Goal: Task Accomplishment & Management: Manage account settings

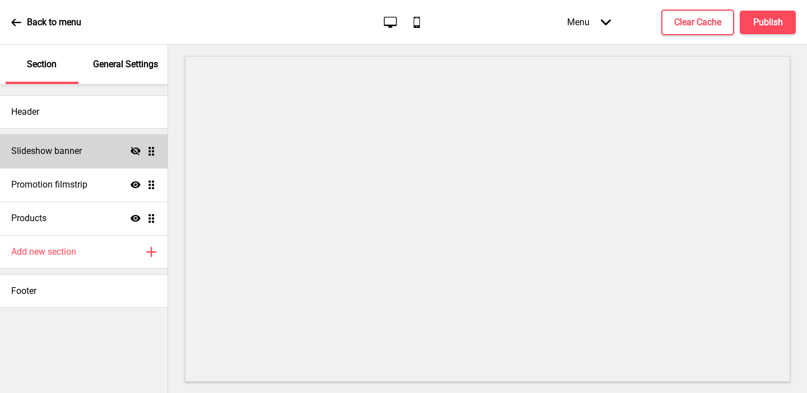
click at [117, 146] on div "Slideshow banner Hide Drag" at bounding box center [83, 151] width 167 height 34
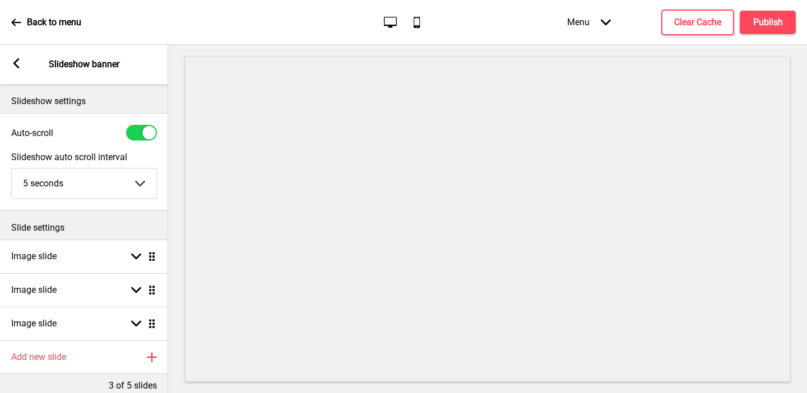
click at [132, 133] on div at bounding box center [141, 133] width 31 height 16
checkbox input "false"
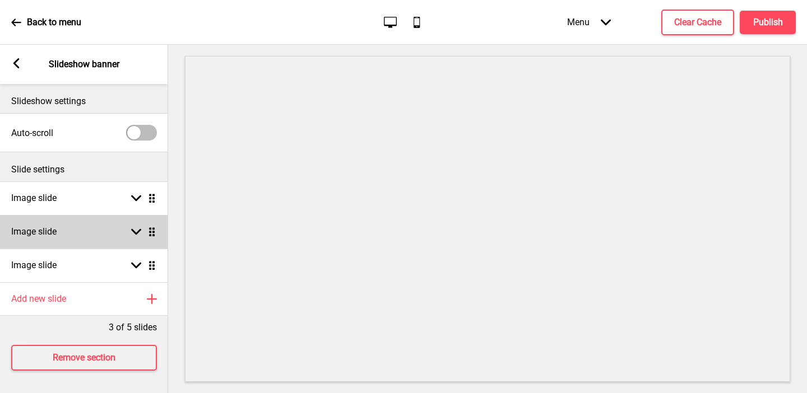
click at [100, 230] on div "Image slide Arrow down Drag" at bounding box center [84, 232] width 168 height 34
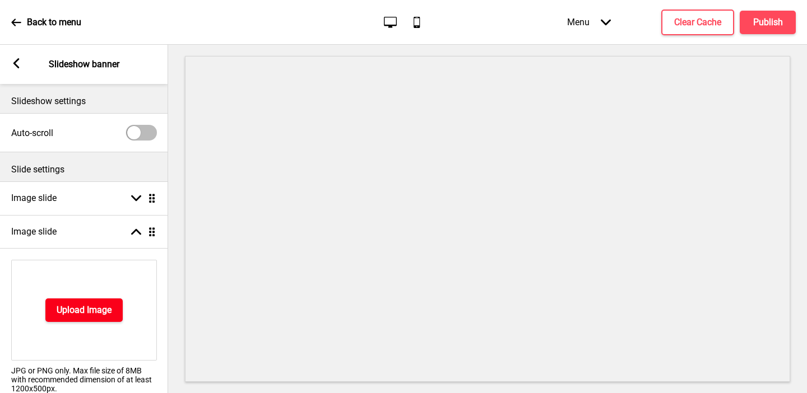
scroll to position [185, 0]
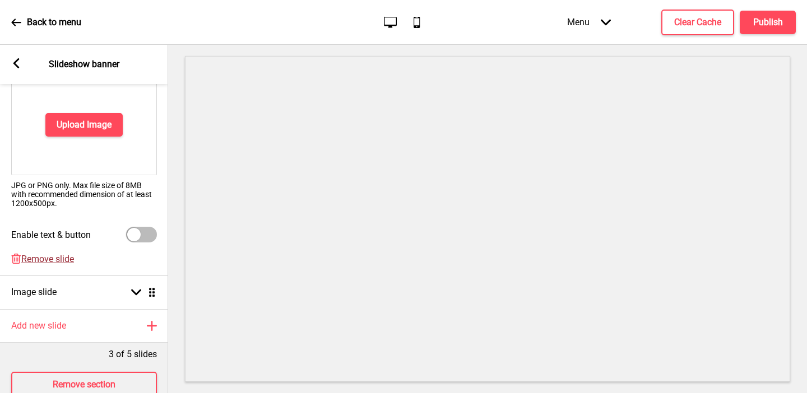
click at [57, 259] on span "Remove slide" at bounding box center [47, 259] width 53 height 11
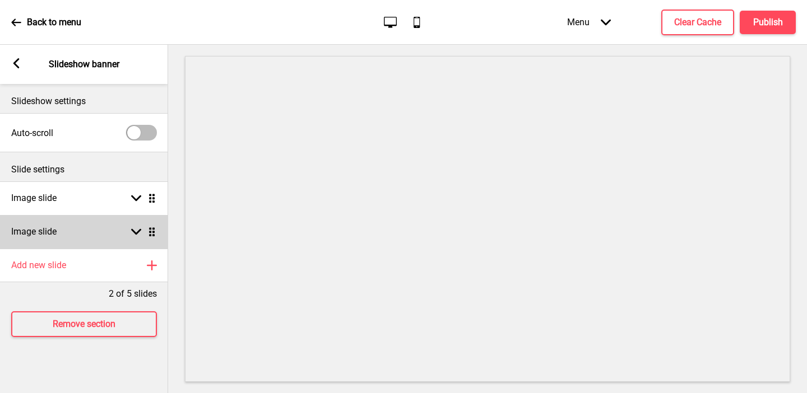
click at [68, 227] on div "Image slide Arrow down Drag" at bounding box center [84, 232] width 168 height 34
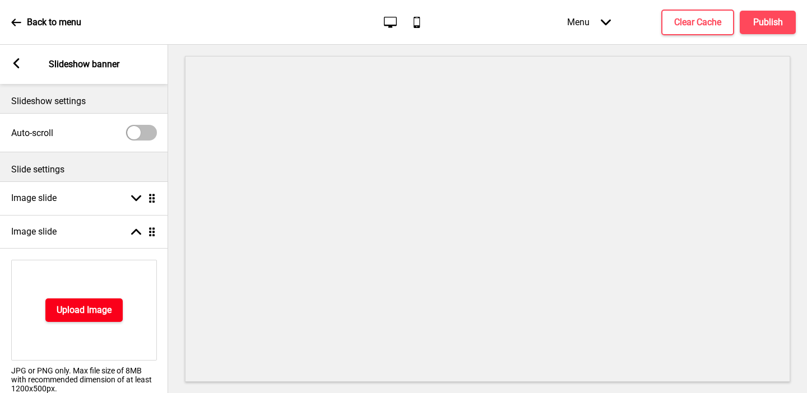
scroll to position [179, 0]
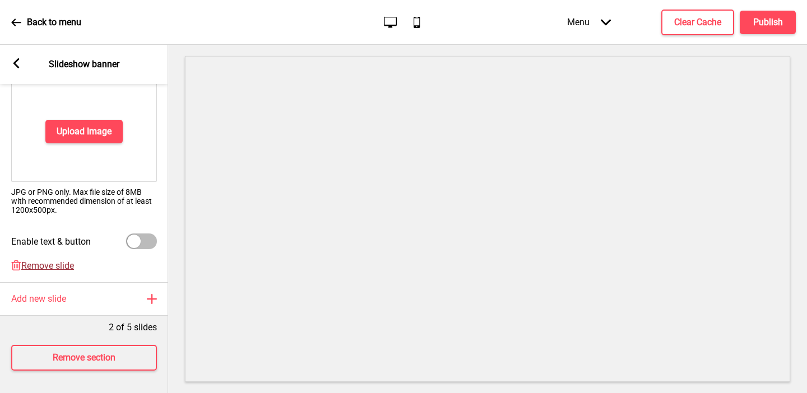
click at [40, 267] on span "Remove slide" at bounding box center [47, 265] width 53 height 11
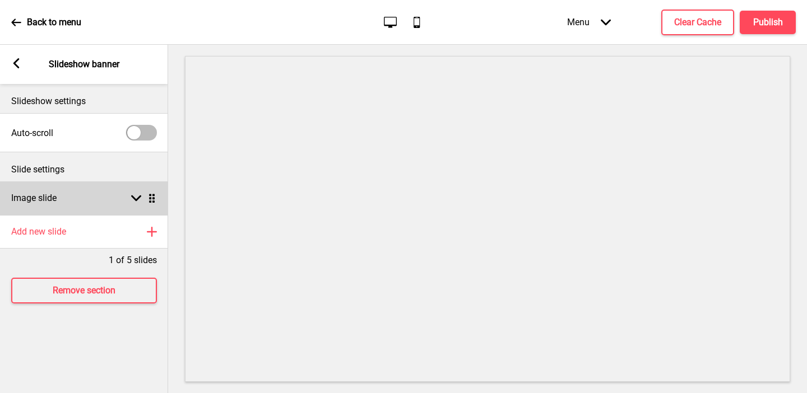
click at [48, 197] on h4 "Image slide" at bounding box center [33, 198] width 45 height 12
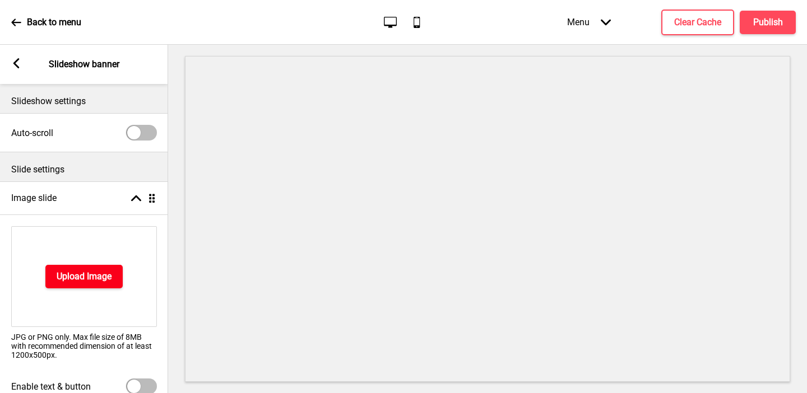
click at [62, 272] on h4 "Upload Image" at bounding box center [84, 277] width 55 height 12
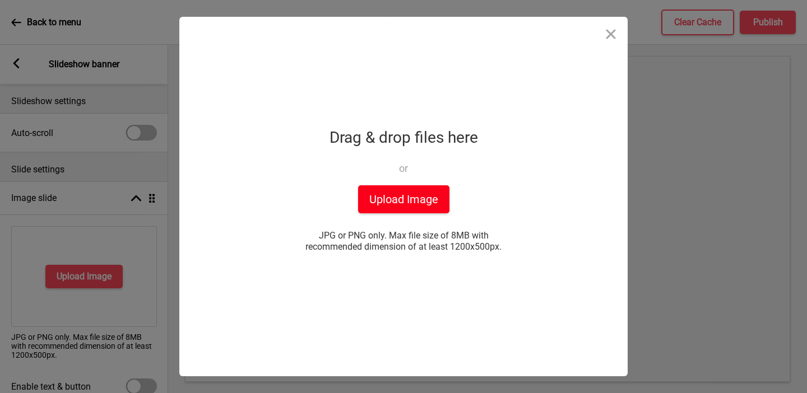
click at [417, 206] on button "Upload Image" at bounding box center [403, 199] width 91 height 28
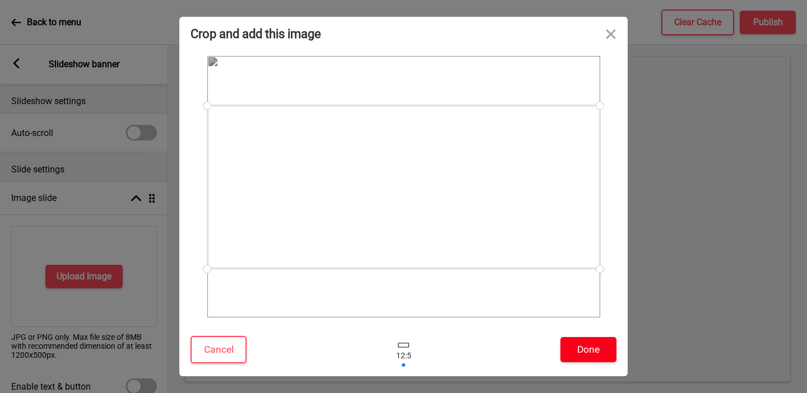
click at [589, 350] on button "Done" at bounding box center [588, 349] width 56 height 25
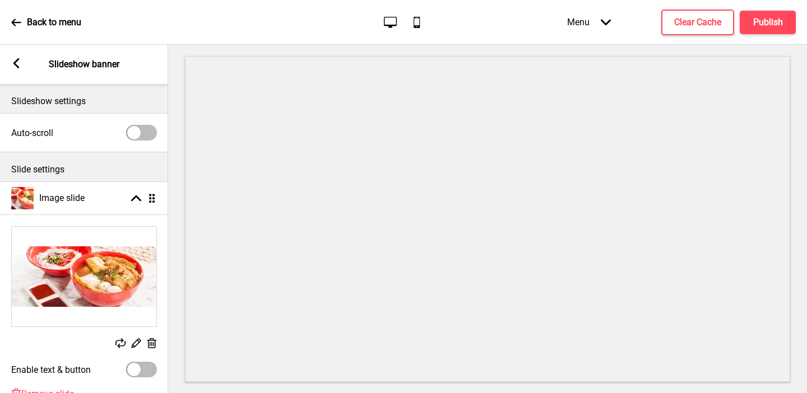
click at [15, 67] on rect at bounding box center [16, 63] width 10 height 10
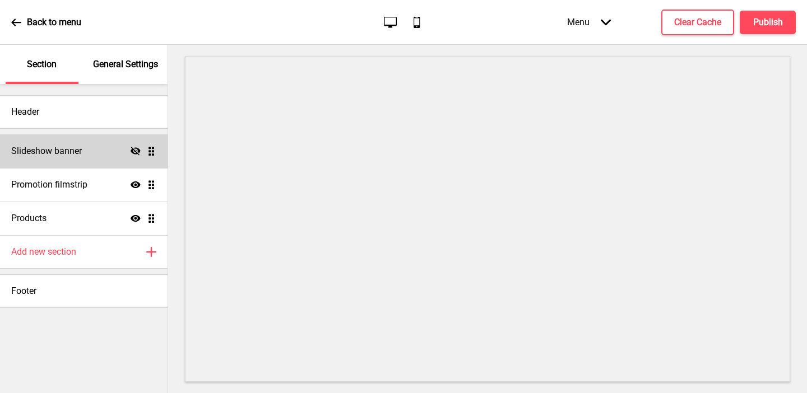
click at [136, 155] on icon "Hide" at bounding box center [136, 151] width 10 height 10
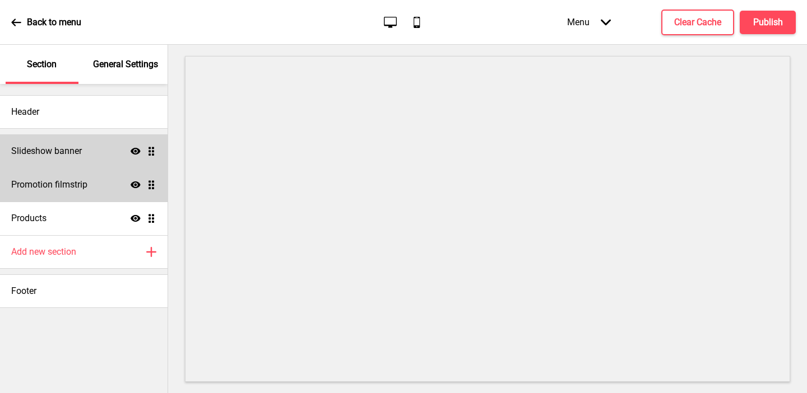
click at [46, 187] on h4 "Promotion filmstrip" at bounding box center [49, 185] width 76 height 12
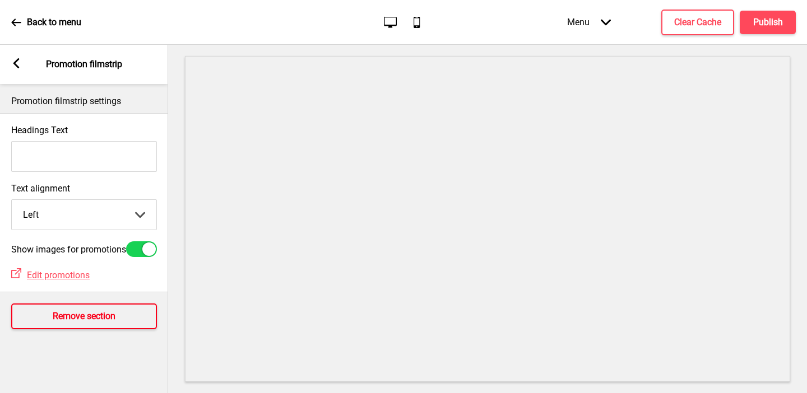
click at [57, 314] on button "Remove section" at bounding box center [84, 317] width 146 height 26
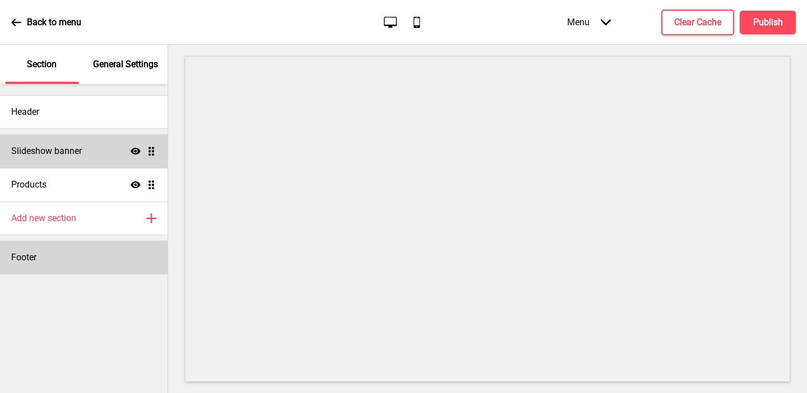
click at [78, 261] on div "Footer" at bounding box center [83, 258] width 167 height 34
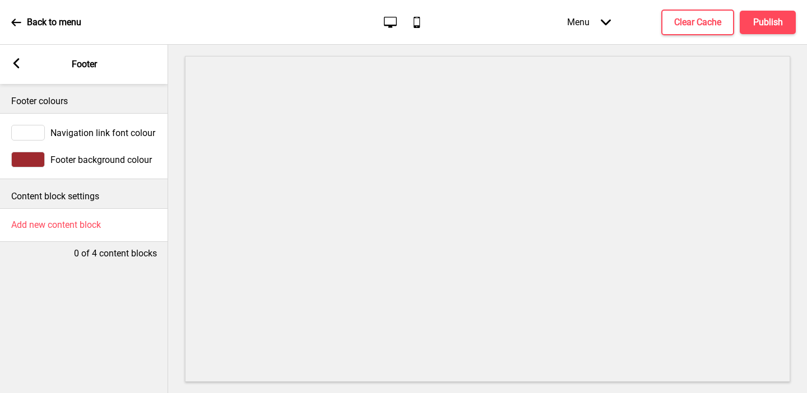
click at [15, 59] on rect at bounding box center [16, 63] width 10 height 10
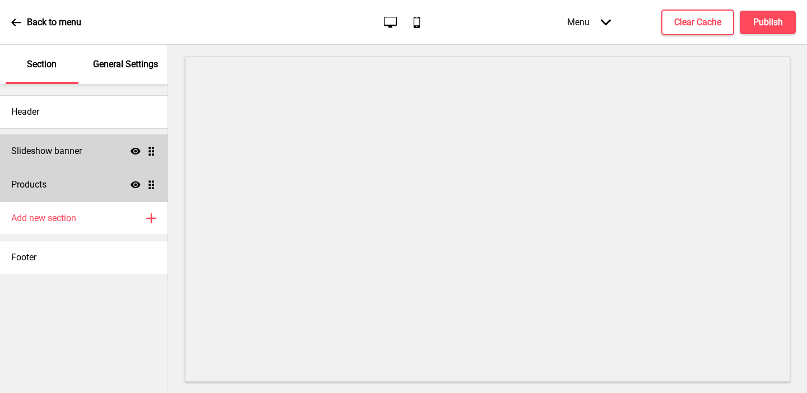
click at [81, 179] on div "Products Show Drag" at bounding box center [83, 185] width 167 height 34
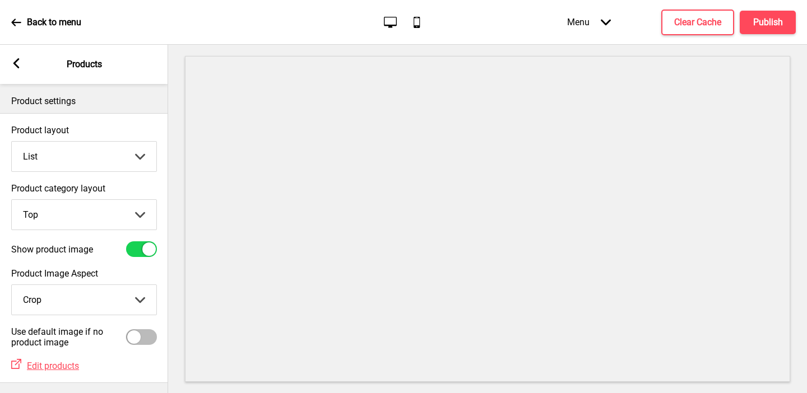
click at [73, 166] on select "Grid List" at bounding box center [84, 157] width 145 height 30
click at [12, 142] on select "Grid List" at bounding box center [84, 157] width 145 height 30
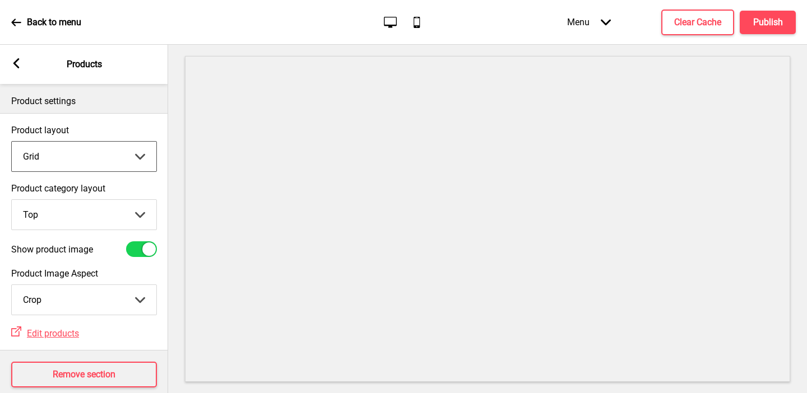
click at [120, 147] on select "Grid List" at bounding box center [84, 157] width 145 height 30
click at [12, 142] on select "Grid List" at bounding box center [84, 157] width 145 height 30
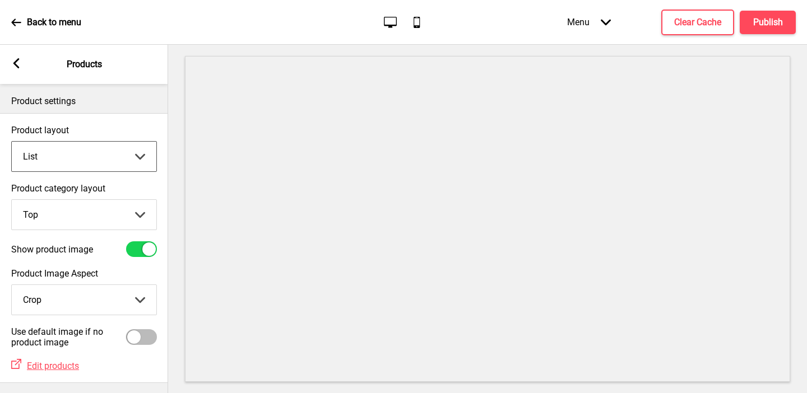
click at [57, 161] on select "Grid List" at bounding box center [84, 157] width 145 height 30
select select "grid"
click at [12, 142] on select "Grid List" at bounding box center [84, 157] width 145 height 30
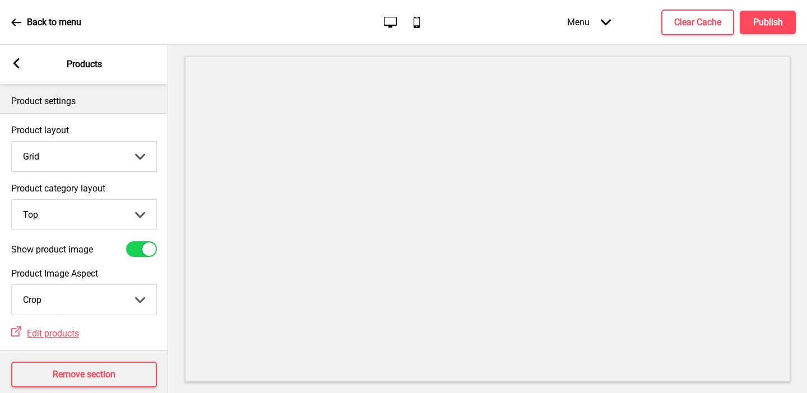
click at [18, 58] on icon at bounding box center [16, 63] width 6 height 10
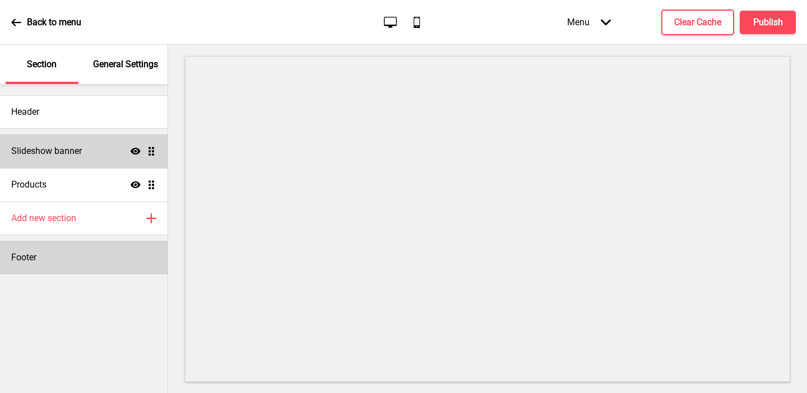
click at [73, 264] on div "Footer" at bounding box center [83, 258] width 167 height 34
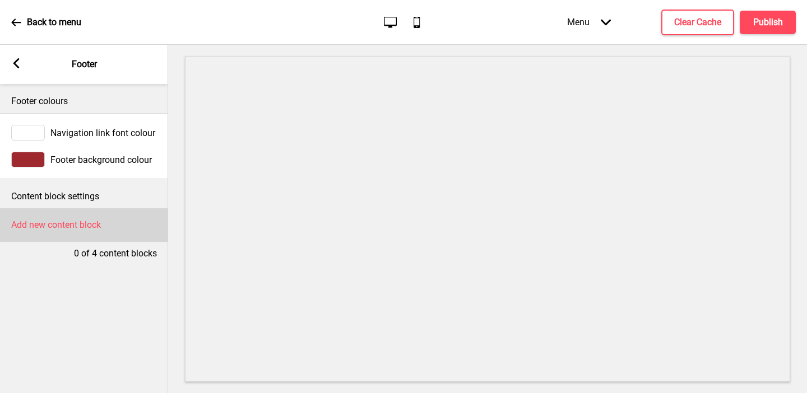
click at [63, 229] on h4 "Add new content block" at bounding box center [56, 225] width 90 height 12
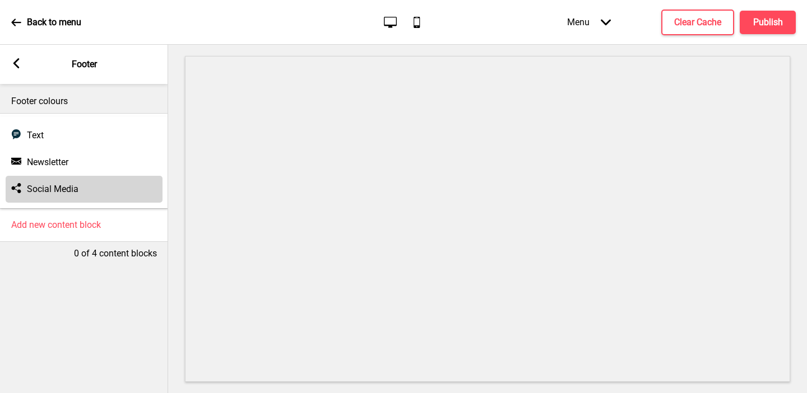
click at [57, 190] on h4 "Social Media" at bounding box center [53, 189] width 52 height 12
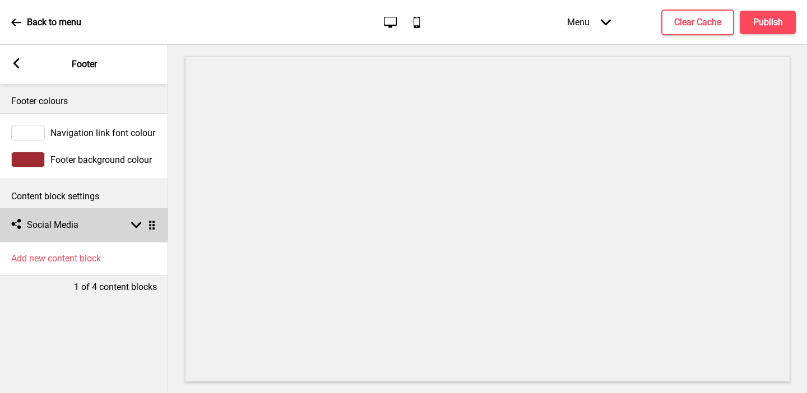
click at [100, 218] on div "Social media Social Media Arrow down Drag" at bounding box center [84, 225] width 168 height 34
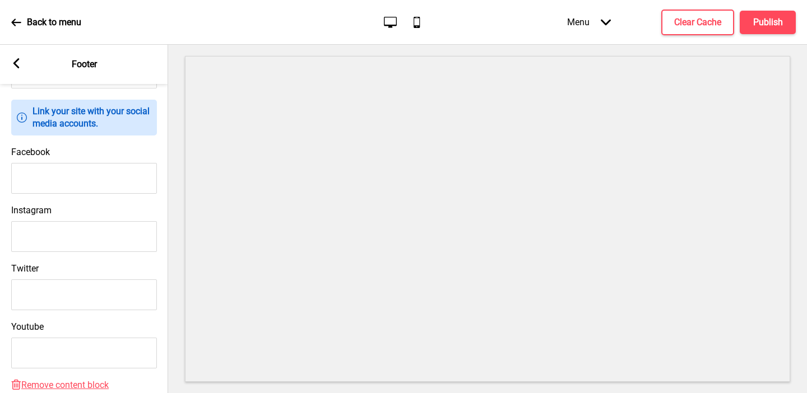
scroll to position [192, 0]
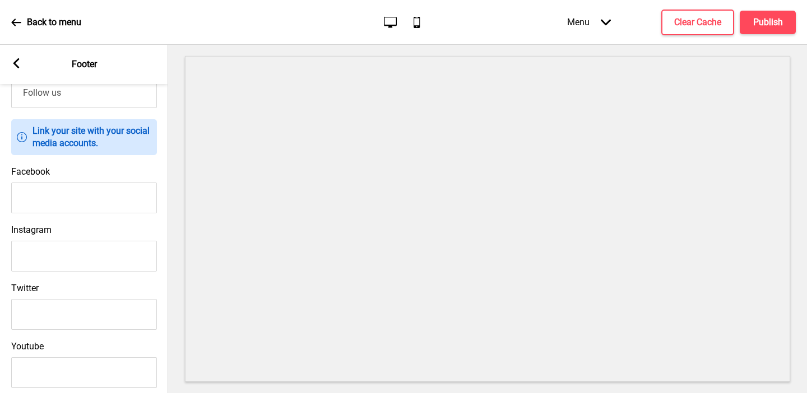
click at [111, 198] on input "Facebook" at bounding box center [84, 198] width 146 height 31
paste input "https://www.facebook.com/tbyongtaohu/"
type input "https://www.facebook.com/tbyongtaohu/"
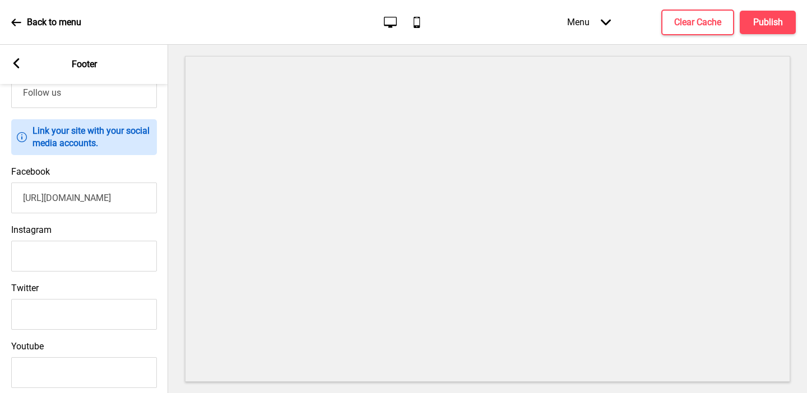
click at [64, 255] on input "Instagram" at bounding box center [84, 256] width 146 height 31
paste input "https://www.instagram.com/tbyongtaohu/?hl=en"
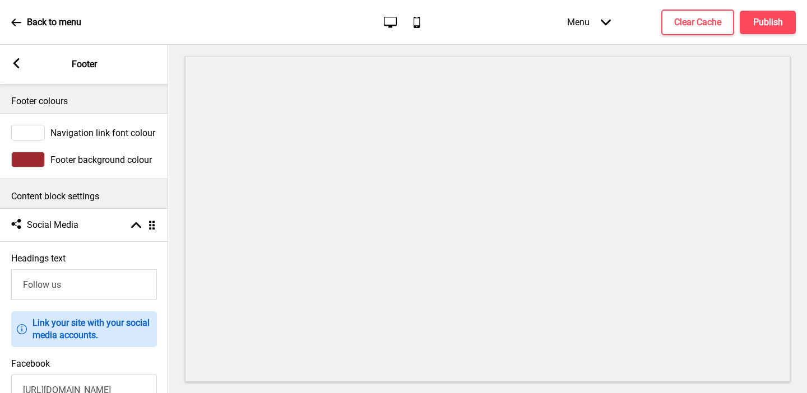
type input "https://www.instagram.com/tbyongtaohu/?hl=en"
click at [6, 65] on div "Arrow left Footer" at bounding box center [84, 64] width 168 height 39
click at [24, 62] on div "Arrow left Footer" at bounding box center [84, 64] width 168 height 39
click at [18, 62] on rect at bounding box center [16, 63] width 10 height 10
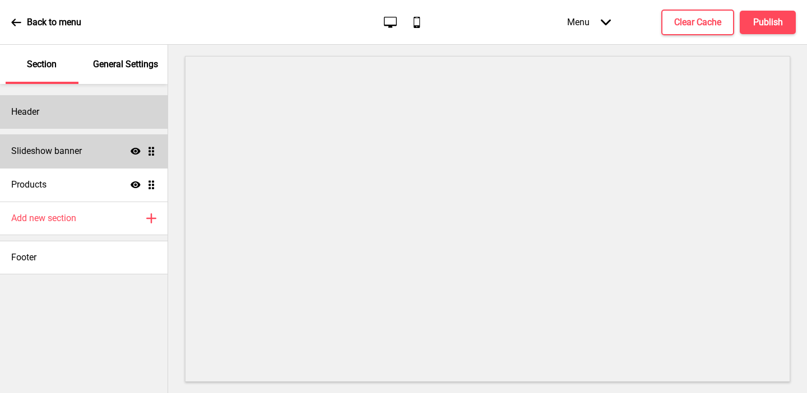
click at [54, 109] on div "Header" at bounding box center [83, 112] width 167 height 34
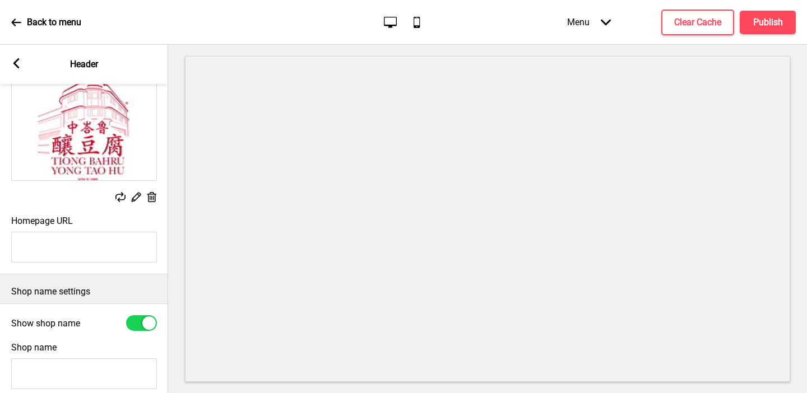
scroll to position [26, 0]
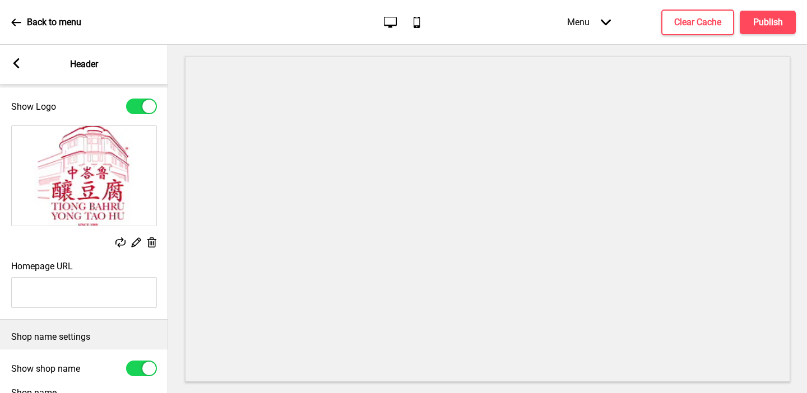
click at [148, 240] on icon at bounding box center [152, 243] width 10 height 10
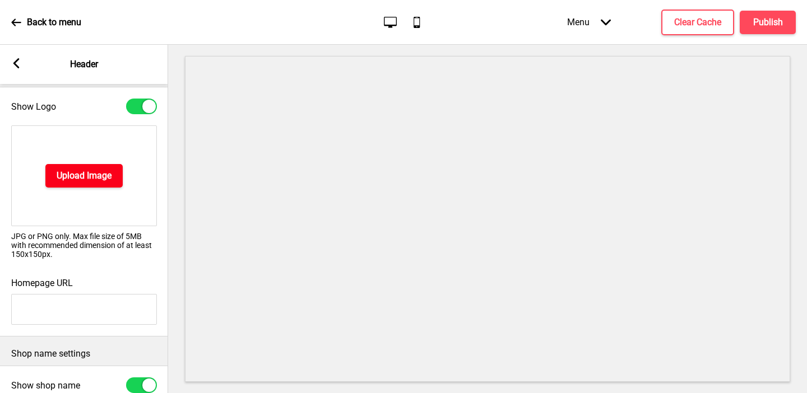
click at [90, 176] on h4 "Upload Image" at bounding box center [84, 176] width 55 height 12
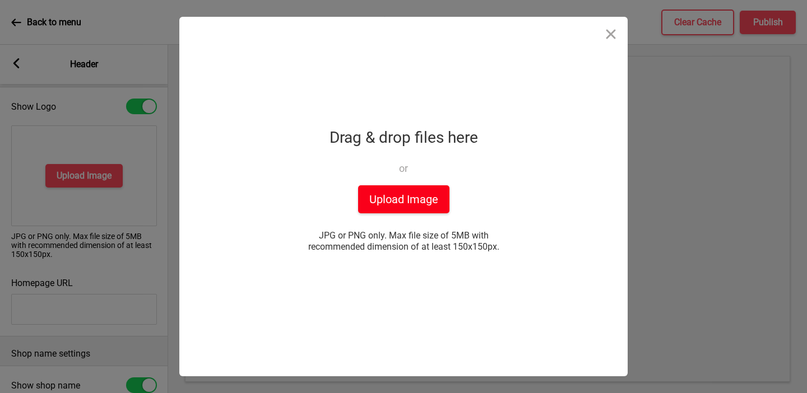
drag, startPoint x: 371, startPoint y: 197, endPoint x: 362, endPoint y: 194, distance: 9.4
click at [371, 197] on button "Upload Image" at bounding box center [403, 199] width 91 height 28
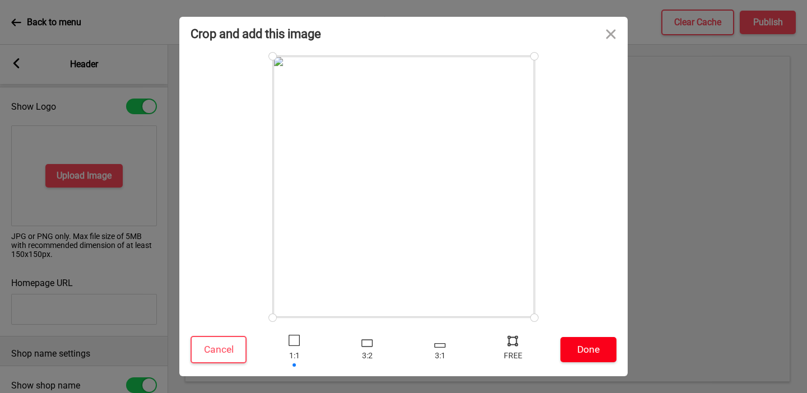
click at [575, 350] on button "Done" at bounding box center [588, 349] width 56 height 25
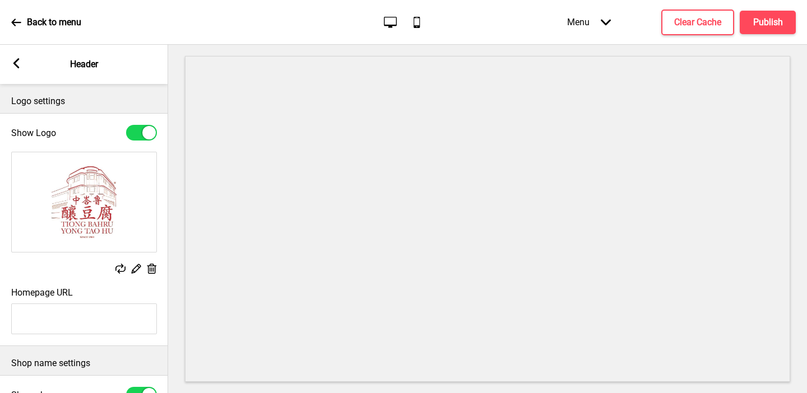
scroll to position [117, 0]
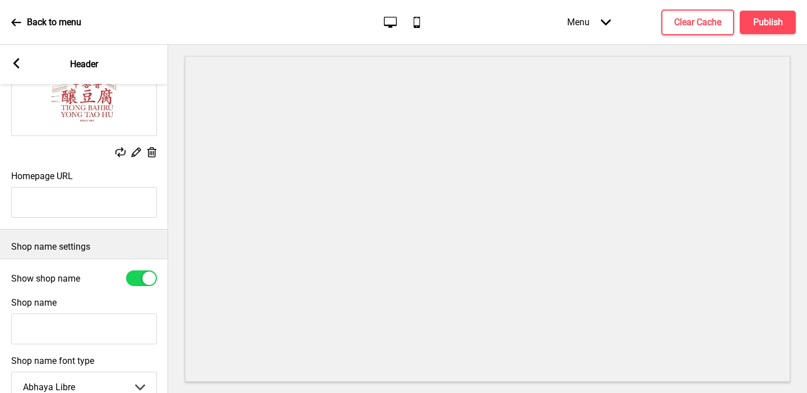
click at [81, 318] on input "Shop name" at bounding box center [84, 329] width 146 height 31
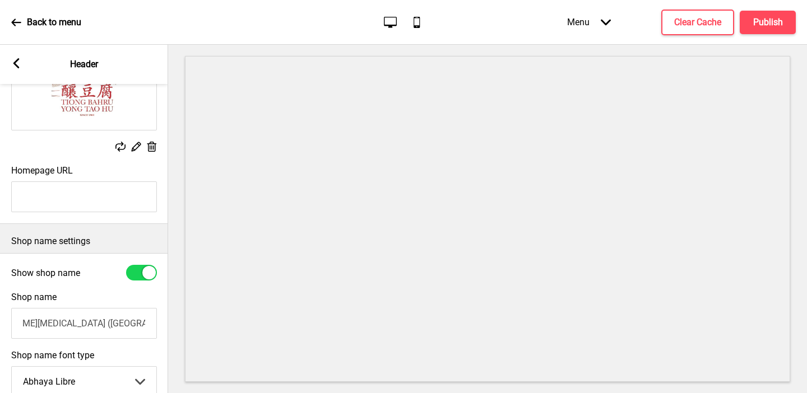
scroll to position [0, 55]
type input "Tiong Bahru Yong Tao Hu (Eng Hoon Street)"
click at [52, 328] on input "Tiong Bahru Yong Tao Hu (Eng Hoon Street)" at bounding box center [84, 323] width 146 height 31
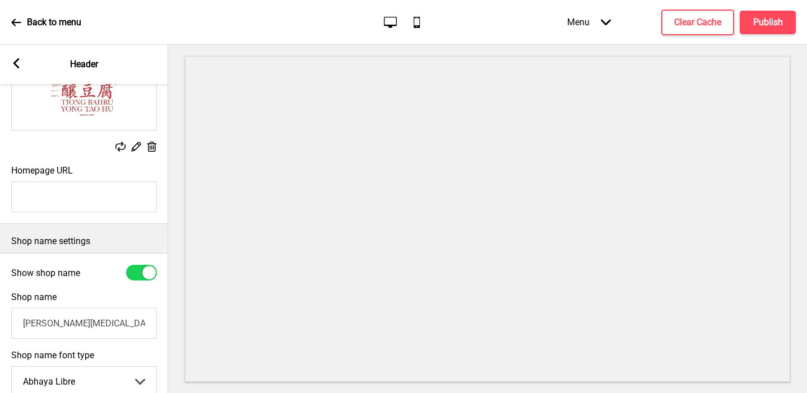
click at [52, 328] on input "Tiong Bahru Yong Tao Hu (Eng Hoon Street)" at bounding box center [84, 323] width 146 height 31
click at [142, 277] on div at bounding box center [141, 273] width 31 height 16
checkbox input "false"
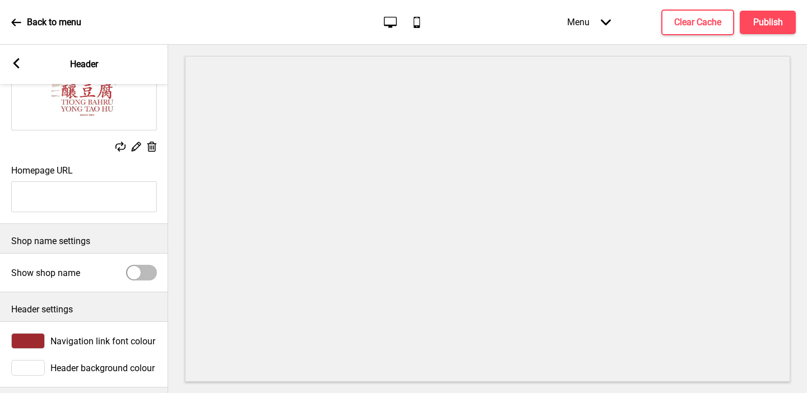
click at [20, 66] on rect at bounding box center [16, 63] width 10 height 10
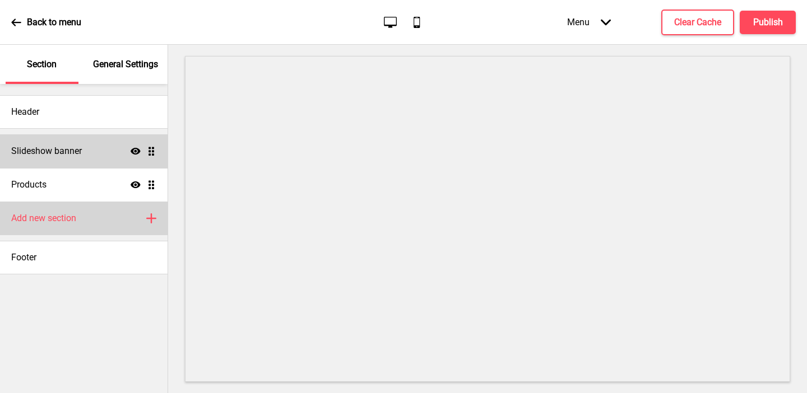
click at [81, 222] on div "Add new section Plus" at bounding box center [83, 219] width 167 height 34
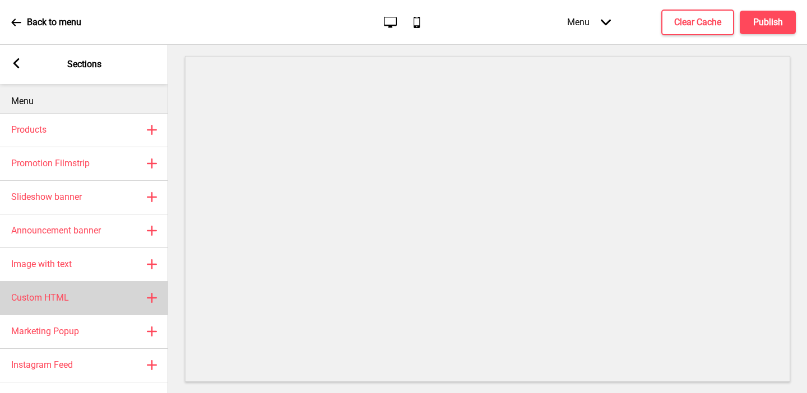
scroll to position [34, 0]
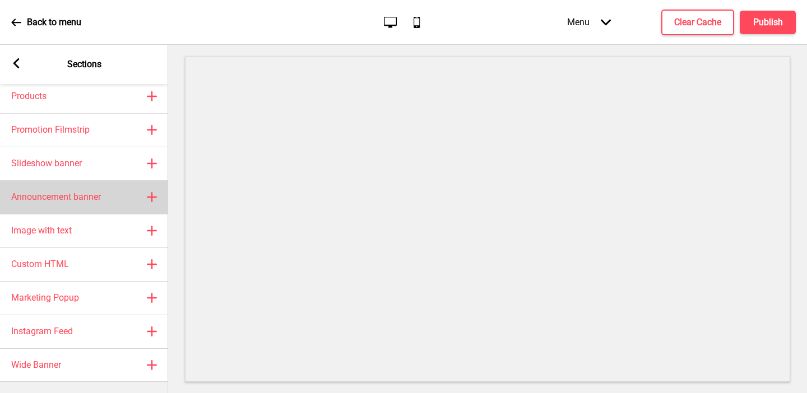
click at [73, 209] on div "Announcement banner Plus" at bounding box center [84, 197] width 168 height 34
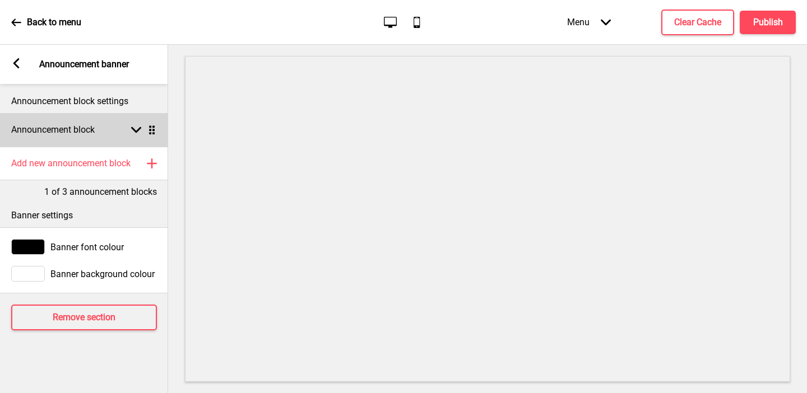
click at [46, 138] on div "Announcement block Arrow down Drag" at bounding box center [84, 130] width 168 height 34
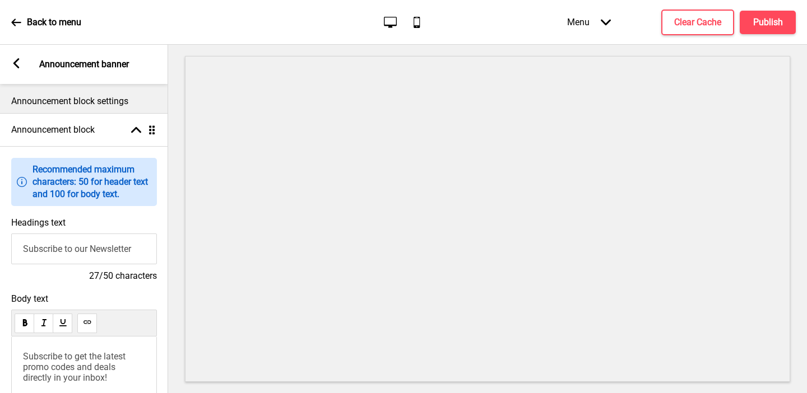
click at [42, 250] on input "Subscribe to our Newsletter" at bounding box center [84, 249] width 146 height 31
paste input "Tiong Bahru Yong Tao Hu (Eng Hoon Street)"
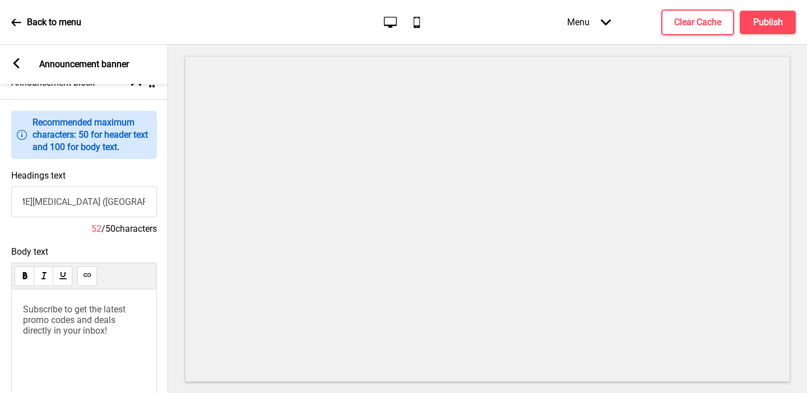
scroll to position [59, 0]
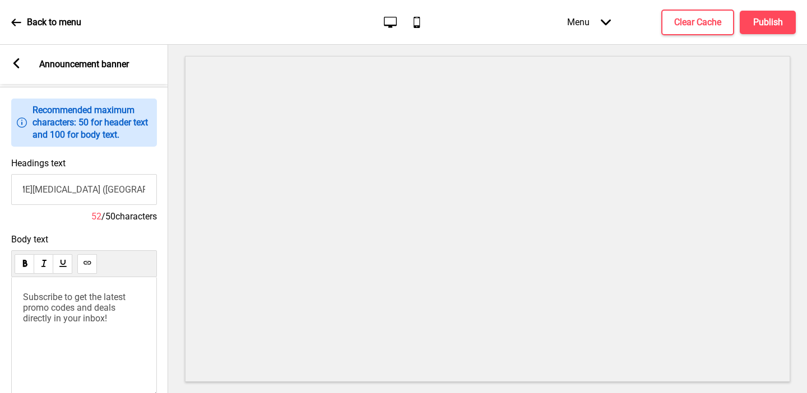
type input "Welcome to Tiong Bahru Yong Tao Hu (Eng Hoon Street)"
click at [71, 308] on span "Subscribe to get the latest promo codes and deals directly in your inbox!" at bounding box center [75, 308] width 105 height 32
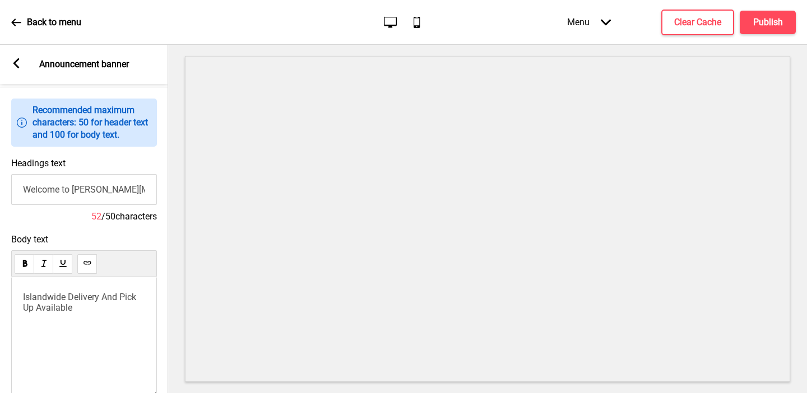
click at [13, 71] on div "Arrow left Announcement banner" at bounding box center [84, 64] width 168 height 39
click at [15, 58] on rect at bounding box center [16, 63] width 10 height 10
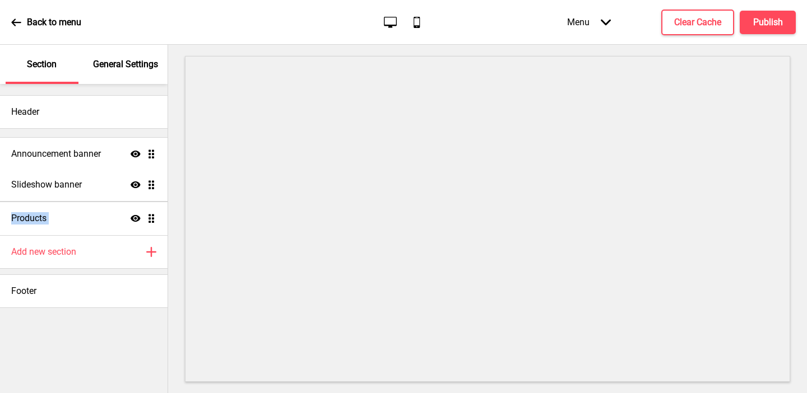
drag, startPoint x: 151, startPoint y: 217, endPoint x: 145, endPoint y: 152, distance: 65.2
click at [145, 152] on ul "Slideshow banner Show Drag Products Show Drag Announcement banner Show Drag" at bounding box center [83, 184] width 167 height 101
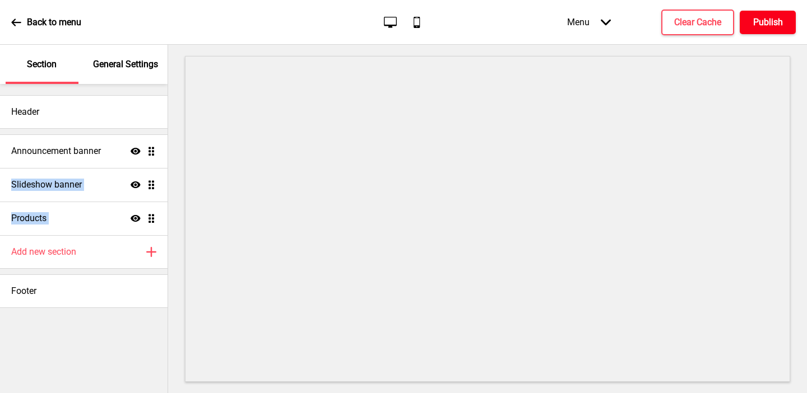
click at [627, 20] on h4 "Publish" at bounding box center [768, 22] width 30 height 12
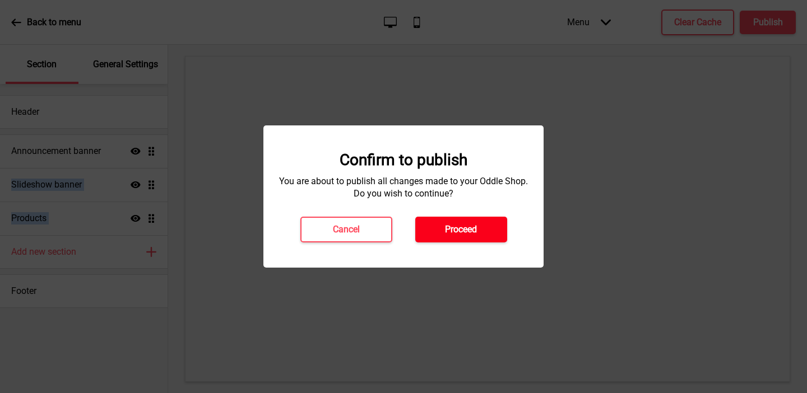
click at [479, 227] on button "Proceed" at bounding box center [461, 230] width 92 height 26
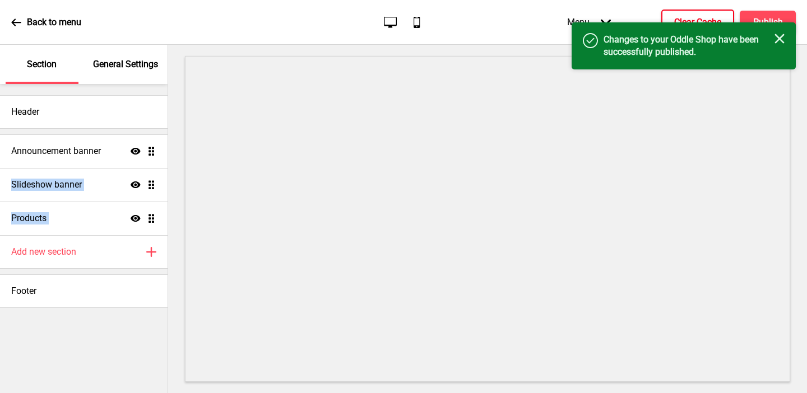
click at [627, 19] on h4 "Clear Cache" at bounding box center [697, 22] width 47 height 12
click at [125, 66] on p "General Settings" at bounding box center [125, 64] width 65 height 12
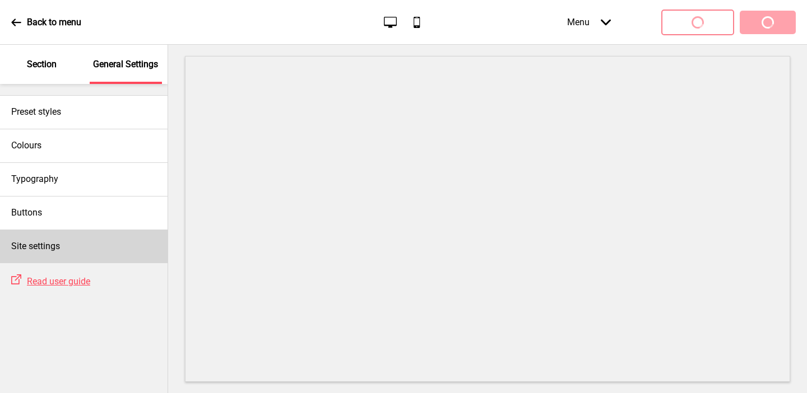
click at [81, 248] on div "Site settings" at bounding box center [83, 247] width 167 height 34
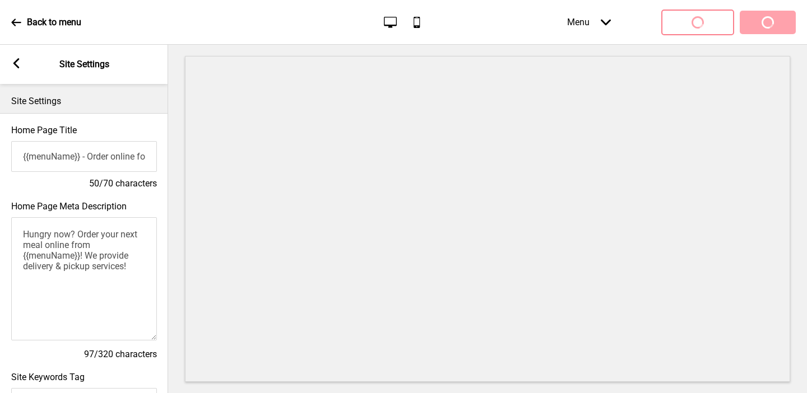
scroll to position [486, 0]
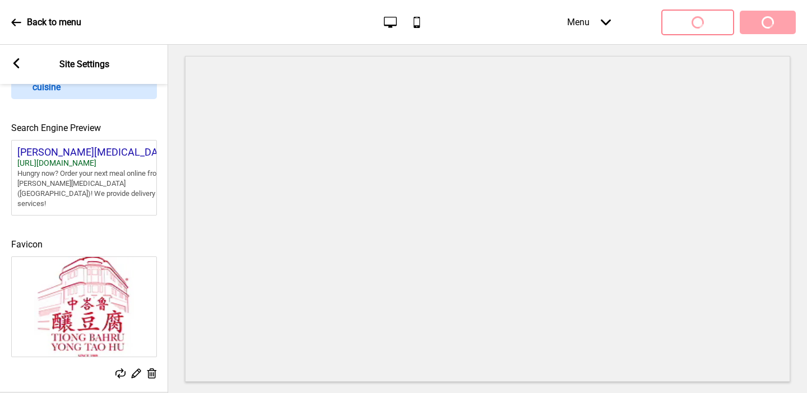
click at [150, 368] on rect at bounding box center [152, 374] width 12 height 12
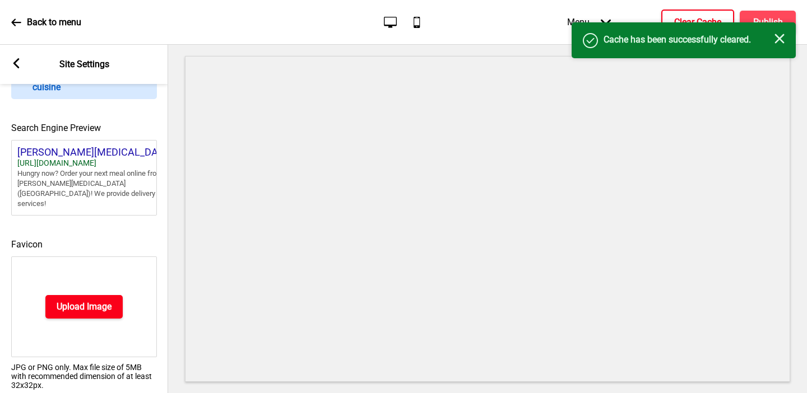
click at [67, 301] on h4 "Upload Image" at bounding box center [84, 307] width 55 height 12
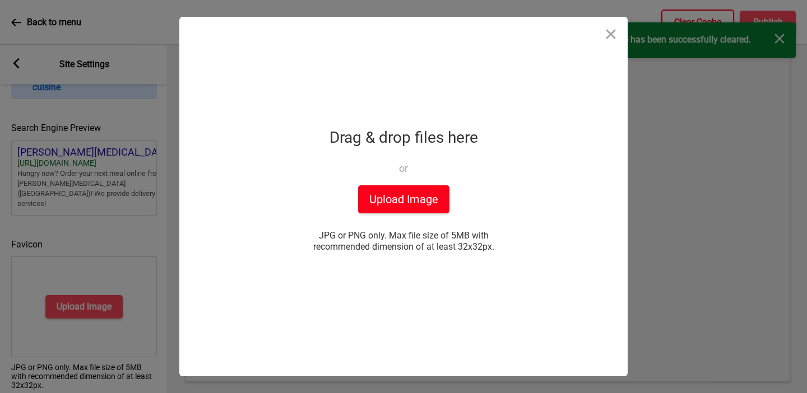
click at [399, 199] on button "Upload Image" at bounding box center [403, 199] width 91 height 28
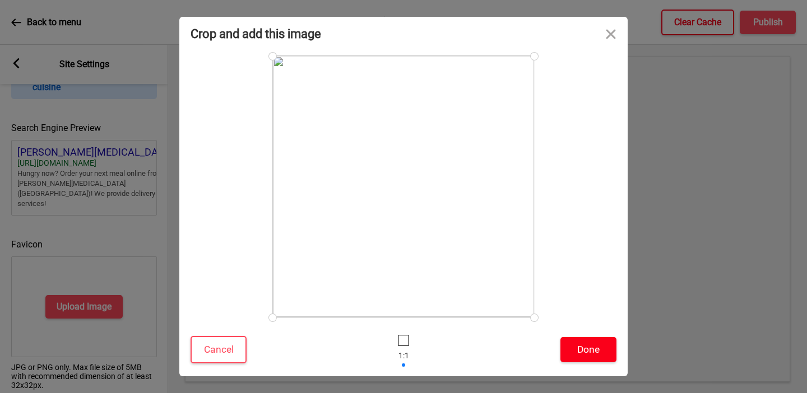
click at [589, 351] on button "Done" at bounding box center [588, 349] width 56 height 25
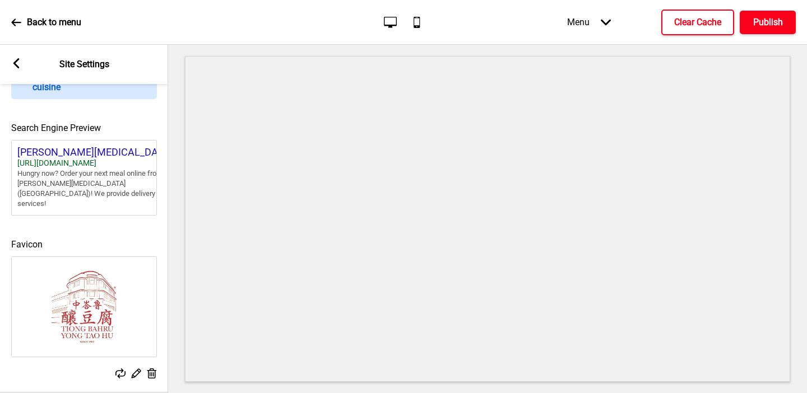
click at [627, 13] on button "Publish" at bounding box center [767, 23] width 56 height 24
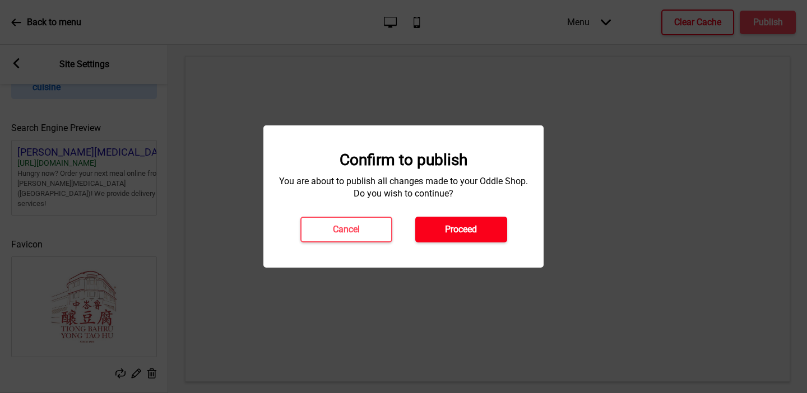
click at [477, 221] on button "Proceed" at bounding box center [461, 230] width 92 height 26
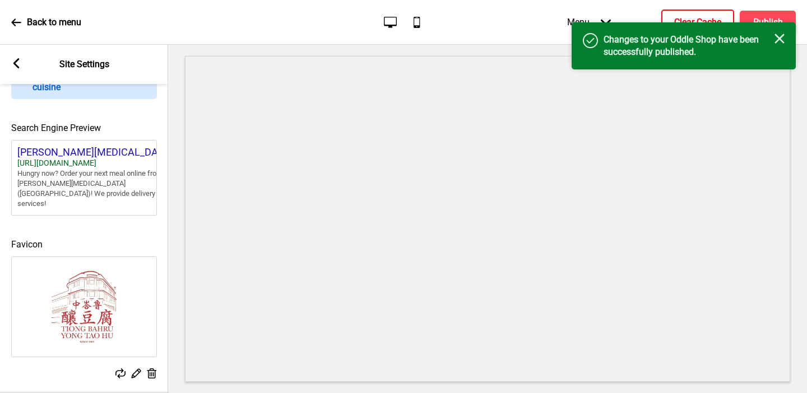
click at [627, 13] on button "Clear Cache" at bounding box center [697, 23] width 73 height 26
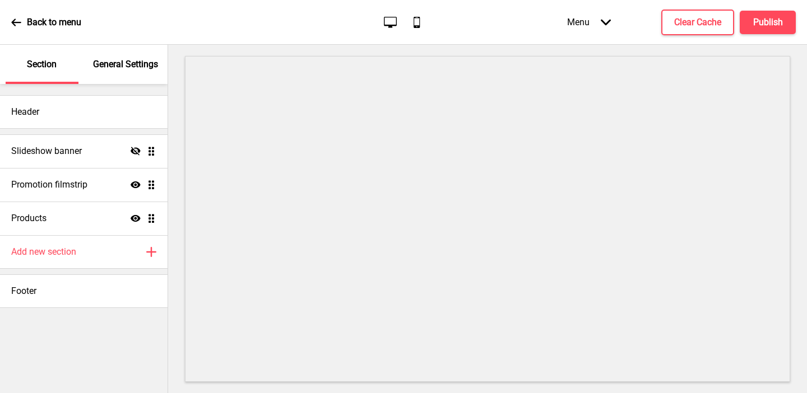
click at [102, 65] on p "General Settings" at bounding box center [125, 64] width 65 height 12
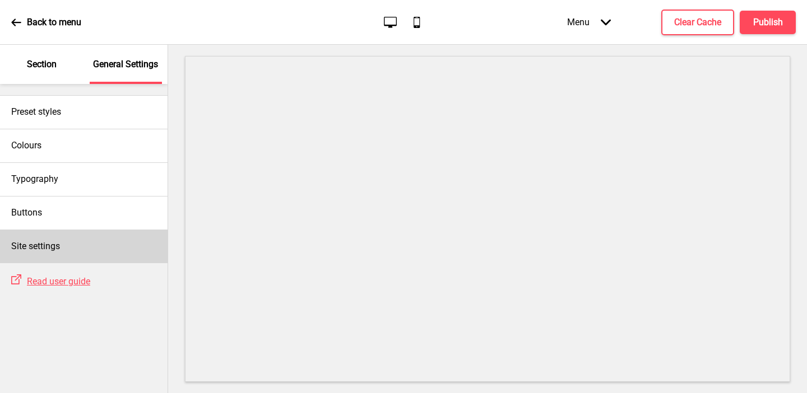
click at [40, 244] on h4 "Site settings" at bounding box center [35, 246] width 49 height 12
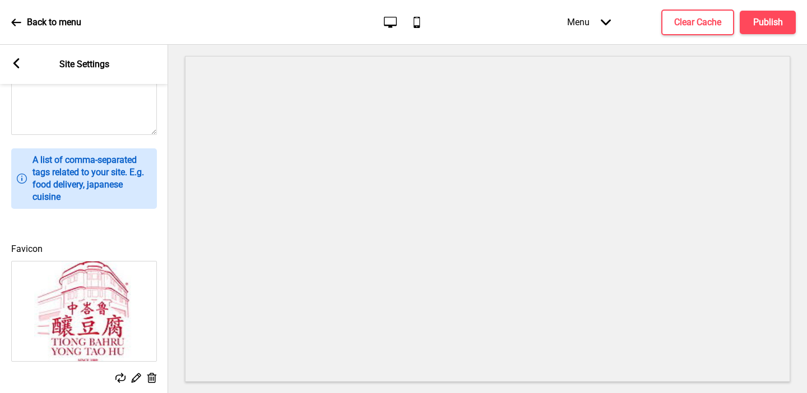
scroll to position [392, 0]
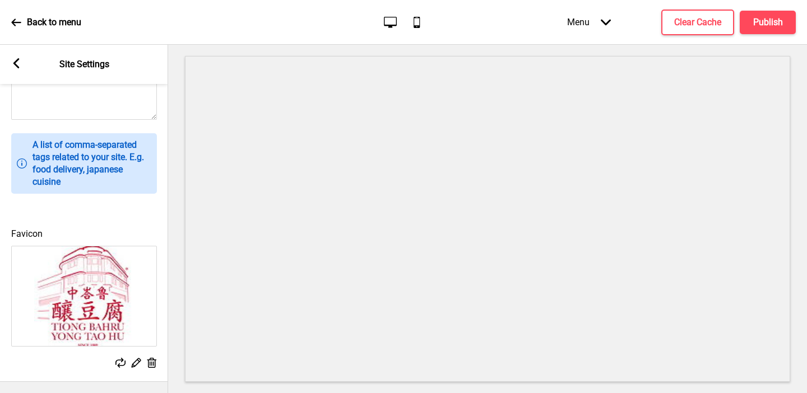
click at [152, 364] on rect at bounding box center [152, 363] width 12 height 12
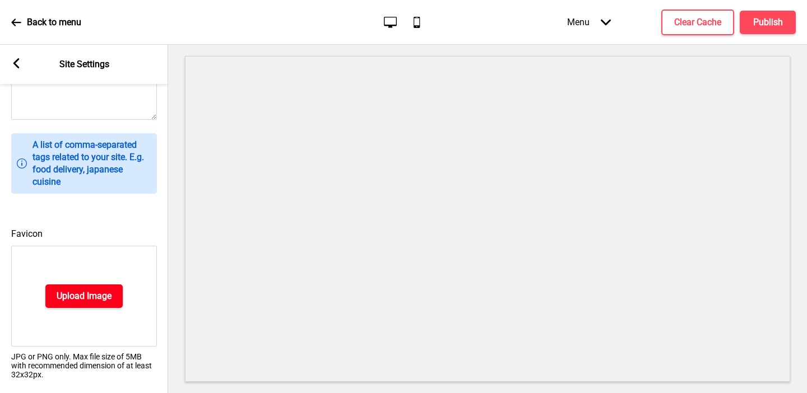
click at [90, 302] on h4 "Upload Image" at bounding box center [84, 296] width 55 height 12
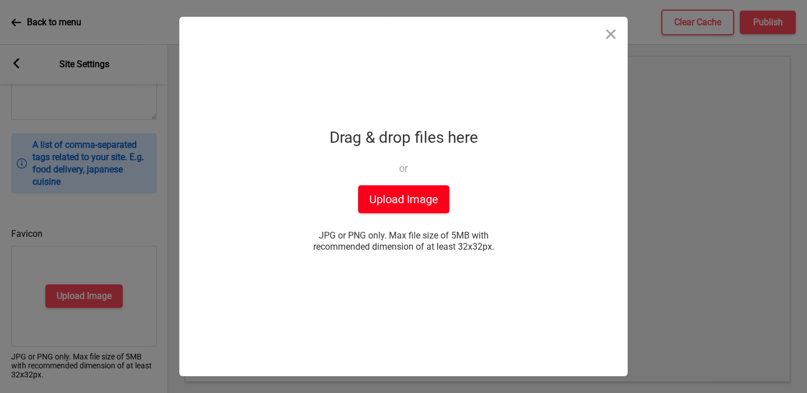
click at [413, 197] on button "Upload Image" at bounding box center [403, 199] width 91 height 28
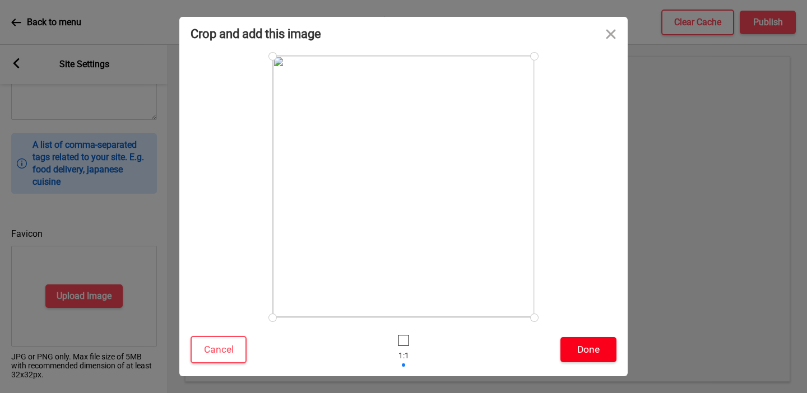
click at [574, 345] on button "Done" at bounding box center [588, 349] width 56 height 25
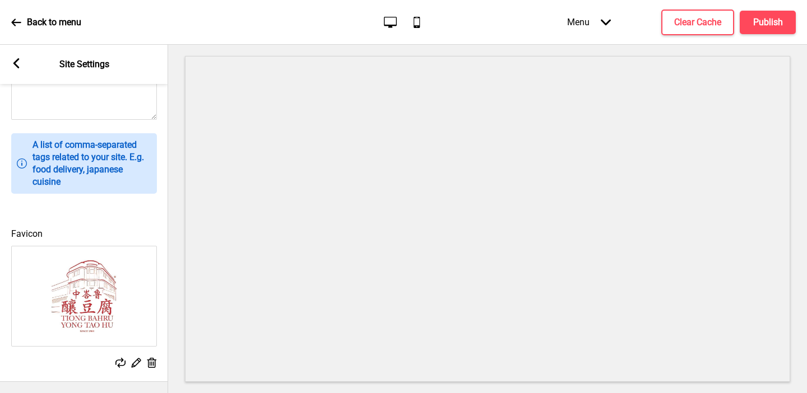
click at [8, 59] on div "Arrow left Site Settings" at bounding box center [84, 64] width 168 height 39
click at [6, 58] on div "Arrow left Site Settings" at bounding box center [84, 64] width 168 height 39
click at [18, 59] on icon at bounding box center [16, 63] width 6 height 10
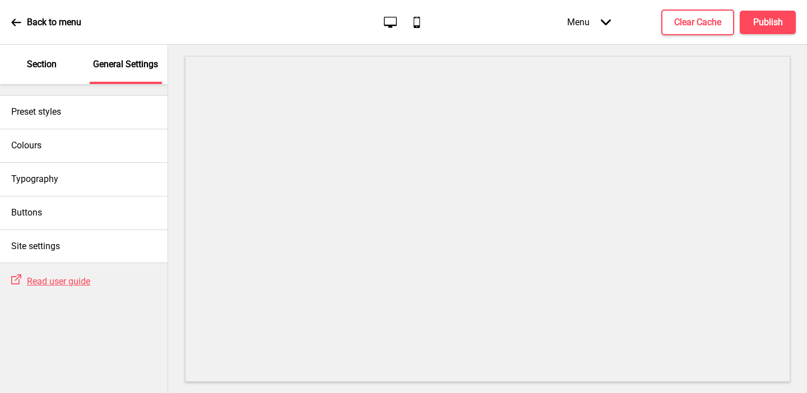
click at [49, 74] on div "Section" at bounding box center [42, 64] width 73 height 39
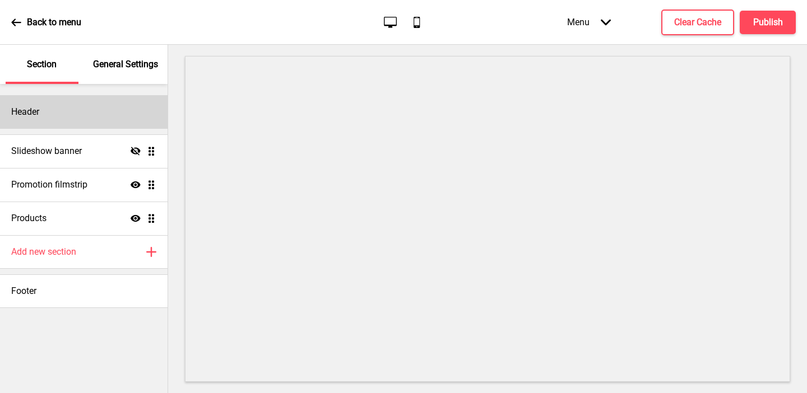
click at [71, 101] on div "Header" at bounding box center [83, 112] width 167 height 34
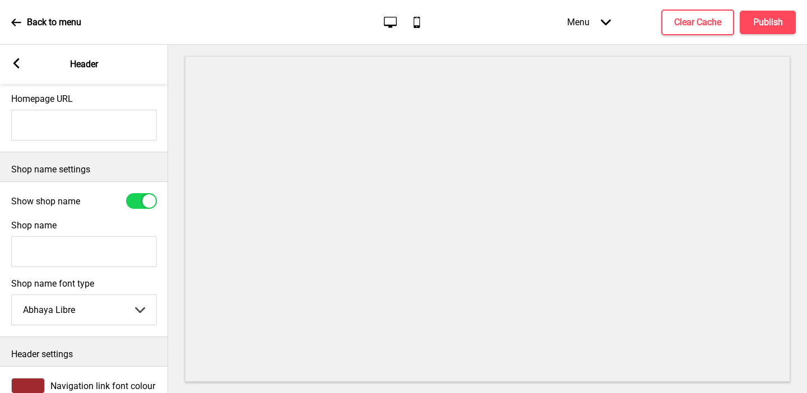
scroll to position [197, 0]
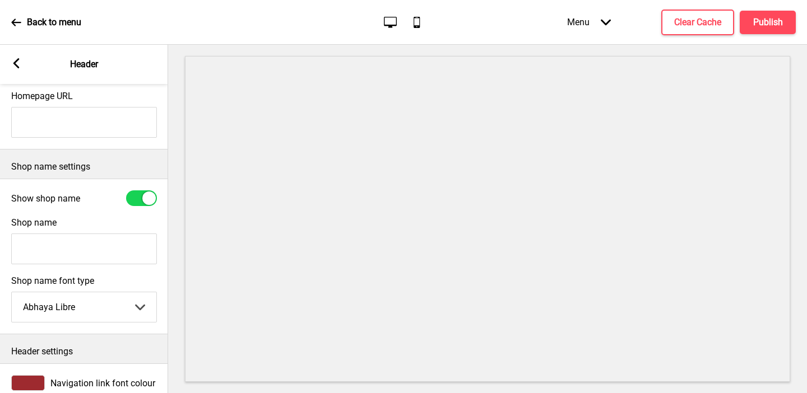
click at [91, 252] on input "Shop name" at bounding box center [84, 249] width 146 height 31
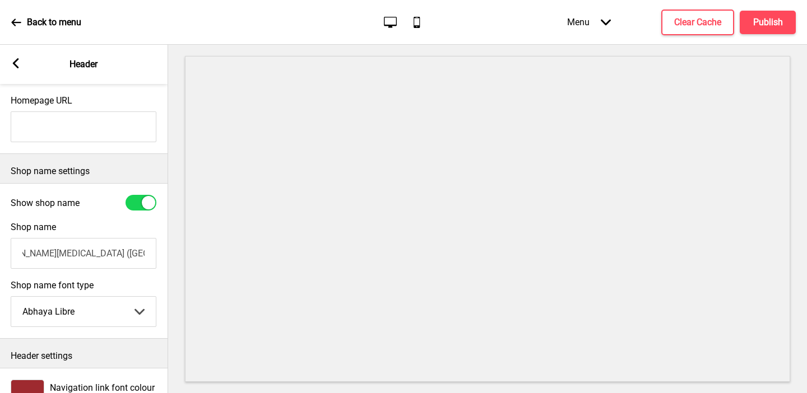
scroll to position [193, 0]
type input "Tiong Bahru Yong Tao Hu (Hillion Mall)"
click at [137, 204] on div at bounding box center [140, 202] width 31 height 16
checkbox input "false"
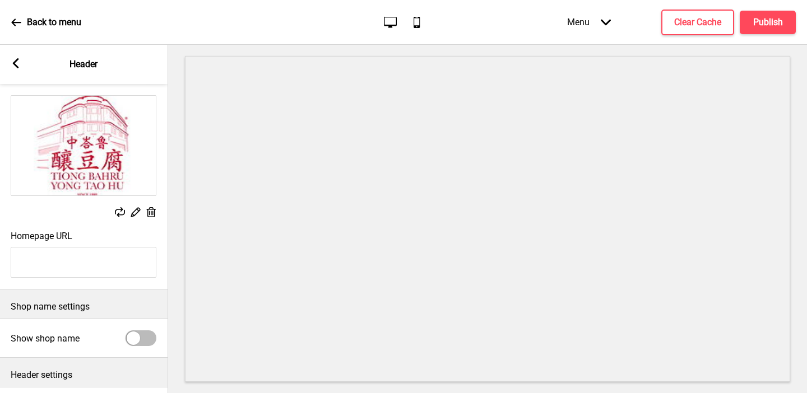
scroll to position [0, 0]
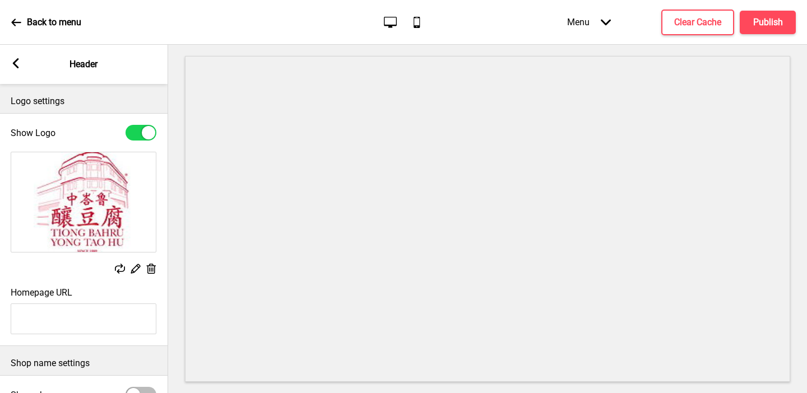
click at [114, 310] on input "Homepage URL" at bounding box center [84, 319] width 146 height 31
paste input "[URL][DOMAIN_NAME]"
type input "[URL][DOMAIN_NAME]"
click at [148, 267] on rect at bounding box center [151, 269] width 12 height 12
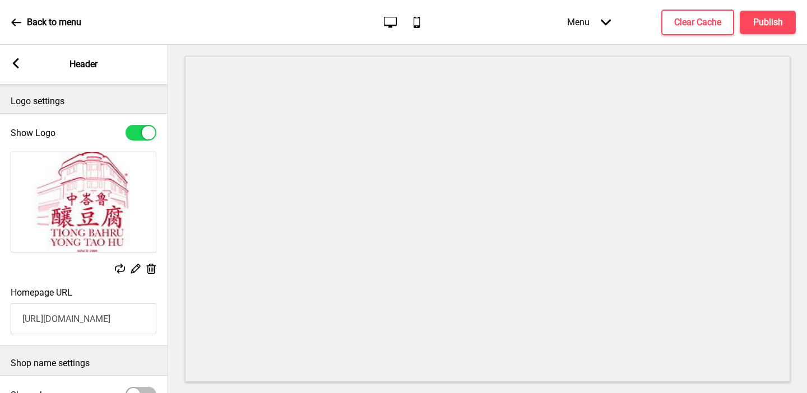
scroll to position [0, 0]
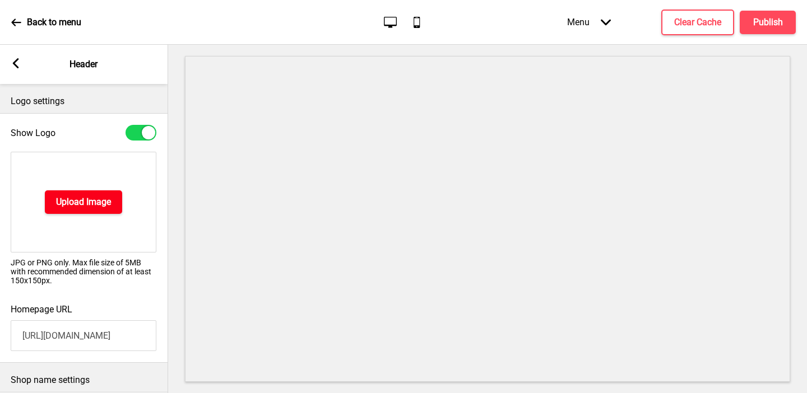
click at [84, 206] on h4 "Upload Image" at bounding box center [83, 202] width 55 height 12
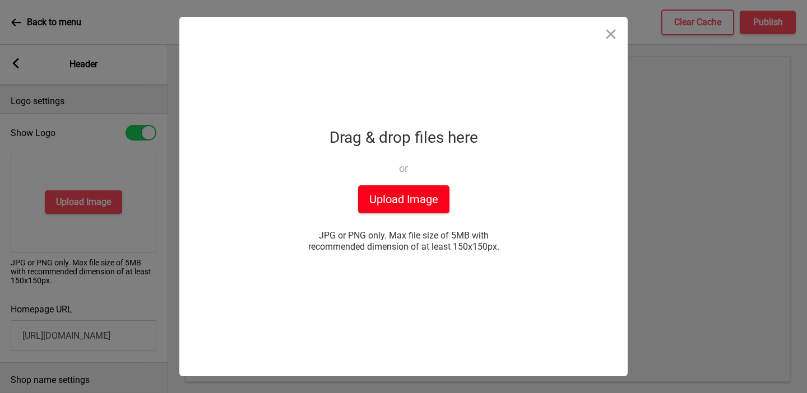
click at [417, 205] on button "Upload Image" at bounding box center [403, 199] width 91 height 28
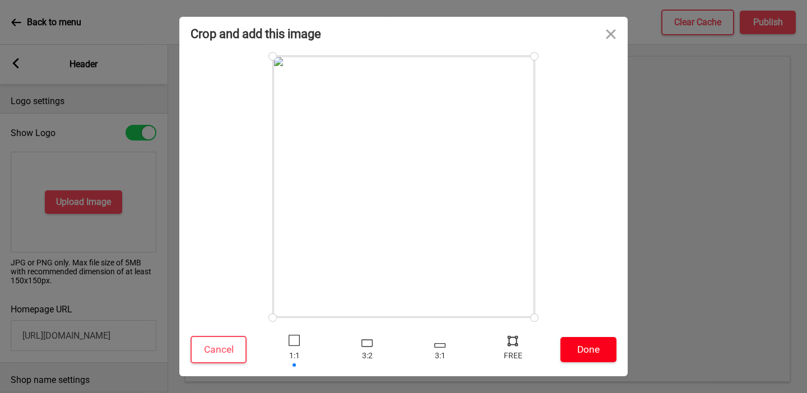
click at [589, 347] on button "Done" at bounding box center [588, 349] width 56 height 25
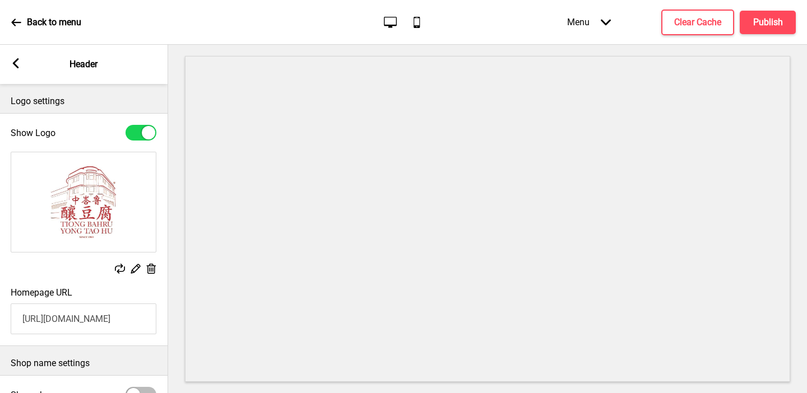
click at [15, 61] on icon at bounding box center [16, 63] width 6 height 10
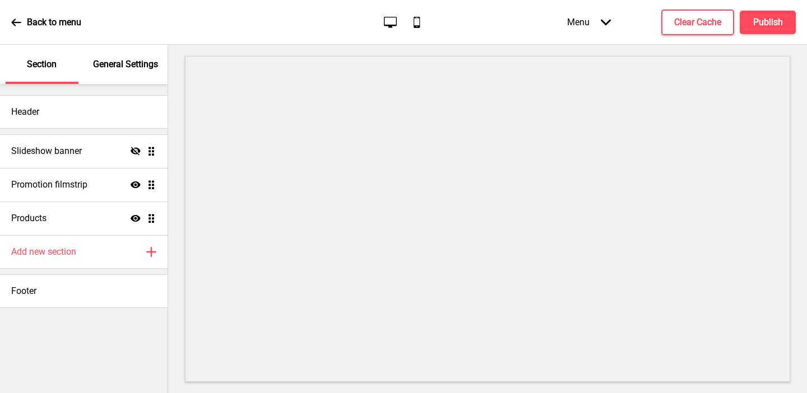
click at [125, 60] on p "General Settings" at bounding box center [125, 64] width 65 height 12
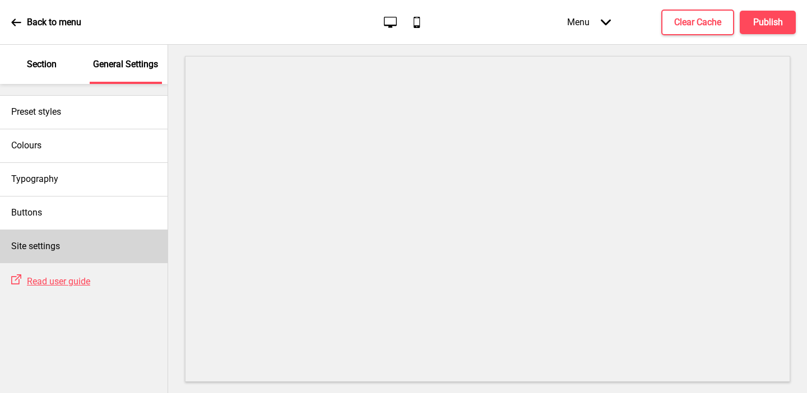
click at [86, 234] on div "Site settings" at bounding box center [83, 247] width 167 height 34
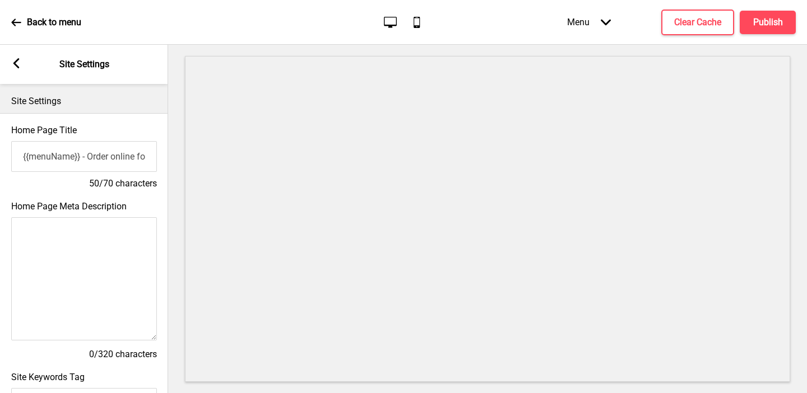
scroll to position [392, 0]
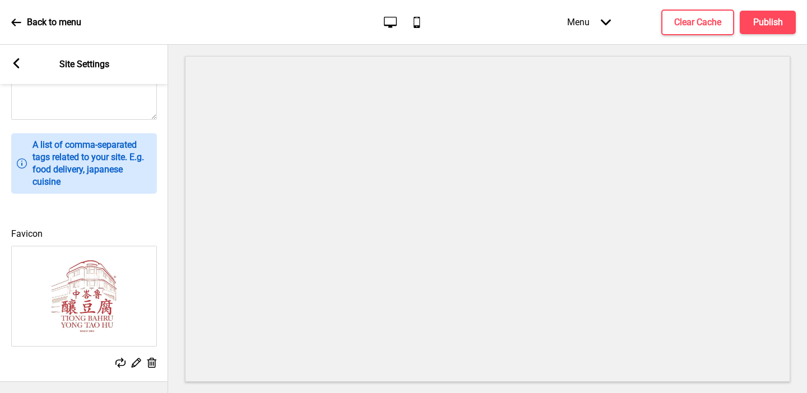
click at [10, 63] on div "Arrow left Site Settings" at bounding box center [84, 64] width 168 height 39
click at [17, 65] on rect at bounding box center [16, 63] width 10 height 10
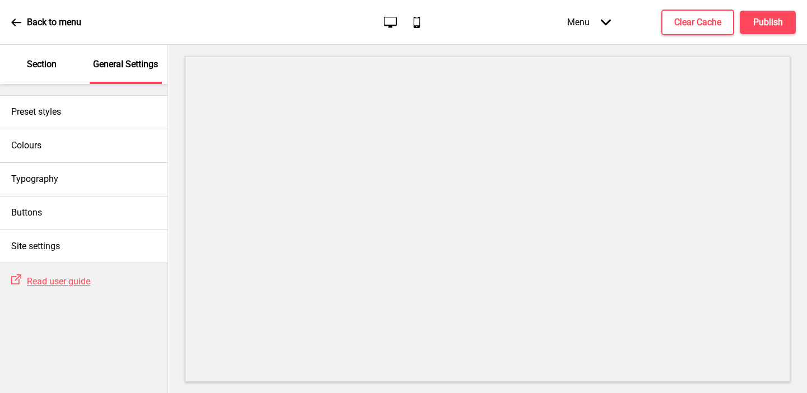
click at [48, 65] on p "Section" at bounding box center [42, 64] width 30 height 12
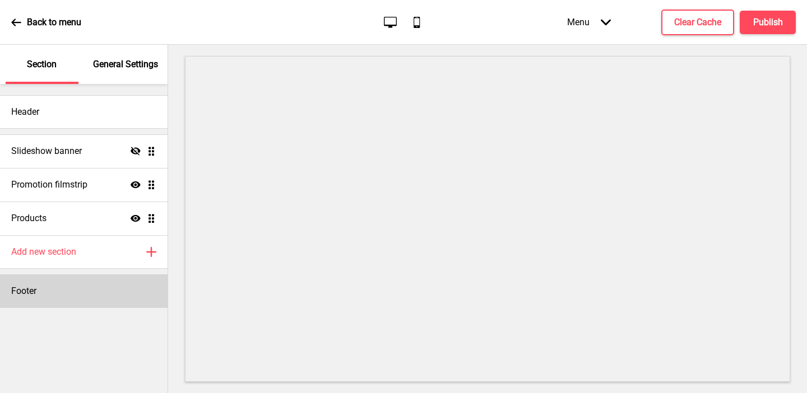
click at [64, 290] on div "Footer" at bounding box center [83, 291] width 167 height 34
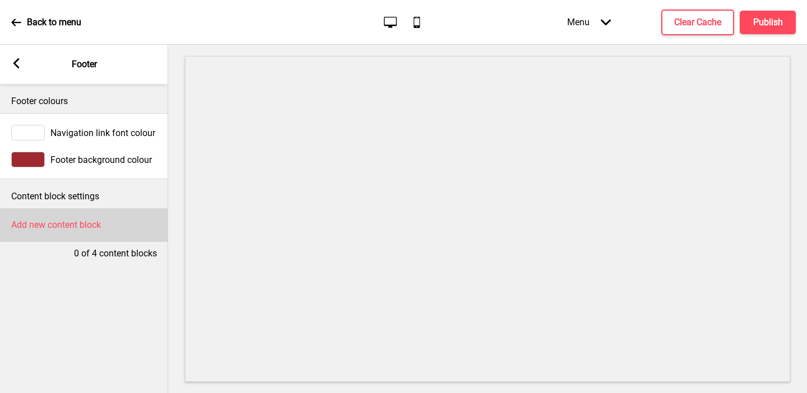
click at [48, 226] on h4 "Add new content block" at bounding box center [56, 225] width 90 height 12
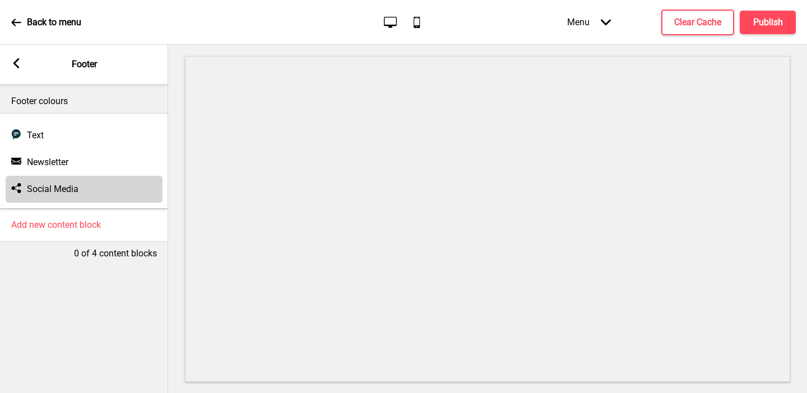
click at [52, 193] on h4 "Social Media" at bounding box center [53, 189] width 52 height 12
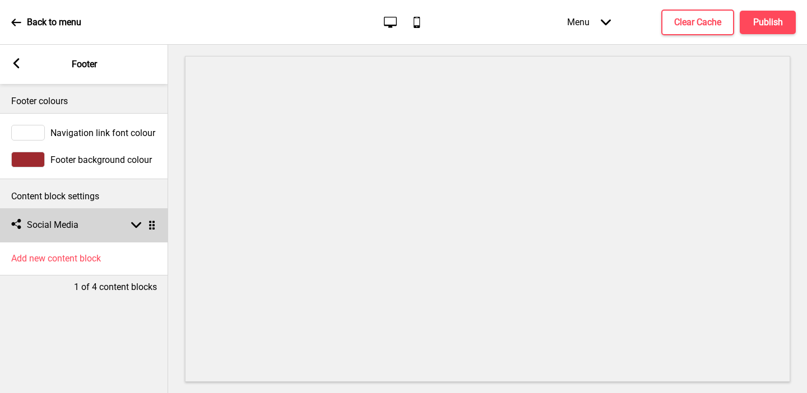
click at [58, 225] on h4 "Social Media" at bounding box center [53, 225] width 52 height 12
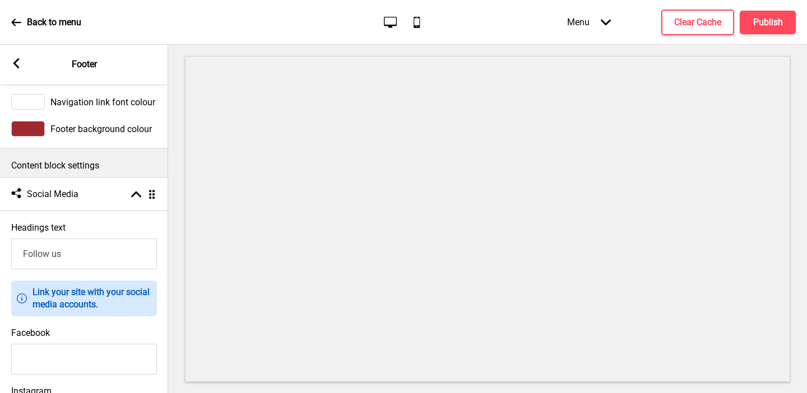
scroll to position [111, 0]
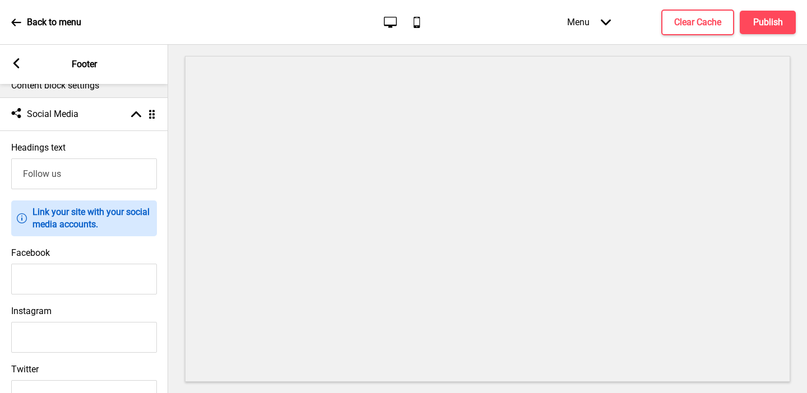
click at [99, 271] on input "Facebook" at bounding box center [84, 279] width 146 height 31
paste input "https://www.facebook.com/tbyongtaohu/"
type input "https://www.facebook.com/tbyongtaohu/"
click at [82, 337] on input "Instagram" at bounding box center [84, 337] width 146 height 31
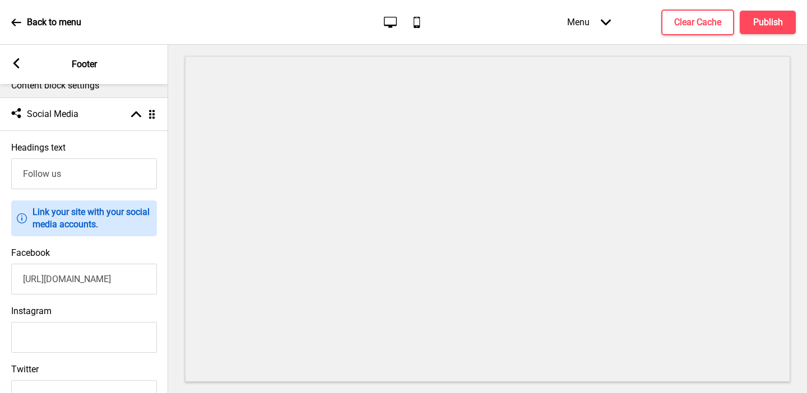
scroll to position [0, 0]
paste input "https://www.instagram.com/tbyongtaohu/?hl=en"
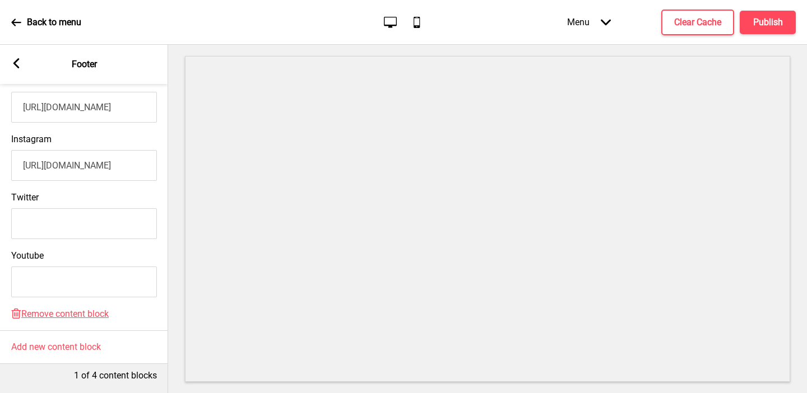
type input "https://www.instagram.com/tbyongtaohu/?hl=en"
click at [18, 62] on rect at bounding box center [16, 63] width 10 height 10
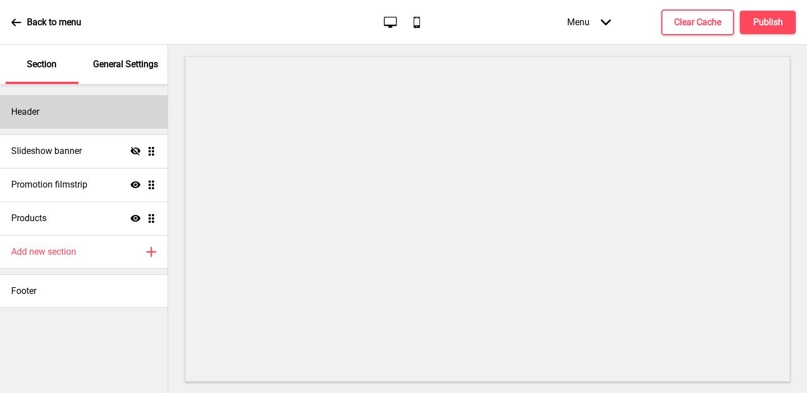
click at [39, 109] on h4 "Header" at bounding box center [25, 112] width 28 height 12
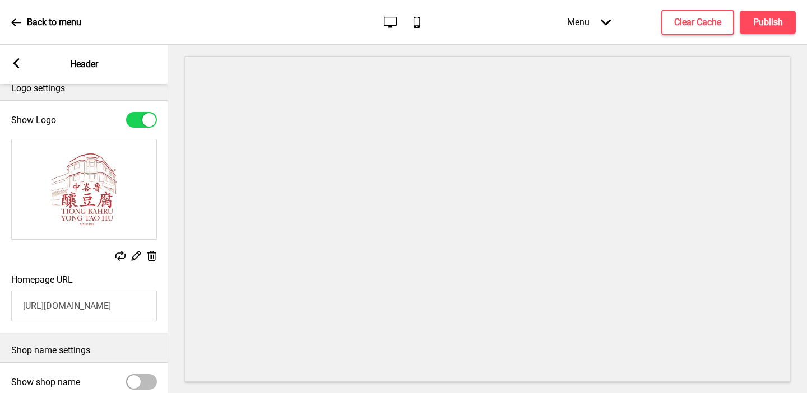
scroll to position [128, 0]
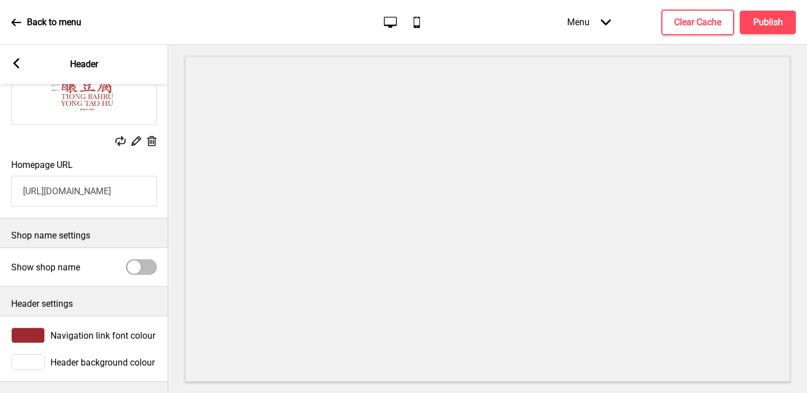
click at [17, 59] on icon at bounding box center [16, 63] width 6 height 10
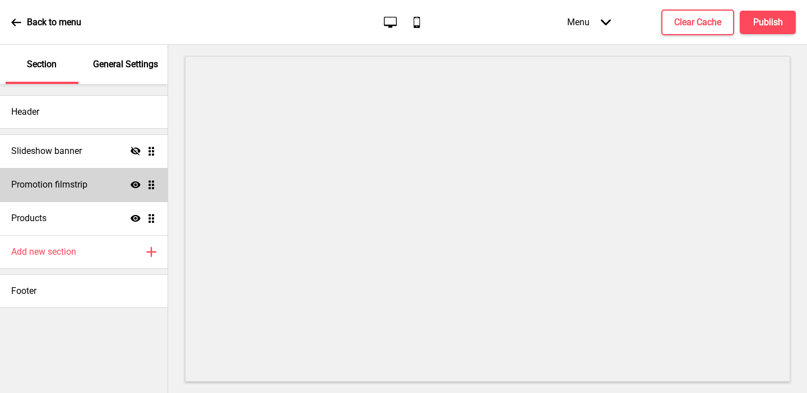
click at [99, 185] on div "Promotion filmstrip Show Drag" at bounding box center [83, 185] width 167 height 34
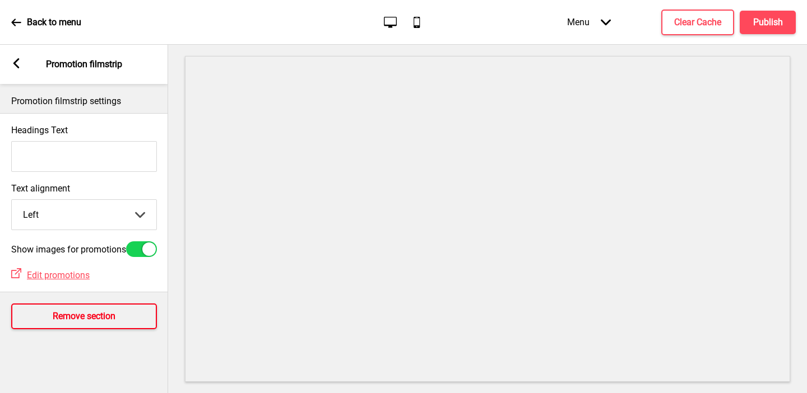
click at [54, 316] on h4 "Remove section" at bounding box center [84, 316] width 63 height 12
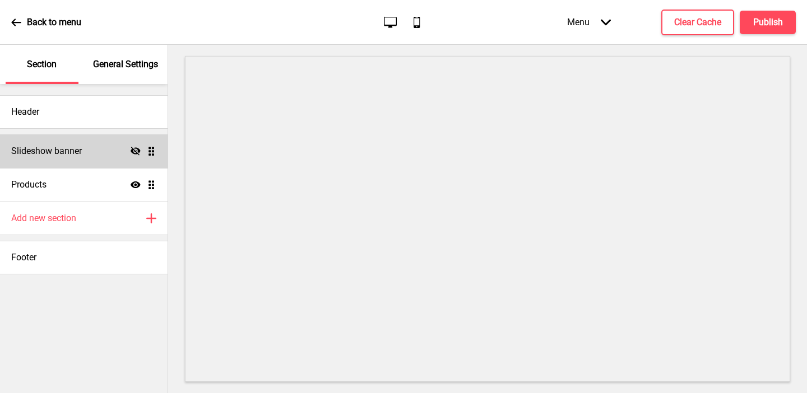
click at [139, 149] on icon "Hide" at bounding box center [136, 151] width 10 height 10
click at [62, 150] on h4 "Slideshow banner" at bounding box center [46, 151] width 71 height 12
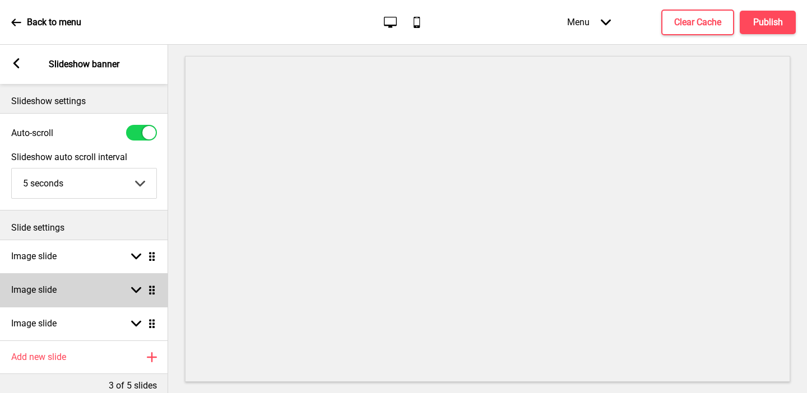
click at [73, 288] on div "Image slide Arrow down Drag" at bounding box center [84, 290] width 168 height 34
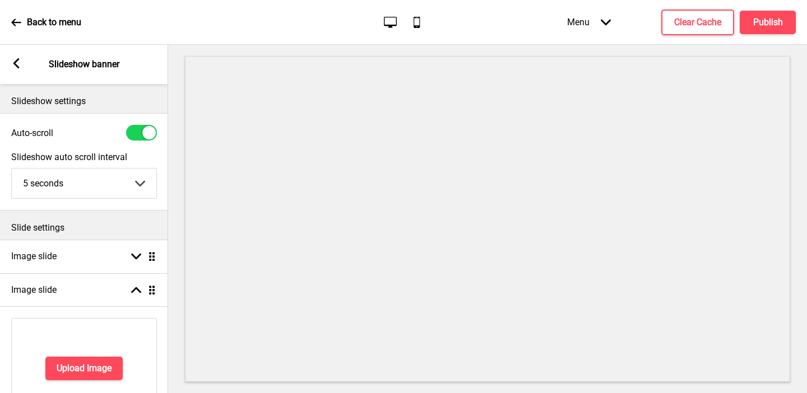
scroll to position [271, 0]
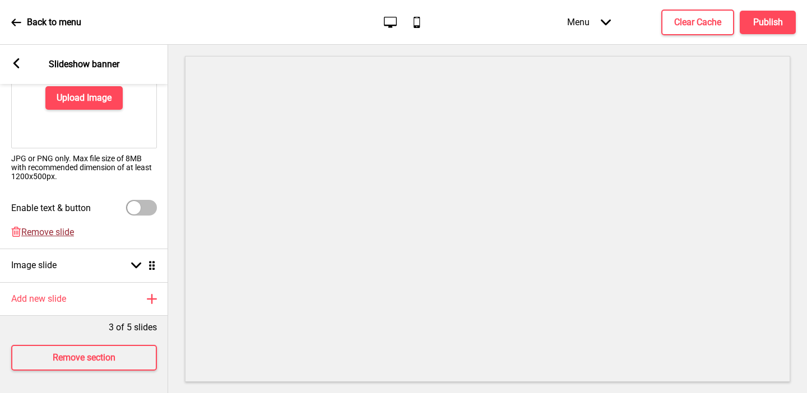
click at [43, 227] on span "Remove slide" at bounding box center [47, 232] width 53 height 11
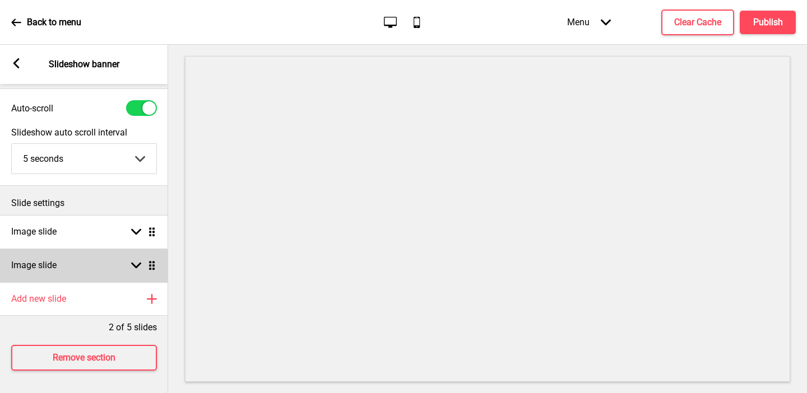
click at [46, 267] on h4 "Image slide" at bounding box center [33, 265] width 45 height 12
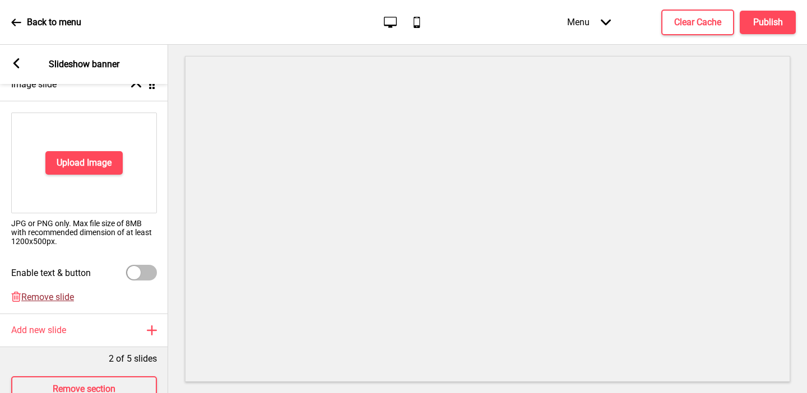
scroll to position [237, 0]
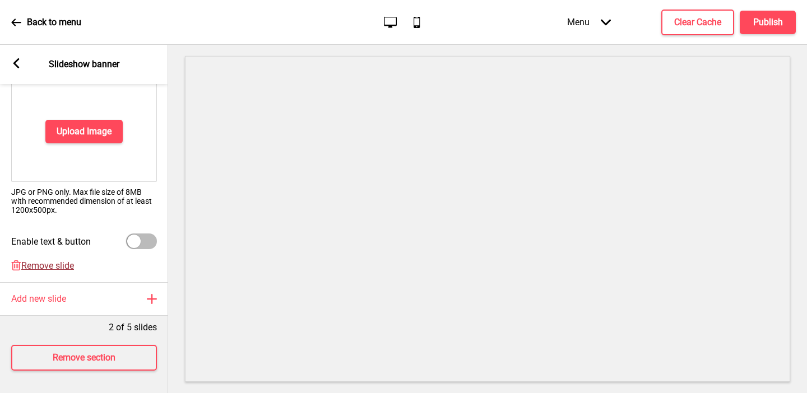
click at [37, 267] on span "Remove slide" at bounding box center [47, 265] width 53 height 11
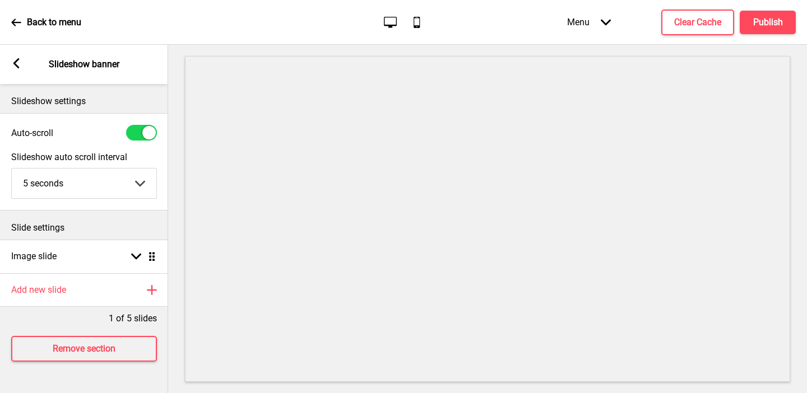
scroll to position [0, 0]
click at [134, 133] on div at bounding box center [141, 133] width 31 height 16
checkbox input "false"
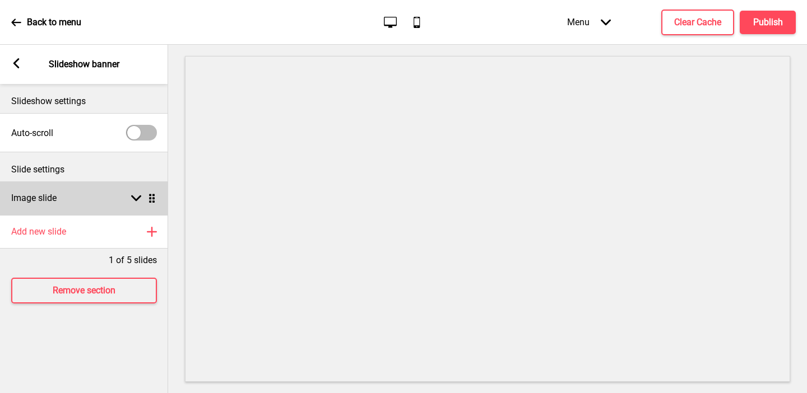
click at [84, 200] on div "Image slide Arrow down Drag" at bounding box center [84, 198] width 168 height 34
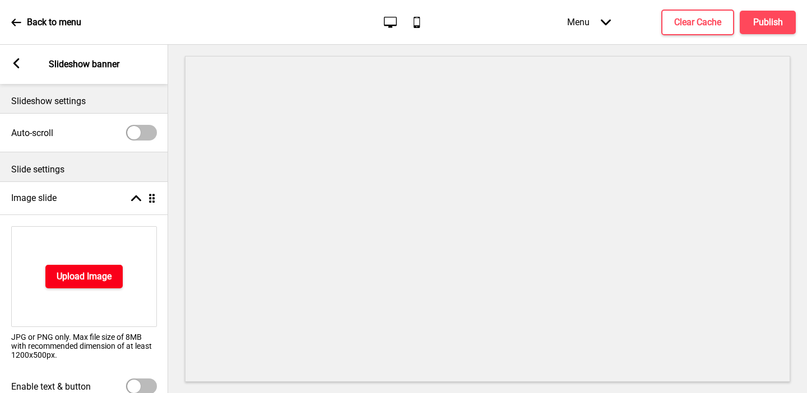
click at [86, 271] on h4 "Upload Image" at bounding box center [84, 277] width 55 height 12
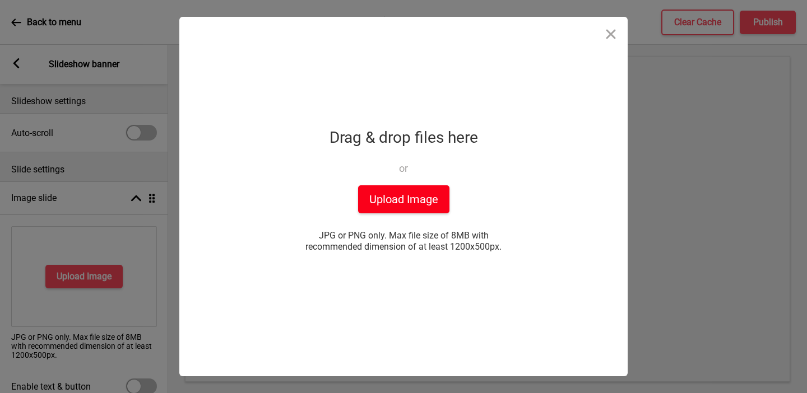
click at [404, 202] on button "Upload Image" at bounding box center [403, 199] width 91 height 28
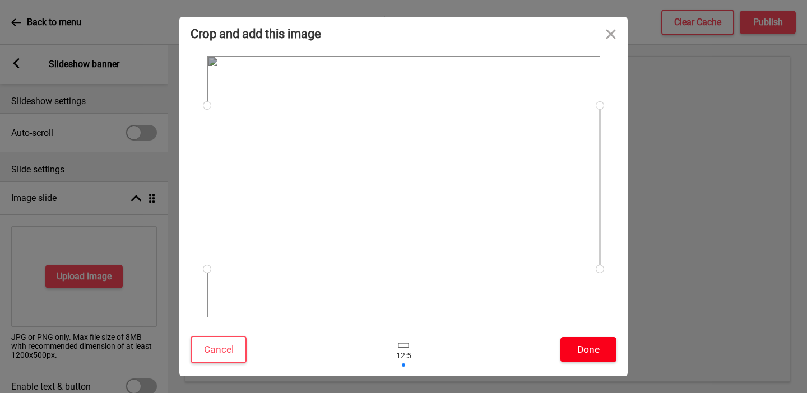
click at [583, 351] on button "Done" at bounding box center [588, 349] width 56 height 25
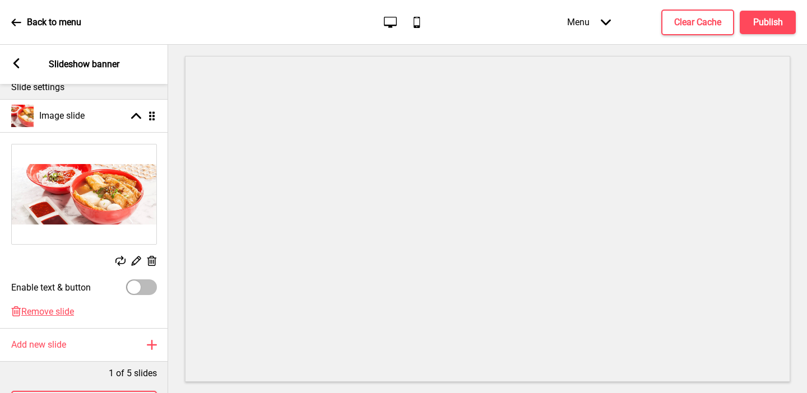
scroll to position [128, 0]
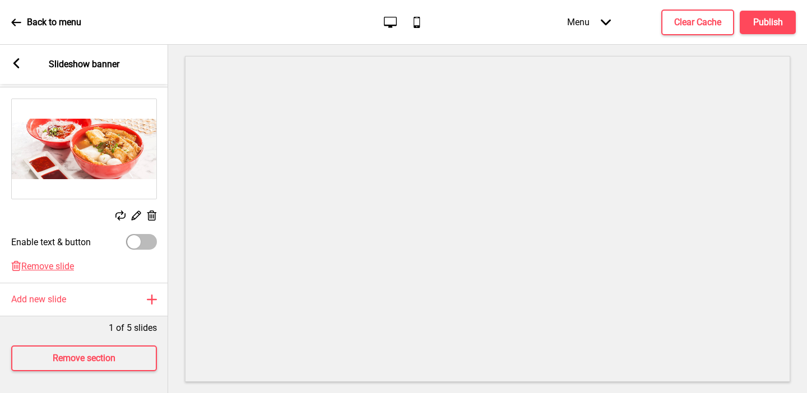
click at [3, 55] on div "Arrow left Slideshow banner" at bounding box center [84, 64] width 168 height 39
click at [22, 58] on div "Arrow left Slideshow banner" at bounding box center [84, 64] width 168 height 39
click at [16, 67] on g at bounding box center [16, 63] width 10 height 10
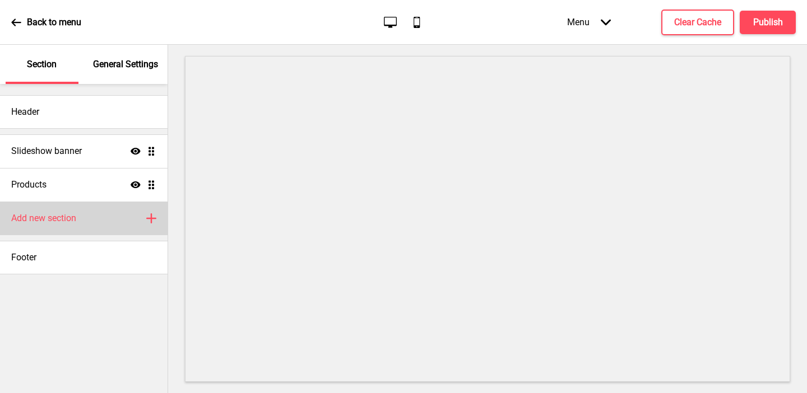
click at [90, 217] on div "Add new section Plus" at bounding box center [83, 219] width 167 height 34
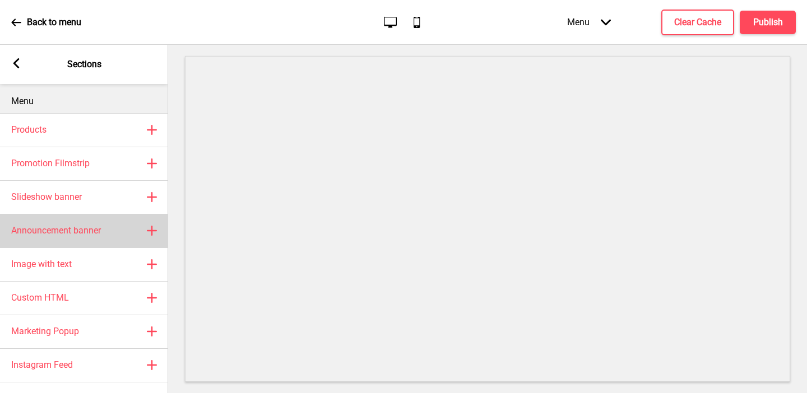
click at [82, 239] on div "Announcement banner Plus" at bounding box center [84, 231] width 168 height 34
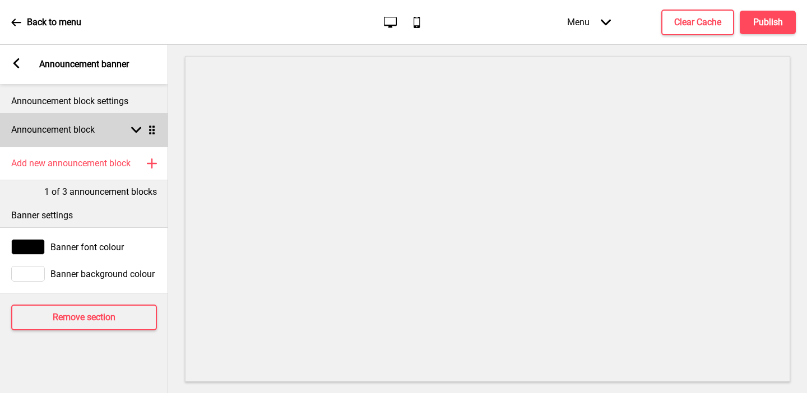
click at [80, 139] on div "Announcement block Arrow down Drag" at bounding box center [84, 130] width 168 height 34
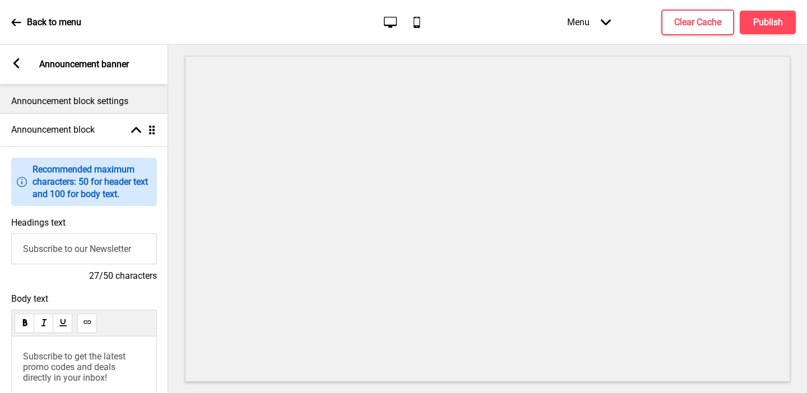
click at [71, 245] on input "Subscribe to our Newsletter" at bounding box center [84, 249] width 146 height 31
drag, startPoint x: 137, startPoint y: 253, endPoint x: 169, endPoint y: 253, distance: 31.9
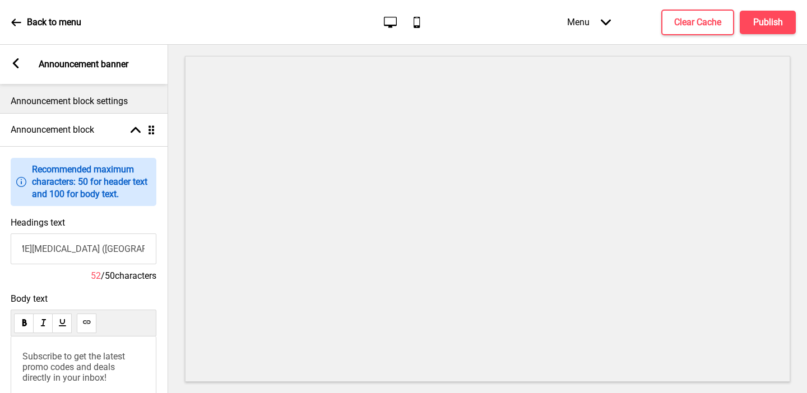
click at [169, 253] on div "Section General Settings Header Slideshow banner Show Drag Products Show Drag A…" at bounding box center [403, 219] width 807 height 348
click at [122, 247] on input "Welcome to Tiong Bahru Yong Tao Hu (Eng Hoon Street)" at bounding box center [84, 249] width 146 height 31
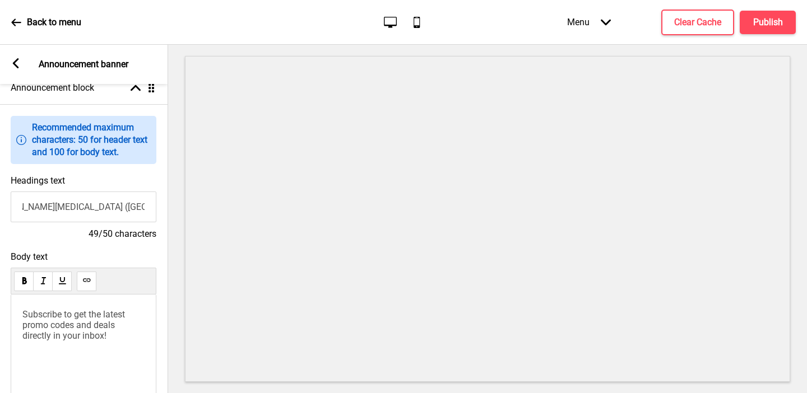
scroll to position [68, 0]
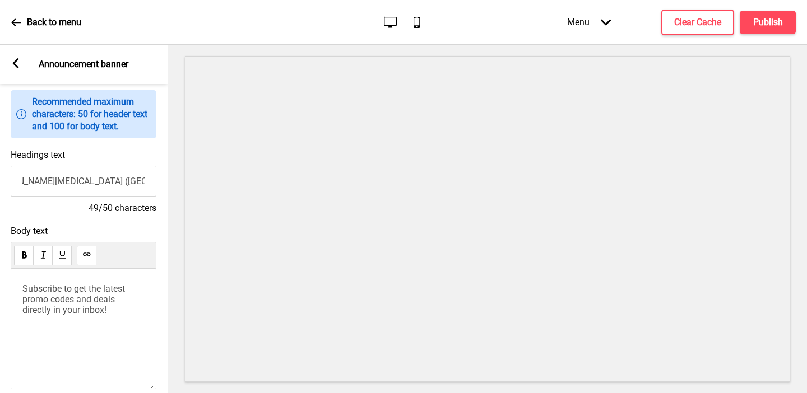
type input "Welcome to Tiong Bahru Yong Tao Hu (Hillion Mall)"
click at [71, 304] on span "Subscribe to get the latest promo codes and deals directly in your inbox!" at bounding box center [74, 299] width 105 height 32
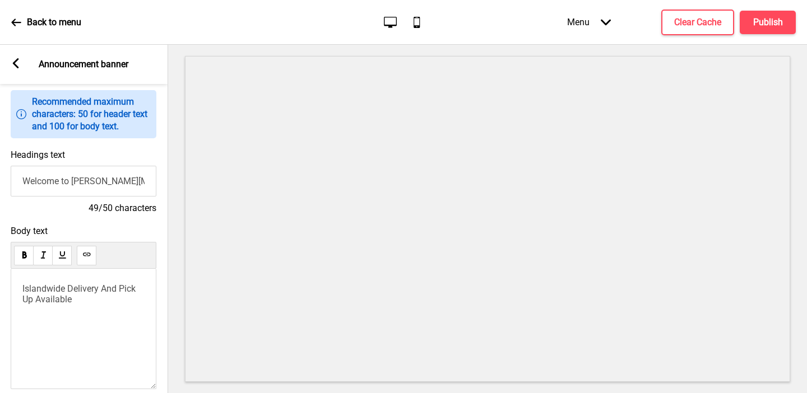
click at [20, 63] on rect at bounding box center [16, 63] width 10 height 10
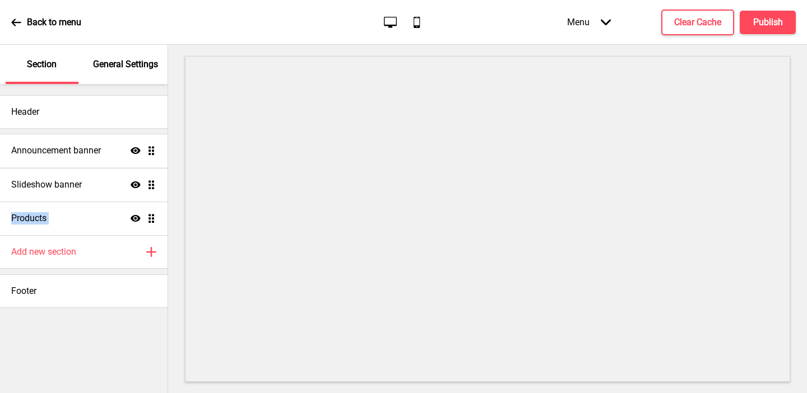
drag, startPoint x: 150, startPoint y: 215, endPoint x: 148, endPoint y: 147, distance: 67.8
click at [148, 147] on ul "Slideshow banner Show Drag Products Show Drag Announcement banner Show Drag" at bounding box center [83, 184] width 167 height 101
click at [113, 349] on div "Header Announcement banner Show Drag Slideshow banner Show Drag Products Show D…" at bounding box center [83, 238] width 167 height 309
click at [775, 13] on button "Publish" at bounding box center [767, 23] width 56 height 24
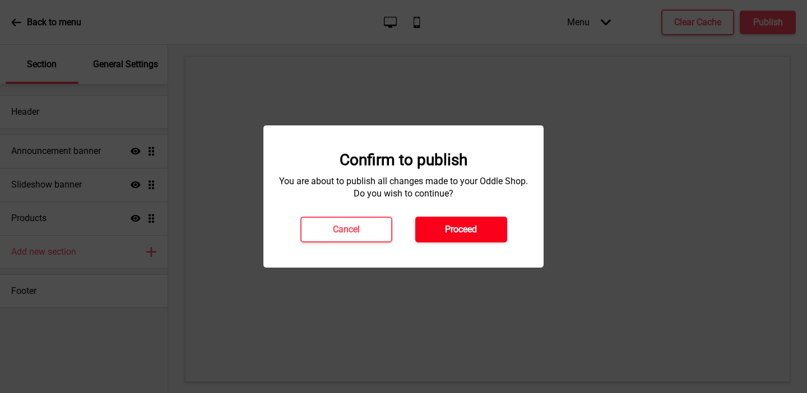
click at [460, 229] on h4 "Proceed" at bounding box center [461, 230] width 32 height 12
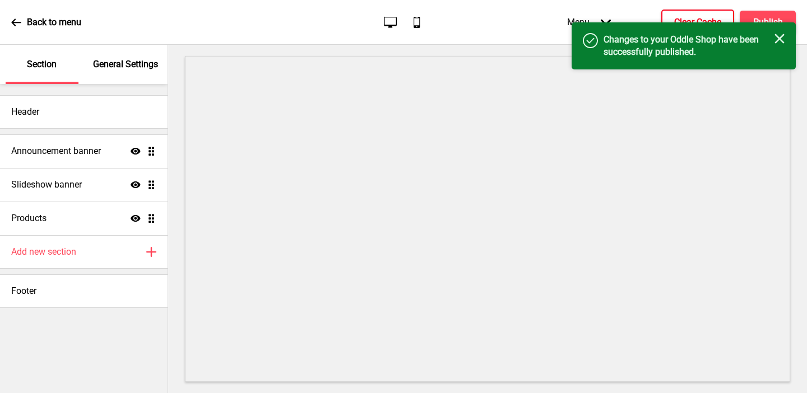
click at [686, 17] on h4 "Clear Cache" at bounding box center [697, 22] width 47 height 12
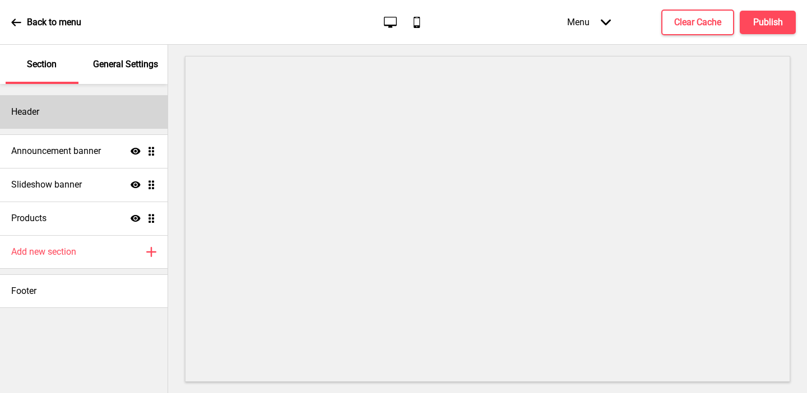
click at [82, 109] on div "Header" at bounding box center [83, 112] width 167 height 34
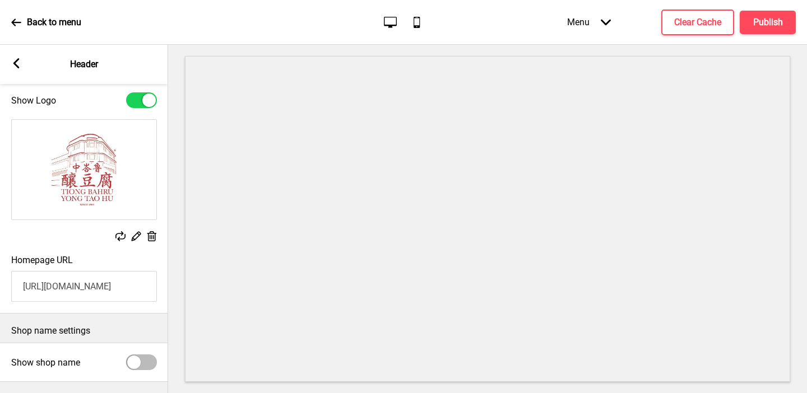
scroll to position [69, 0]
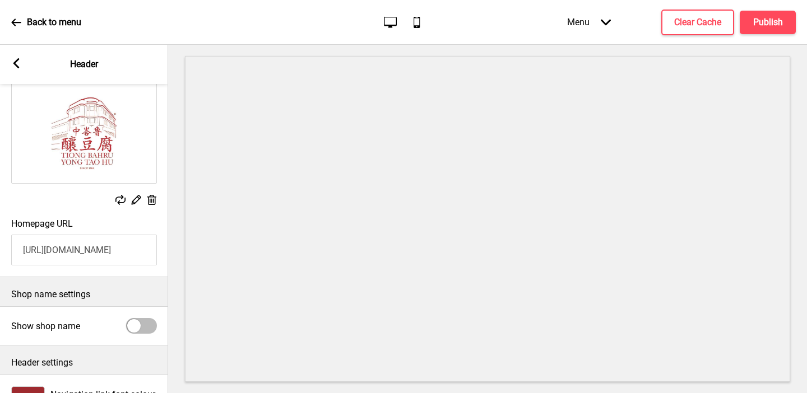
click at [65, 253] on input "[URL][DOMAIN_NAME]" at bounding box center [84, 250] width 146 height 31
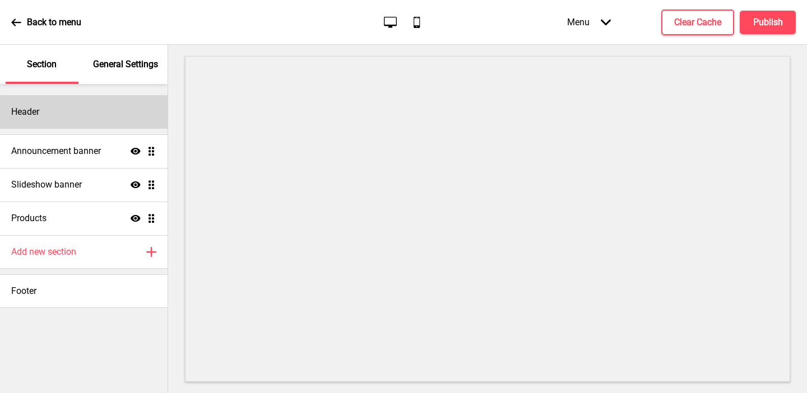
click at [76, 117] on div "Header" at bounding box center [83, 112] width 167 height 34
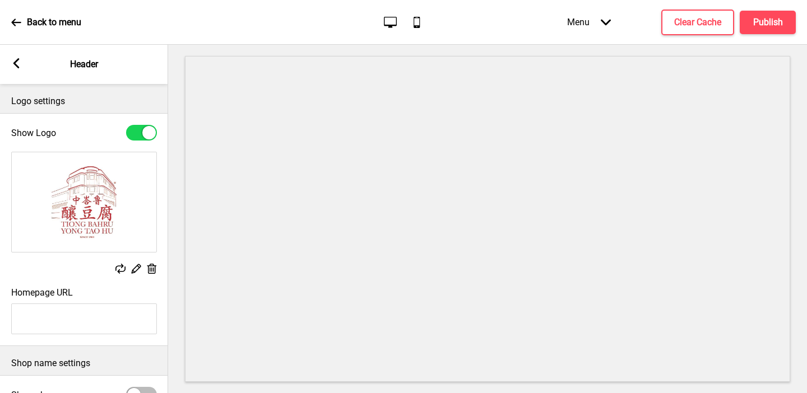
scroll to position [112, 0]
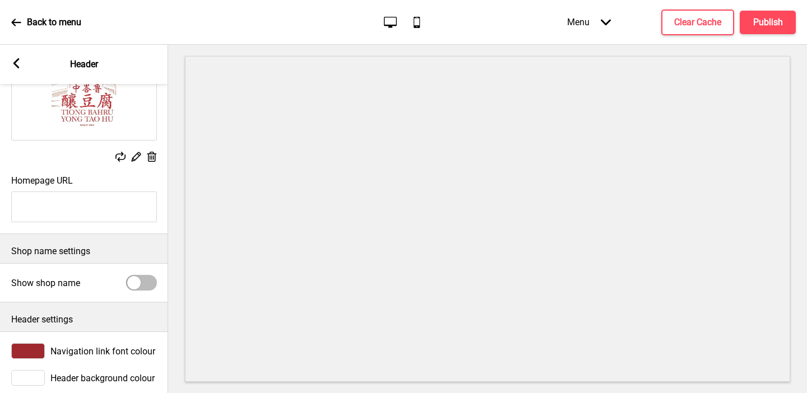
click at [54, 211] on input "Homepage URL" at bounding box center [84, 207] width 146 height 31
paste input "[URL][DOMAIN_NAME]"
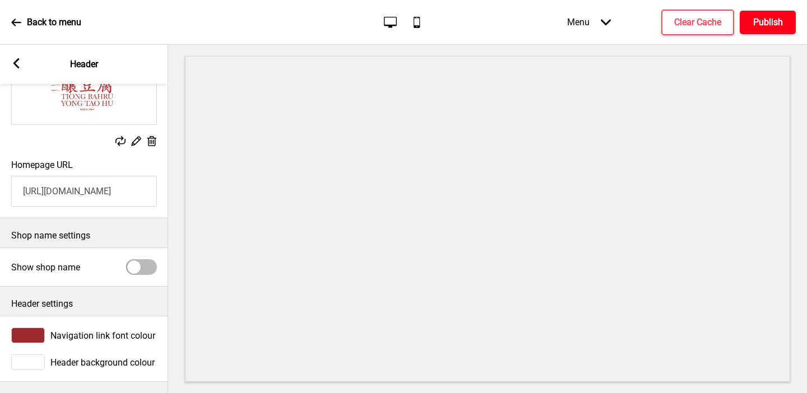
type input "[URL][DOMAIN_NAME]"
click at [754, 24] on h4 "Publish" at bounding box center [768, 22] width 30 height 12
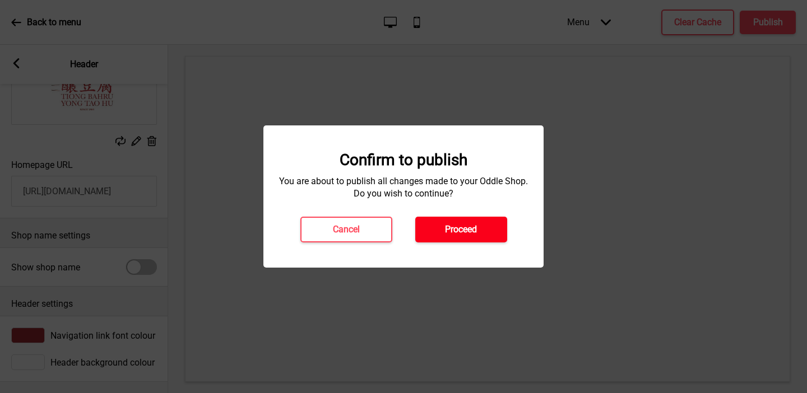
click at [470, 232] on h4 "Proceed" at bounding box center [461, 230] width 32 height 12
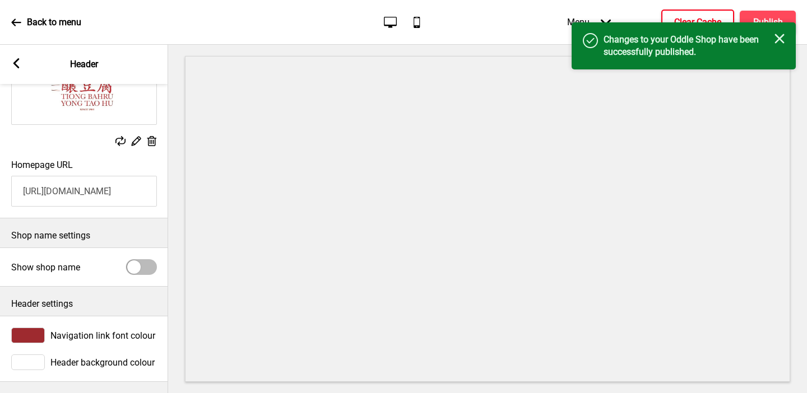
click at [677, 20] on h4 "Clear Cache" at bounding box center [697, 22] width 47 height 12
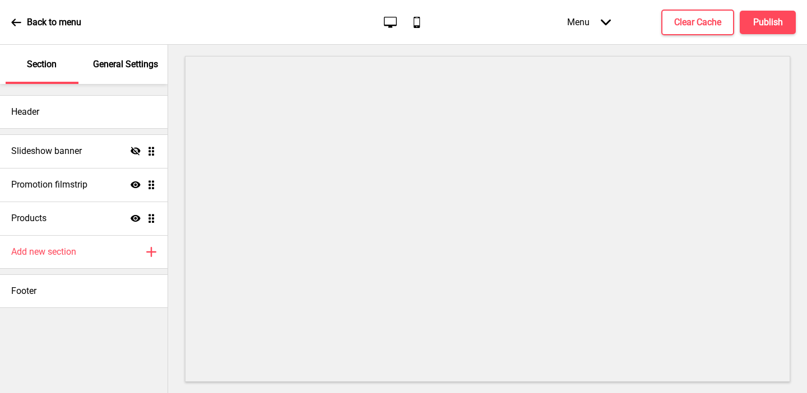
click at [132, 71] on div "General Settings" at bounding box center [126, 64] width 73 height 39
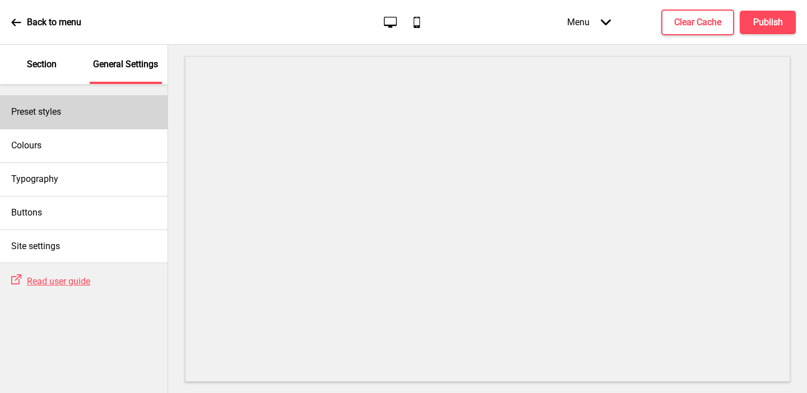
click at [54, 113] on h4 "Preset styles" at bounding box center [36, 112] width 50 height 12
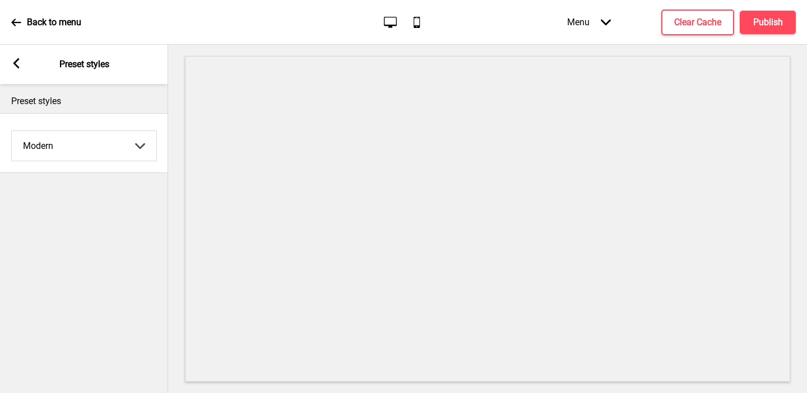
click at [58, 140] on select "Coffee Contrast Dark Earth Marine Minimalist Modern Oddle Pastel Yellow Fruits …" at bounding box center [84, 146] width 145 height 30
select select "minimalist"
click at [12, 131] on select "Coffee Contrast Dark Earth Marine Minimalist Modern Oddle Pastel Yellow Fruits …" at bounding box center [84, 146] width 145 height 30
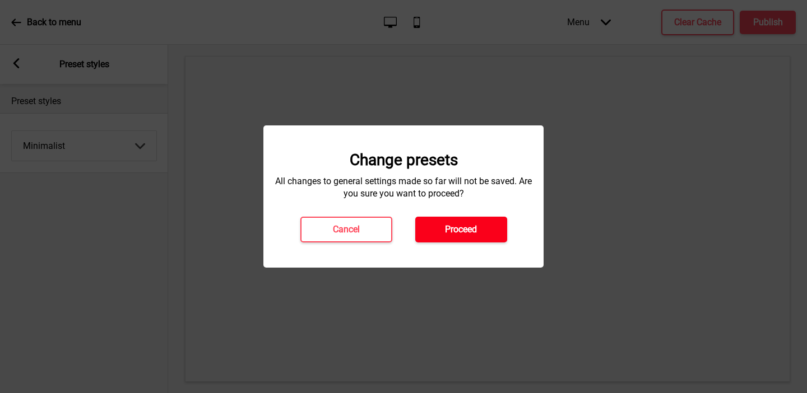
click at [432, 228] on button "Proceed" at bounding box center [461, 230] width 92 height 26
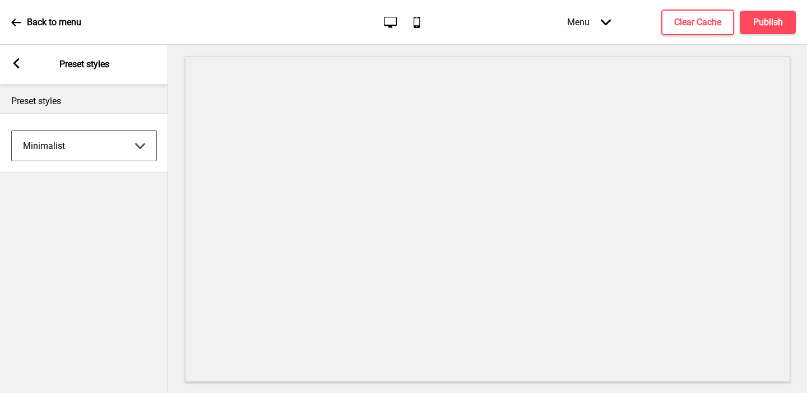
click at [15, 57] on div "Arrow left Preset styles" at bounding box center [84, 64] width 168 height 39
click at [16, 66] on icon at bounding box center [16, 63] width 6 height 10
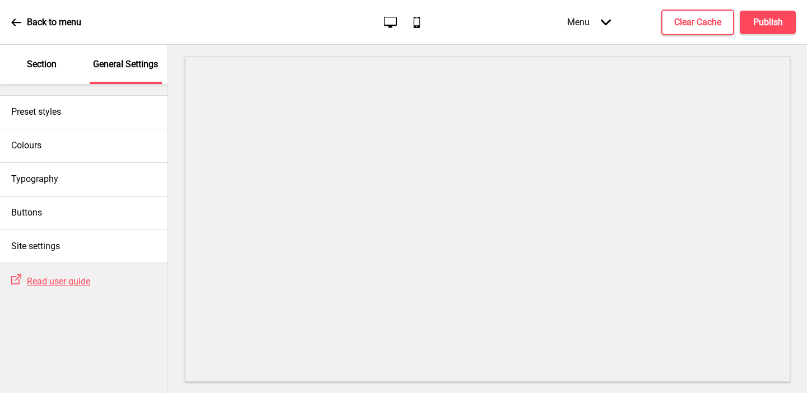
click at [40, 67] on p "Section" at bounding box center [42, 64] width 30 height 12
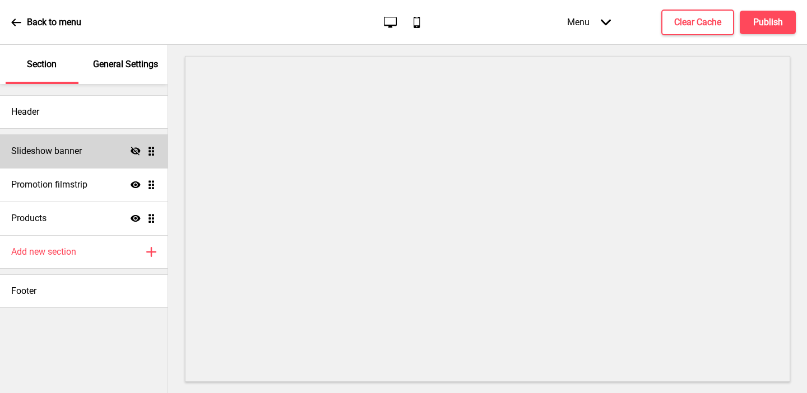
click at [137, 150] on icon "Hide" at bounding box center [136, 151] width 10 height 10
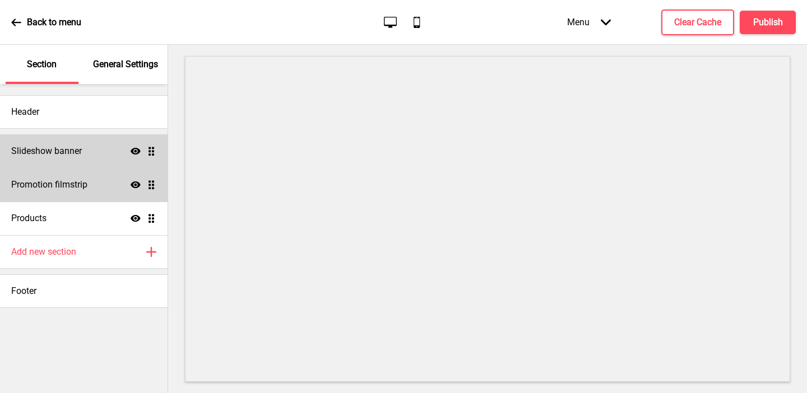
click at [112, 179] on div "Promotion filmstrip Show Drag" at bounding box center [83, 185] width 167 height 34
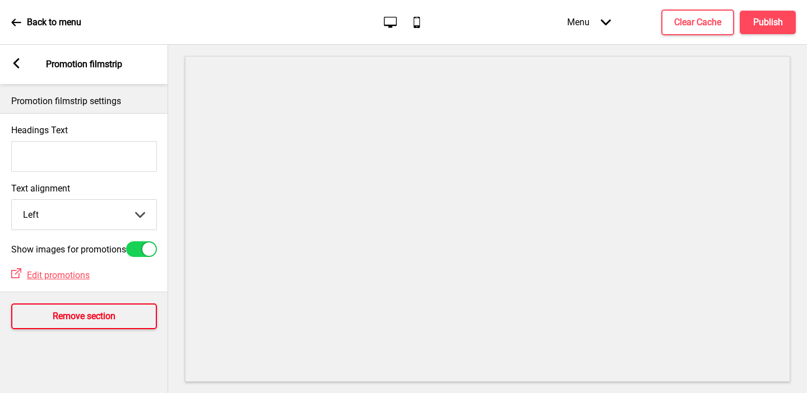
click at [91, 319] on h4 "Remove section" at bounding box center [84, 316] width 63 height 12
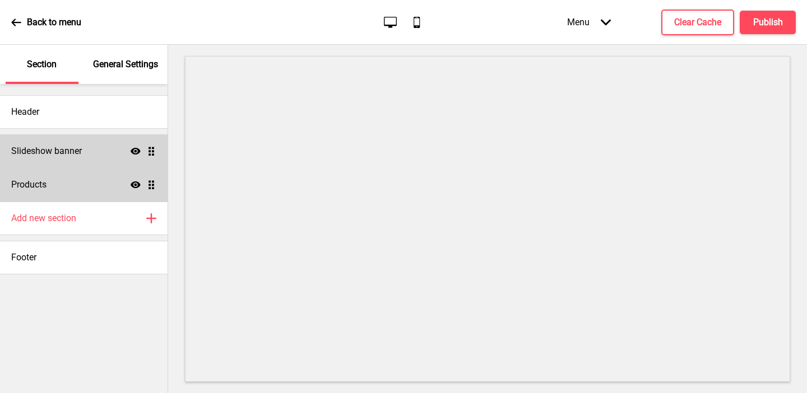
click at [64, 197] on div "Products Show Drag" at bounding box center [83, 185] width 167 height 34
select select "side"
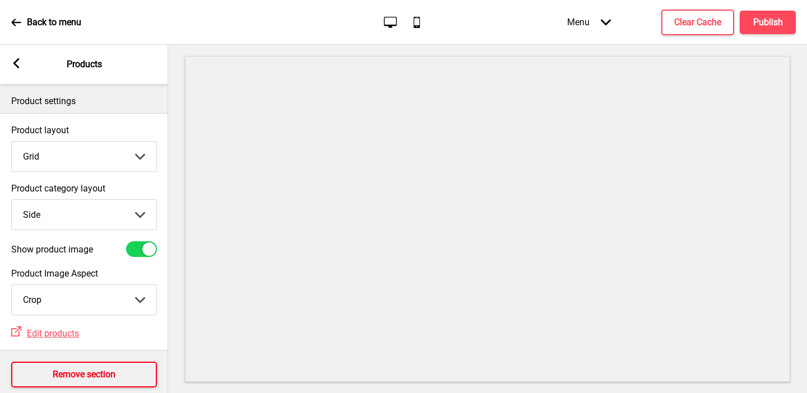
click at [76, 376] on h4 "Remove section" at bounding box center [84, 375] width 63 height 12
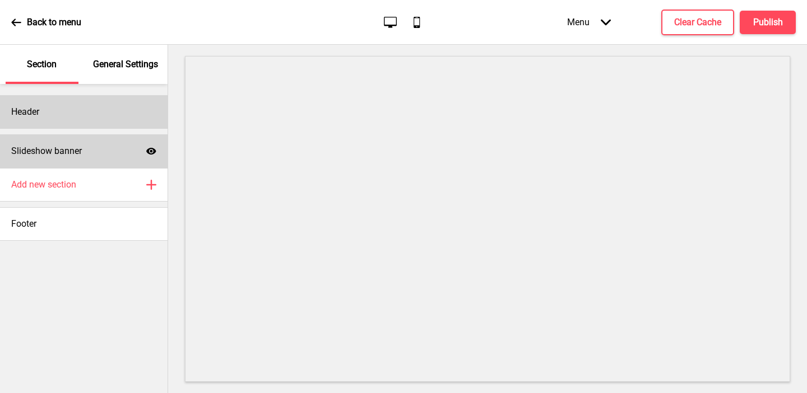
click at [50, 116] on div "Header" at bounding box center [83, 112] width 167 height 34
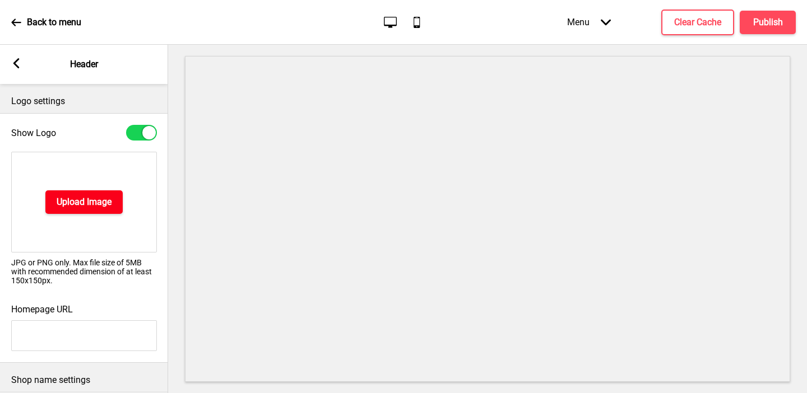
click at [64, 204] on h4 "Upload Image" at bounding box center [84, 202] width 55 height 12
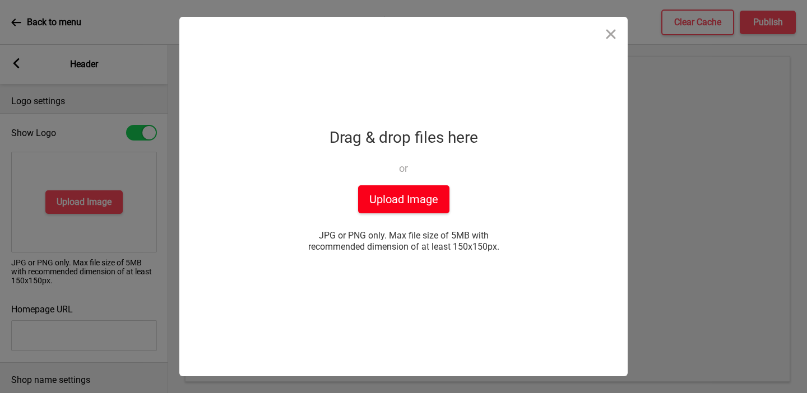
click at [399, 200] on button "Upload Image" at bounding box center [403, 199] width 91 height 28
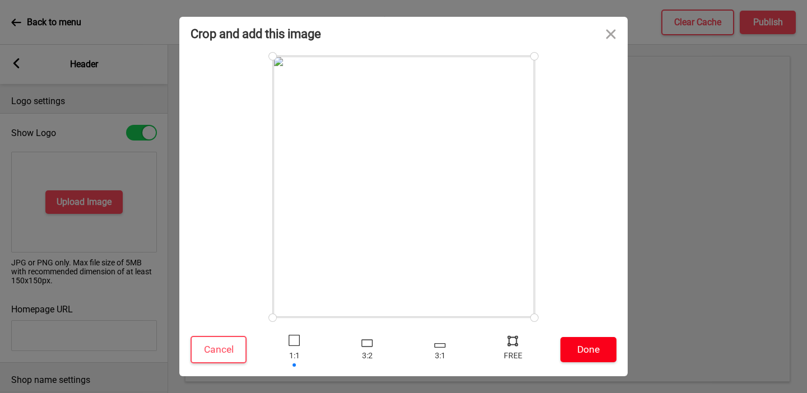
click at [572, 343] on button "Done" at bounding box center [588, 349] width 56 height 25
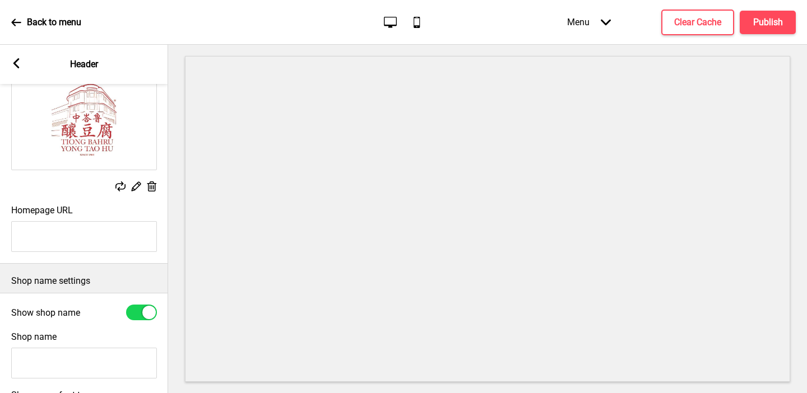
scroll to position [90, 0]
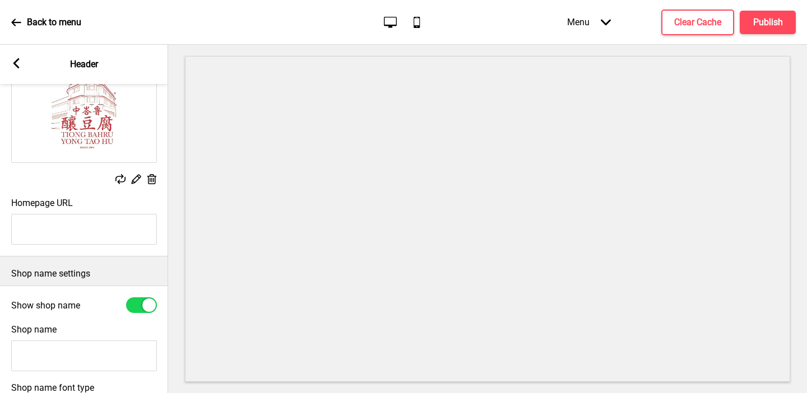
click at [77, 349] on input "Shop name" at bounding box center [84, 356] width 146 height 31
type input "[PERSON_NAME][MEDICAL_DATA]"
click at [41, 260] on div "Shop name settings" at bounding box center [84, 271] width 168 height 29
click at [137, 308] on div at bounding box center [141, 305] width 31 height 16
checkbox input "false"
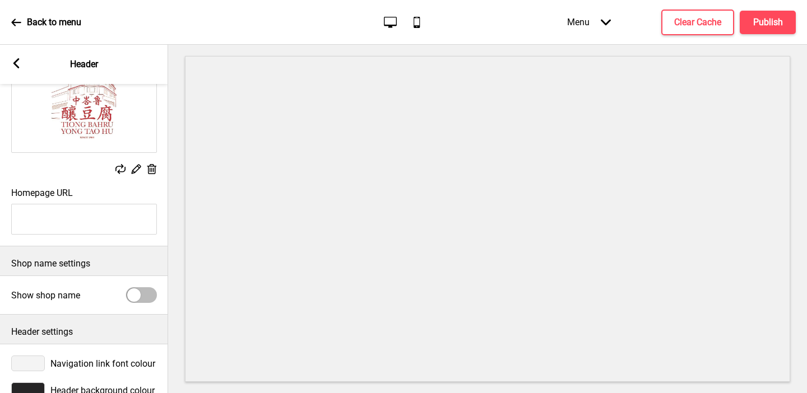
scroll to position [128, 0]
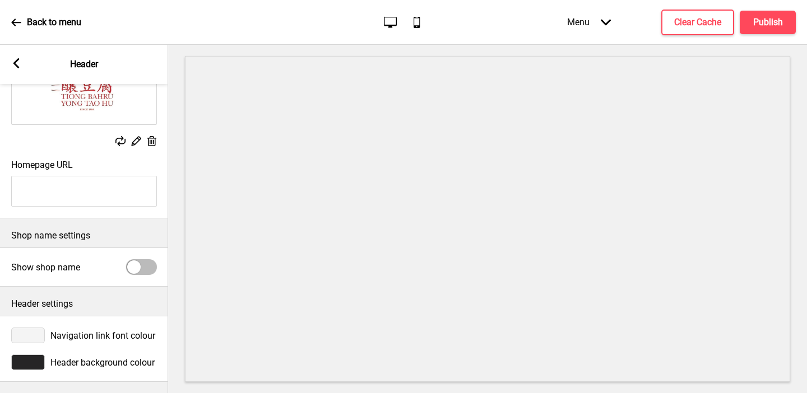
click at [33, 374] on div "Header background colour" at bounding box center [84, 362] width 168 height 27
click at [27, 364] on div at bounding box center [28, 363] width 34 height 16
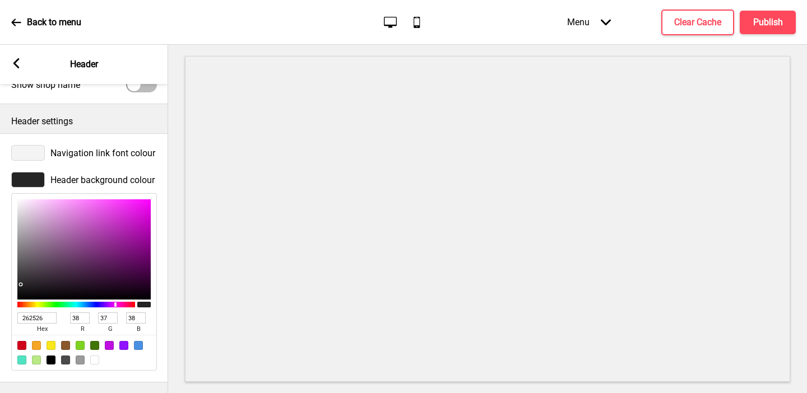
click at [96, 359] on div at bounding box center [94, 360] width 9 height 9
type input "FFFFFF"
type input "255"
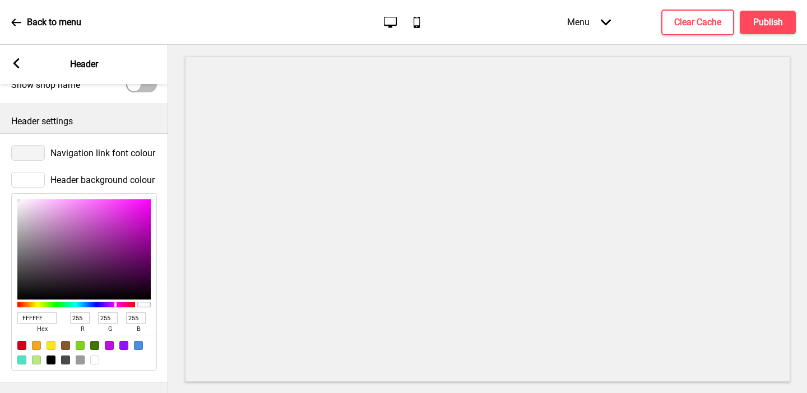
click at [20, 348] on div at bounding box center [21, 345] width 9 height 9
type input "D0021B"
type input "208"
type input "2"
type input "27"
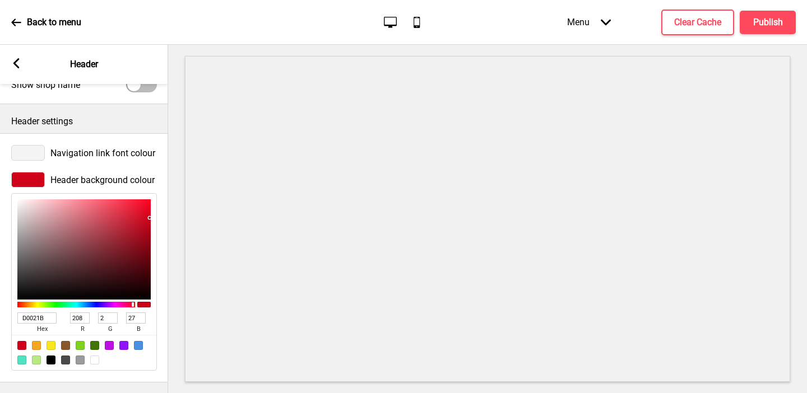
click at [97, 361] on div at bounding box center [94, 360] width 9 height 9
type input "FFFFFF"
type input "255"
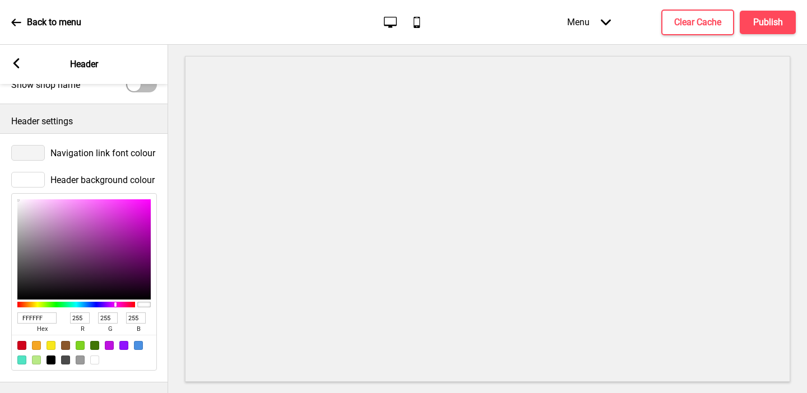
click at [32, 153] on div at bounding box center [28, 153] width 34 height 16
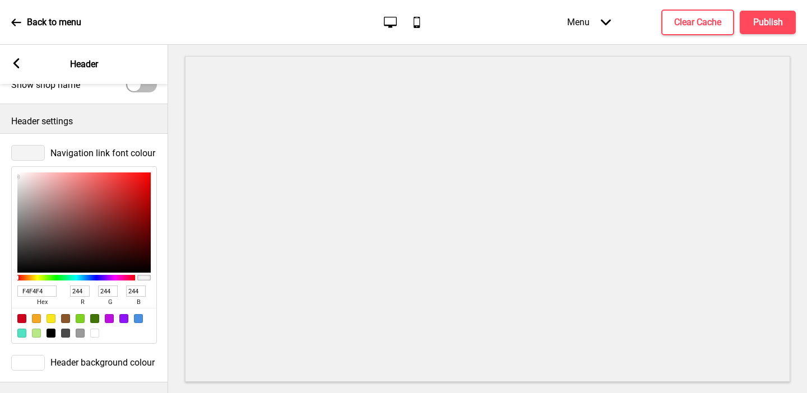
click at [33, 292] on input "F4F4F4" at bounding box center [36, 291] width 39 height 11
paste input "a52420"
type input "a52420"
type input "165"
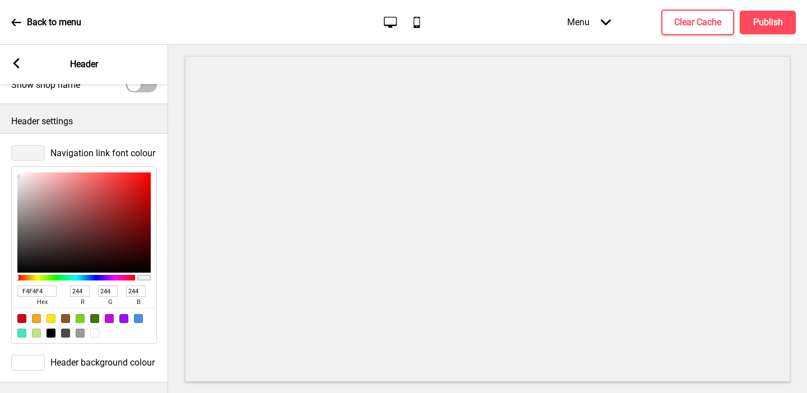
type input "36"
type input "32"
type input "A52420"
click at [17, 66] on icon at bounding box center [16, 63] width 6 height 10
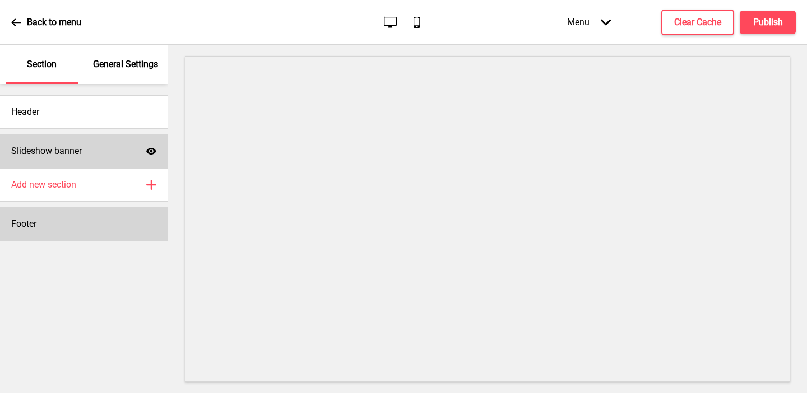
click at [83, 224] on div "Footer" at bounding box center [83, 224] width 167 height 34
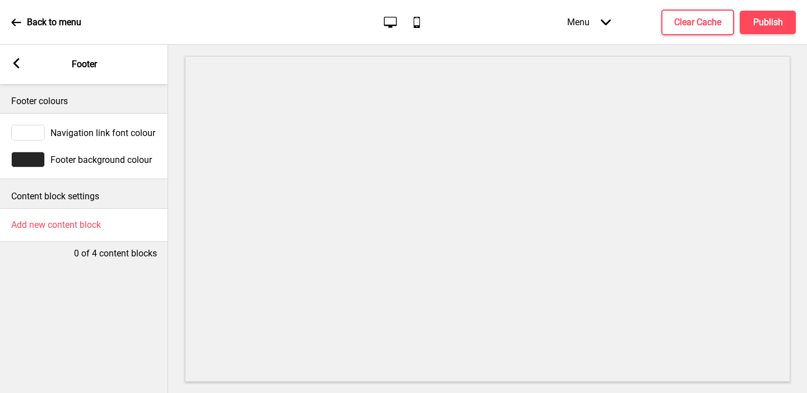
click at [24, 161] on div at bounding box center [28, 160] width 34 height 16
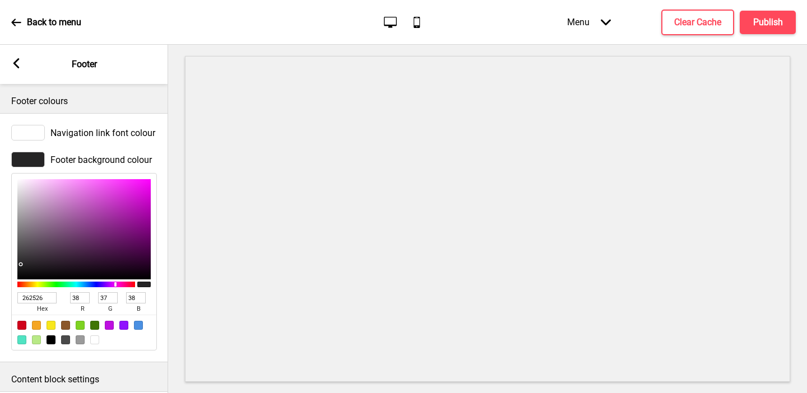
click at [38, 295] on input "262526" at bounding box center [36, 297] width 39 height 11
paste input "a52420"
type input "a52420"
type input "165"
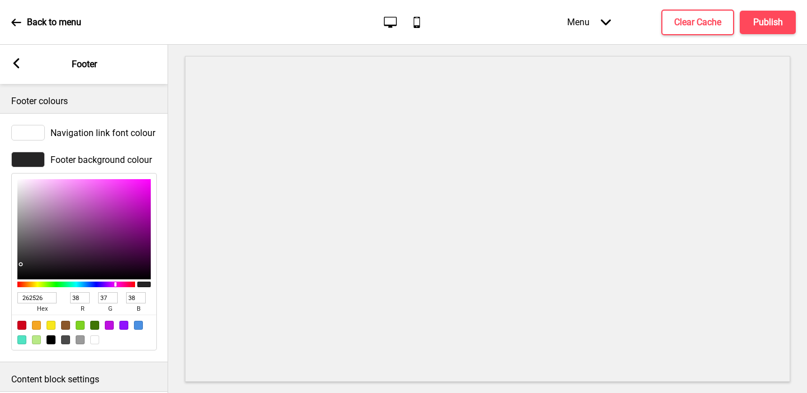
type input "36"
type input "32"
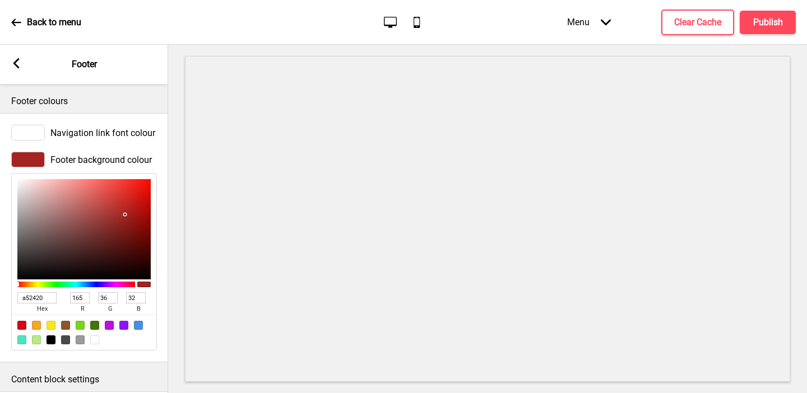
type input "A52420"
click at [5, 143] on div "Navigation link font colour" at bounding box center [84, 132] width 168 height 27
click at [17, 68] on rect at bounding box center [16, 63] width 10 height 10
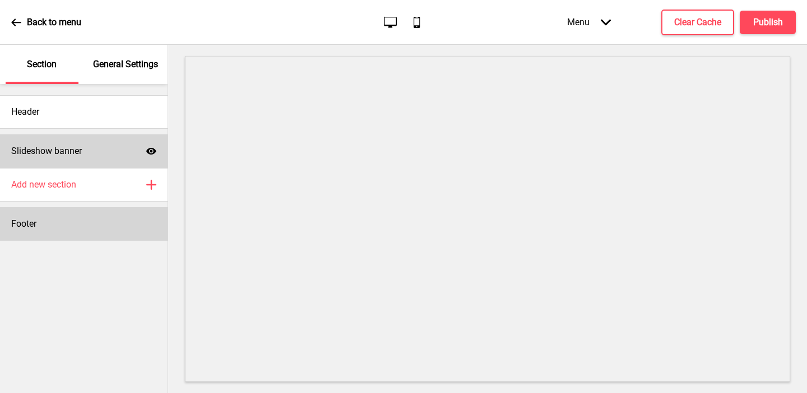
click at [55, 217] on div "Footer" at bounding box center [83, 224] width 167 height 34
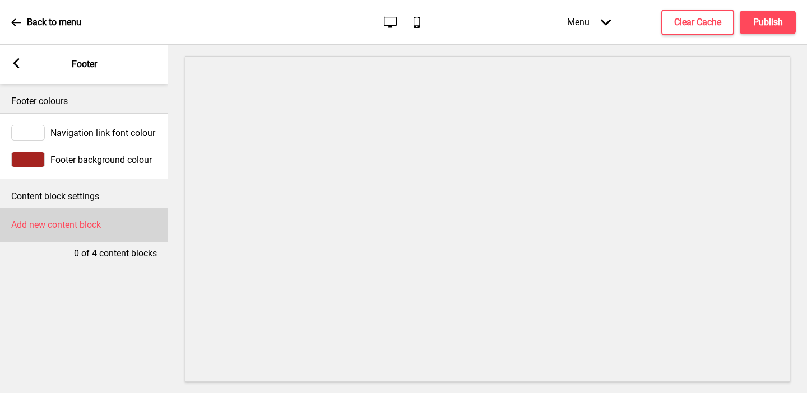
click at [54, 215] on div "Add new content block" at bounding box center [84, 225] width 168 height 34
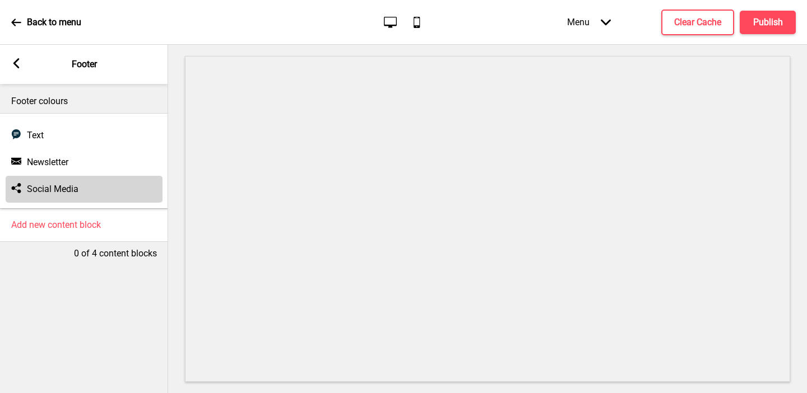
click at [52, 190] on h4 "Social Media" at bounding box center [53, 189] width 52 height 12
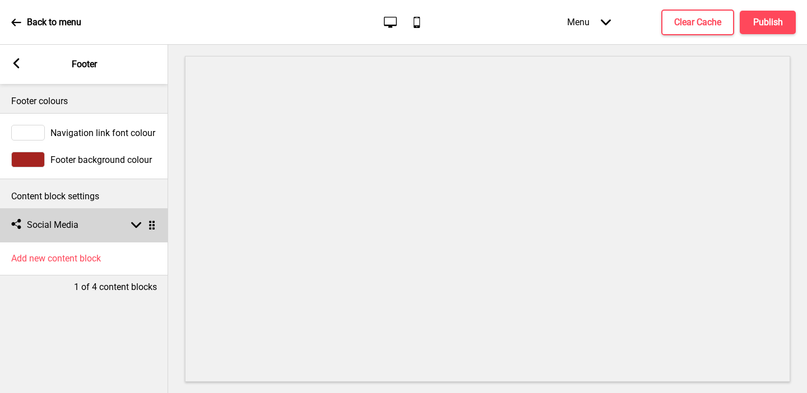
click at [54, 222] on h4 "Social Media" at bounding box center [53, 225] width 52 height 12
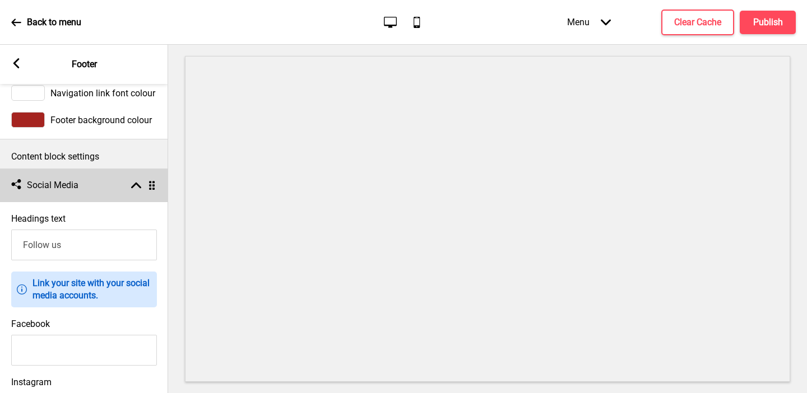
scroll to position [91, 0]
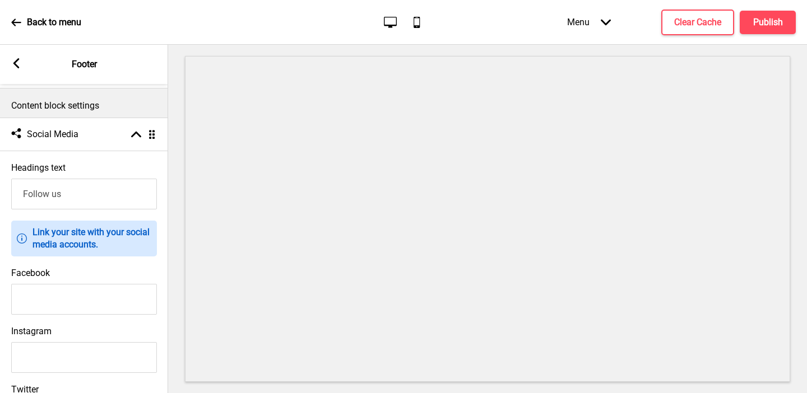
click at [58, 297] on input "Facebook" at bounding box center [84, 299] width 146 height 31
paste input "https://www.facebook.com/tbyongtaohu/"
type input "https://www.facebook.com/tbyongtaohu/"
click at [90, 350] on input "Instagram" at bounding box center [84, 357] width 146 height 31
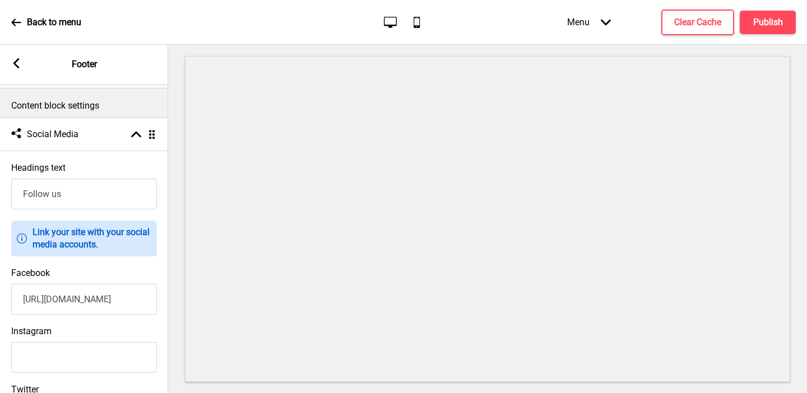
scroll to position [0, 0]
paste input "https://www.instagram.com/tbyongtaohu/?hl=en"
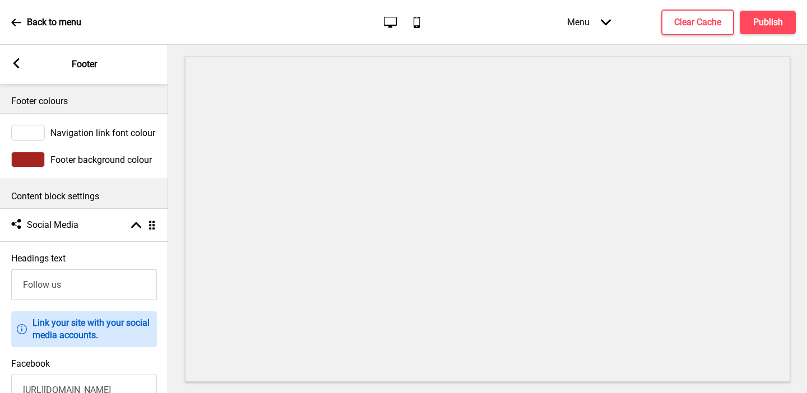
type input "https://www.instagram.com/tbyongtaohu/?hl=en"
click at [7, 60] on div "Arrow left Footer" at bounding box center [84, 64] width 168 height 39
click at [25, 64] on div "Arrow left Footer" at bounding box center [84, 64] width 168 height 39
click at [17, 61] on rect at bounding box center [16, 63] width 10 height 10
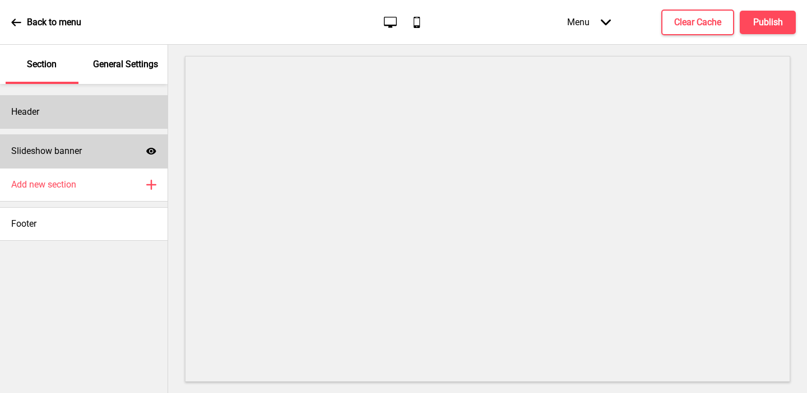
click at [95, 102] on div "Header" at bounding box center [83, 112] width 167 height 34
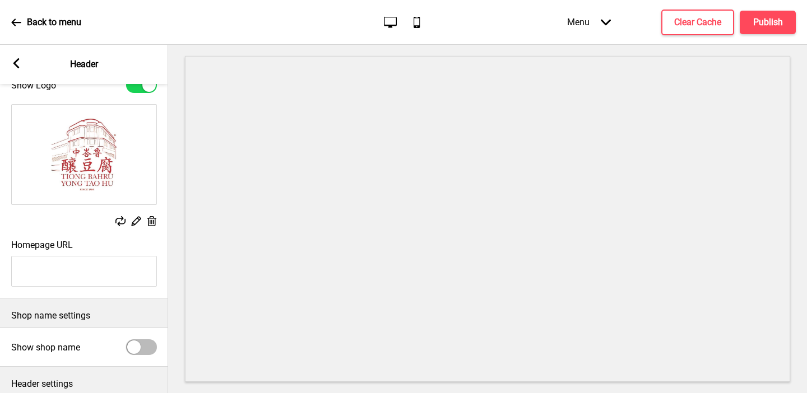
scroll to position [77, 0]
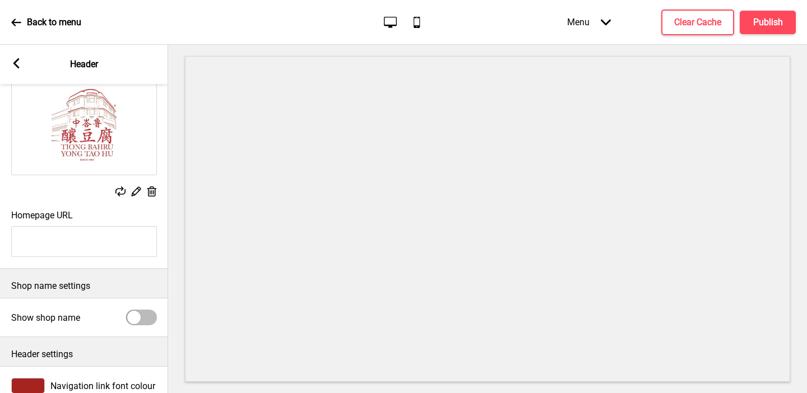
click at [102, 242] on input "Homepage URL" at bounding box center [84, 241] width 146 height 31
paste input "https://www.tiongbahruyongtaohu.com/"
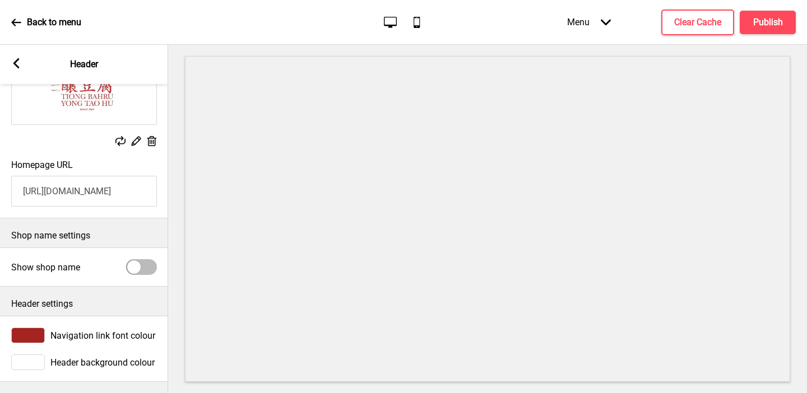
scroll to position [0, 0]
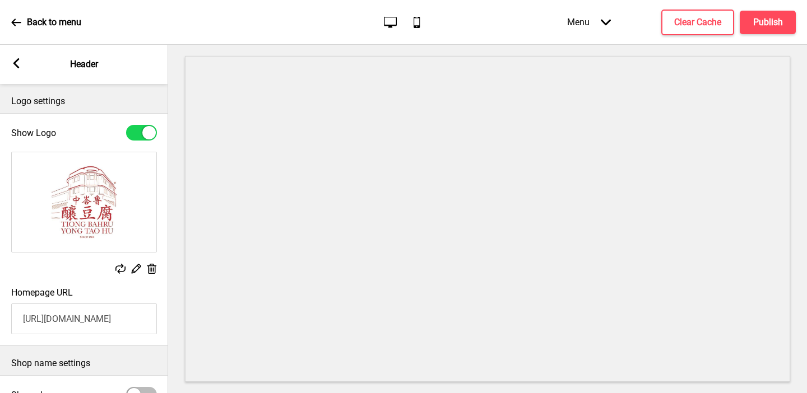
type input "https://www.tiongbahruyongtaohu.com/"
click at [17, 59] on icon at bounding box center [16, 63] width 6 height 10
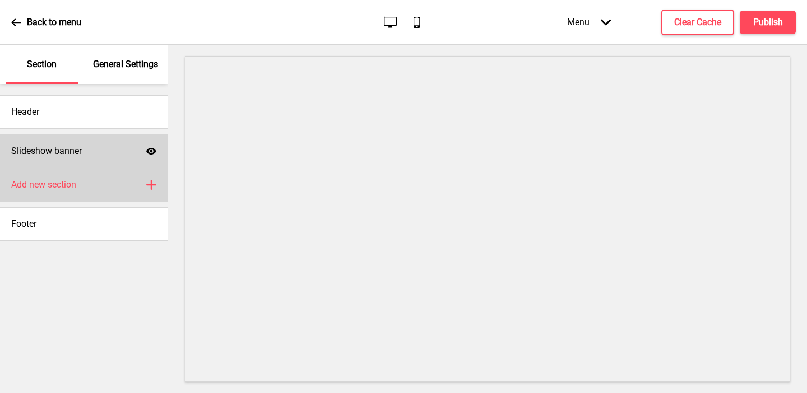
click at [86, 178] on div "Add new section Plus" at bounding box center [83, 185] width 167 height 34
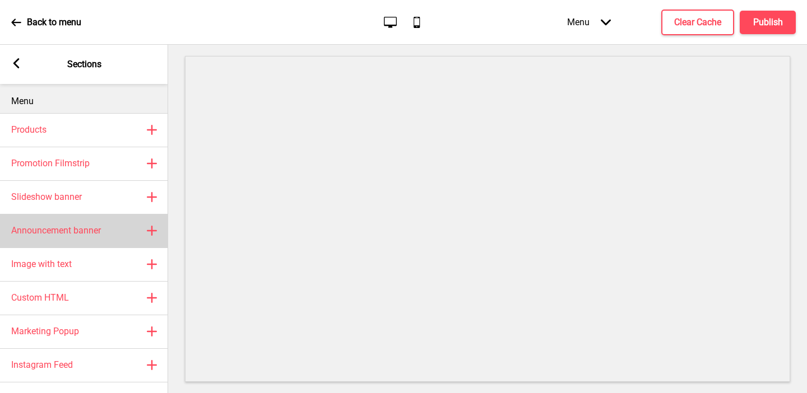
click at [67, 232] on h4 "Announcement banner" at bounding box center [56, 231] width 90 height 12
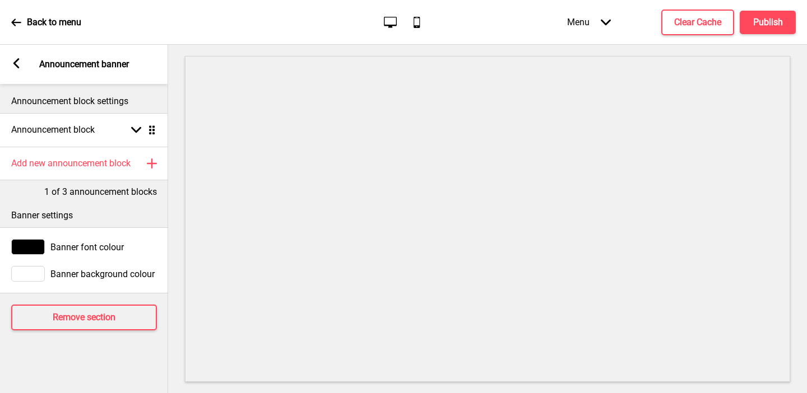
click at [17, 64] on icon at bounding box center [16, 63] width 6 height 10
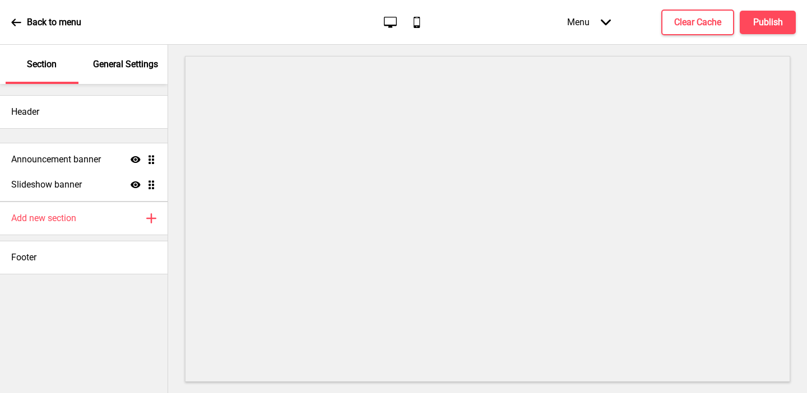
drag, startPoint x: 149, startPoint y: 180, endPoint x: 150, endPoint y: 153, distance: 26.9
click at [150, 153] on ul "Slideshow banner Show Drag Announcement banner Show Drag" at bounding box center [83, 167] width 167 height 67
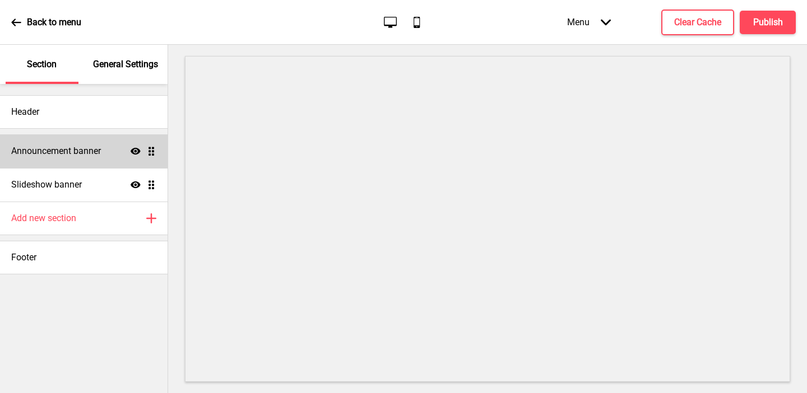
click at [137, 62] on p "General Settings" at bounding box center [125, 64] width 65 height 12
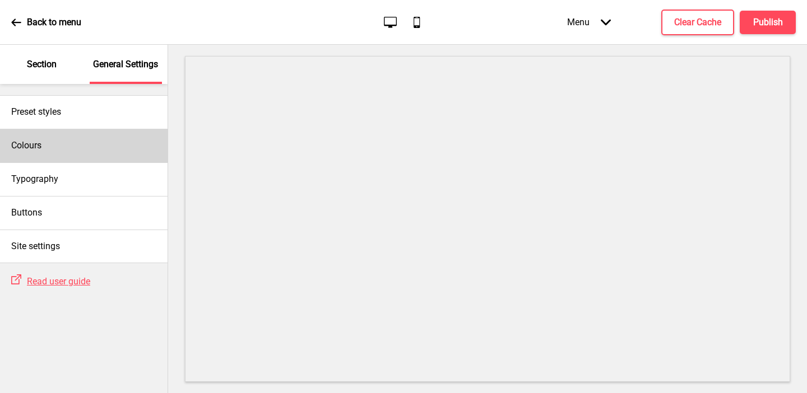
click at [65, 157] on div "Colours" at bounding box center [83, 146] width 167 height 34
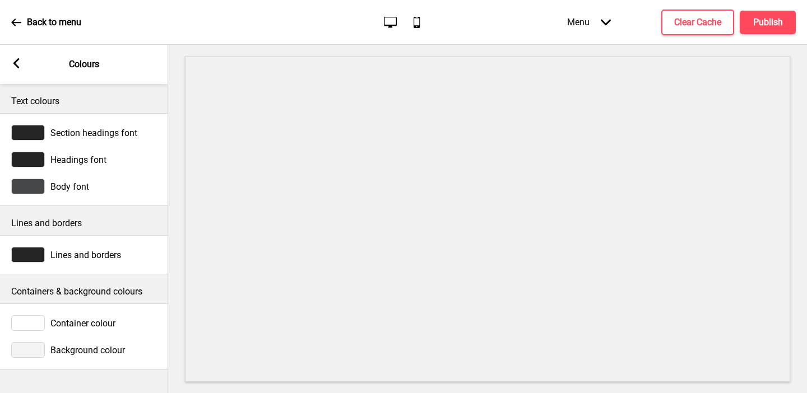
click at [36, 351] on div at bounding box center [28, 350] width 34 height 16
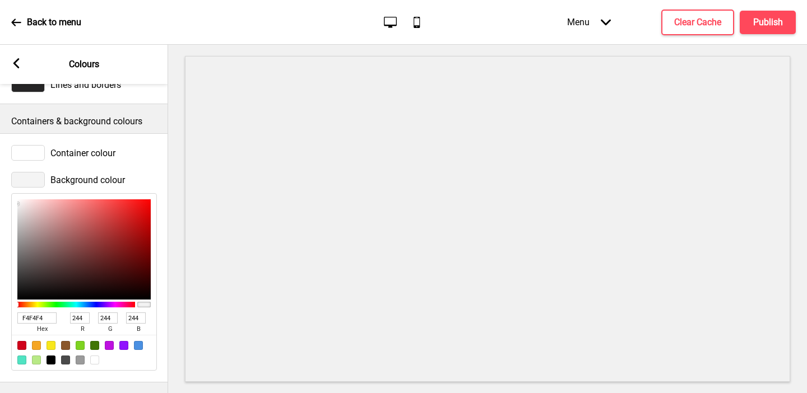
click at [92, 359] on div at bounding box center [94, 360] width 9 height 9
type input "FFFFFF"
type input "255"
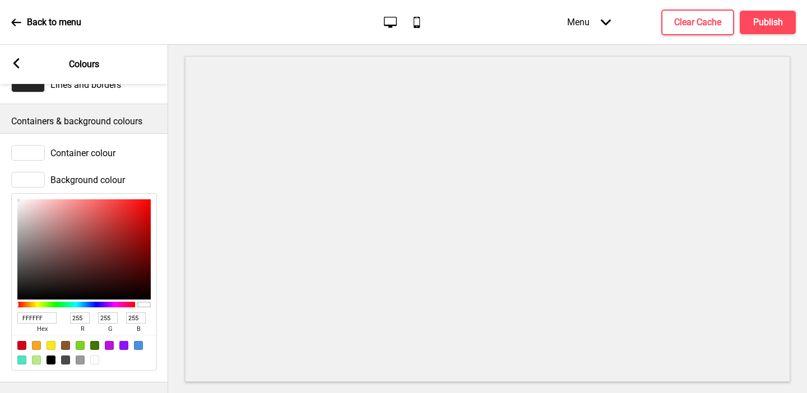
click at [12, 66] on rect at bounding box center [16, 63] width 10 height 10
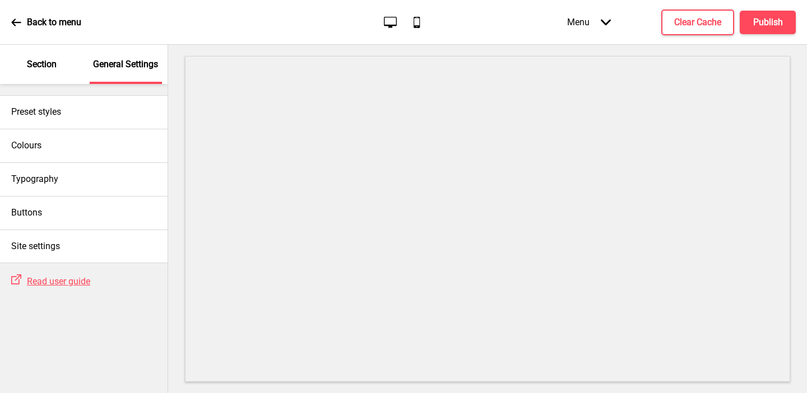
click at [45, 75] on div "Section" at bounding box center [42, 64] width 73 height 39
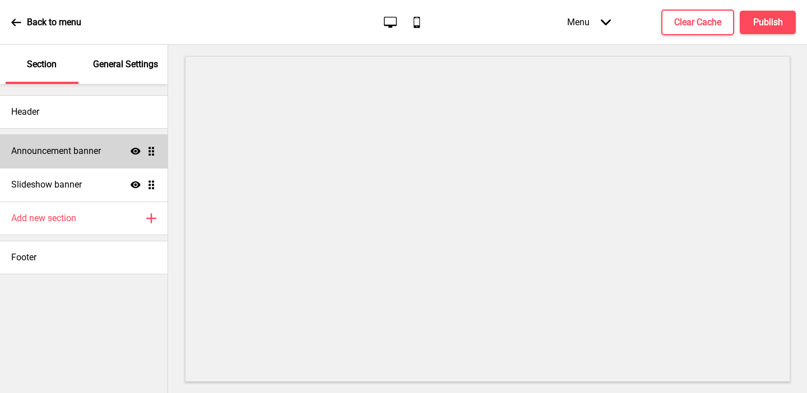
click at [53, 152] on h4 "Announcement banner" at bounding box center [56, 151] width 90 height 12
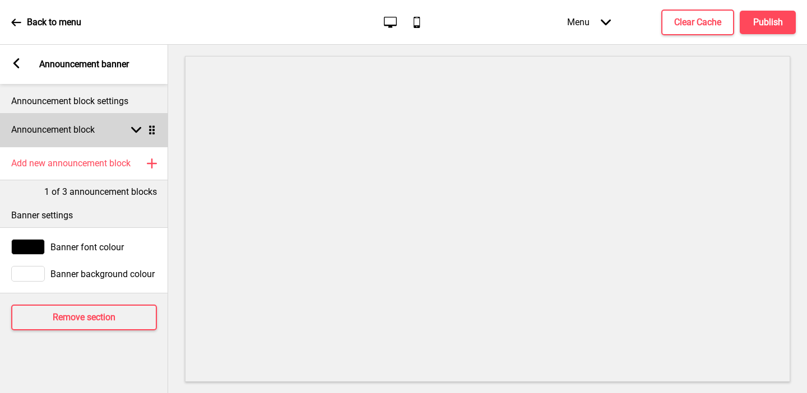
click at [54, 119] on div "Announcement block Arrow down Drag" at bounding box center [84, 130] width 168 height 34
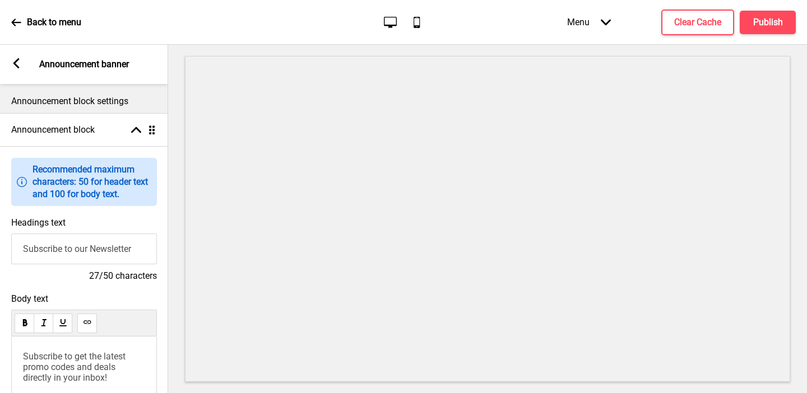
click at [52, 245] on input "Subscribe to our Newsletter" at bounding box center [84, 249] width 146 height 31
drag, startPoint x: 132, startPoint y: 257, endPoint x: 171, endPoint y: 257, distance: 39.8
click at [171, 257] on div "Section General Settings Header Announcement banner Show Drag Slideshow banner …" at bounding box center [403, 219] width 807 height 348
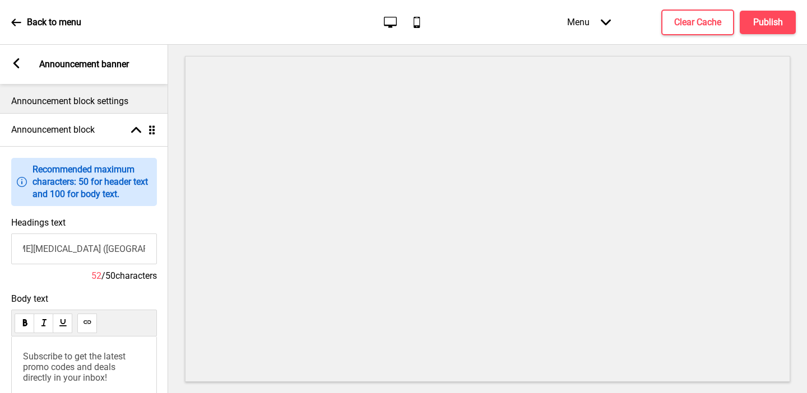
scroll to position [0, 1]
drag, startPoint x: 129, startPoint y: 251, endPoint x: 167, endPoint y: 253, distance: 38.1
click at [167, 253] on div "Headings text Welcome to Tiong Bahru Yong Tao Hu (Eng Hoon Street) 52 / 50 char…" at bounding box center [83, 250] width 168 height 76
click at [122, 248] on input "Welcome to Tiong Bahru Yong Tao Hu (Eng Hoon Street)" at bounding box center [84, 249] width 146 height 31
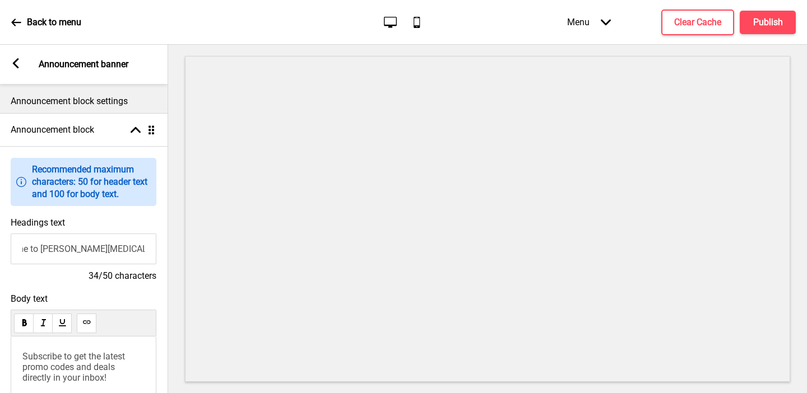
type input "Welcome to Tiong Bahru Yong Tao Hu"
click at [98, 362] on span "Subscribe to get the latest promo codes and deals directly in your inbox!" at bounding box center [74, 367] width 105 height 32
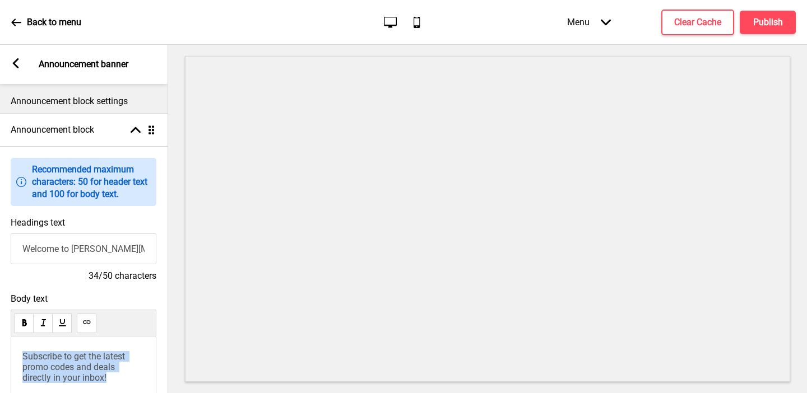
click at [98, 362] on span "Subscribe to get the latest promo codes and deals directly in your inbox!" at bounding box center [74, 367] width 105 height 32
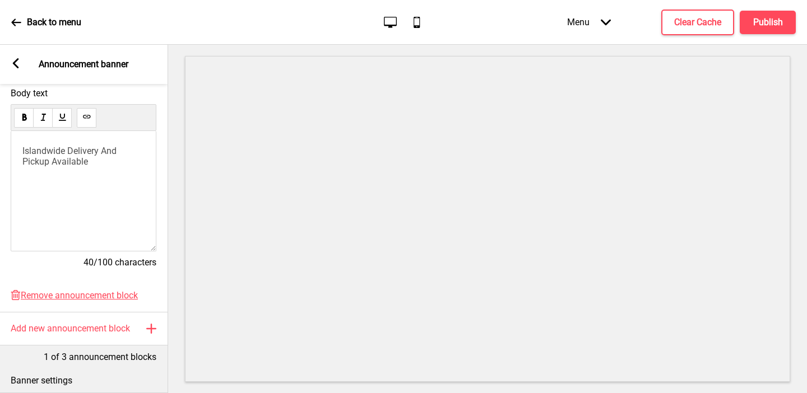
scroll to position [330, 0]
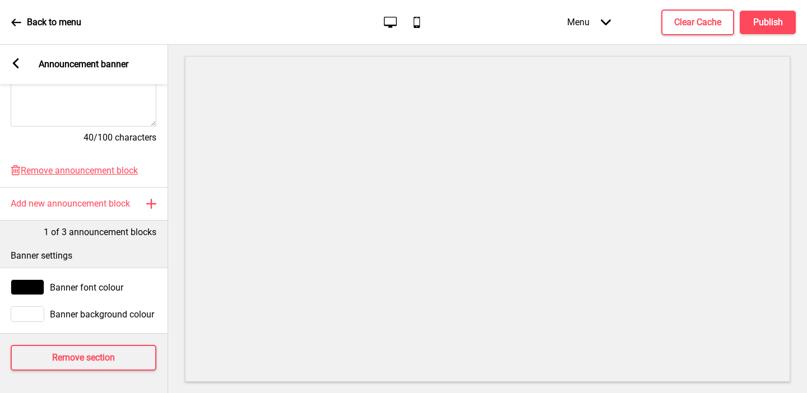
click at [15, 62] on icon at bounding box center [16, 63] width 6 height 10
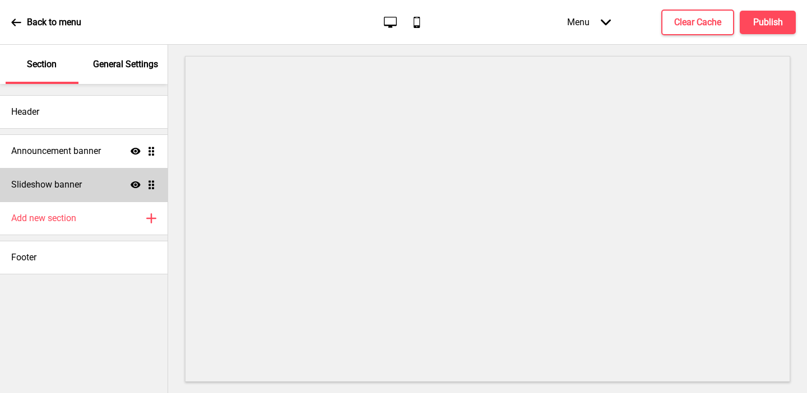
click at [96, 184] on div "Slideshow banner Show Drag" at bounding box center [83, 185] width 167 height 34
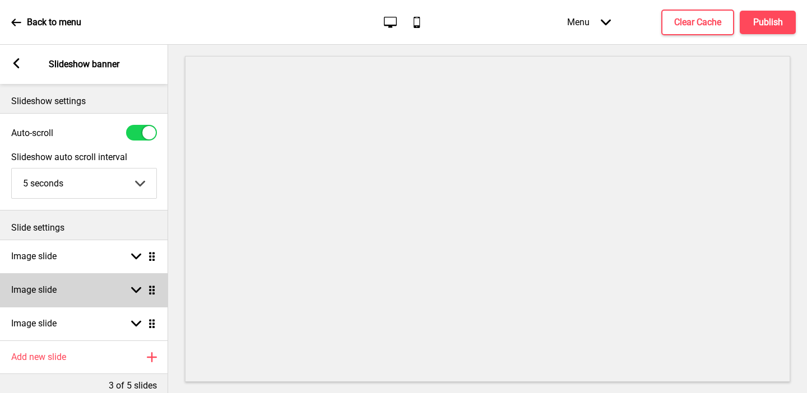
click at [89, 294] on div "Image slide Arrow down Drag" at bounding box center [84, 290] width 168 height 34
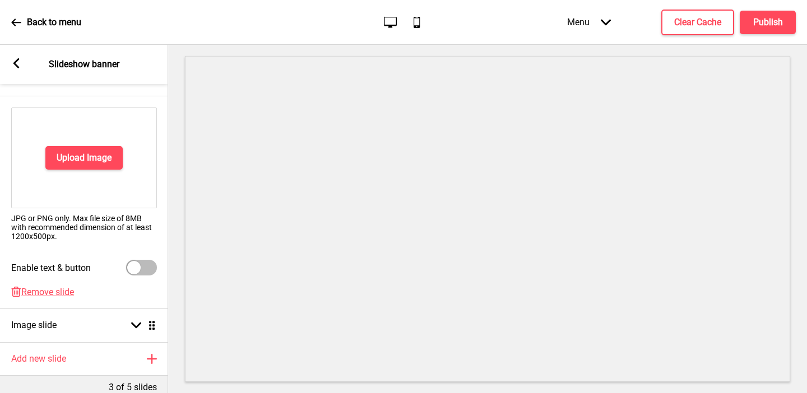
scroll to position [0, 0]
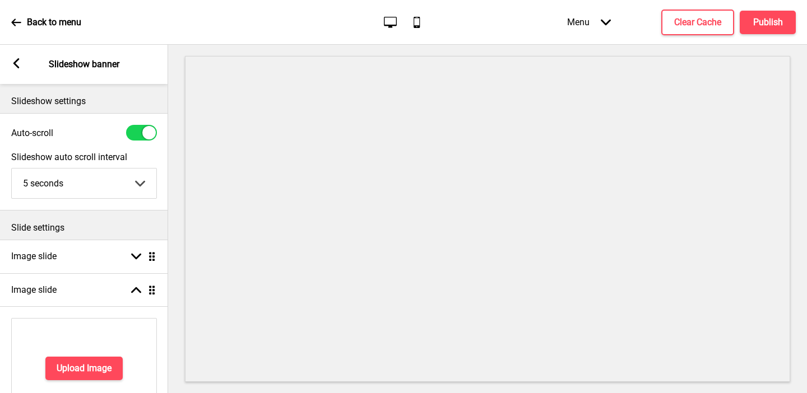
click at [12, 64] on rect at bounding box center [16, 63] width 10 height 10
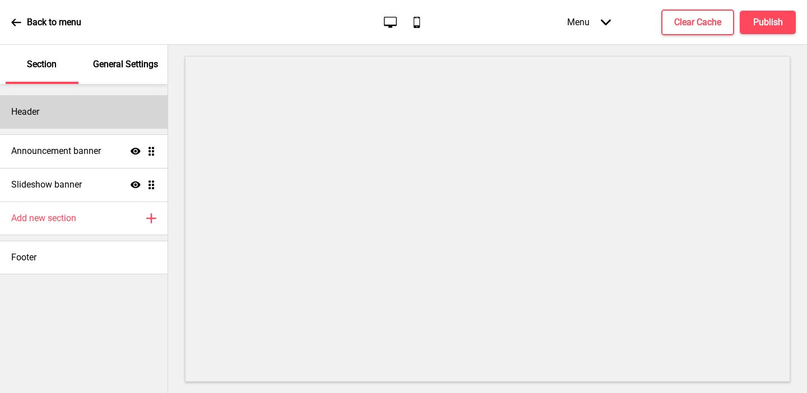
click at [41, 111] on div "Header" at bounding box center [83, 112] width 167 height 34
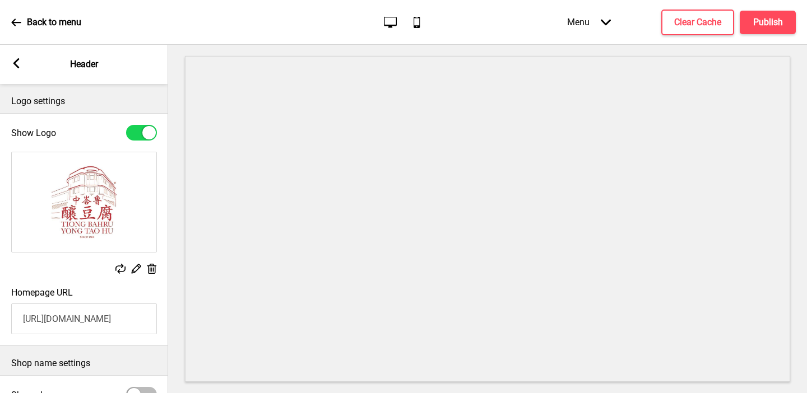
click at [20, 62] on rect at bounding box center [16, 63] width 10 height 10
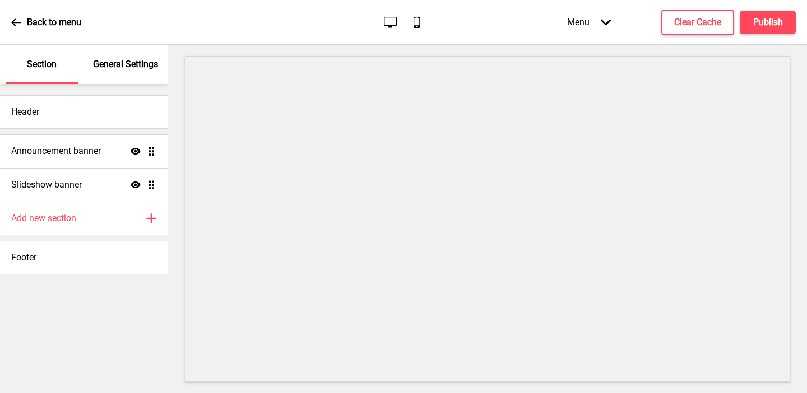
click at [142, 62] on p "General Settings" at bounding box center [125, 64] width 65 height 12
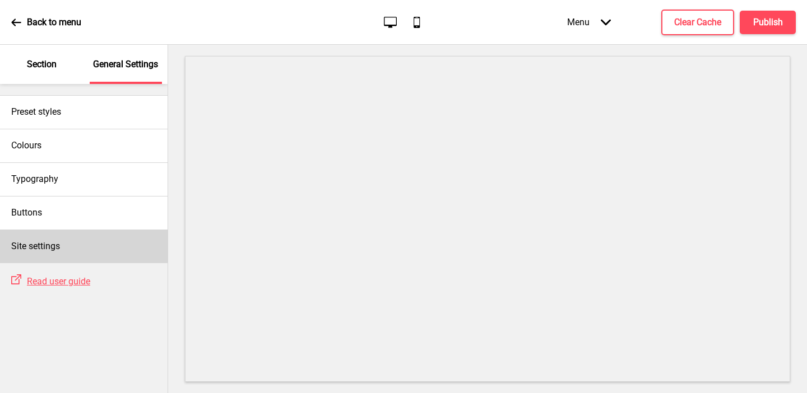
click at [58, 247] on h4 "Site settings" at bounding box center [35, 246] width 49 height 12
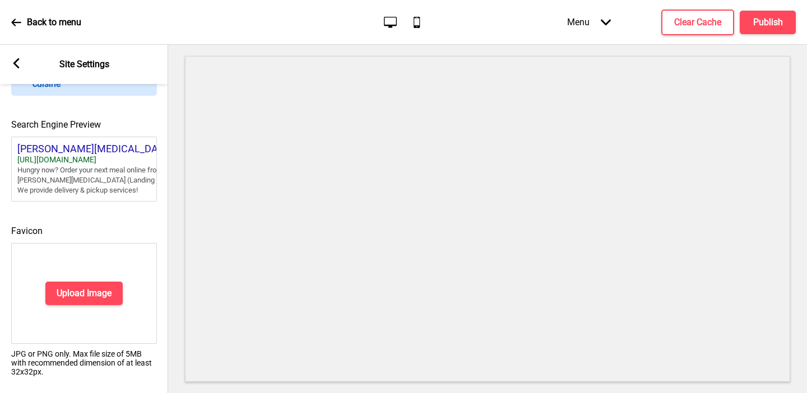
scroll to position [504, 0]
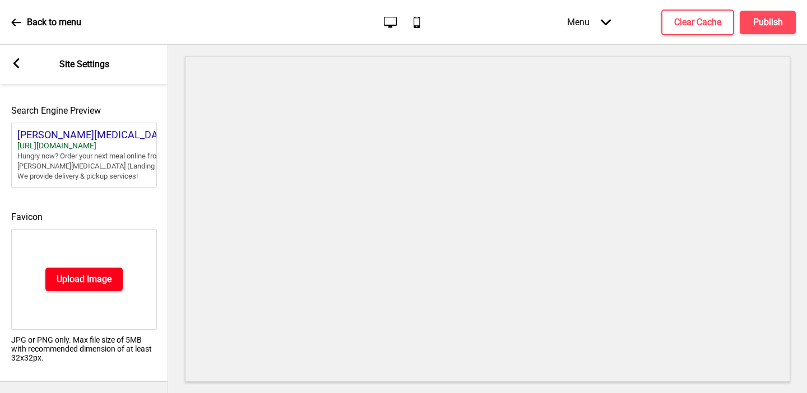
click at [63, 274] on h4 "Upload Image" at bounding box center [84, 279] width 55 height 12
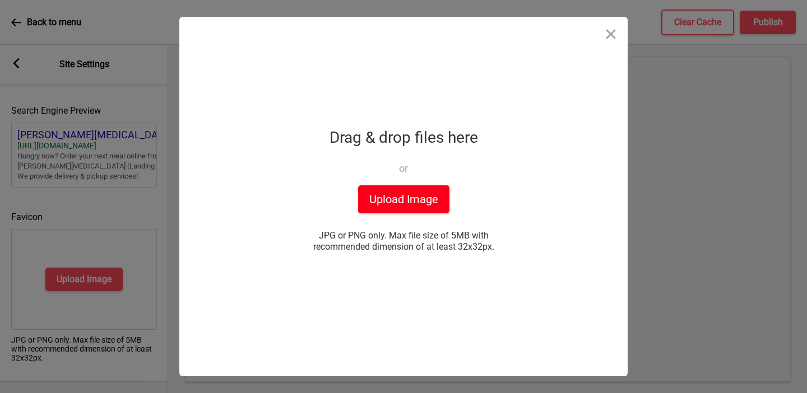
click at [410, 213] on button "Upload Image" at bounding box center [403, 199] width 91 height 28
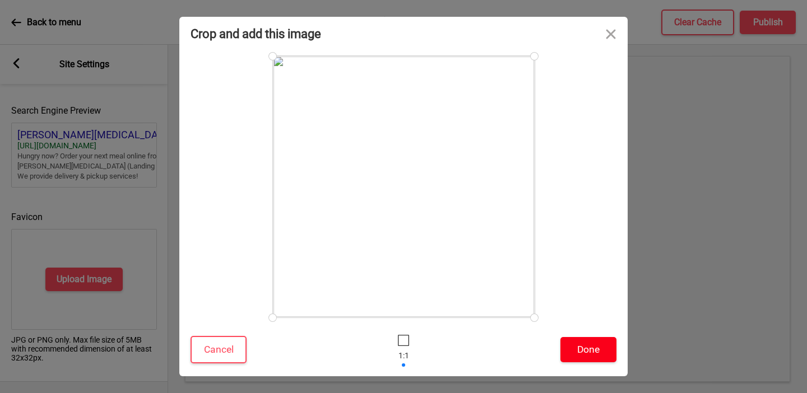
click at [575, 348] on button "Done" at bounding box center [588, 349] width 56 height 25
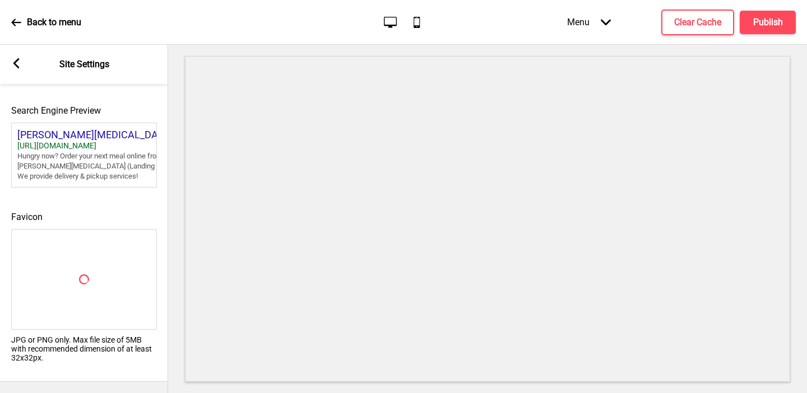
scroll to position [486, 0]
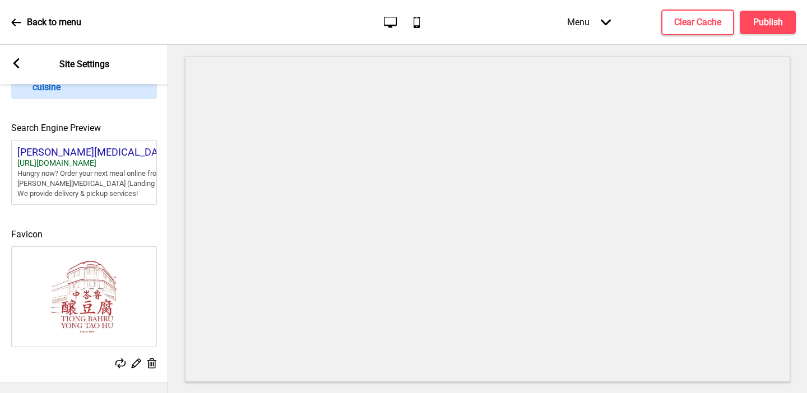
click at [15, 60] on rect at bounding box center [16, 63] width 10 height 10
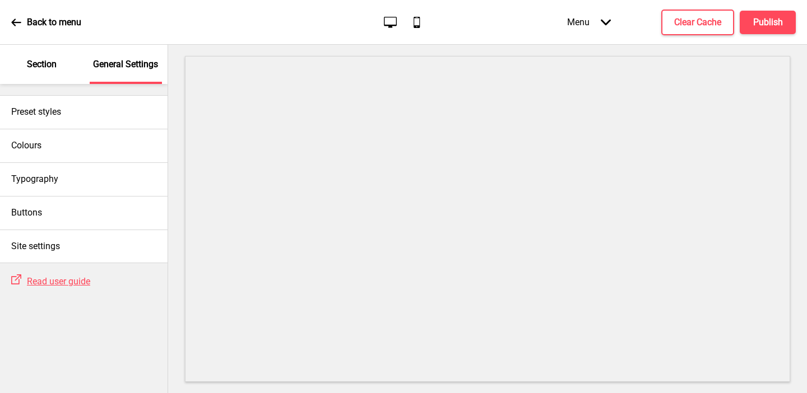
click at [46, 64] on p "Section" at bounding box center [42, 64] width 30 height 12
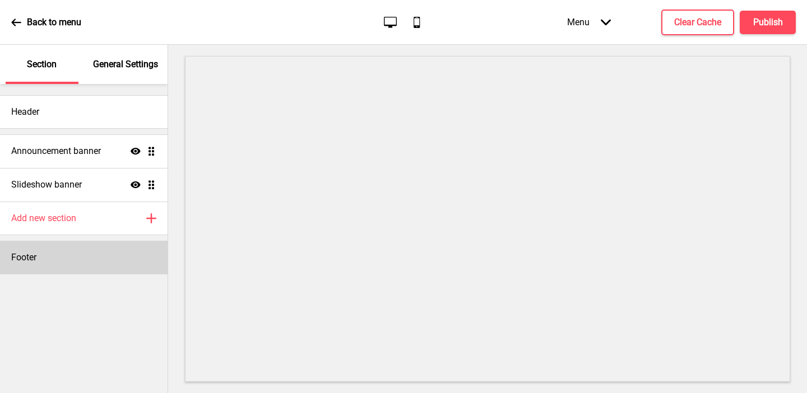
click at [45, 260] on div "Footer" at bounding box center [83, 258] width 167 height 34
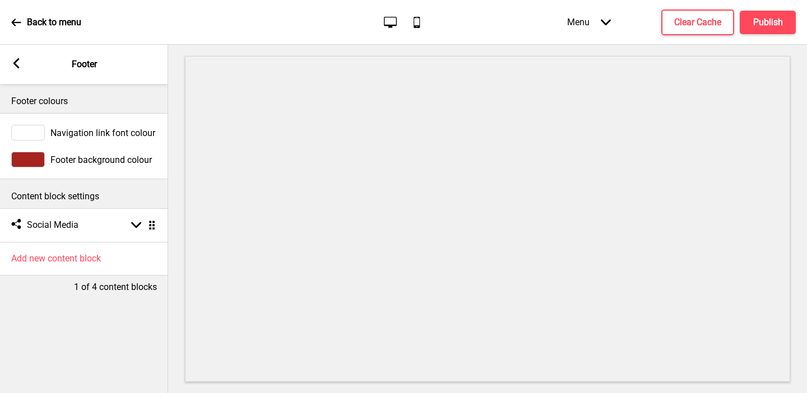
click at [33, 163] on div at bounding box center [28, 160] width 34 height 16
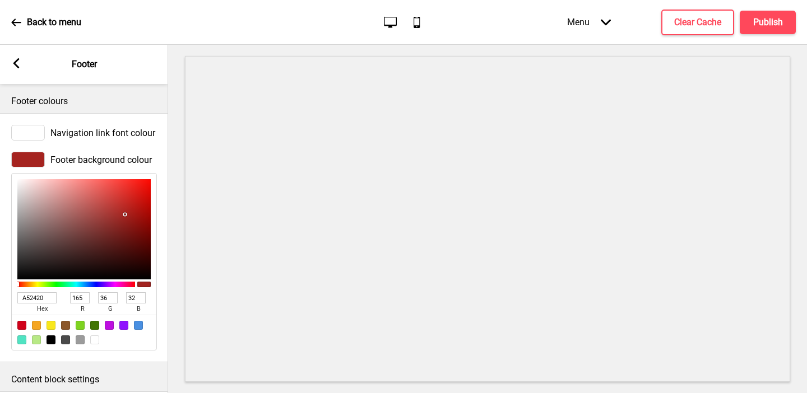
click at [40, 298] on input "A52420" at bounding box center [36, 297] width 39 height 11
click at [17, 55] on div "Arrow left Footer" at bounding box center [84, 64] width 168 height 39
click at [17, 62] on rect at bounding box center [16, 63] width 10 height 10
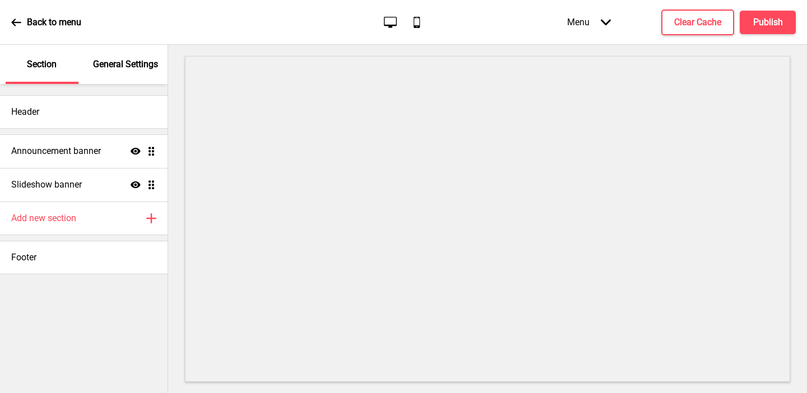
click at [134, 62] on p "General Settings" at bounding box center [125, 64] width 65 height 12
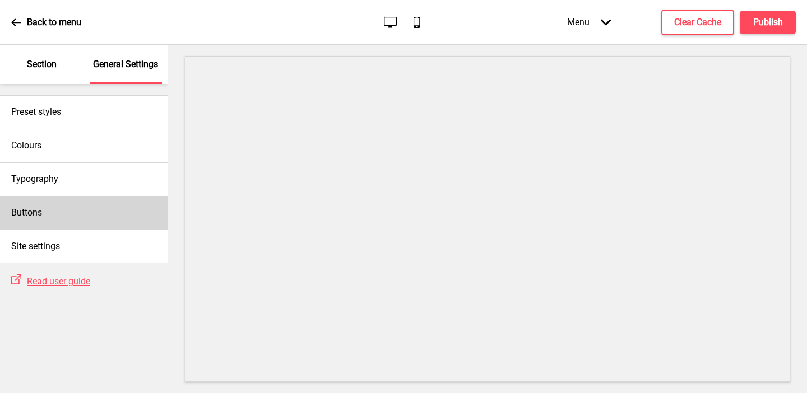
click at [68, 209] on div "Buttons" at bounding box center [83, 213] width 167 height 34
select select "square"
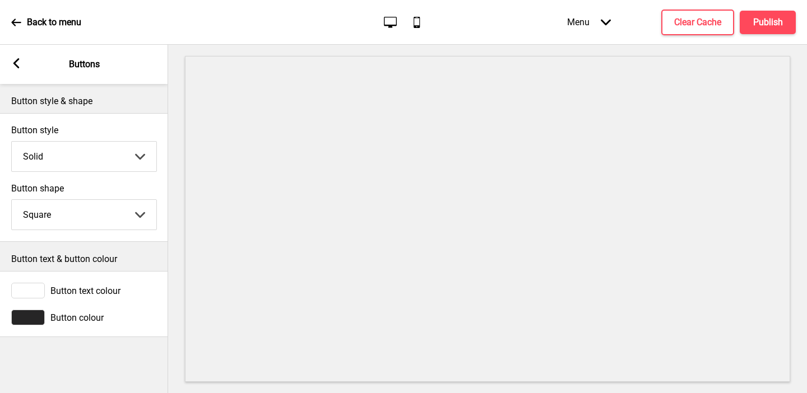
click at [39, 319] on div at bounding box center [28, 318] width 34 height 16
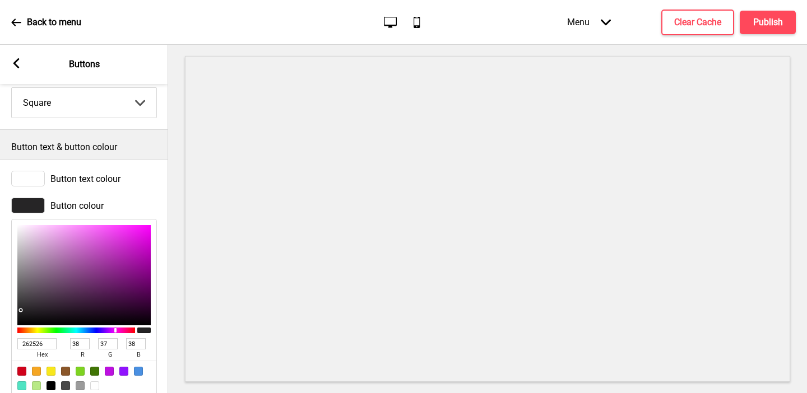
scroll to position [138, 0]
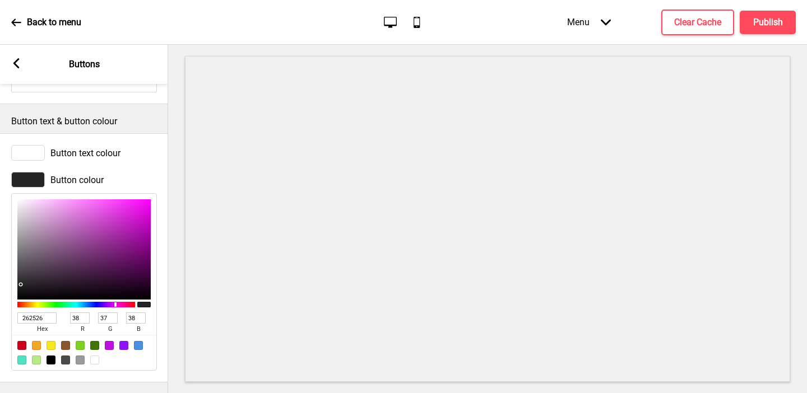
click at [38, 319] on input "262526" at bounding box center [36, 318] width 39 height 11
paste input "A52420"
type input "A52420"
type input "165"
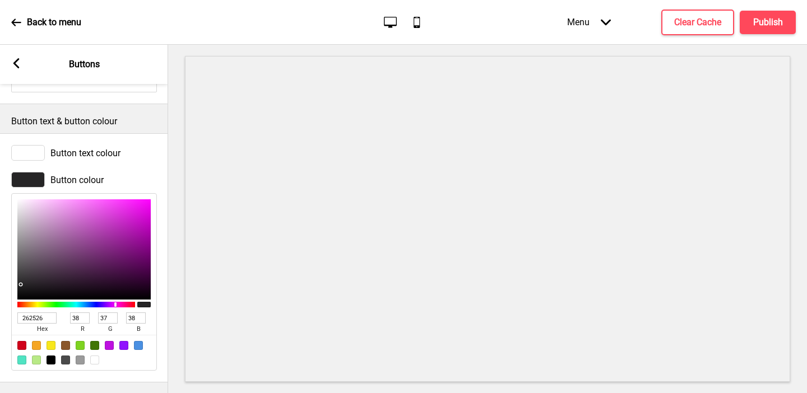
type input "36"
type input "32"
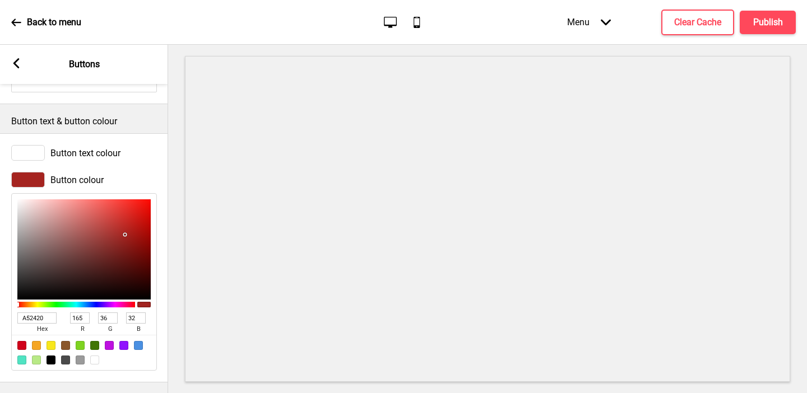
type input "A52420"
click at [23, 63] on div "Arrow left Buttons" at bounding box center [84, 64] width 168 height 39
click at [20, 63] on rect at bounding box center [16, 63] width 10 height 10
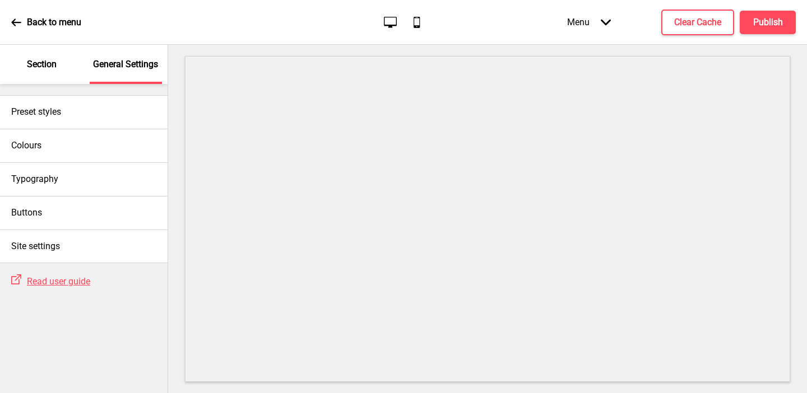
click at [47, 64] on p "Section" at bounding box center [42, 64] width 30 height 12
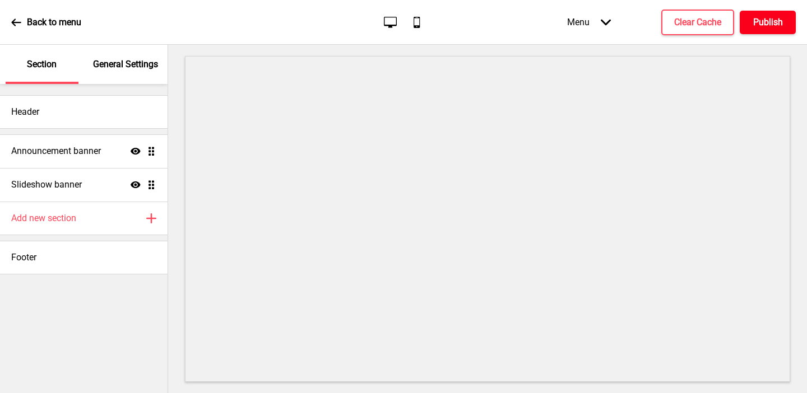
click at [763, 22] on h4 "Publish" at bounding box center [768, 22] width 30 height 12
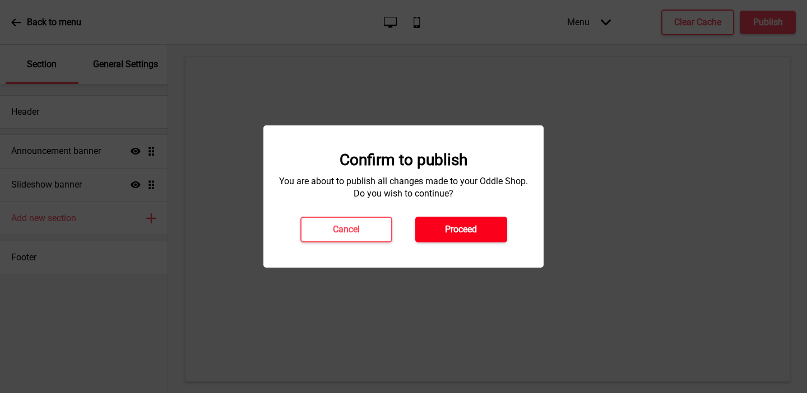
click at [467, 231] on h4 "Proceed" at bounding box center [461, 230] width 32 height 12
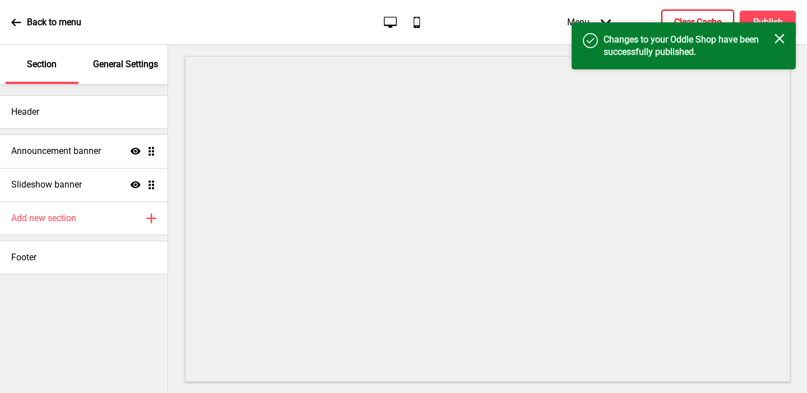
click at [679, 19] on h4 "Clear Cache" at bounding box center [697, 22] width 47 height 12
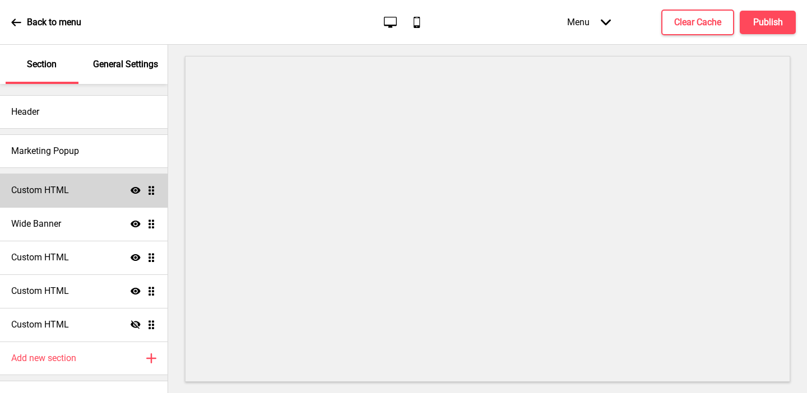
click at [77, 189] on div "Custom HTML Show Drag" at bounding box center [83, 191] width 167 height 34
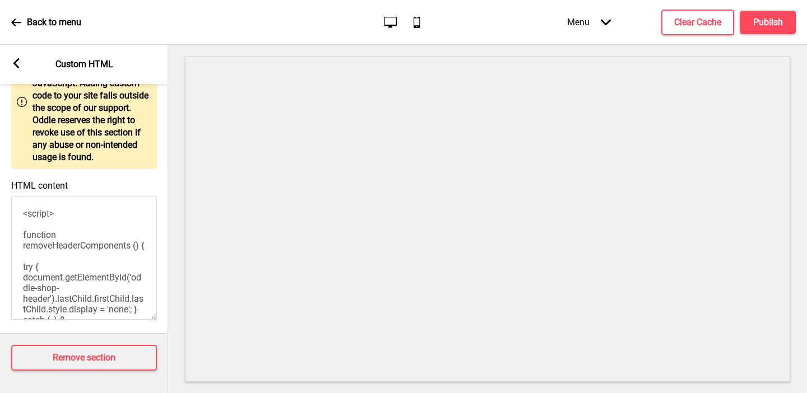
drag, startPoint x: 87, startPoint y: 310, endPoint x: 19, endPoint y: 126, distance: 196.4
click at [19, 126] on div "Warning Note: Use of this section requires familiarity of web languages such as…" at bounding box center [84, 178] width 168 height 311
click at [12, 60] on rect at bounding box center [16, 63] width 10 height 10
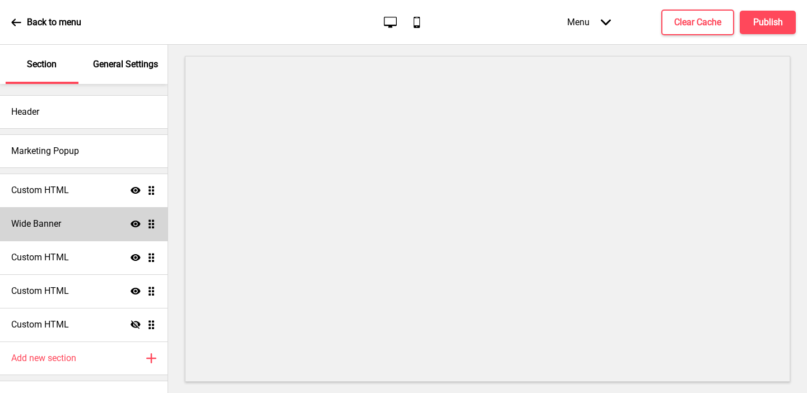
scroll to position [21, 0]
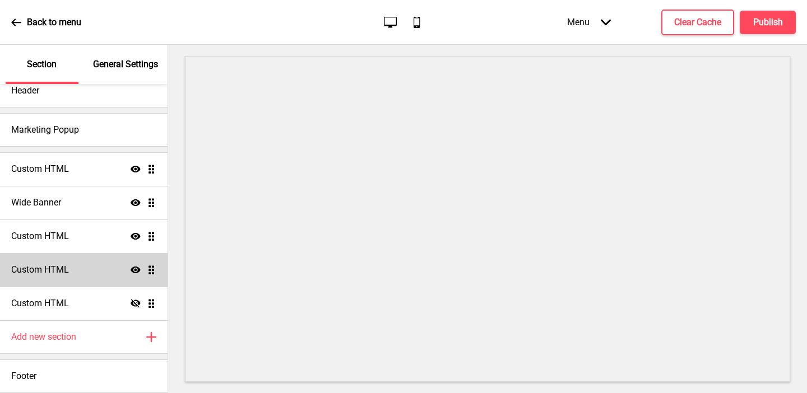
click at [69, 277] on div "Custom HTML Show Drag" at bounding box center [83, 270] width 167 height 34
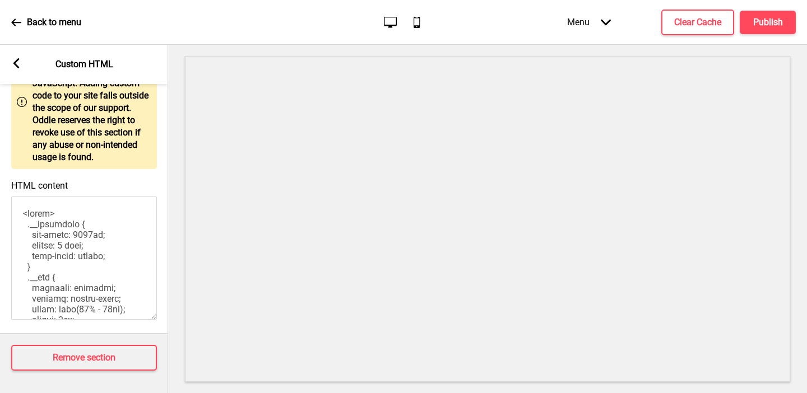
scroll to position [0, 0]
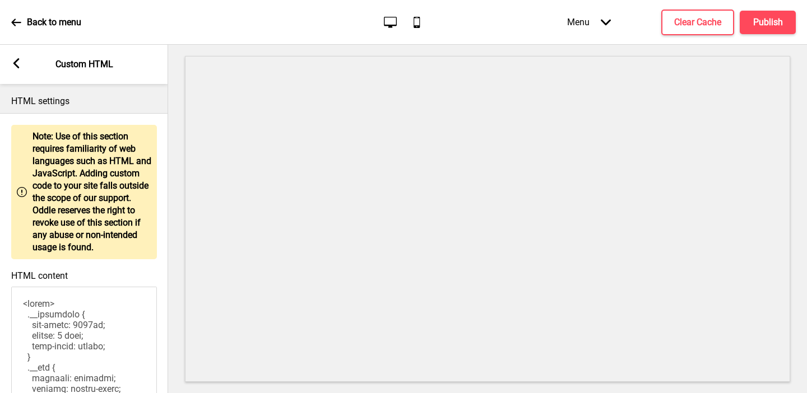
drag, startPoint x: 70, startPoint y: 314, endPoint x: 43, endPoint y: 67, distance: 248.0
click at [43, 67] on div "Arrow left Custom HTML HTML settings Warning Note: Use of this section requires…" at bounding box center [84, 219] width 168 height 348
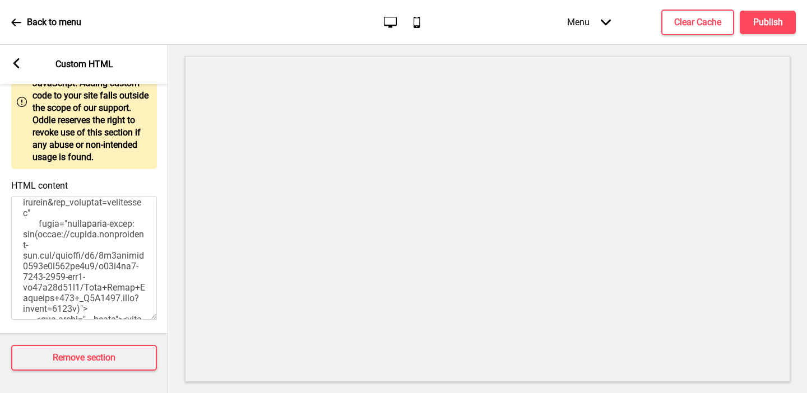
scroll to position [1084, 0]
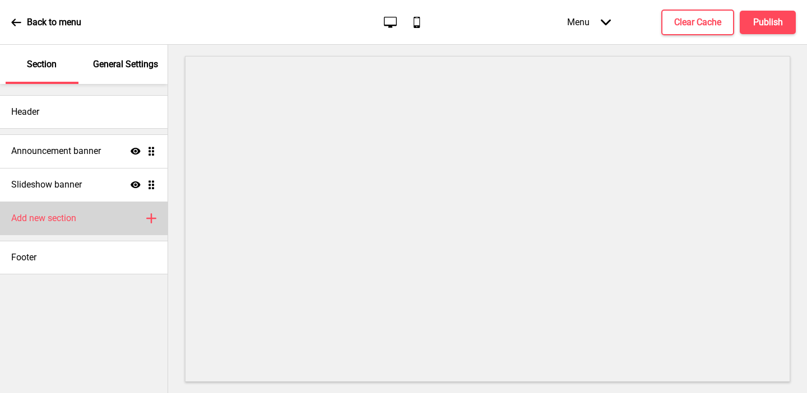
click at [62, 225] on div "Add new section Plus" at bounding box center [83, 219] width 167 height 34
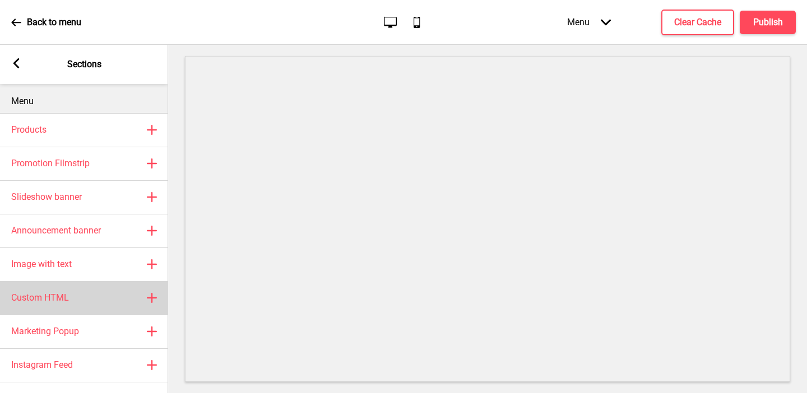
click at [58, 306] on div "Custom HTML Plus" at bounding box center [84, 298] width 168 height 34
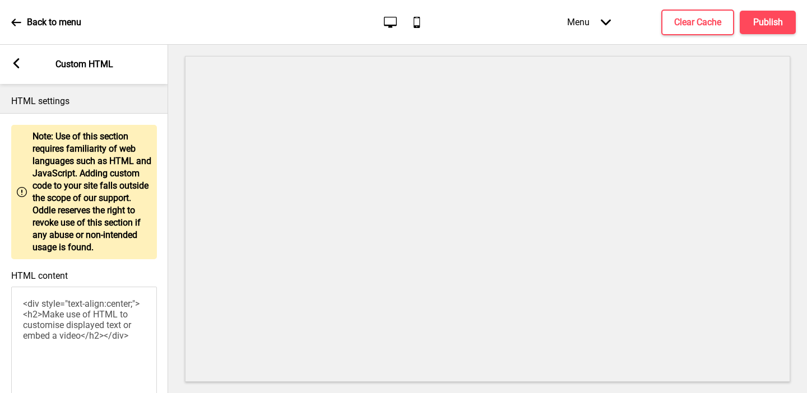
drag, startPoint x: 99, startPoint y: 365, endPoint x: 13, endPoint y: 218, distance: 170.2
click at [13, 218] on div "Warning Note: Use of this section requires familiarity of web languages such as…" at bounding box center [84, 268] width 168 height 311
paste textarea "<script> function removeHeaderComponents () { try { document.getElementById('od…"
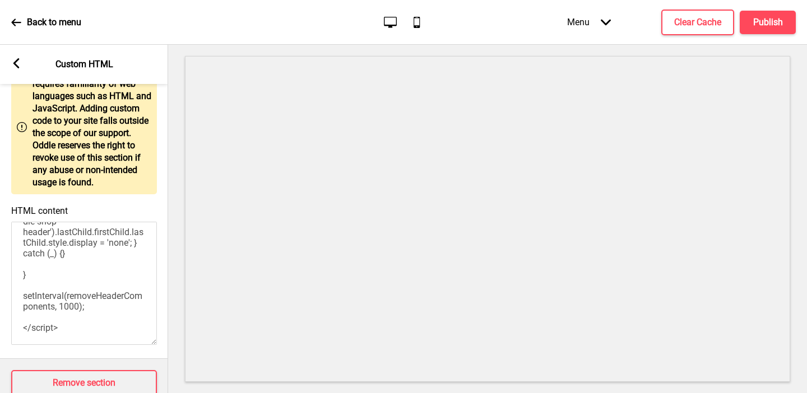
scroll to position [90, 0]
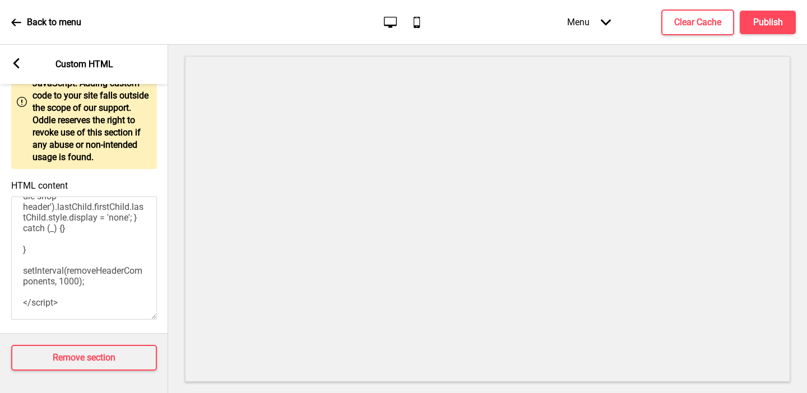
click at [64, 317] on textarea "<script> function removeHeaderComponents () { try { document.getElementById('od…" at bounding box center [84, 258] width 146 height 123
type textarea "<script> function removeHeaderComponents () { try { document.getElementById('od…"
click at [13, 60] on rect at bounding box center [16, 63] width 10 height 10
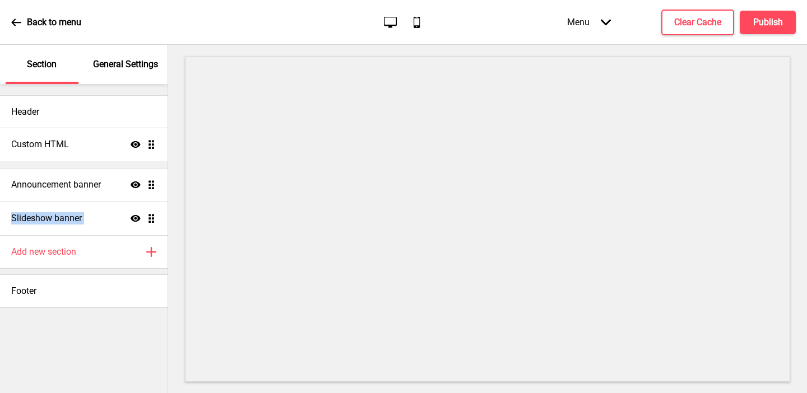
drag, startPoint x: 151, startPoint y: 220, endPoint x: 149, endPoint y: 146, distance: 74.0
click at [149, 146] on ul "Announcement banner Show Drag Slideshow banner Show Drag Custom HTML Show Drag" at bounding box center [83, 184] width 167 height 101
click at [135, 328] on div "Header Custom HTML Show Drag Announcement banner Show Drag Slideshow banner Sho…" at bounding box center [83, 238] width 167 height 309
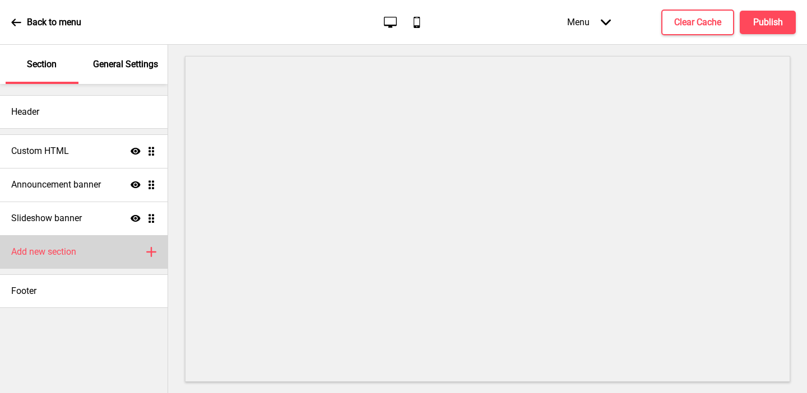
click at [77, 249] on div "Add new section Plus" at bounding box center [83, 252] width 167 height 34
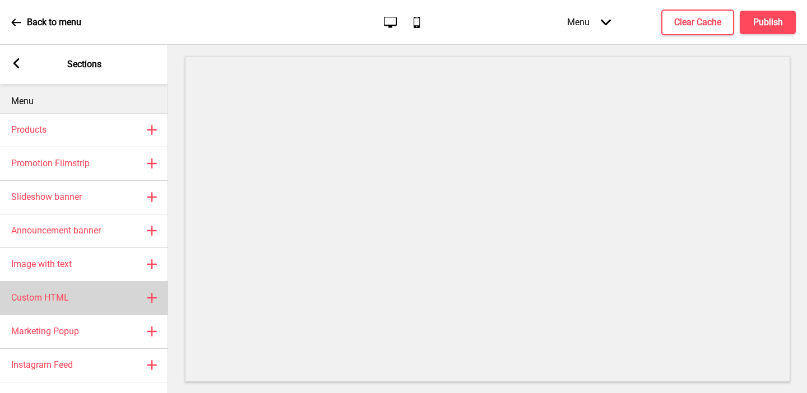
click at [75, 299] on div "Custom HTML Plus" at bounding box center [84, 298] width 168 height 34
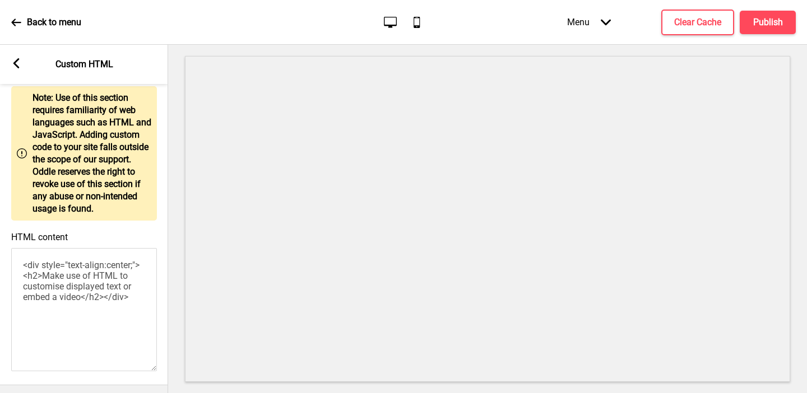
scroll to position [82, 0]
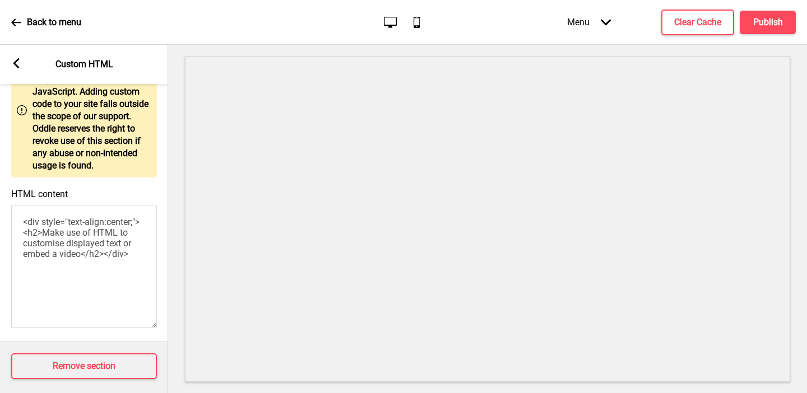
drag, startPoint x: 124, startPoint y: 300, endPoint x: 17, endPoint y: 183, distance: 159.0
click at [17, 183] on div "HTML content <div style="text-align:center;"><h2>Make use of HTML to customise …" at bounding box center [84, 259] width 168 height 153
paste textarea "<style> .__container { max-width: 1200px; margin: 0 auto; text-align: center; }…"
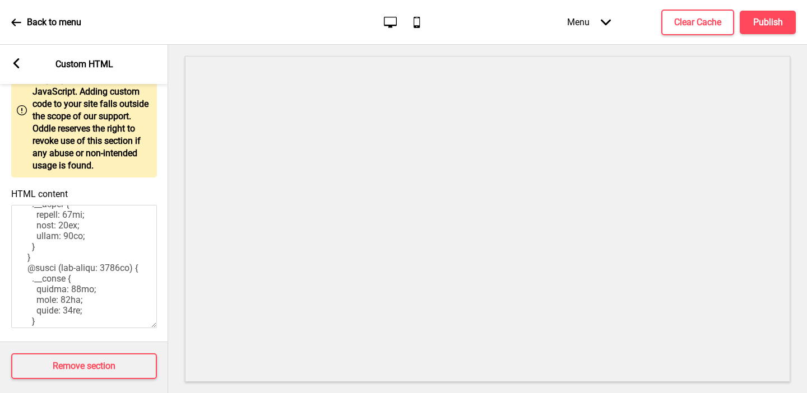
scroll to position [623, 0]
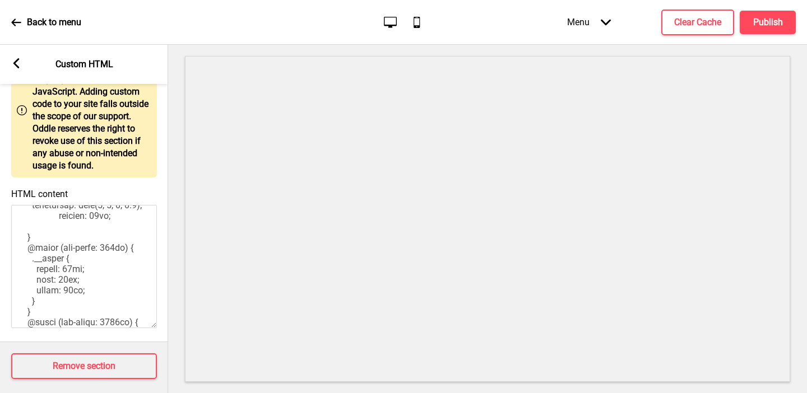
type textarea "<style> .__container { max-width: 1200px; margin: 0 auto; text-align: center; }…"
click at [14, 57] on div "Arrow left Custom HTML" at bounding box center [84, 64] width 168 height 39
click at [15, 62] on icon at bounding box center [16, 63] width 6 height 10
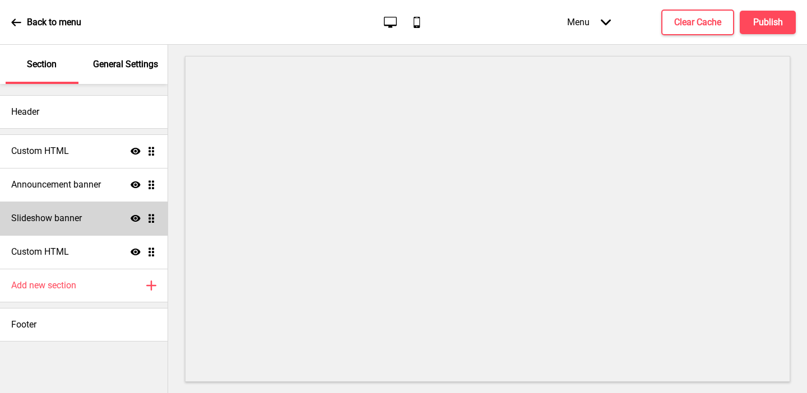
click at [78, 223] on h4 "Slideshow banner" at bounding box center [46, 218] width 71 height 12
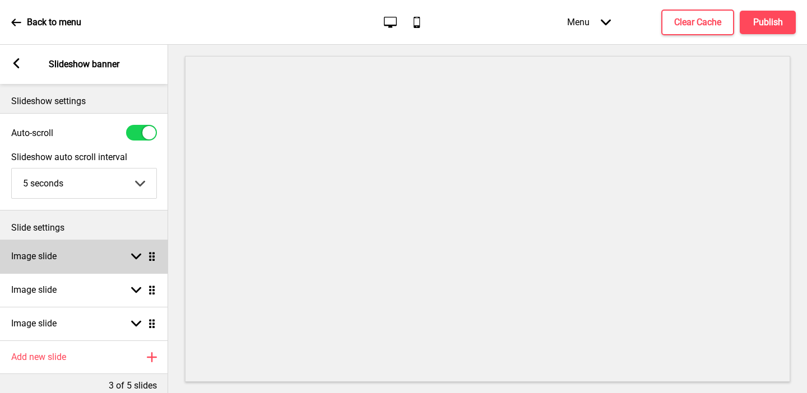
click at [90, 266] on div "Image slide Arrow down Drag" at bounding box center [84, 257] width 168 height 34
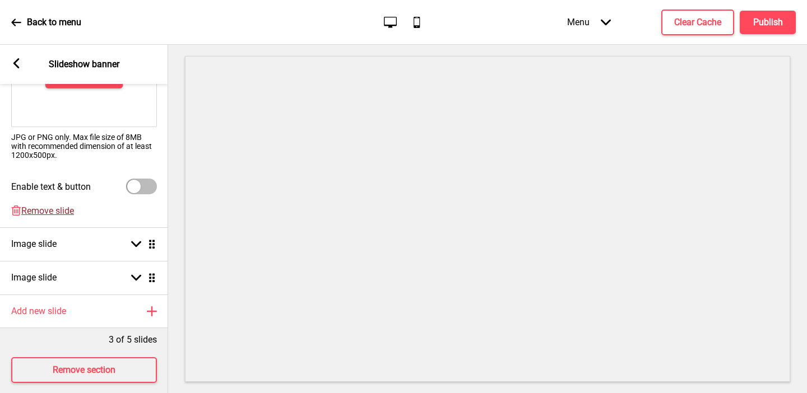
click at [60, 213] on span "Remove slide" at bounding box center [47, 211] width 53 height 11
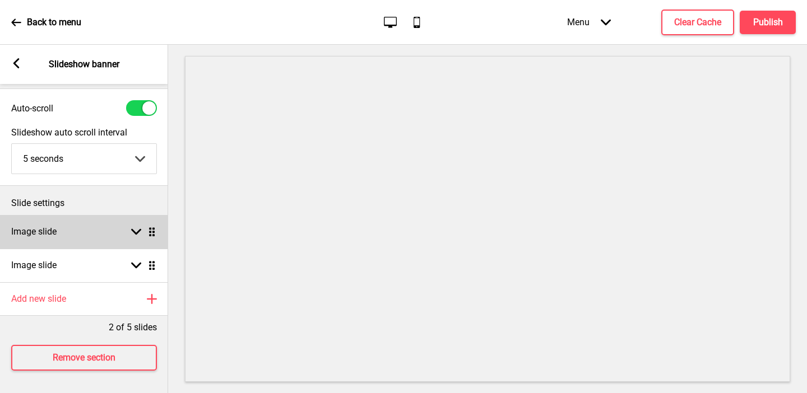
click at [57, 224] on div "Image slide Arrow down Drag" at bounding box center [84, 232] width 168 height 34
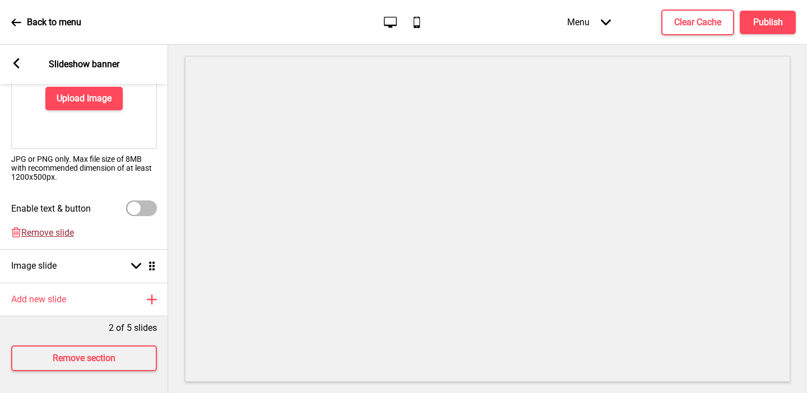
scroll to position [237, 0]
click at [48, 228] on span "Remove slide" at bounding box center [47, 232] width 53 height 11
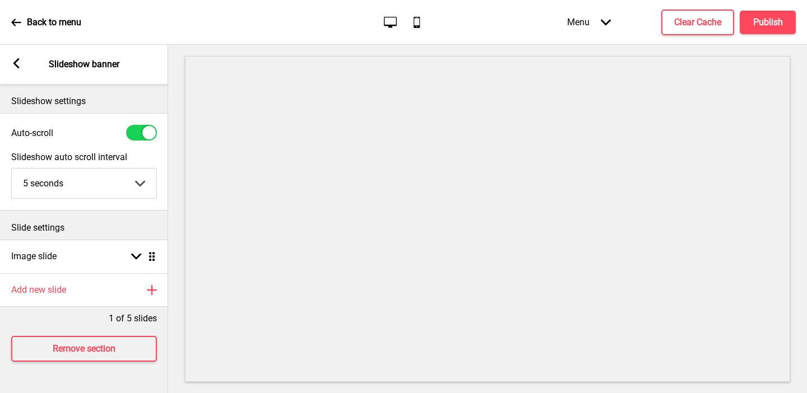
scroll to position [0, 0]
click at [138, 129] on div at bounding box center [141, 133] width 31 height 16
checkbox input "false"
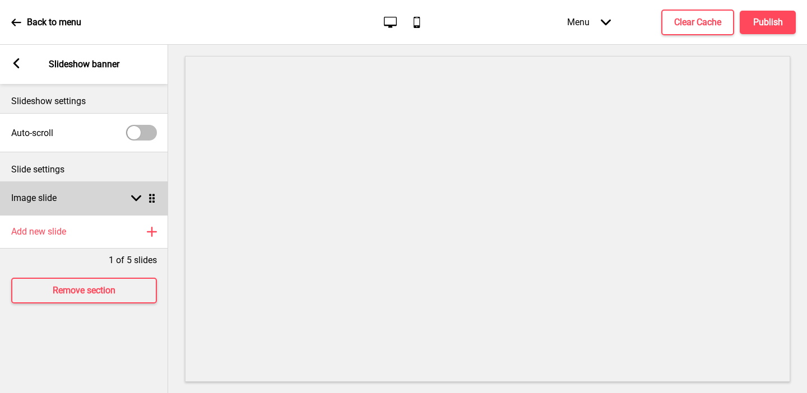
click at [74, 199] on div "Image slide Arrow down Drag" at bounding box center [84, 198] width 168 height 34
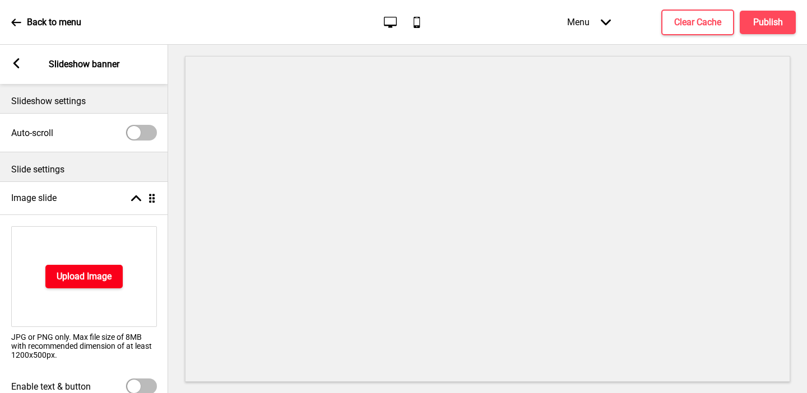
click at [73, 281] on h4 "Upload Image" at bounding box center [84, 277] width 55 height 12
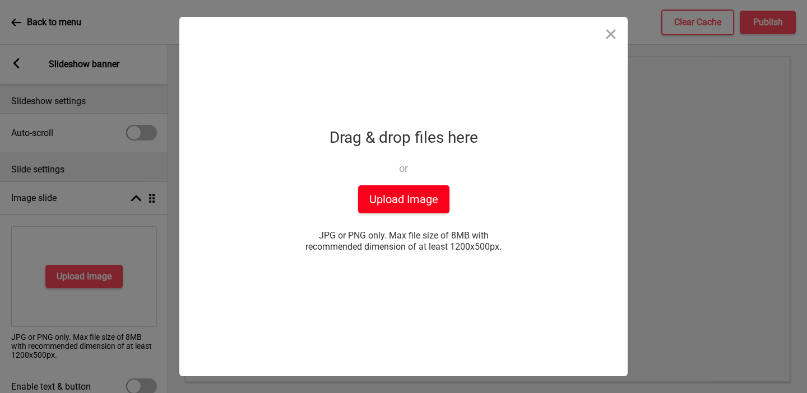
drag, startPoint x: 423, startPoint y: 205, endPoint x: 416, endPoint y: 205, distance: 7.8
click at [423, 205] on button "Upload Image" at bounding box center [403, 199] width 91 height 28
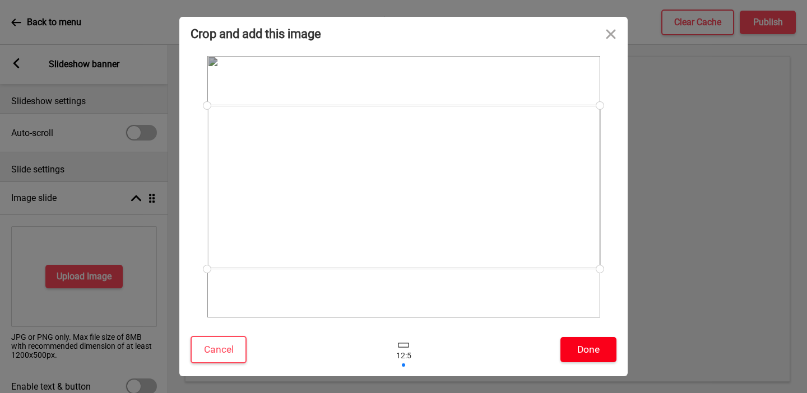
click at [585, 354] on button "Done" at bounding box center [588, 349] width 56 height 25
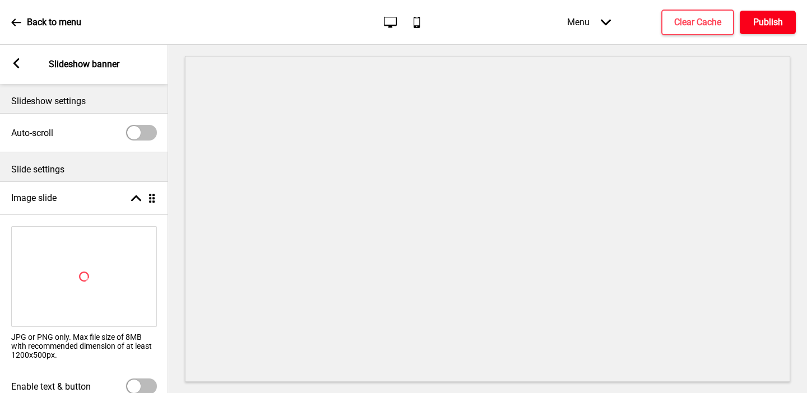
click at [780, 24] on h4 "Publish" at bounding box center [768, 22] width 30 height 12
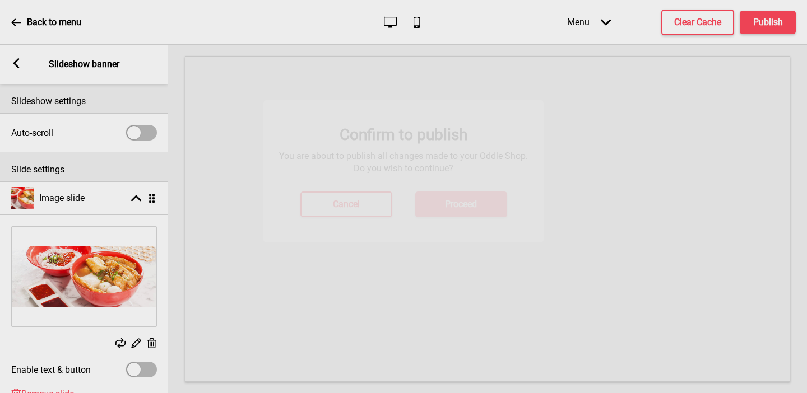
click at [373, 227] on button "Cancel" at bounding box center [346, 230] width 92 height 26
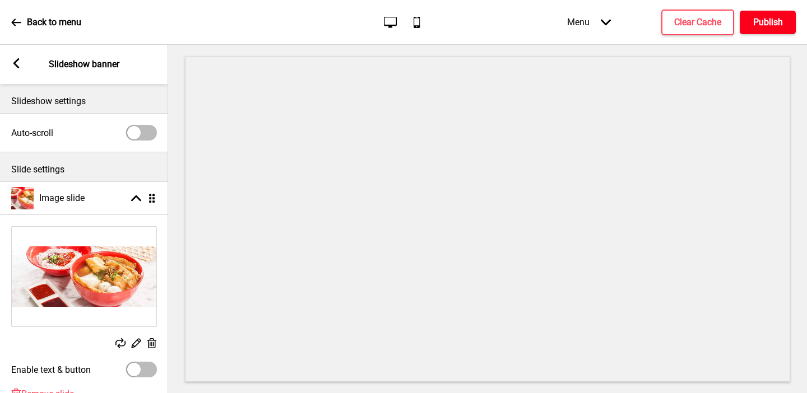
click at [764, 18] on h4 "Publish" at bounding box center [768, 22] width 30 height 12
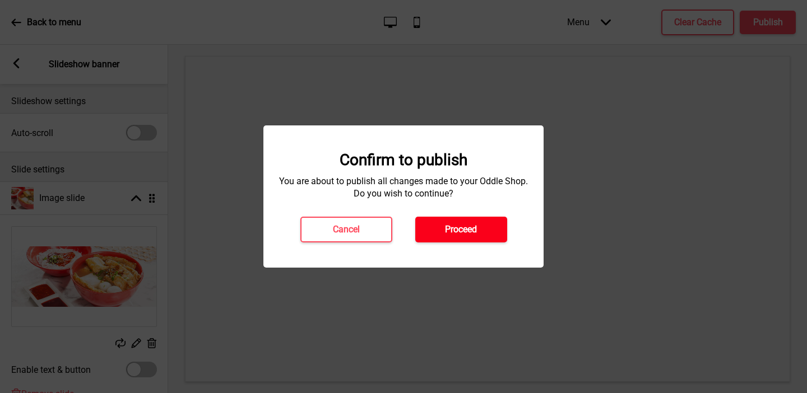
click at [435, 223] on button "Proceed" at bounding box center [461, 230] width 92 height 26
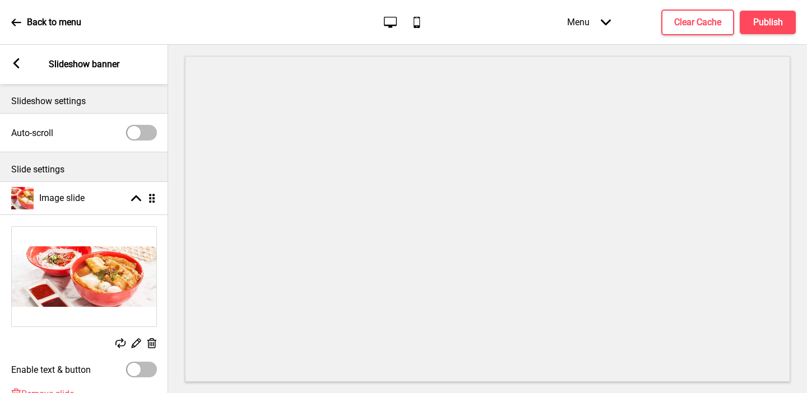
click at [20, 72] on div "Arrow left Slideshow banner" at bounding box center [84, 64] width 168 height 39
click at [18, 65] on rect at bounding box center [16, 63] width 10 height 10
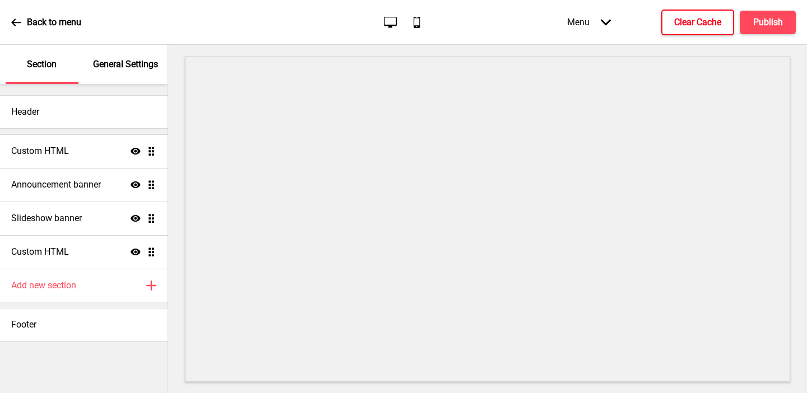
click at [692, 22] on h4 "Clear Cache" at bounding box center [697, 22] width 47 height 12
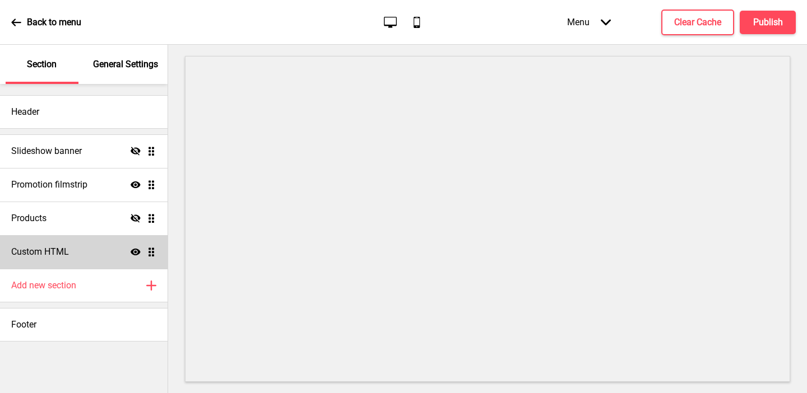
click at [73, 244] on div "Custom HTML Show Drag" at bounding box center [83, 252] width 167 height 34
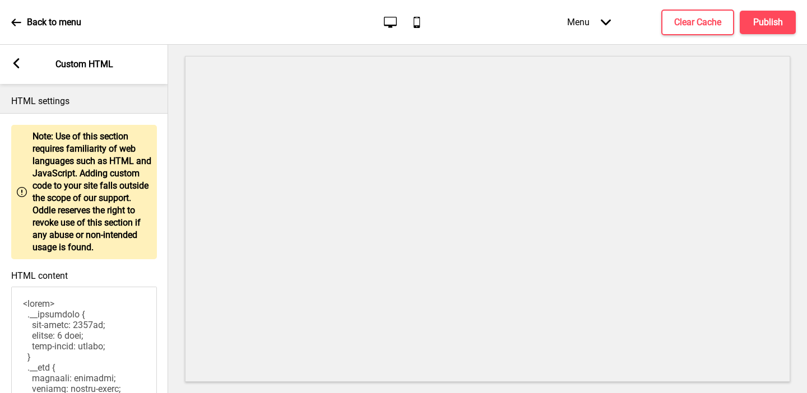
click at [19, 58] on rect at bounding box center [16, 63] width 10 height 10
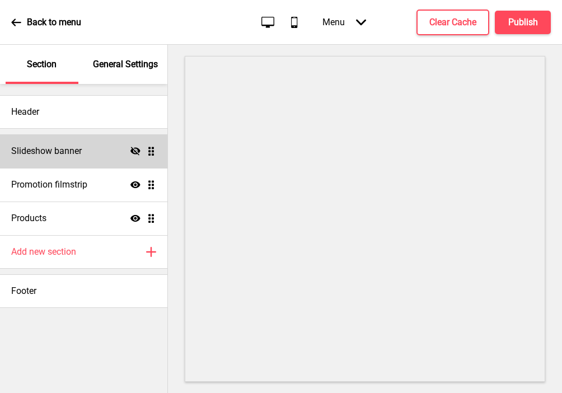
click at [135, 151] on icon at bounding box center [136, 151] width 10 height 8
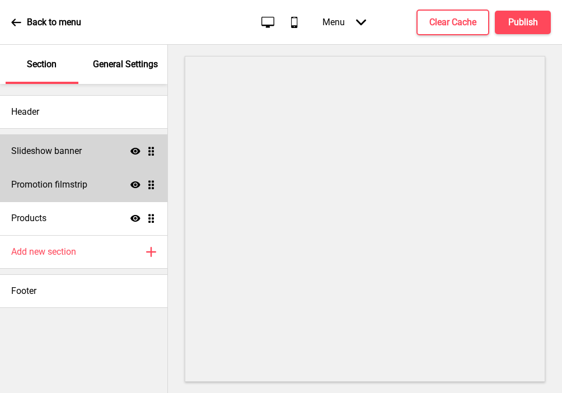
click at [89, 189] on div "Promotion filmstrip Show Drag" at bounding box center [83, 185] width 167 height 34
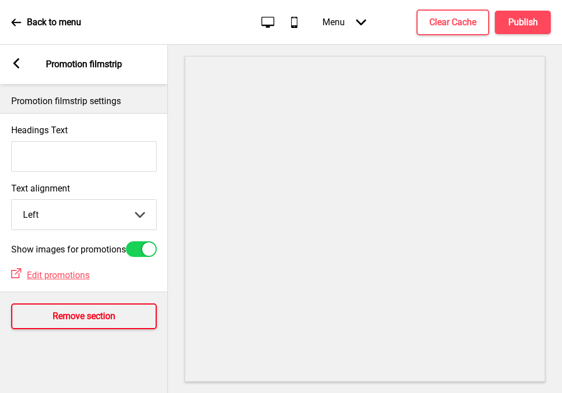
click at [96, 323] on h4 "Remove section" at bounding box center [84, 316] width 63 height 12
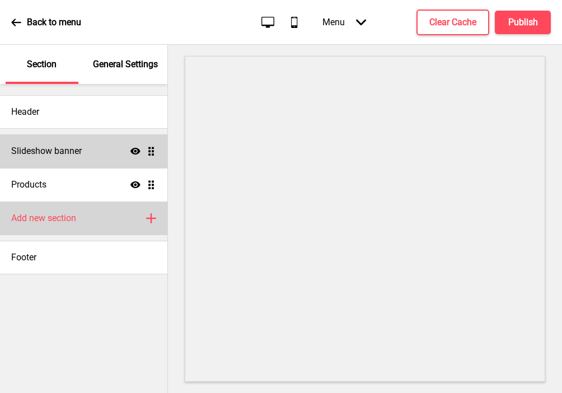
click at [73, 222] on h4 "Add new section" at bounding box center [43, 218] width 65 height 12
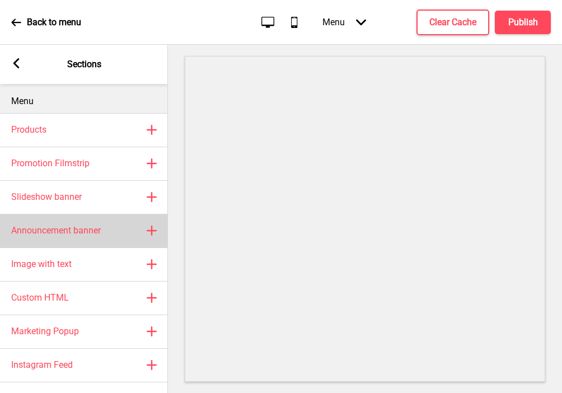
click at [92, 223] on div "Announcement banner Plus" at bounding box center [84, 231] width 168 height 34
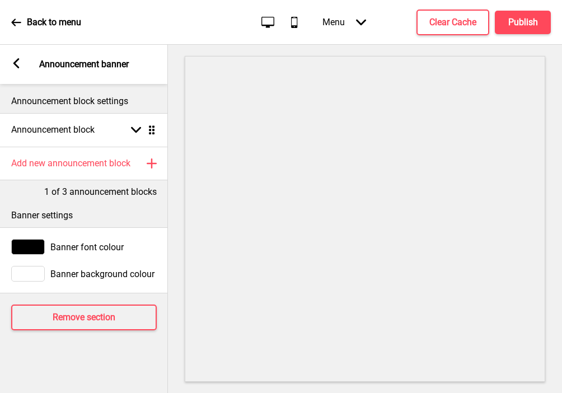
click at [18, 65] on rect at bounding box center [16, 63] width 10 height 10
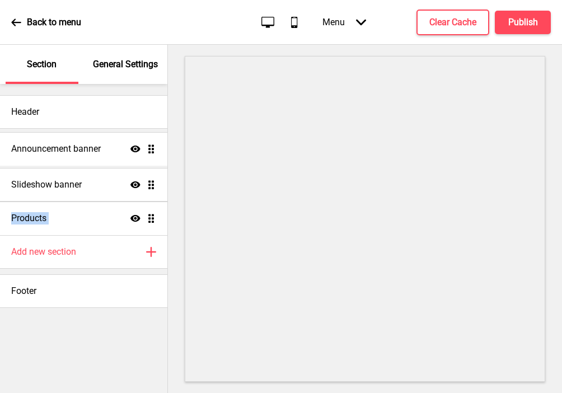
drag, startPoint x: 153, startPoint y: 219, endPoint x: 143, endPoint y: 150, distance: 70.2
click at [143, 150] on ul "Slideshow banner Show Drag Products Show Drag Announcement banner Show Drag" at bounding box center [83, 184] width 167 height 101
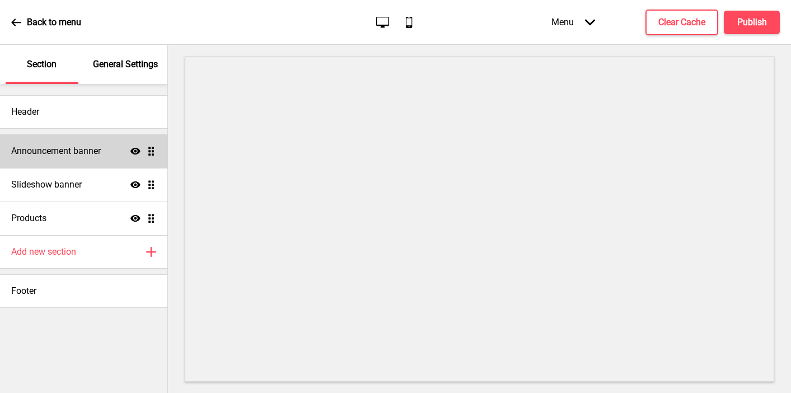
click at [111, 69] on p "General Settings" at bounding box center [125, 64] width 65 height 12
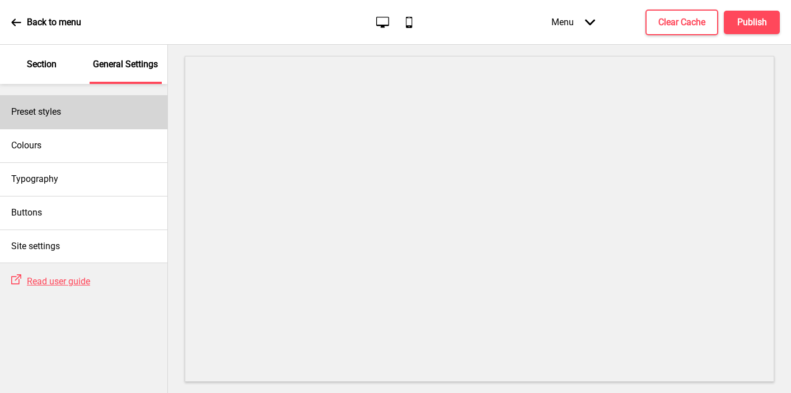
click at [90, 113] on div "Preset styles" at bounding box center [83, 112] width 167 height 34
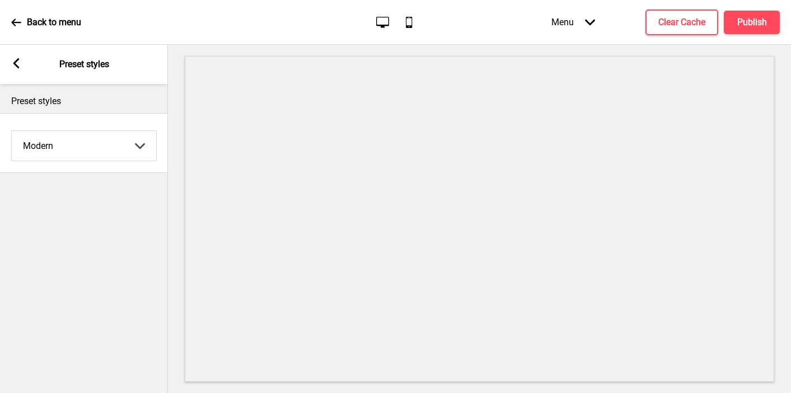
click at [64, 150] on select "Coffee Contrast Dark Earth Marine Minimalist Modern Oddle Pastel Yellow Fruits …" at bounding box center [84, 146] width 145 height 30
select select "minimalist"
click at [12, 131] on select "Coffee Contrast Dark Earth Marine Minimalist Modern Oddle Pastel Yellow Fruits …" at bounding box center [84, 146] width 145 height 30
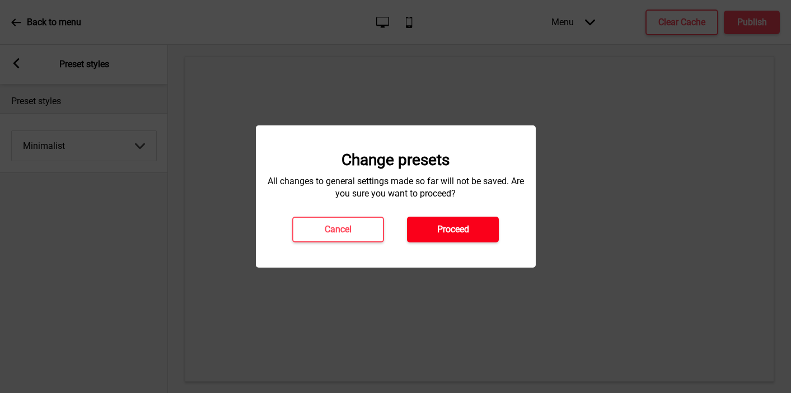
click at [448, 226] on h4 "Proceed" at bounding box center [453, 230] width 32 height 12
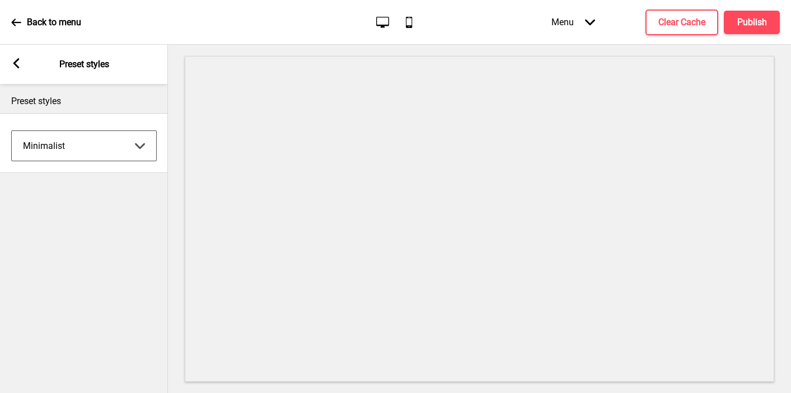
click at [11, 65] on icon "Arrow left" at bounding box center [16, 63] width 10 height 10
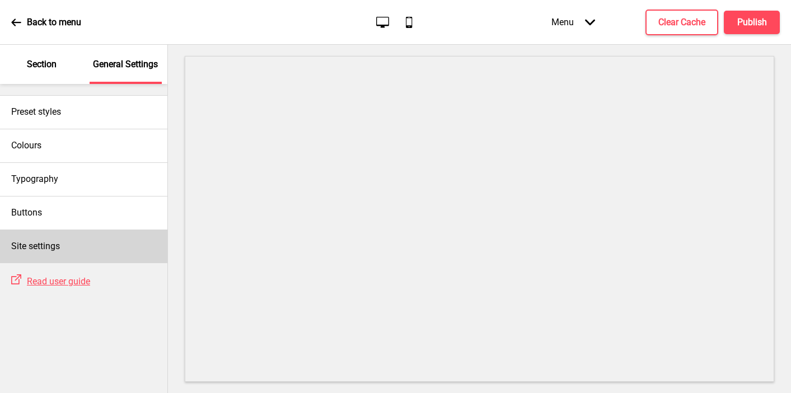
click at [71, 241] on div "Site settings" at bounding box center [83, 247] width 167 height 34
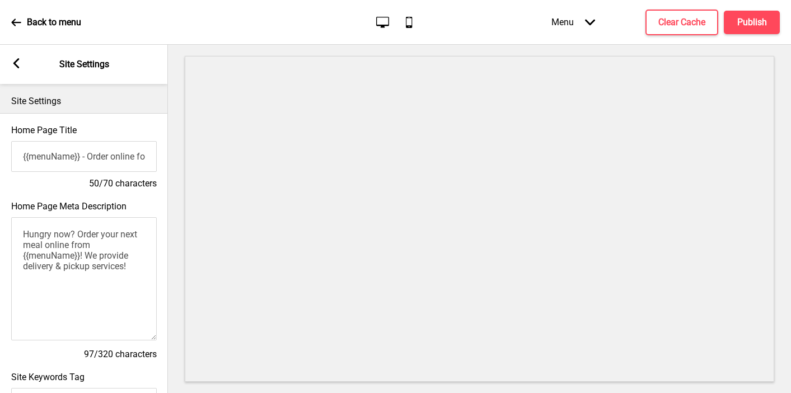
scroll to position [504, 0]
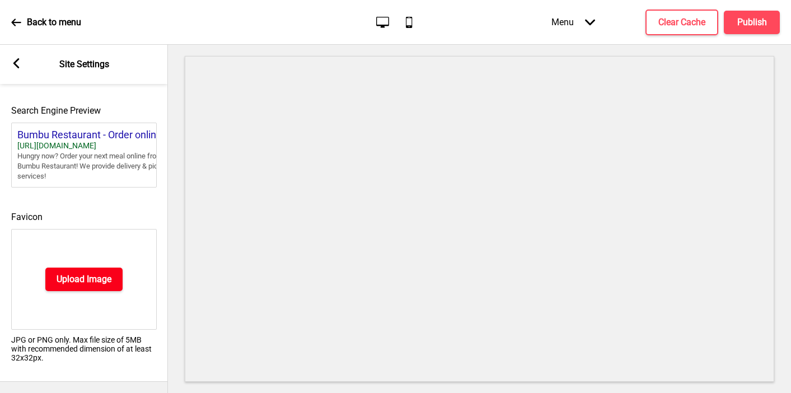
click at [75, 273] on h4 "Upload Image" at bounding box center [84, 279] width 55 height 12
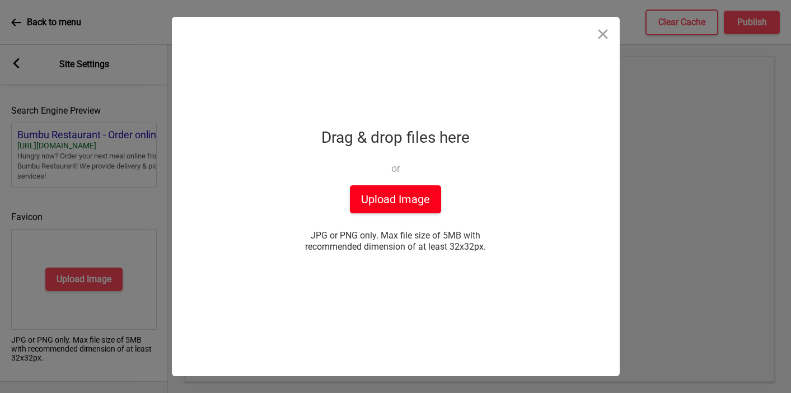
click at [410, 202] on button "Upload Image" at bounding box center [395, 199] width 91 height 28
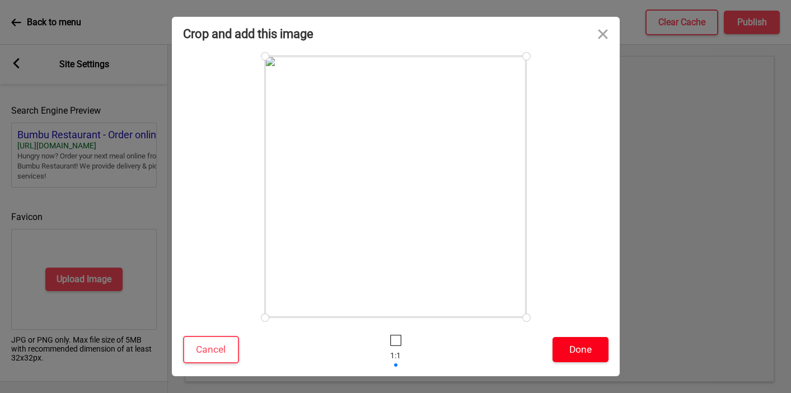
click at [562, 353] on button "Done" at bounding box center [581, 349] width 56 height 25
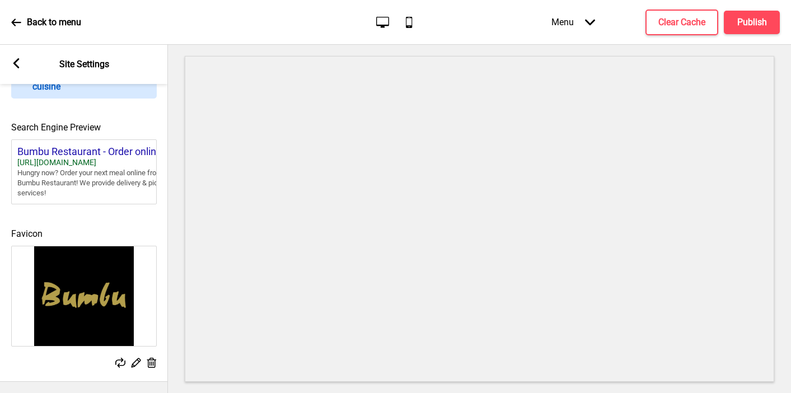
scroll to position [486, 0]
click at [16, 59] on g at bounding box center [16, 63] width 10 height 10
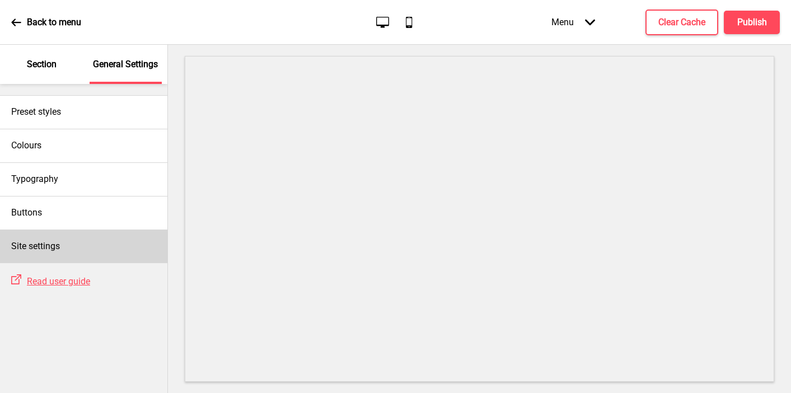
click at [48, 231] on div "Site settings" at bounding box center [83, 247] width 167 height 34
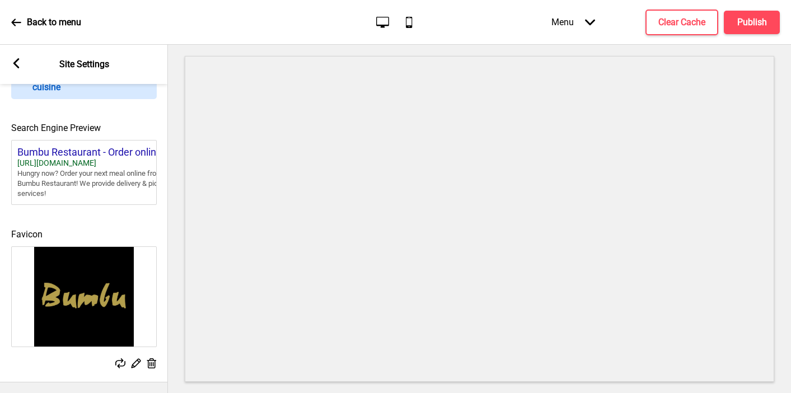
click at [20, 63] on rect at bounding box center [16, 63] width 10 height 10
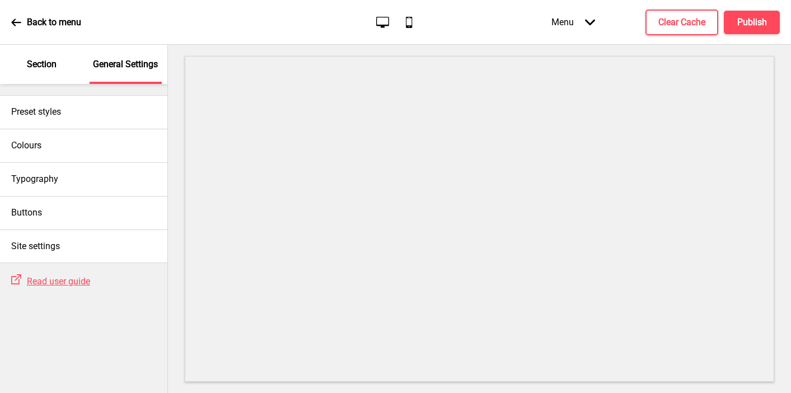
click at [32, 67] on p "Section" at bounding box center [42, 64] width 30 height 12
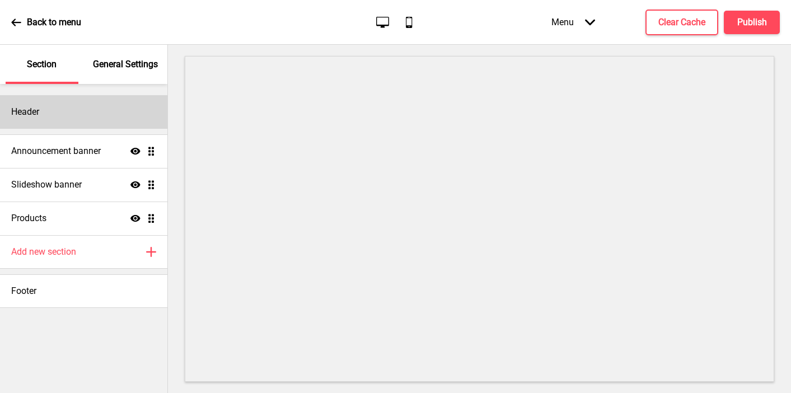
click at [42, 122] on div "Header" at bounding box center [83, 112] width 167 height 34
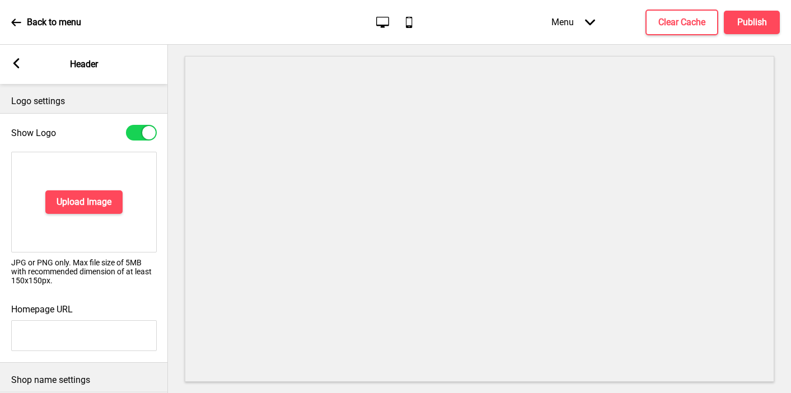
scroll to position [151, 0]
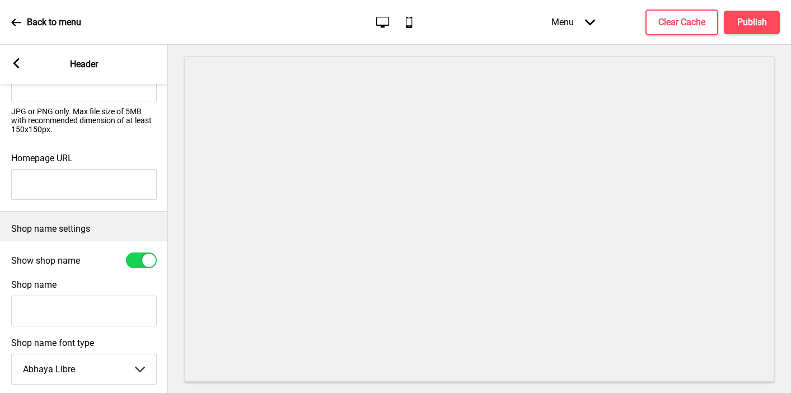
click at [53, 308] on input "Shop name" at bounding box center [84, 311] width 146 height 31
type input "Bumbu Restaurant"
click at [142, 261] on div at bounding box center [141, 261] width 31 height 16
checkbox input "false"
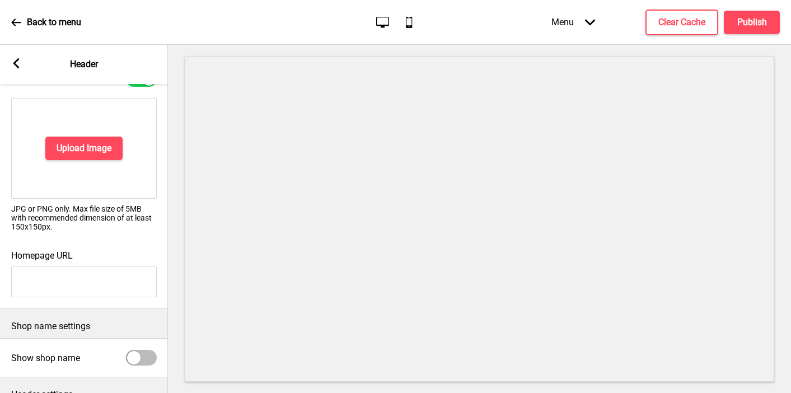
scroll to position [0, 0]
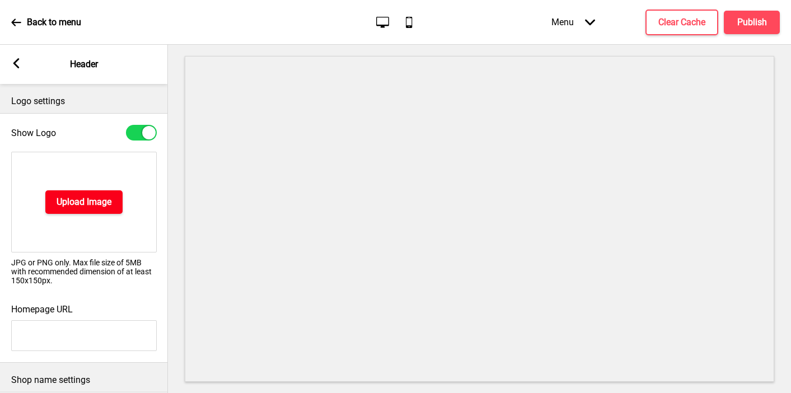
click at [72, 212] on button "Upload Image" at bounding box center [83, 202] width 77 height 24
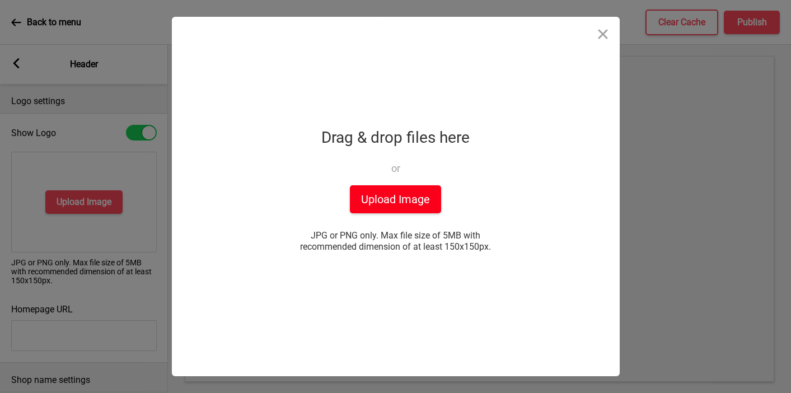
click at [391, 207] on button "Upload Image" at bounding box center [395, 199] width 91 height 28
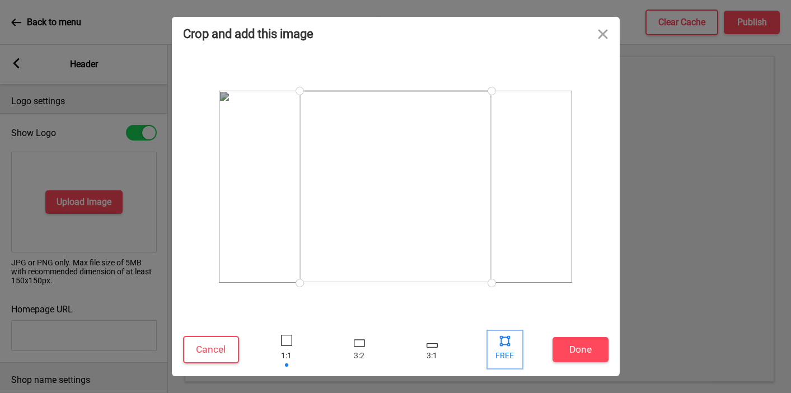
click at [507, 338] on div at bounding box center [505, 340] width 17 height 17
click at [506, 346] on div at bounding box center [505, 340] width 17 height 17
drag, startPoint x: 493, startPoint y: 92, endPoint x: 622, endPoint y: 110, distance: 130.6
click at [562, 110] on div "Crop and add this image Cancel Done Drop a file here Drag & drop files here or …" at bounding box center [395, 196] width 791 height 393
drag, startPoint x: 304, startPoint y: 283, endPoint x: 198, endPoint y: 261, distance: 108.2
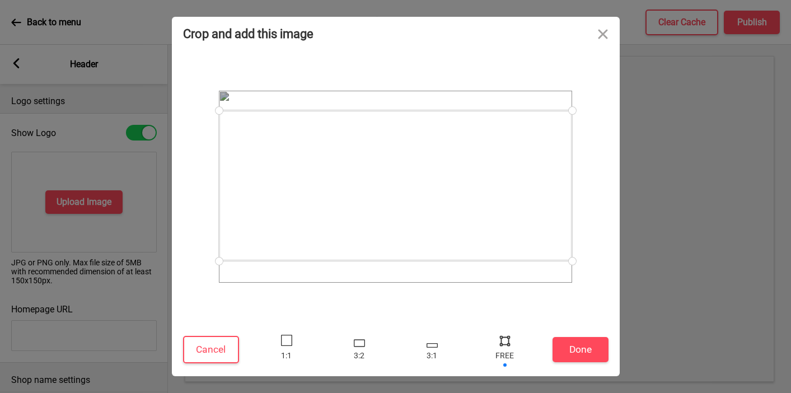
click at [198, 261] on div at bounding box center [396, 187] width 426 height 262
drag, startPoint x: 567, startPoint y: 112, endPoint x: 588, endPoint y: 119, distance: 21.3
click at [562, 119] on div at bounding box center [396, 187] width 426 height 262
click at [562, 353] on button "Done" at bounding box center [581, 349] width 56 height 25
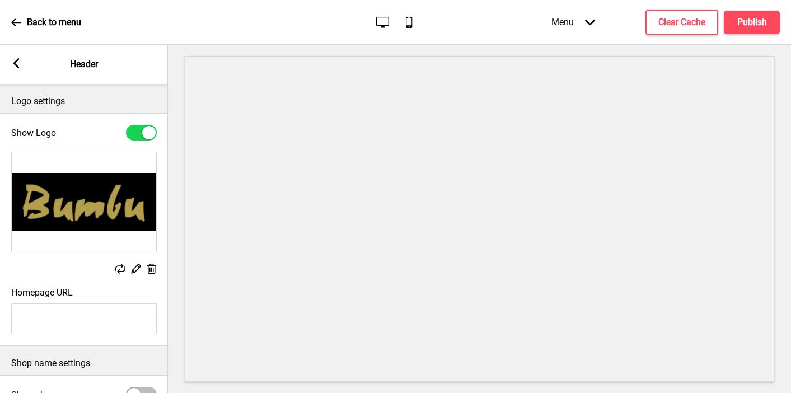
scroll to position [128, 0]
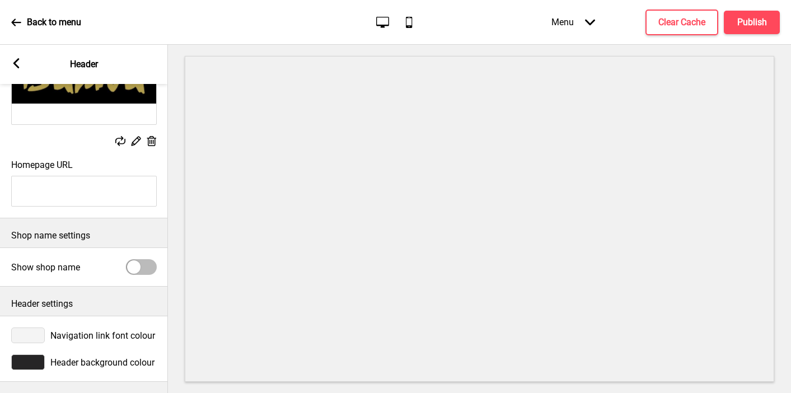
click at [32, 360] on div at bounding box center [28, 363] width 34 height 16
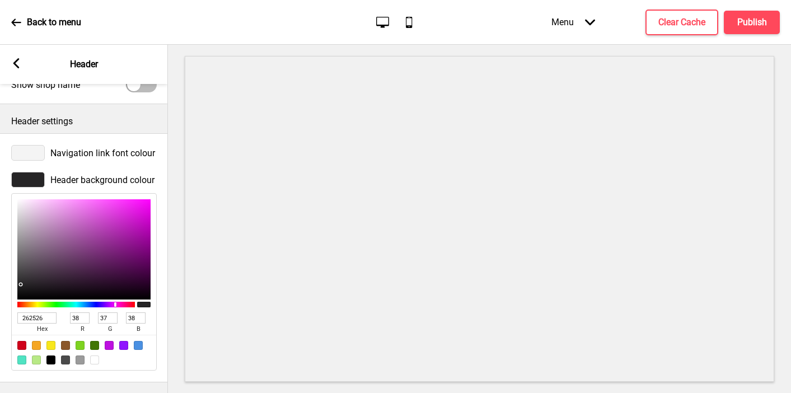
click at [46, 360] on div at bounding box center [50, 360] width 9 height 9
type input "000000"
type input "0"
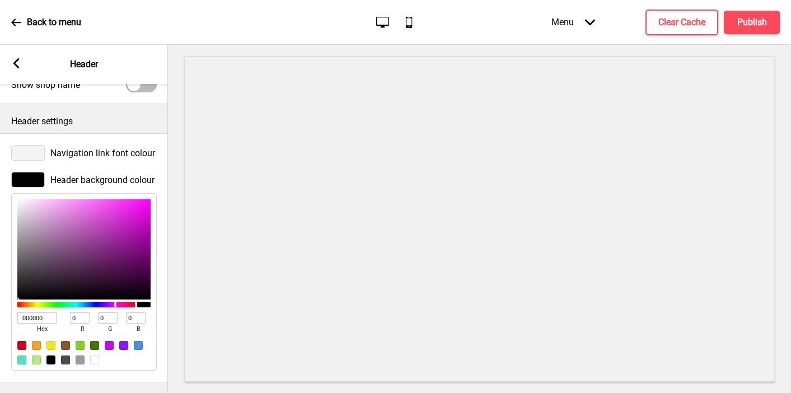
type input "#b39f4c"
click at [19, 62] on rect at bounding box center [16, 63] width 10 height 10
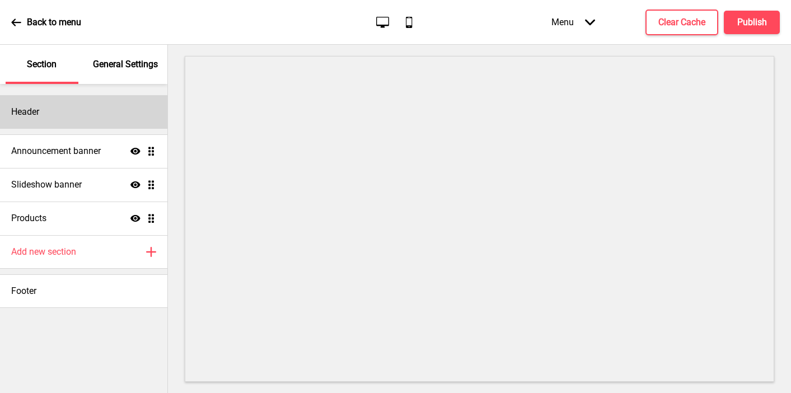
click at [75, 106] on div "Header" at bounding box center [83, 112] width 167 height 34
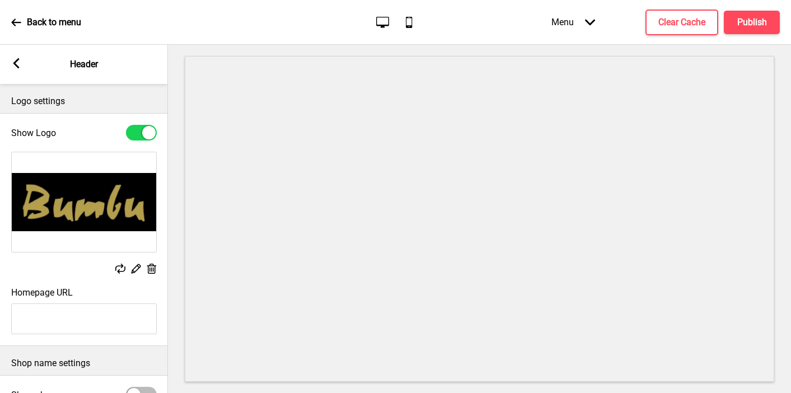
scroll to position [128, 0]
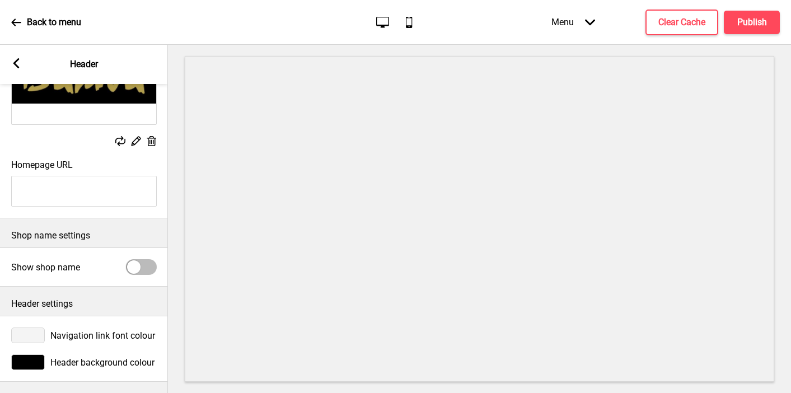
click at [29, 334] on div at bounding box center [28, 336] width 34 height 16
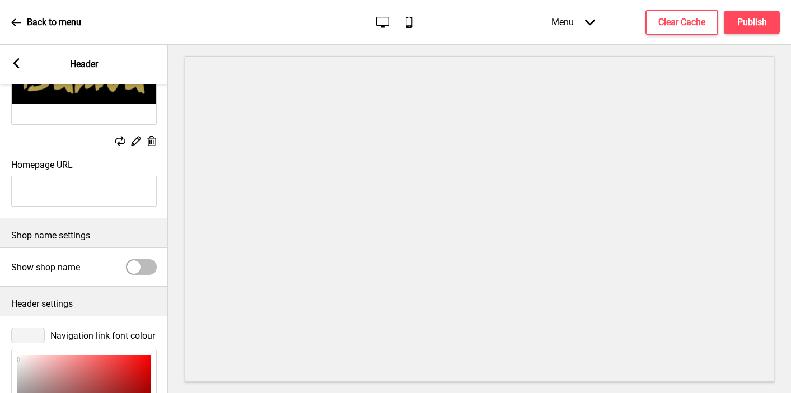
scroll to position [310, 0]
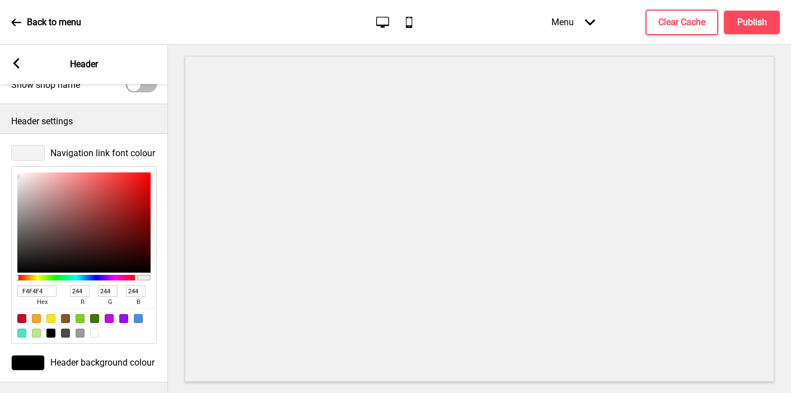
click at [46, 293] on input "F4F4F4" at bounding box center [36, 291] width 39 height 11
paste input "b39f4c"
type input "b39f4c"
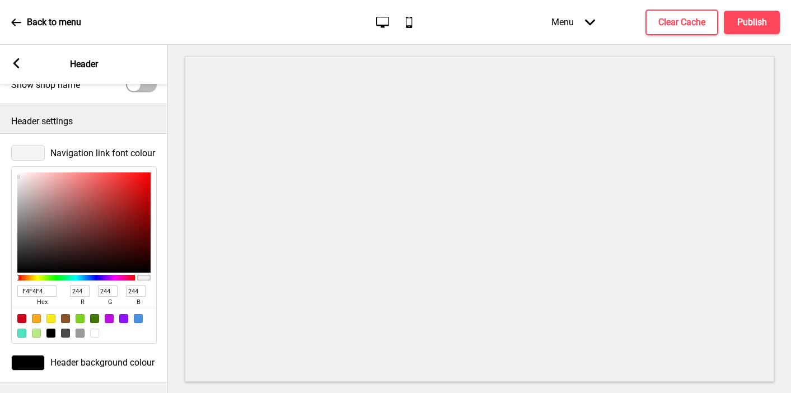
type input "179"
type input "159"
type input "76"
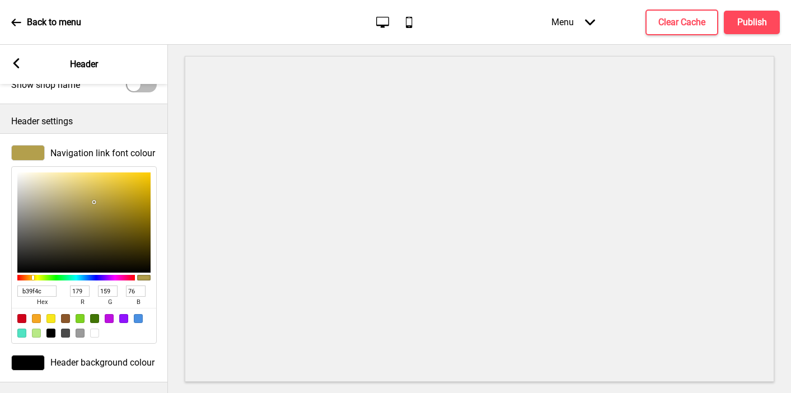
type input "B39F4C"
click at [15, 62] on icon at bounding box center [16, 63] width 6 height 10
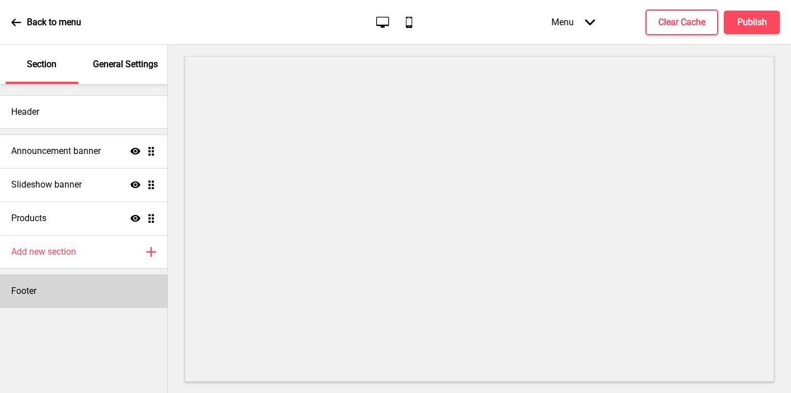
click at [38, 287] on div "Footer" at bounding box center [83, 291] width 167 height 34
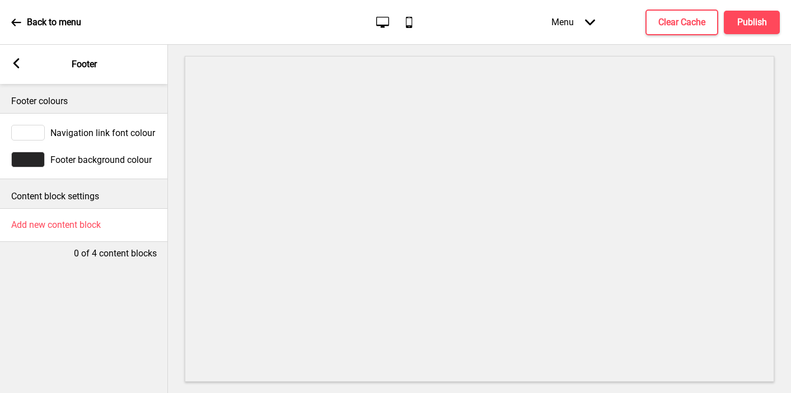
click at [38, 160] on div at bounding box center [28, 160] width 34 height 16
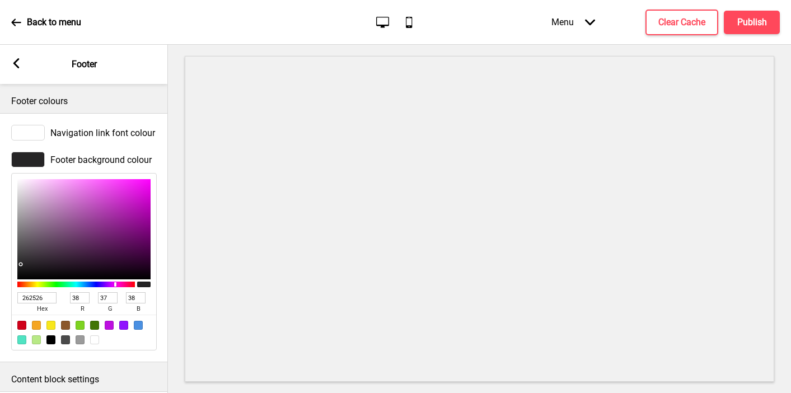
click at [52, 337] on div at bounding box center [50, 340] width 9 height 9
type input "000000"
type input "0"
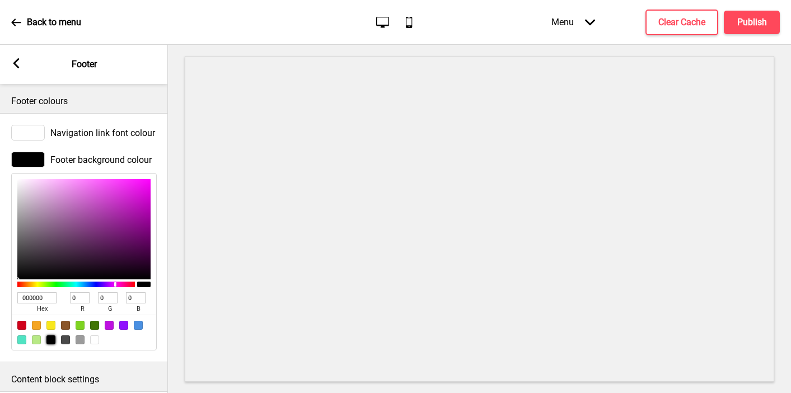
click at [22, 131] on div at bounding box center [28, 133] width 34 height 16
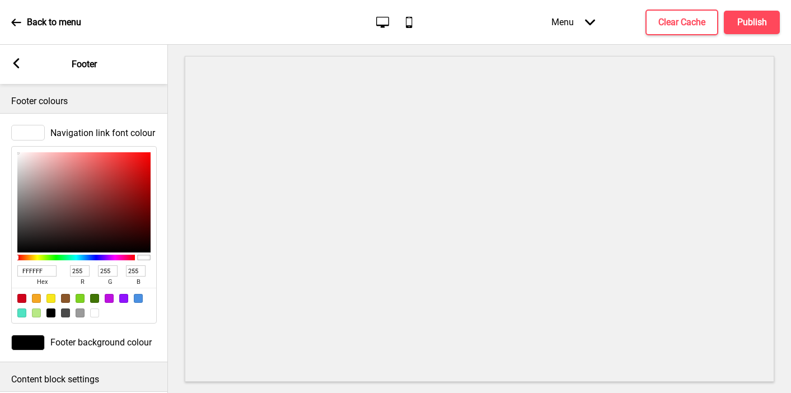
click at [39, 269] on input "FFFFFF" at bounding box center [36, 271] width 39 height 11
paste input "b39f4c"
type input "b39f4c"
type input "179"
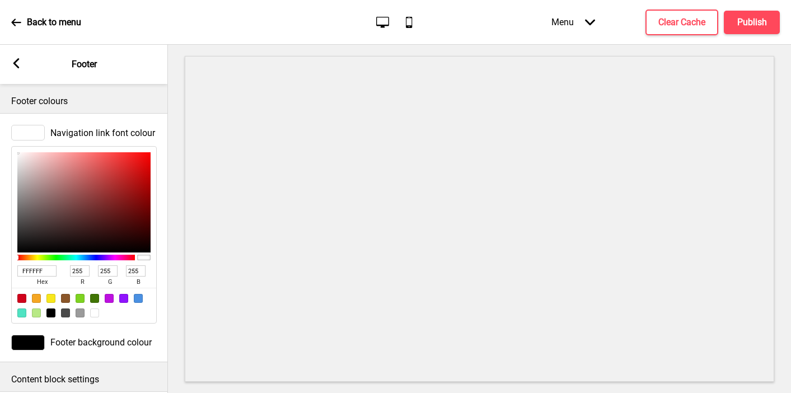
type input "159"
type input "76"
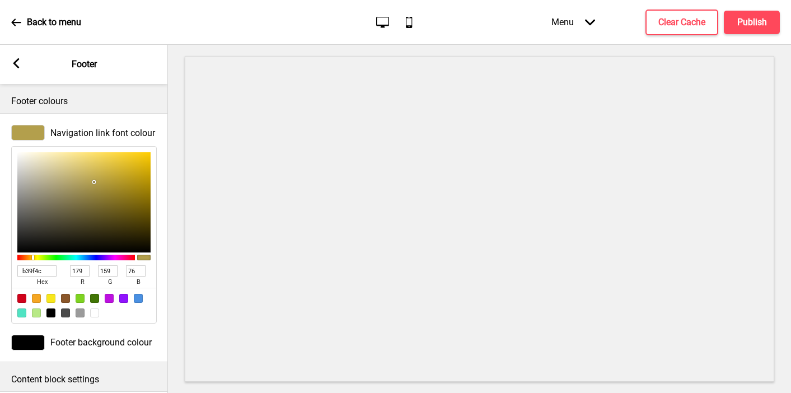
type input "B39F4C"
click at [11, 57] on div "Arrow left Footer" at bounding box center [84, 64] width 168 height 39
click at [17, 60] on icon at bounding box center [16, 63] width 6 height 10
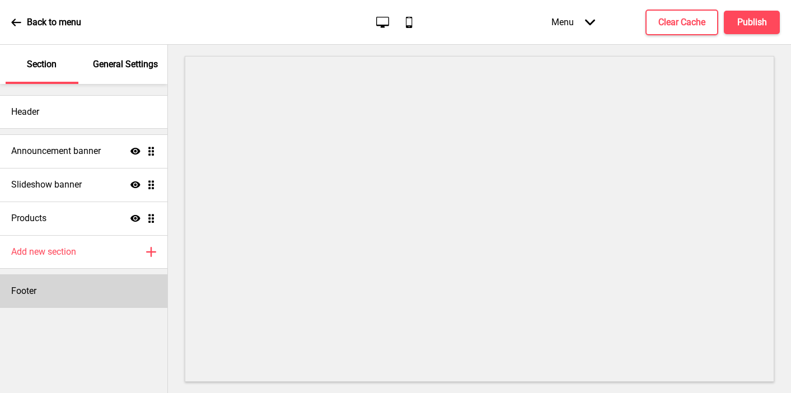
click at [46, 287] on div "Footer" at bounding box center [83, 291] width 167 height 34
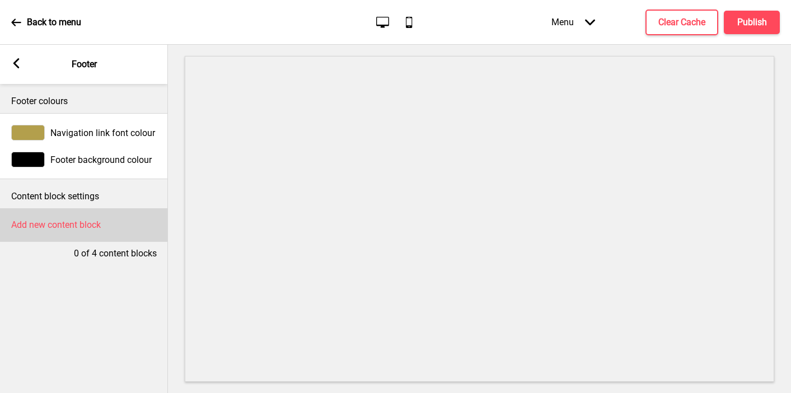
click at [46, 226] on h4 "Add new content block" at bounding box center [56, 225] width 90 height 12
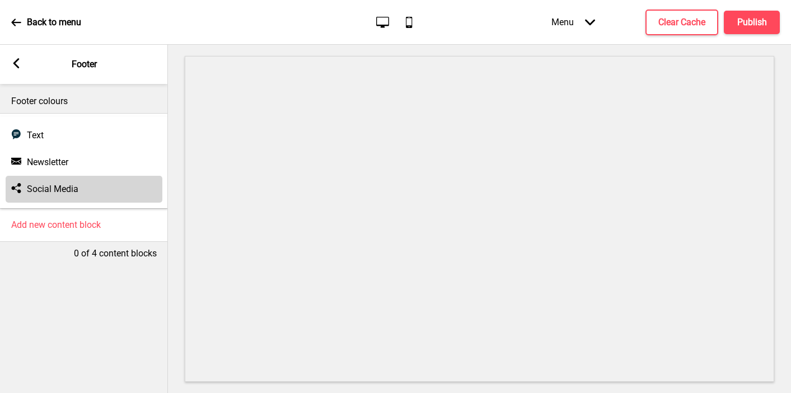
click at [41, 190] on h4 "Social Media" at bounding box center [53, 189] width 52 height 12
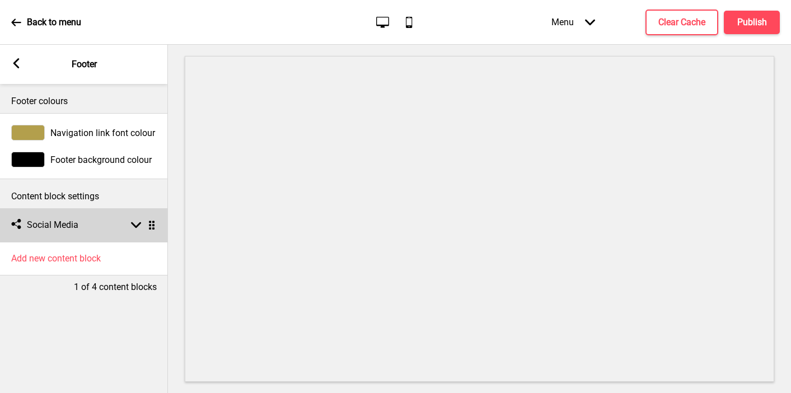
click at [67, 231] on h4 "Social Media" at bounding box center [53, 225] width 52 height 12
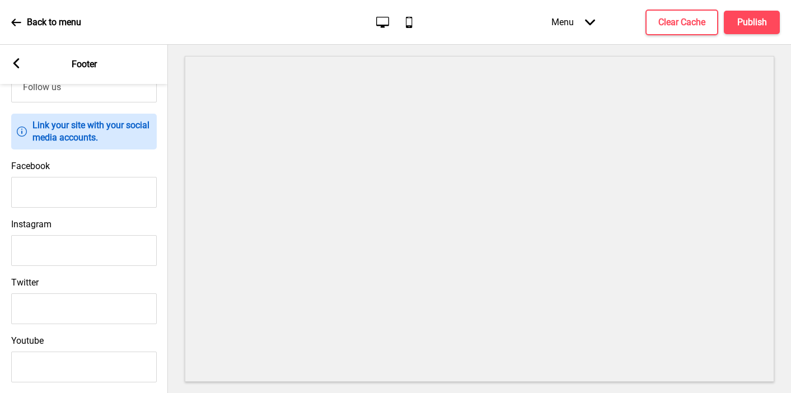
scroll to position [208, 0]
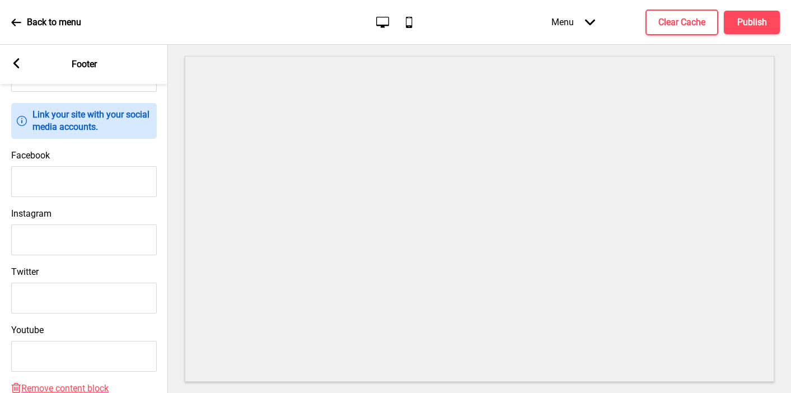
click at [67, 179] on input "Facebook" at bounding box center [84, 181] width 146 height 31
paste input "https://www.facebook.com/bumburestaurant"
type input "https://www.facebook.com/bumburestaurant"
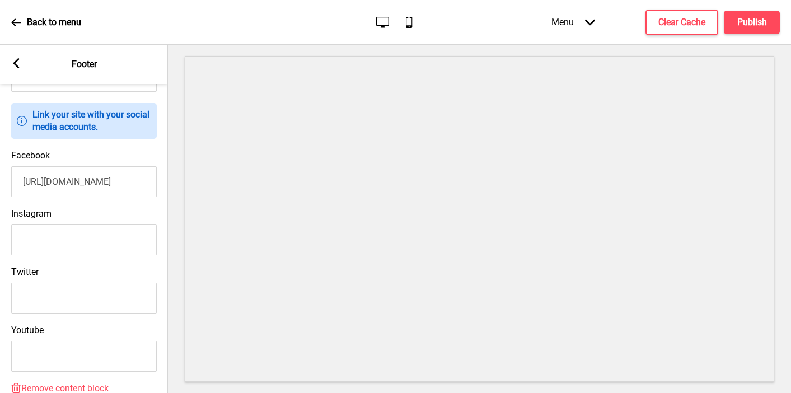
click at [52, 244] on input "Instagram" at bounding box center [84, 240] width 146 height 31
paste input "bumbu_restaurant"
type input "bumbu_restaurant"
click at [18, 59] on icon at bounding box center [16, 63] width 6 height 10
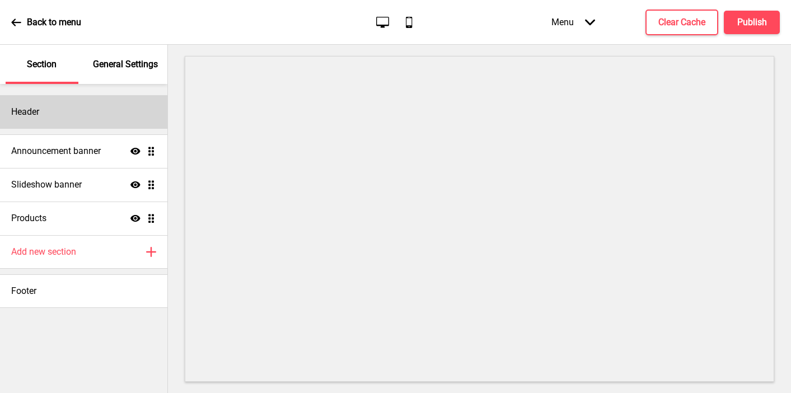
click at [27, 108] on h4 "Header" at bounding box center [25, 112] width 28 height 12
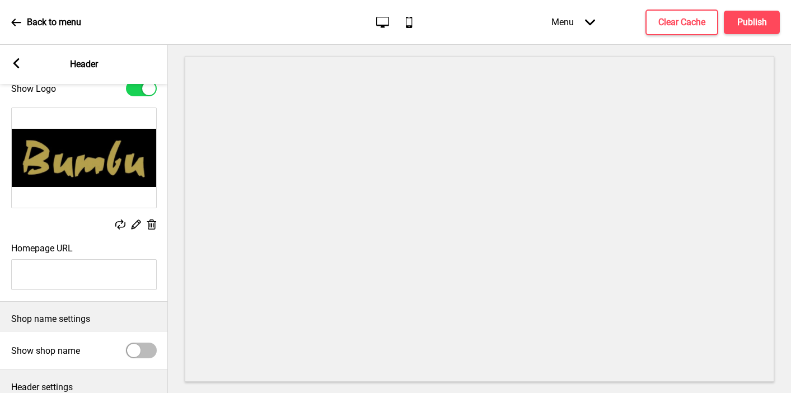
scroll to position [83, 0]
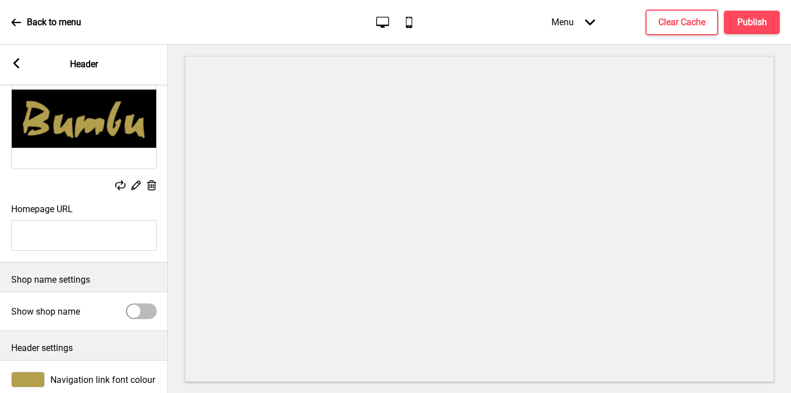
click at [60, 246] on input "Homepage URL" at bounding box center [84, 235] width 146 height 31
paste input "https://www.bumbu.sg/"
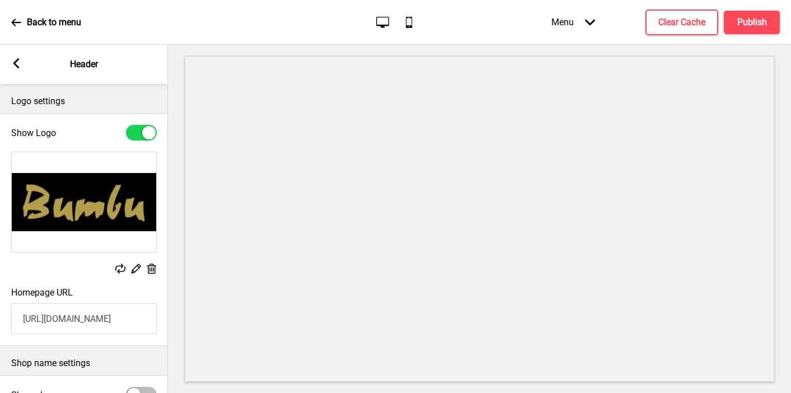
type input "https://www.bumbu.sg/"
click at [16, 62] on g at bounding box center [16, 63] width 10 height 10
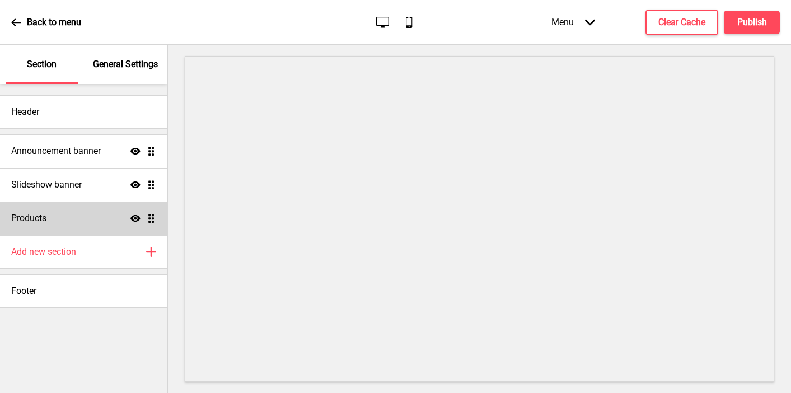
click at [32, 213] on h4 "Products" at bounding box center [28, 218] width 35 height 12
select select "side"
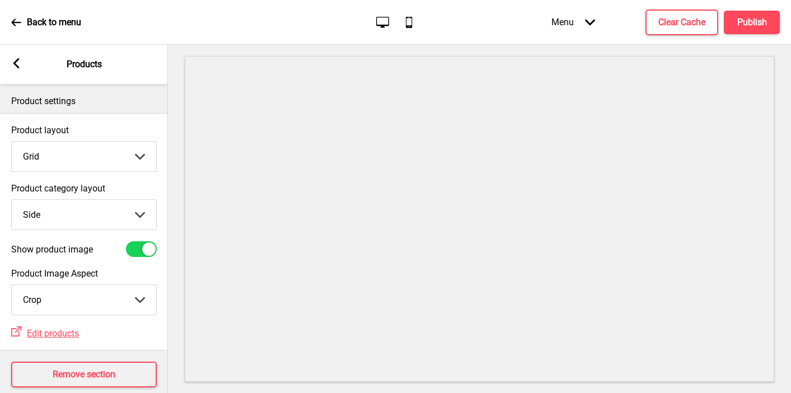
click at [67, 161] on select "Grid List" at bounding box center [84, 157] width 145 height 30
select select "list"
click at [12, 142] on select "Grid List" at bounding box center [84, 157] width 145 height 30
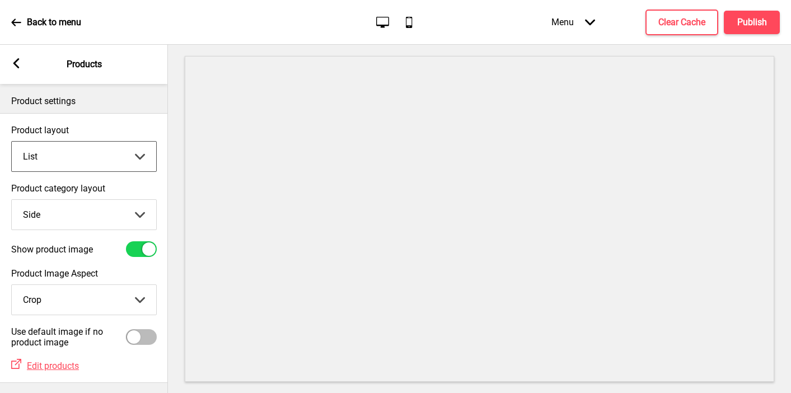
click at [57, 218] on select "Top Side" at bounding box center [84, 215] width 145 height 30
select select "top"
click at [12, 200] on select "Top Side" at bounding box center [84, 215] width 145 height 30
click at [11, 62] on icon "Arrow left" at bounding box center [16, 63] width 10 height 10
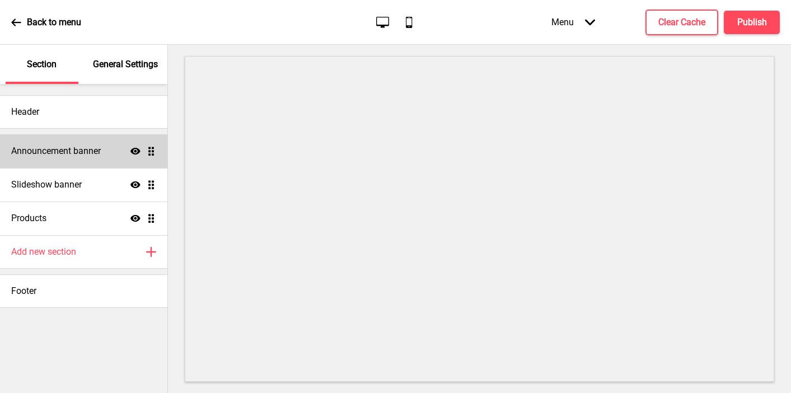
click at [83, 141] on div "Announcement banner Show Drag" at bounding box center [83, 151] width 167 height 34
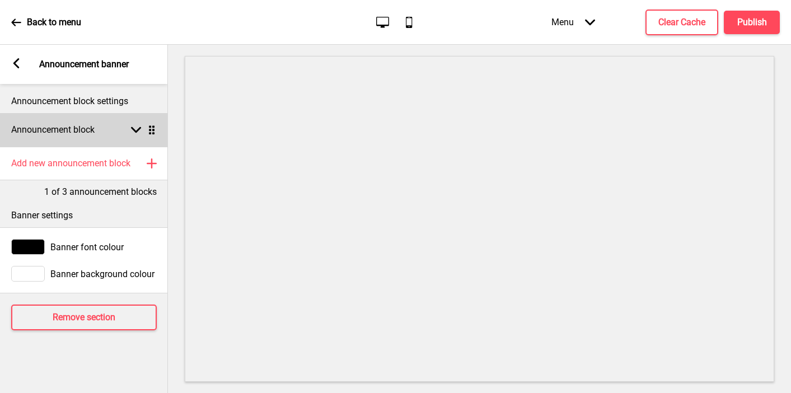
click at [58, 137] on div "Announcement block Arrow down Drag" at bounding box center [84, 130] width 168 height 34
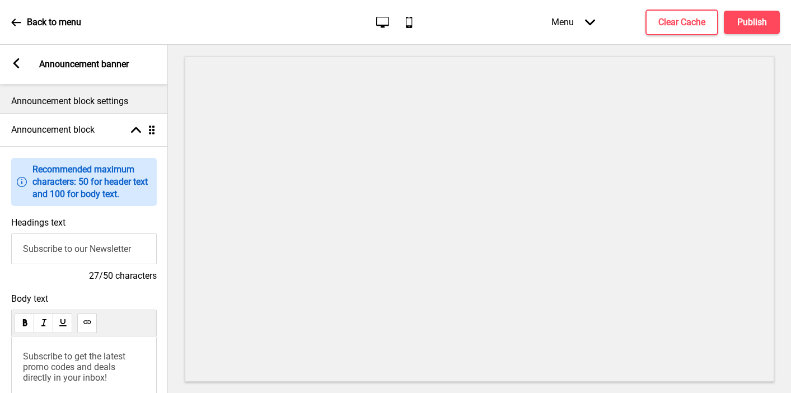
click at [69, 252] on input "Subscribe to our Newsletter" at bounding box center [84, 249] width 146 height 31
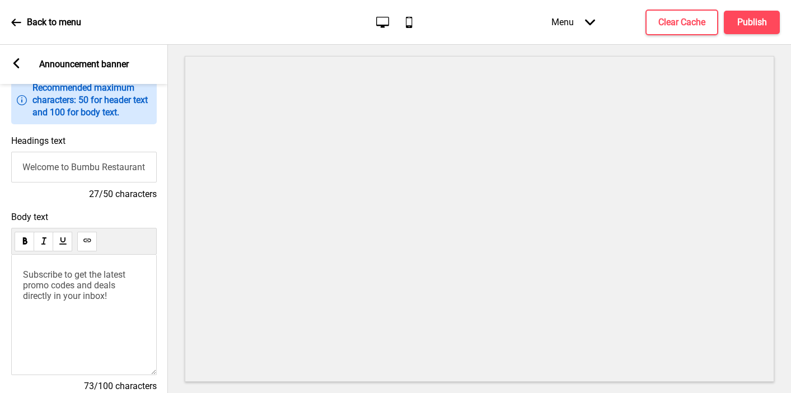
type input "Welcome to Bumbu Restaurant"
click at [86, 283] on span "Subscribe to get the latest promo codes and deals directly in your inbox!" at bounding box center [75, 285] width 105 height 32
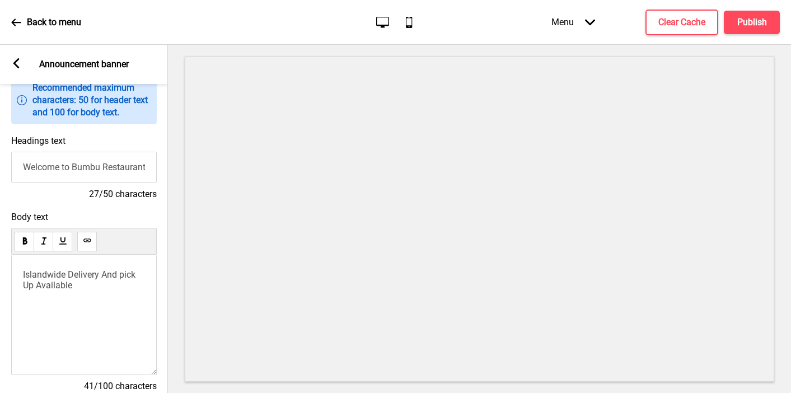
click at [16, 60] on icon at bounding box center [16, 63] width 6 height 10
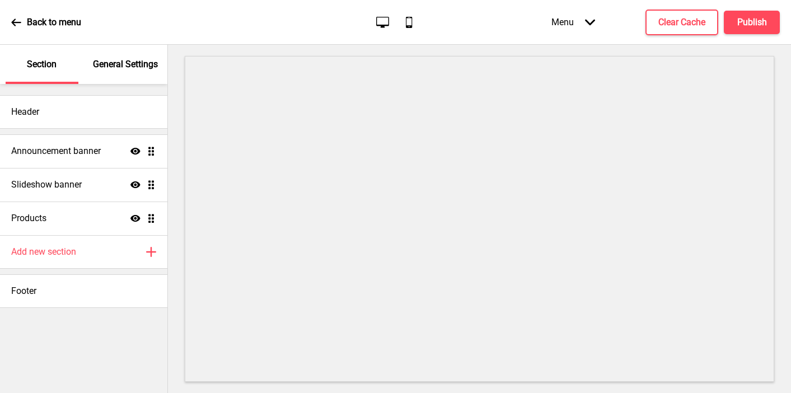
click at [133, 73] on div "General Settings" at bounding box center [126, 64] width 73 height 39
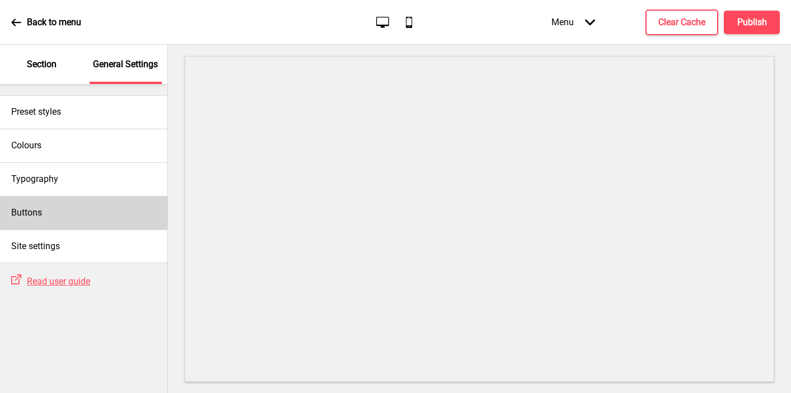
click at [79, 222] on div "Buttons" at bounding box center [83, 213] width 167 height 34
select select "square"
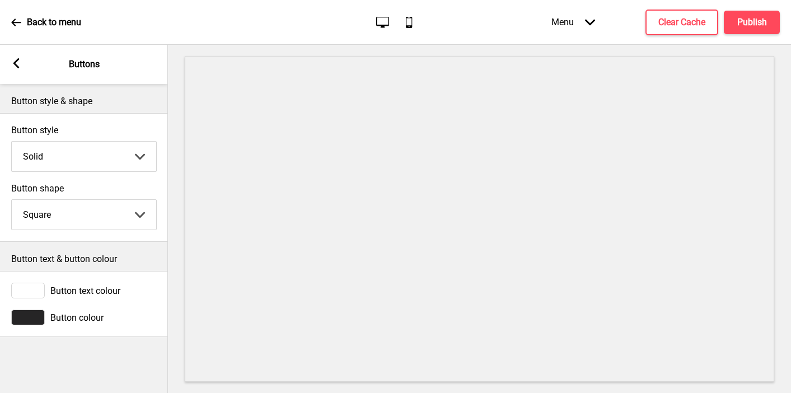
click at [27, 316] on div at bounding box center [28, 318] width 34 height 16
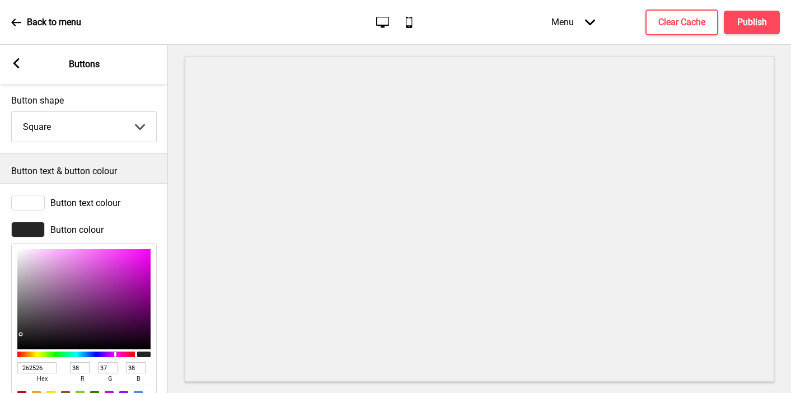
scroll to position [138, 0]
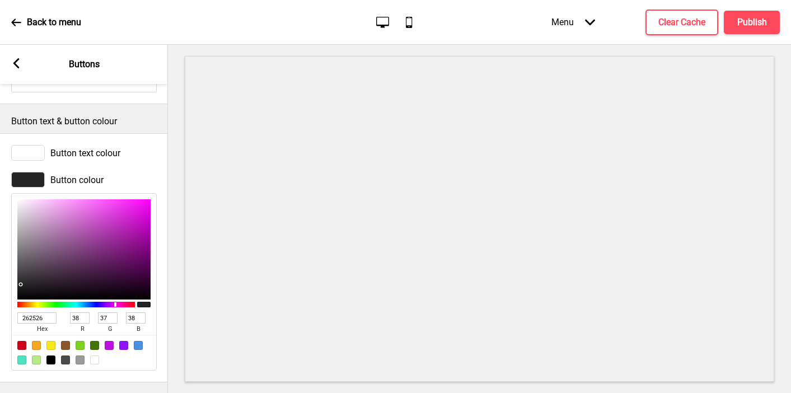
click at [29, 316] on input "262526" at bounding box center [36, 318] width 39 height 11
paste input "b39f4c"
type input "b39f4c"
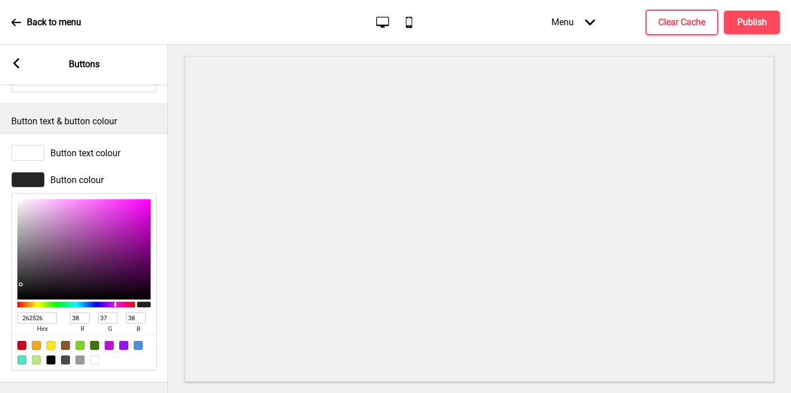
type input "179"
type input "159"
type input "76"
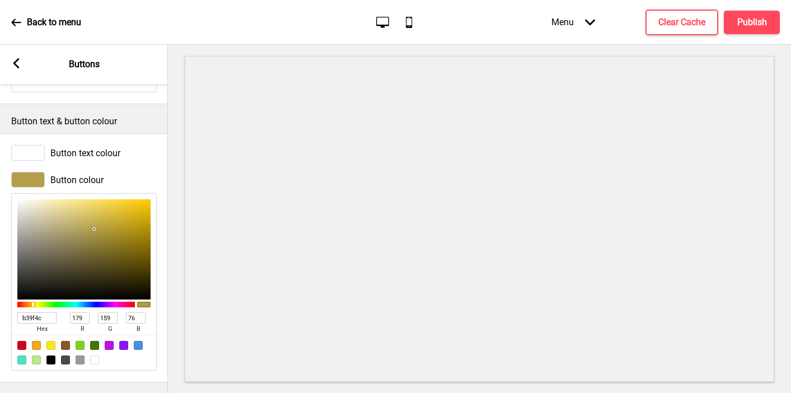
type input "B39F4C"
click at [15, 66] on rect at bounding box center [16, 63] width 10 height 10
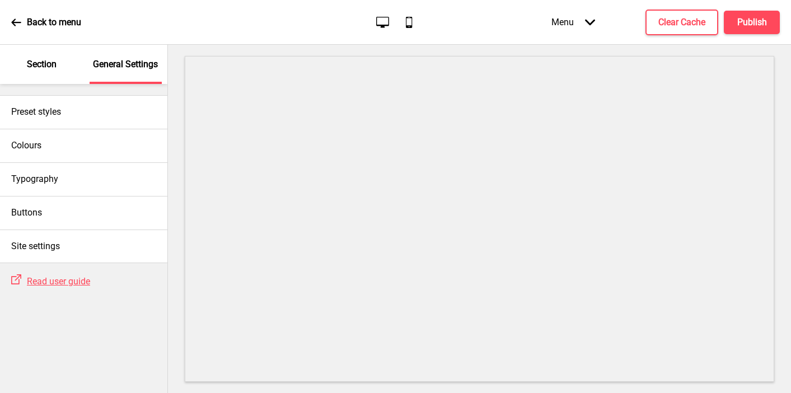
click at [41, 67] on p "Section" at bounding box center [42, 64] width 30 height 12
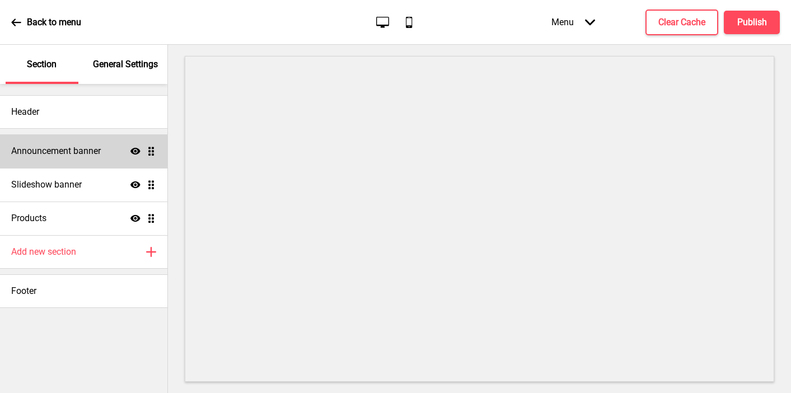
click at [47, 151] on h4 "Announcement banner" at bounding box center [56, 151] width 90 height 12
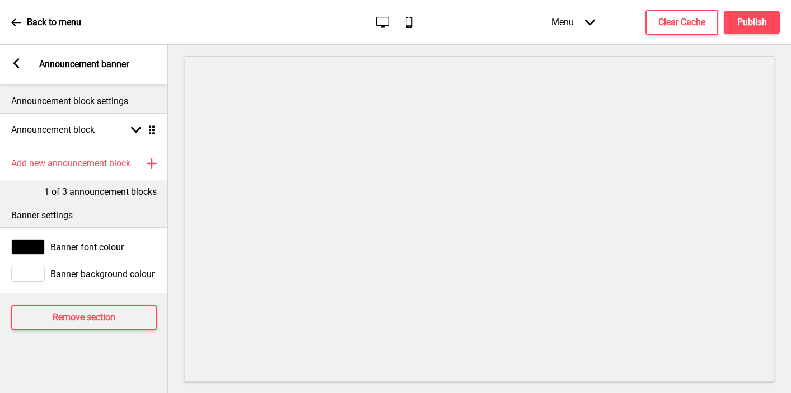
click at [27, 267] on div at bounding box center [28, 274] width 34 height 16
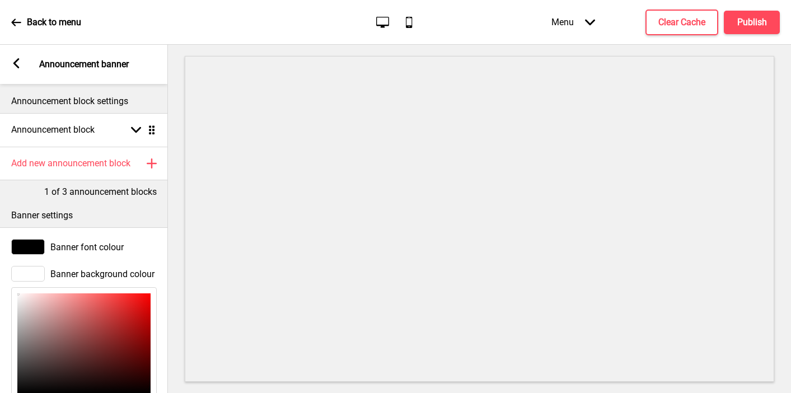
scroll to position [142, 0]
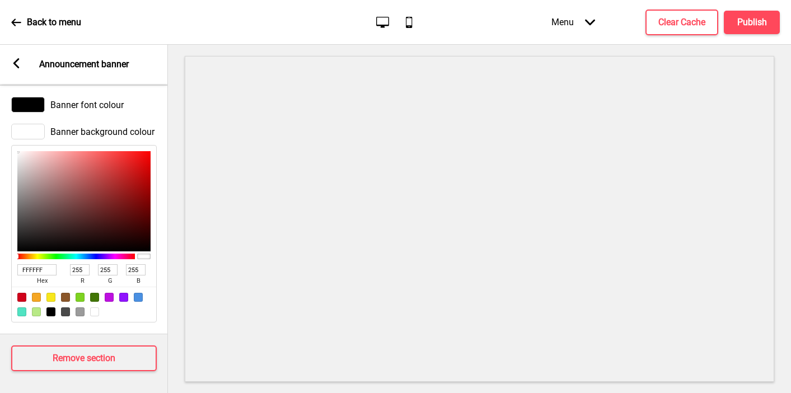
click at [29, 271] on input "FFFFFF" at bounding box center [36, 269] width 39 height 11
paste input "b39f4c"
type input "b39f4c"
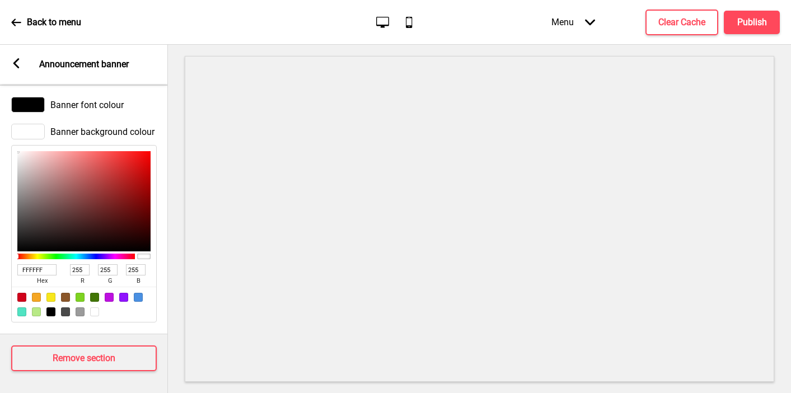
type input "179"
type input "159"
type input "76"
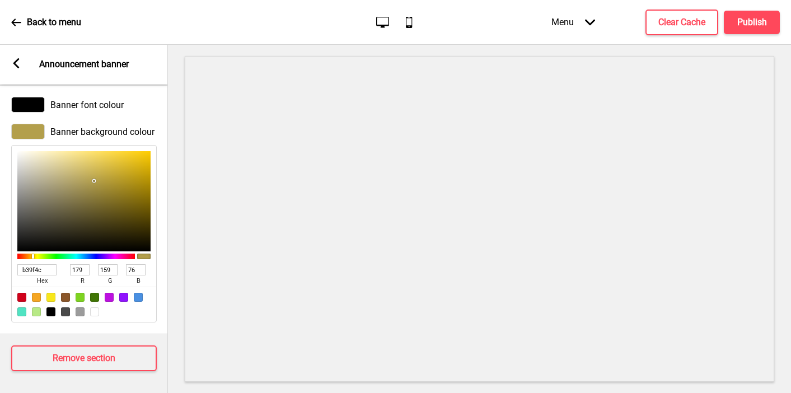
type input "B39F4C"
click at [16, 61] on icon at bounding box center [16, 63] width 6 height 10
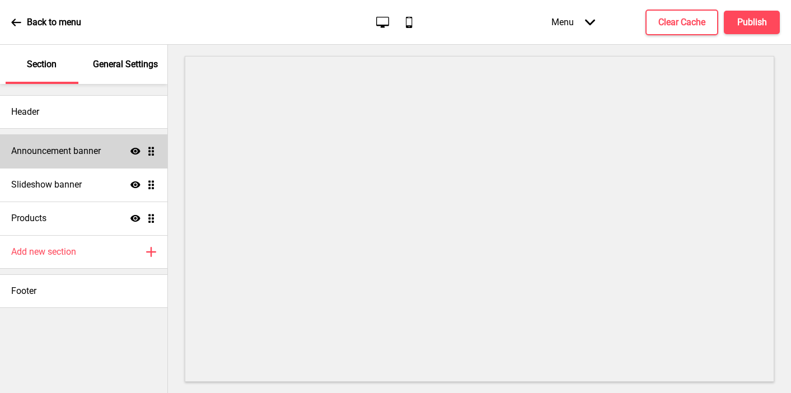
click at [59, 146] on h4 "Announcement banner" at bounding box center [56, 151] width 90 height 12
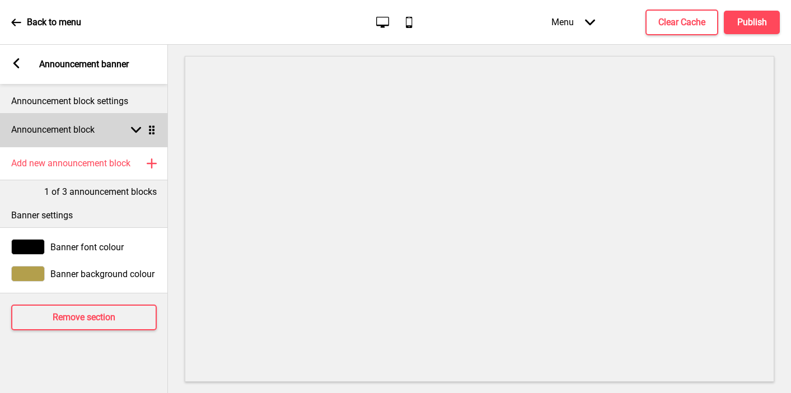
click at [57, 134] on h4 "Announcement block" at bounding box center [52, 130] width 83 height 12
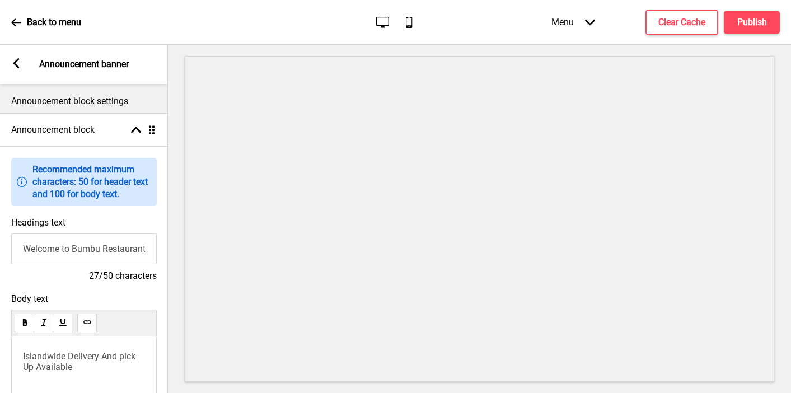
click at [127, 356] on span "Islandwide Delivery And pick Up Available" at bounding box center [80, 361] width 115 height 21
click at [16, 62] on icon at bounding box center [16, 63] width 6 height 10
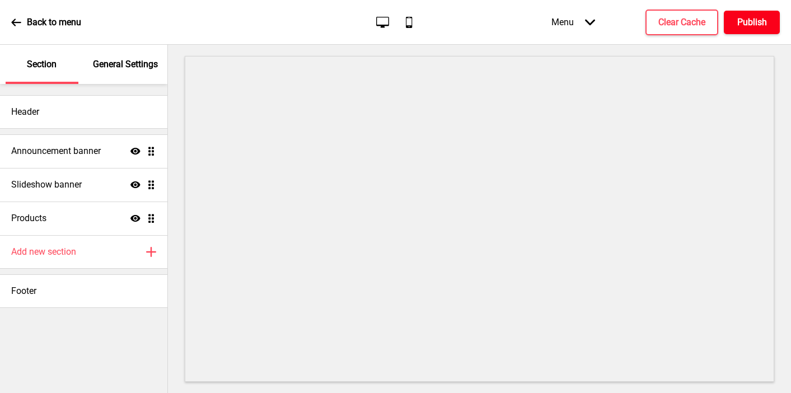
click at [562, 14] on button "Publish" at bounding box center [752, 23] width 56 height 24
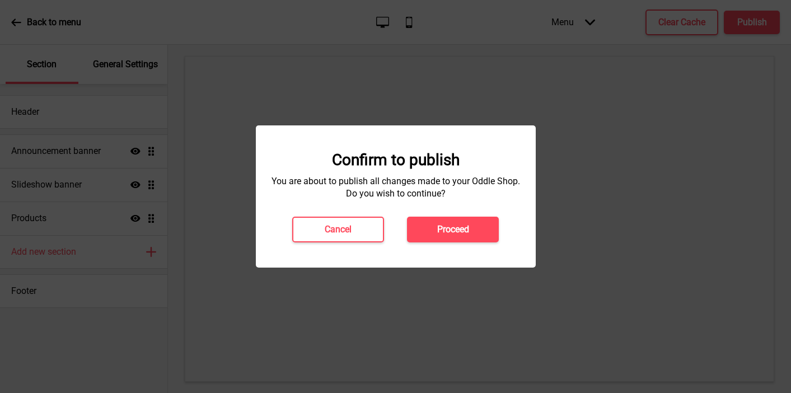
click at [463, 214] on div "Confirm to publish You are about to publish all changes made to your Oddle Shop…" at bounding box center [396, 197] width 258 height 92
click at [464, 218] on button "Proceed" at bounding box center [453, 230] width 92 height 26
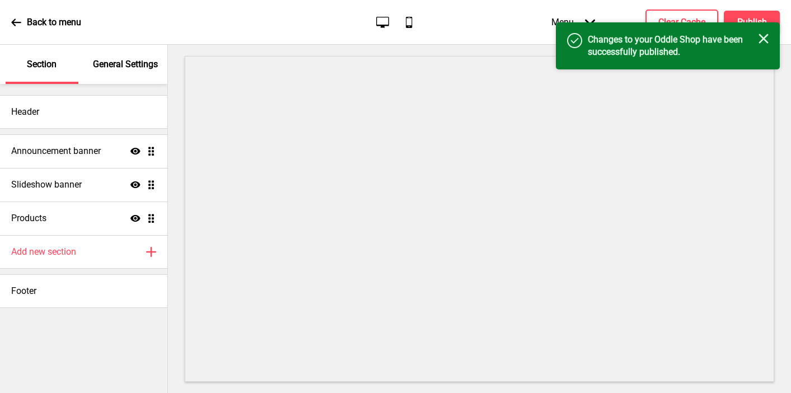
click at [13, 393] on button "X" at bounding box center [6, 399] width 13 height 12
click at [562, 11] on button "Clear Cache" at bounding box center [682, 23] width 73 height 26
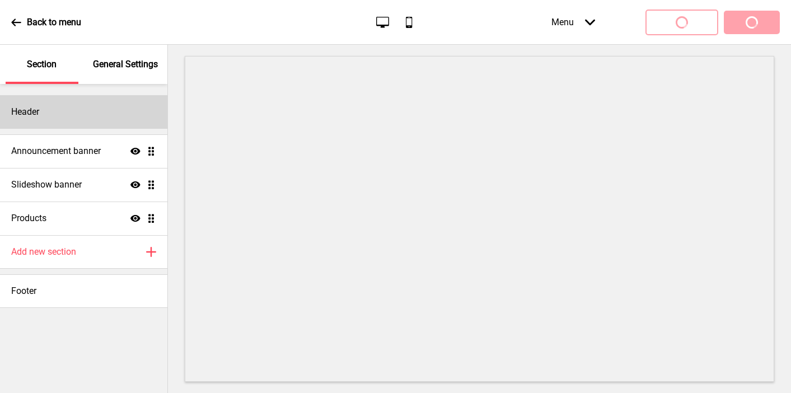
click at [71, 113] on div "Header" at bounding box center [83, 112] width 167 height 34
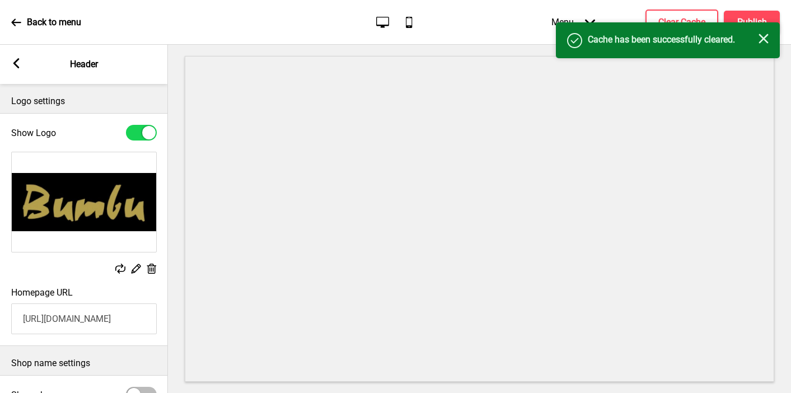
click at [21, 64] on div "Arrow left Header" at bounding box center [84, 64] width 168 height 39
click at [15, 64] on icon at bounding box center [16, 63] width 6 height 10
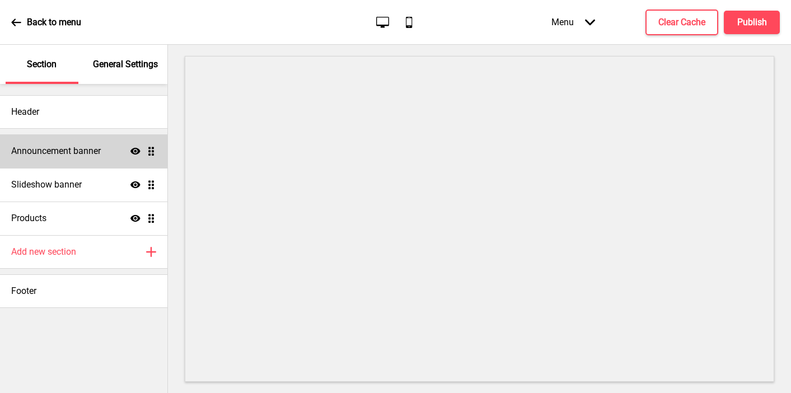
click at [68, 155] on h4 "Announcement banner" at bounding box center [56, 151] width 90 height 12
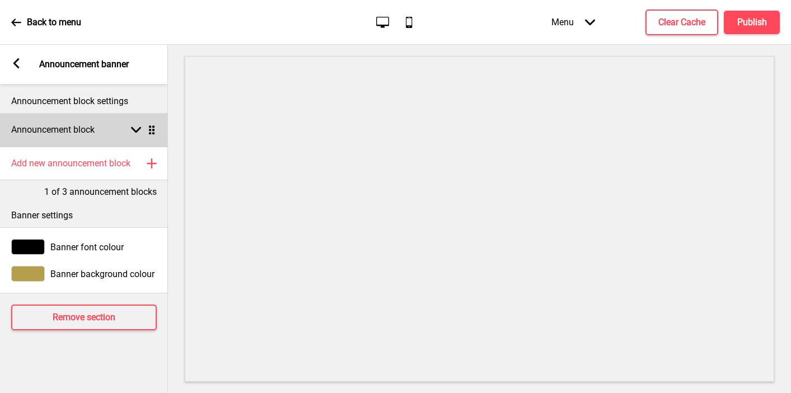
click at [60, 140] on div "Announcement block Arrow down Drag" at bounding box center [84, 130] width 168 height 34
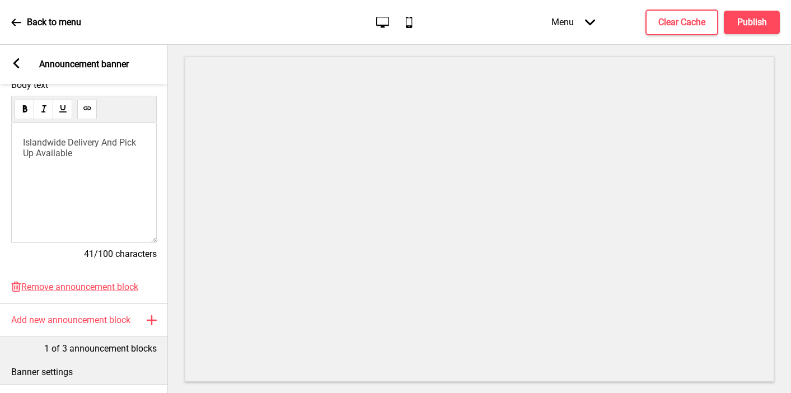
scroll to position [320, 0]
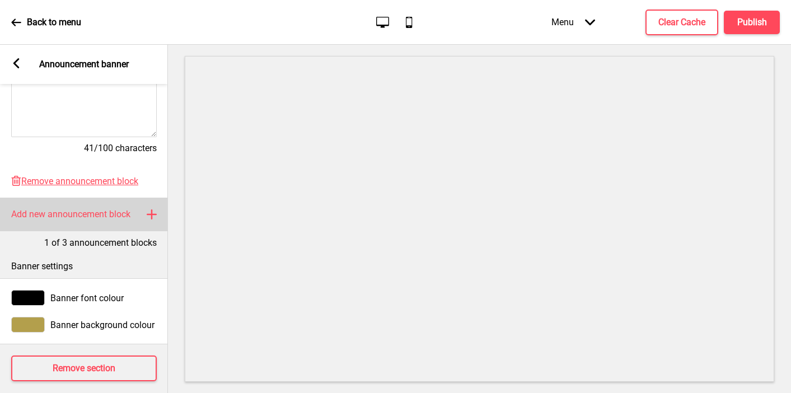
click at [64, 209] on h4 "Add new announcement block" at bounding box center [70, 214] width 119 height 12
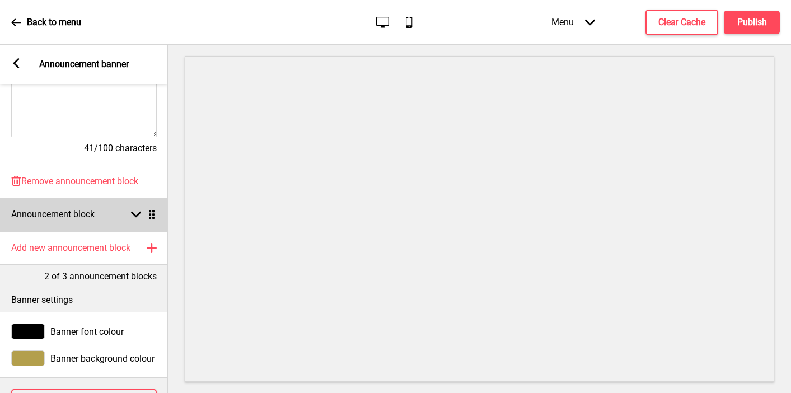
click at [60, 217] on h4 "Announcement block" at bounding box center [52, 214] width 83 height 12
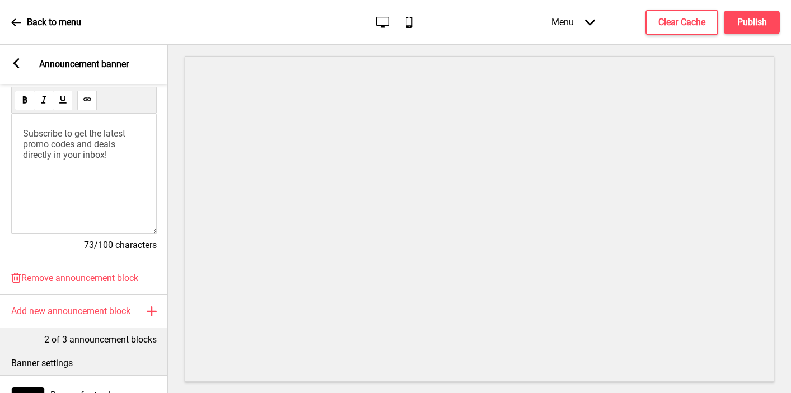
scroll to position [178, 0]
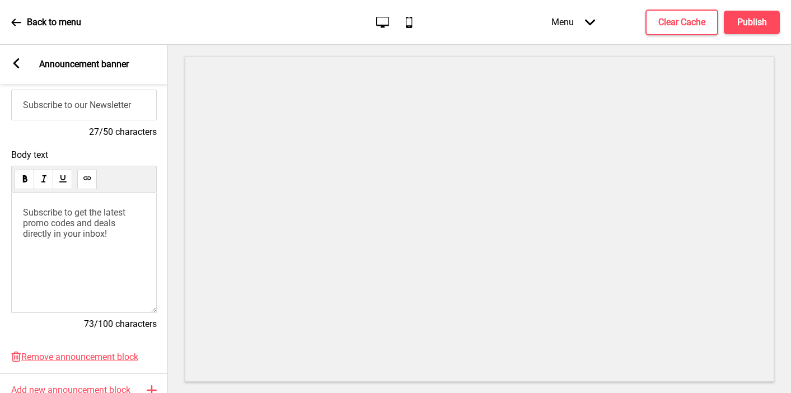
click at [69, 225] on span "Subscribe to get the latest promo codes and deals directly in your inbox!" at bounding box center [75, 223] width 105 height 32
drag, startPoint x: 43, startPoint y: 220, endPoint x: 17, endPoint y: 202, distance: 32.2
click at [17, 202] on div "Thai-Indonesian Peranakan Food 🌺 Antique Decor🪑 Halal-Certified." at bounding box center [84, 253] width 146 height 120
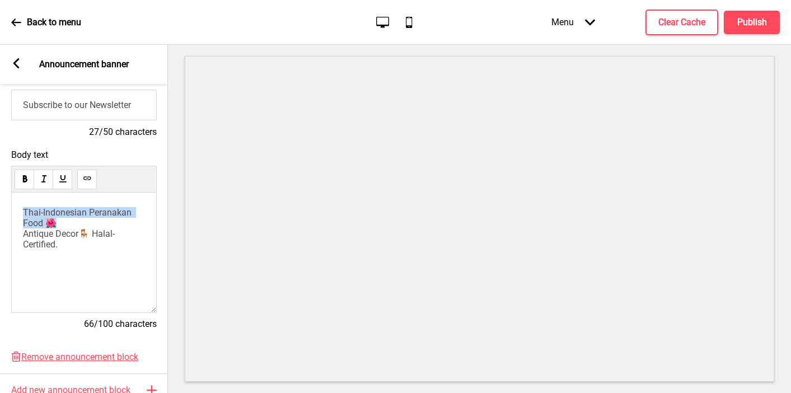
drag, startPoint x: 62, startPoint y: 224, endPoint x: 13, endPoint y: 211, distance: 50.4
click at [13, 211] on div "Thai-Indonesian Peranakan Food 🌺 Antique Decor🪑 Halal-Certified." at bounding box center [84, 253] width 146 height 120
click at [46, 100] on input "Subscribe to our Newsletter" at bounding box center [84, 105] width 146 height 31
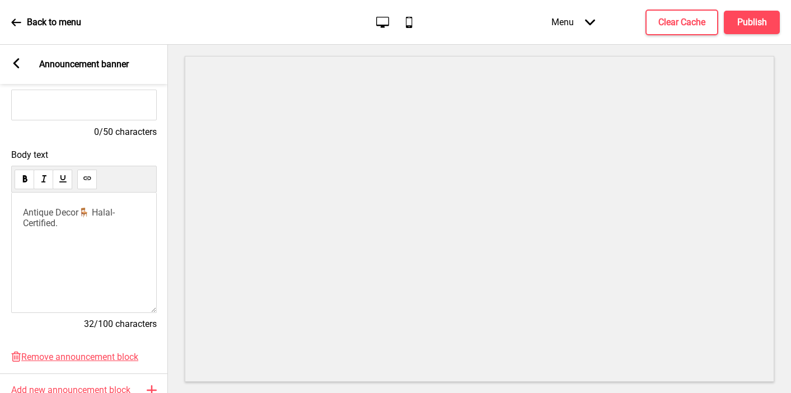
paste input "Thai-Indonesian Peranakan Food 🌺"
type input "Thai-Indonesian Peranakan Food 🌺"
drag, startPoint x: 90, startPoint y: 241, endPoint x: 4, endPoint y: 178, distance: 106.7
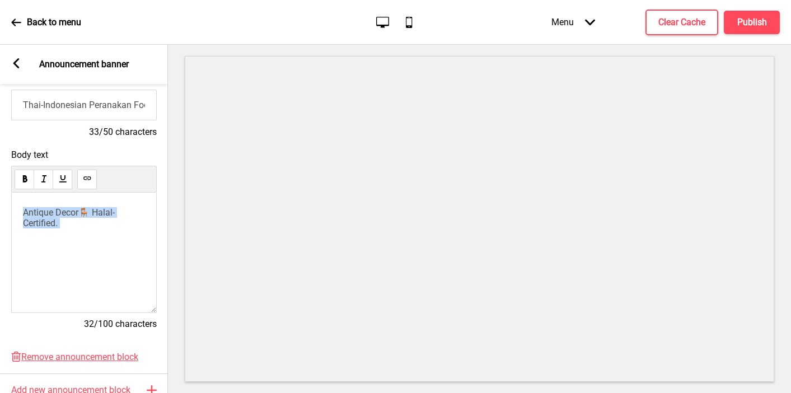
click at [4, 178] on div "Body text Antique Decor🪑 Halal-Certified. 32/100 characters" at bounding box center [84, 245] width 168 height 202
drag, startPoint x: 92, startPoint y: 224, endPoint x: 0, endPoint y: 185, distance: 100.0
click at [0, 185] on div "Body text Antique Decor🪑 Halal-Certified. 32/100 characters" at bounding box center [84, 245] width 168 height 202
click at [127, 211] on p "We are Halal-Certified." at bounding box center [84, 212] width 122 height 11
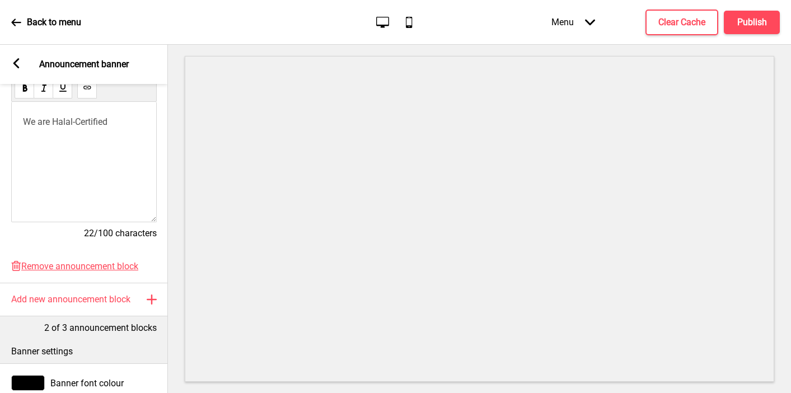
scroll to position [364, 0]
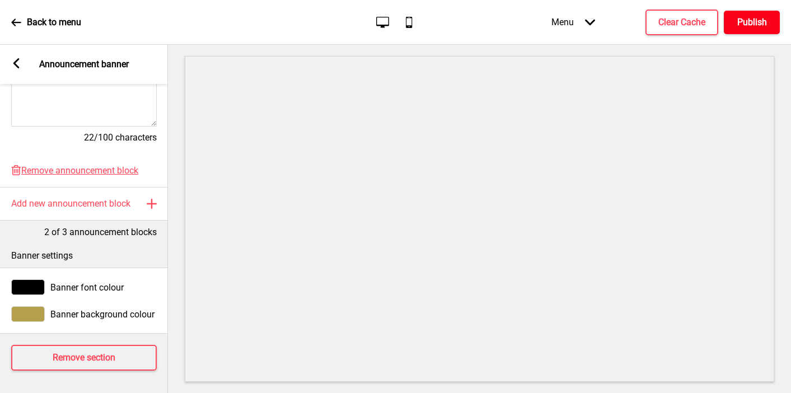
click at [562, 20] on h4 "Publish" at bounding box center [753, 22] width 30 height 12
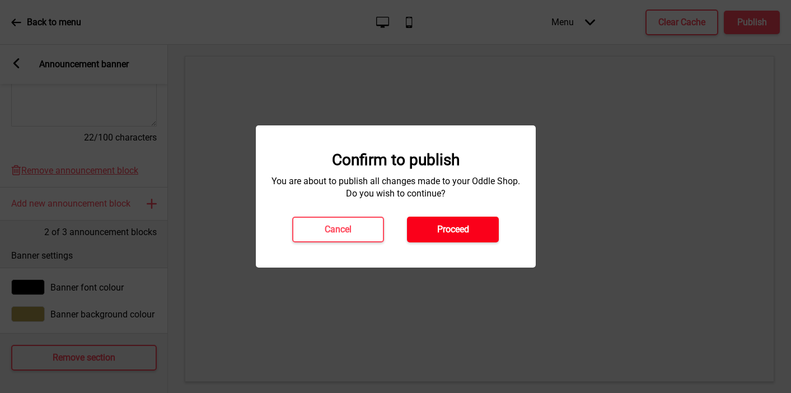
click at [448, 230] on h4 "Proceed" at bounding box center [453, 230] width 32 height 12
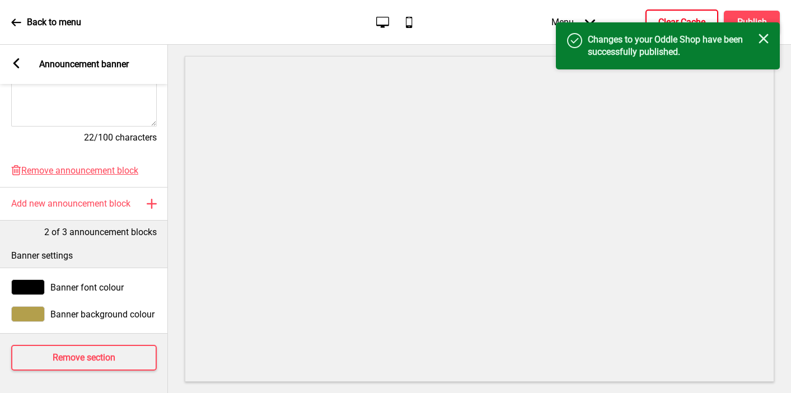
click at [562, 15] on button "Clear Cache" at bounding box center [682, 23] width 73 height 26
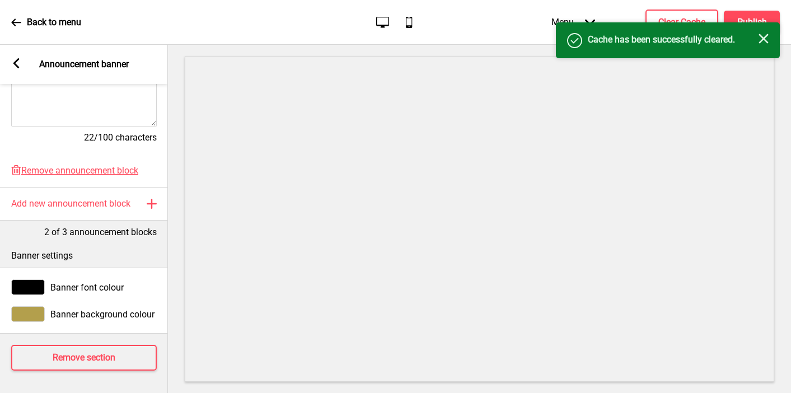
click at [20, 311] on div at bounding box center [28, 314] width 34 height 16
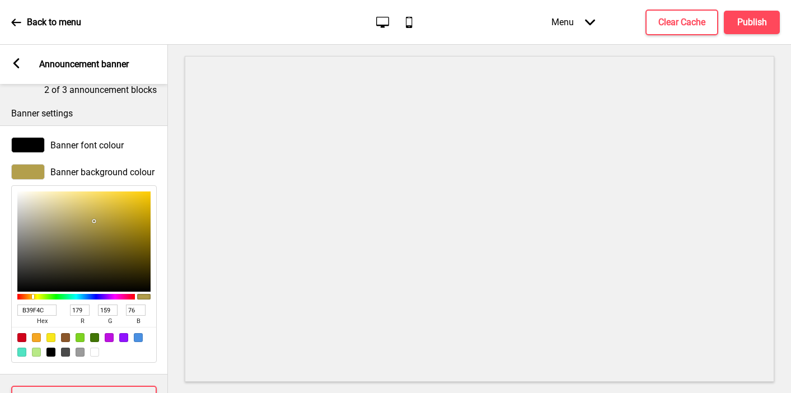
scroll to position [547, 0]
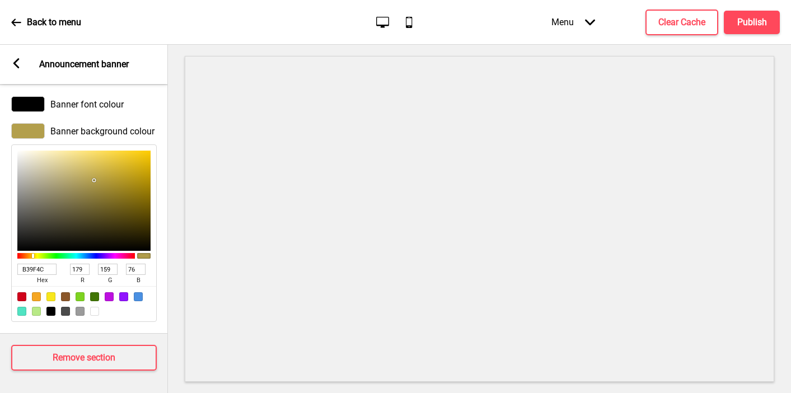
click at [26, 268] on input "B39F4C" at bounding box center [36, 269] width 39 height 11
click at [15, 55] on div "Arrow left Announcement banner" at bounding box center [84, 64] width 168 height 39
click at [17, 64] on rect at bounding box center [16, 63] width 10 height 10
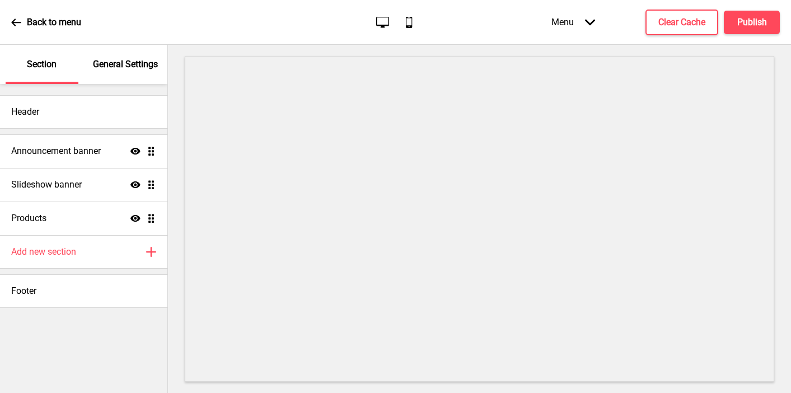
click at [132, 66] on p "General Settings" at bounding box center [125, 64] width 65 height 12
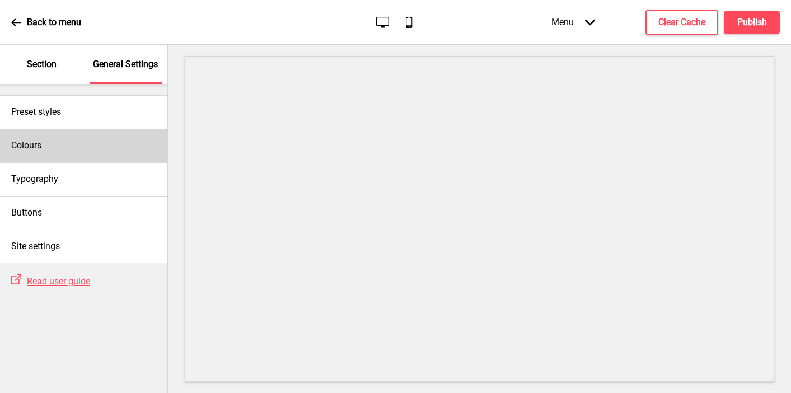
click at [55, 137] on div "Colours" at bounding box center [83, 146] width 167 height 34
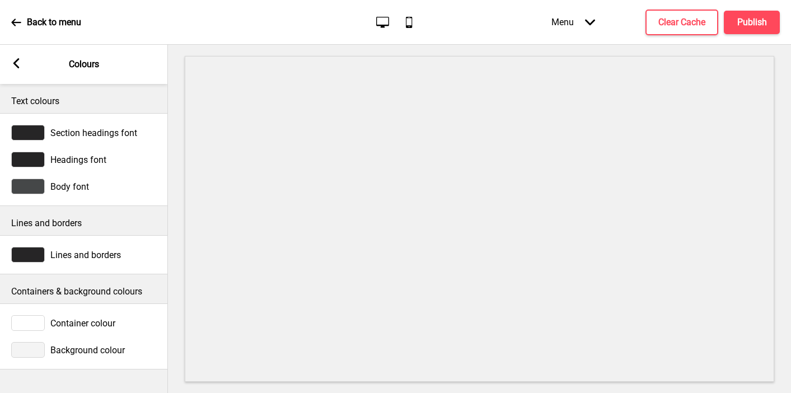
click at [41, 350] on div at bounding box center [28, 350] width 34 height 16
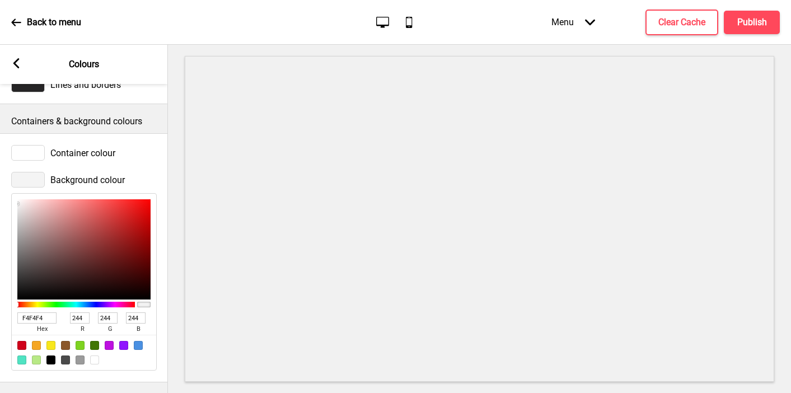
click at [38, 315] on input "F4F4F4" at bounding box center [36, 318] width 39 height 11
paste input "B39F4C"
type input "B39F4C"
type input "179"
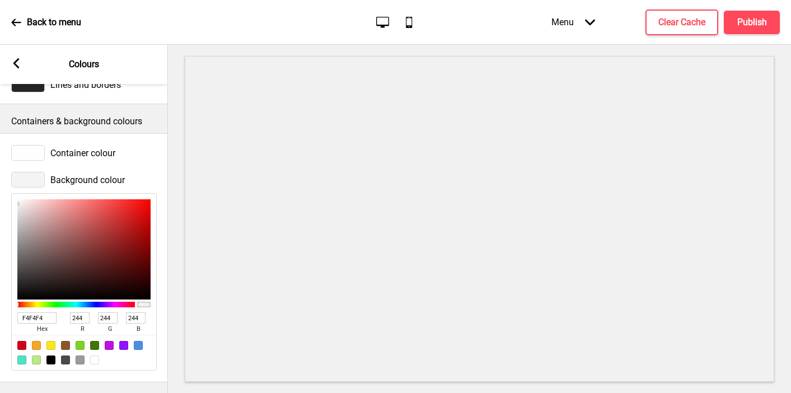
type input "159"
type input "76"
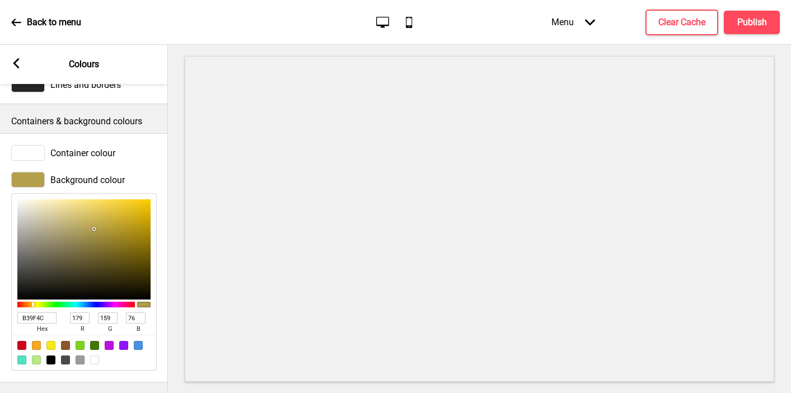
type input "B39F4C"
click at [31, 148] on div at bounding box center [28, 153] width 34 height 16
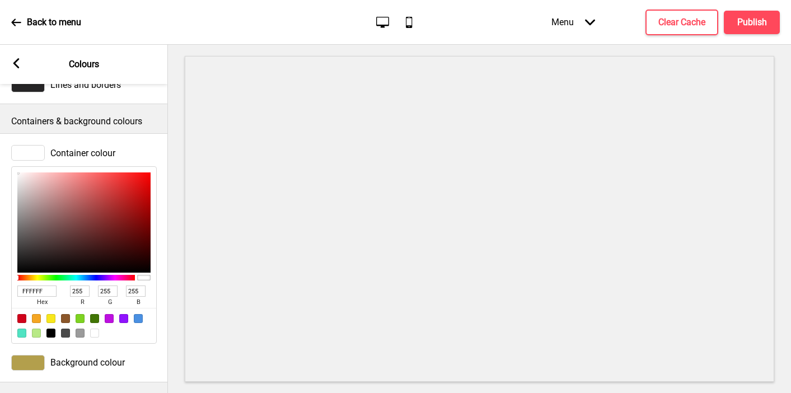
click at [33, 288] on input "FFFFFF" at bounding box center [36, 291] width 39 height 11
paste input "B39F4C"
type input "B39F4C"
type input "179"
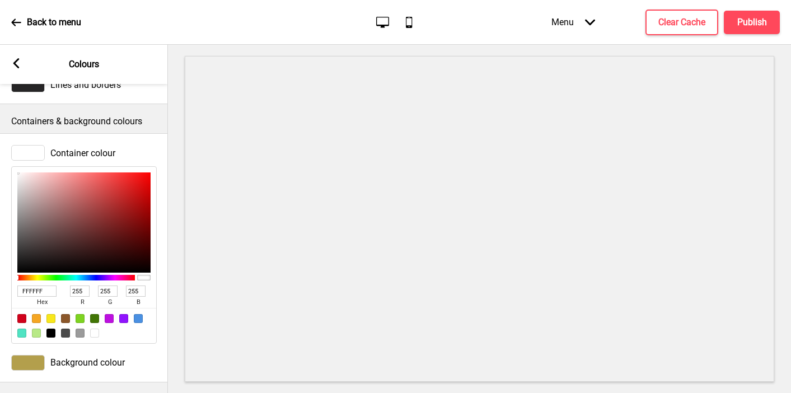
type input "159"
type input "76"
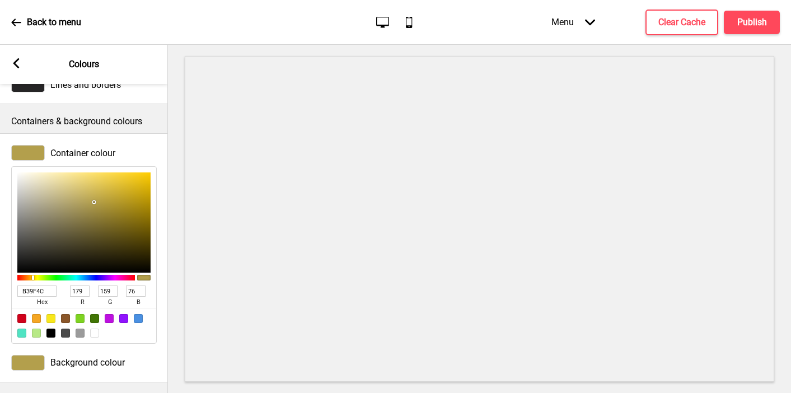
type input "F7F1D9"
type input "247"
type input "241"
type input "217"
click at [34, 175] on div at bounding box center [83, 223] width 133 height 100
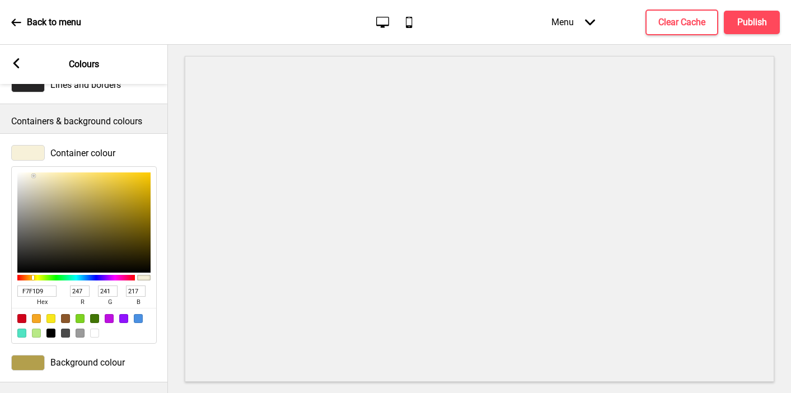
click at [33, 290] on input "F7F1D9" at bounding box center [36, 291] width 39 height 11
paste input "B39F4C"
type input "B39F4C"
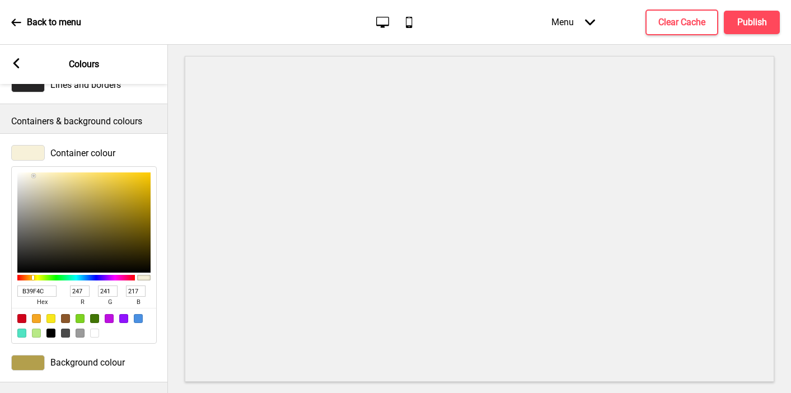
type input "179"
type input "159"
type input "76"
type input "F9F5E7"
type input "249"
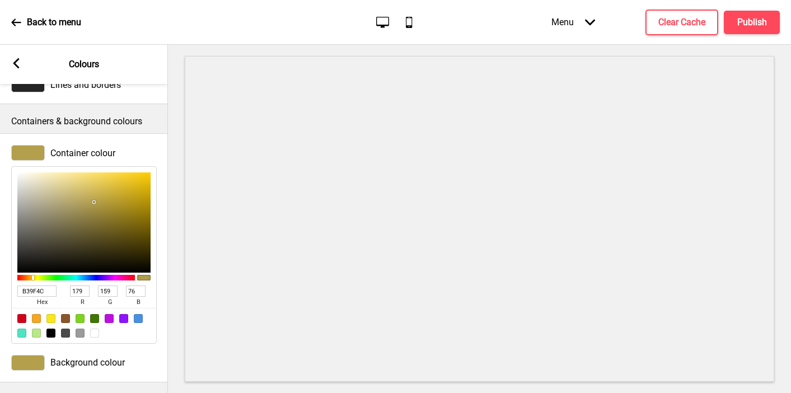
type input "245"
type input "231"
click at [27, 175] on div at bounding box center [83, 223] width 133 height 100
click at [37, 292] on input "F9F5E7" at bounding box center [36, 291] width 39 height 11
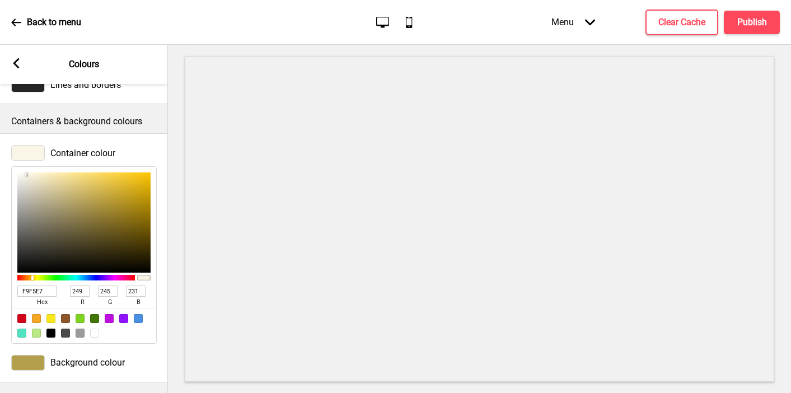
click at [37, 292] on input "F9F5E7" at bounding box center [36, 291] width 39 height 11
paste input "B39F4C"
type input "B39F4C"
type input "179"
type input "159"
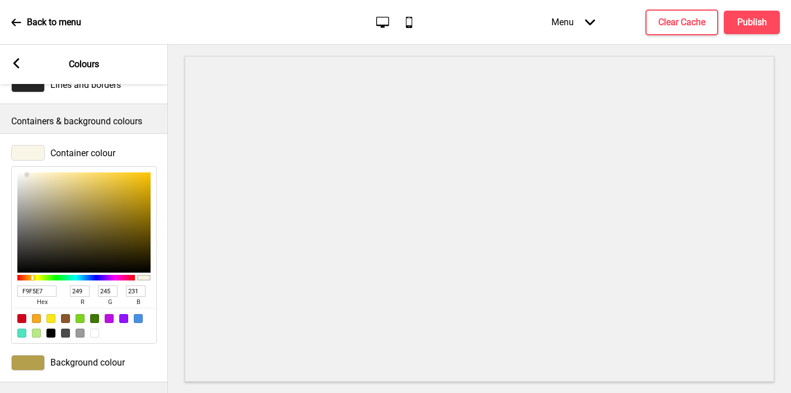
type input "76"
type input "FEF7D9"
type input "254"
type input "247"
type input "217"
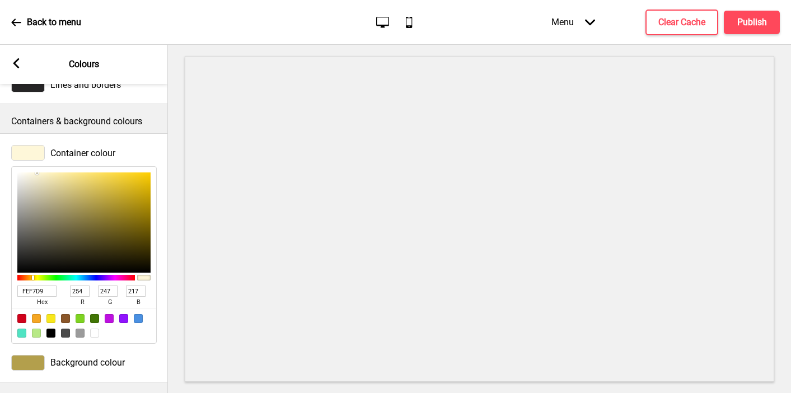
click at [37, 173] on div at bounding box center [83, 223] width 133 height 100
click at [38, 290] on input "FEF7D9" at bounding box center [36, 291] width 39 height 11
paste input "B39F4C"
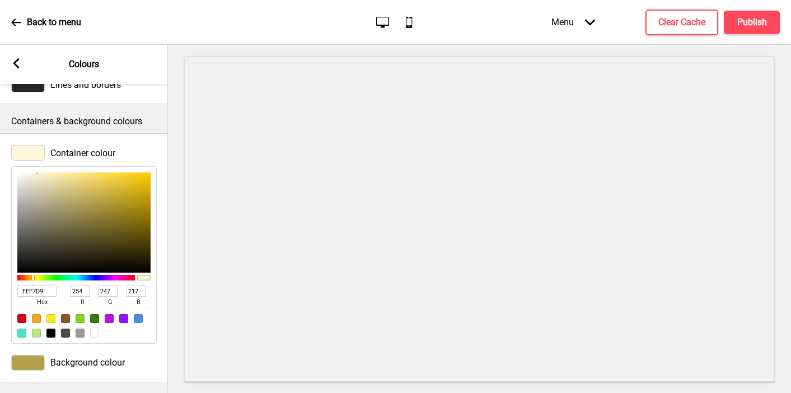
type input "B39F4C"
type input "179"
type input "159"
type input "76"
type input "FAF7E9"
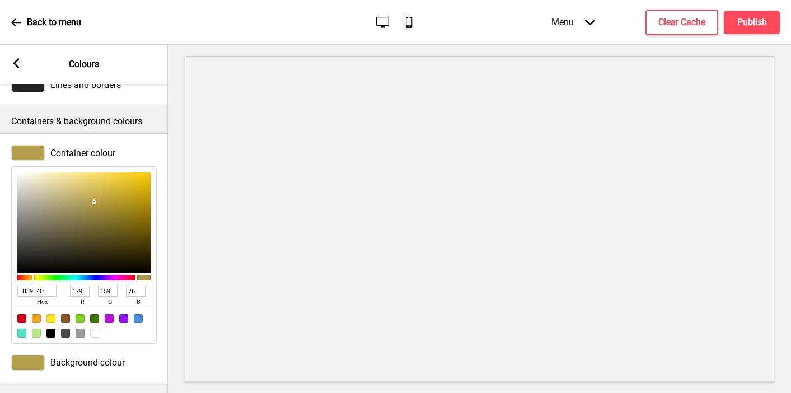
type input "250"
type input "247"
type input "233"
click at [26, 174] on div at bounding box center [83, 223] width 133 height 100
click at [562, 25] on h4 "Publish" at bounding box center [753, 22] width 30 height 12
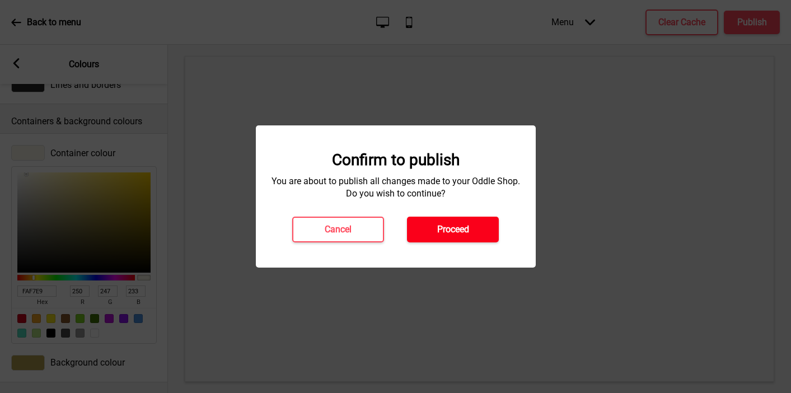
click at [465, 227] on h4 "Proceed" at bounding box center [453, 230] width 32 height 12
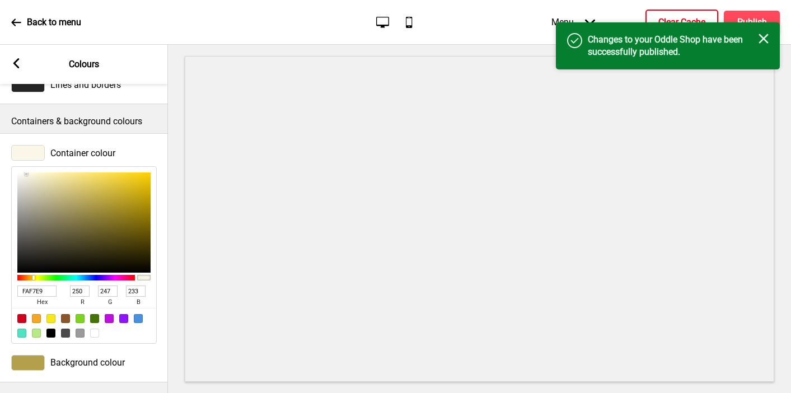
click at [562, 19] on h4 "Clear Cache" at bounding box center [682, 22] width 47 height 12
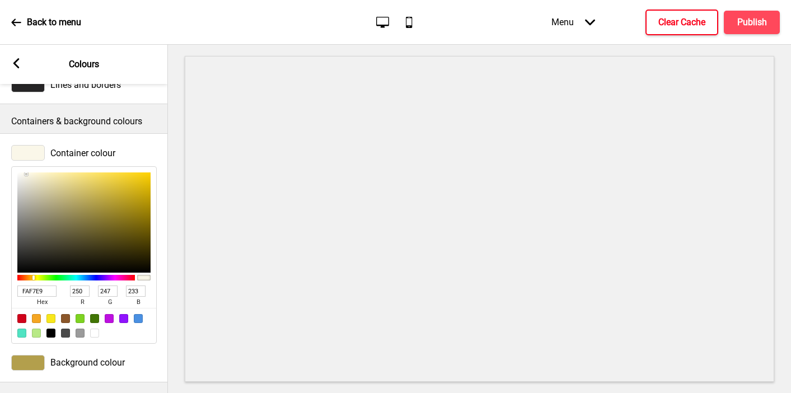
click at [18, 66] on icon at bounding box center [16, 63] width 6 height 10
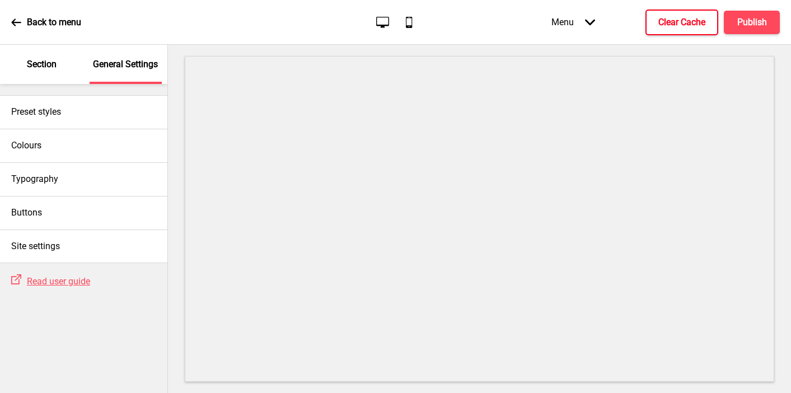
click at [32, 62] on p "Section" at bounding box center [42, 64] width 30 height 12
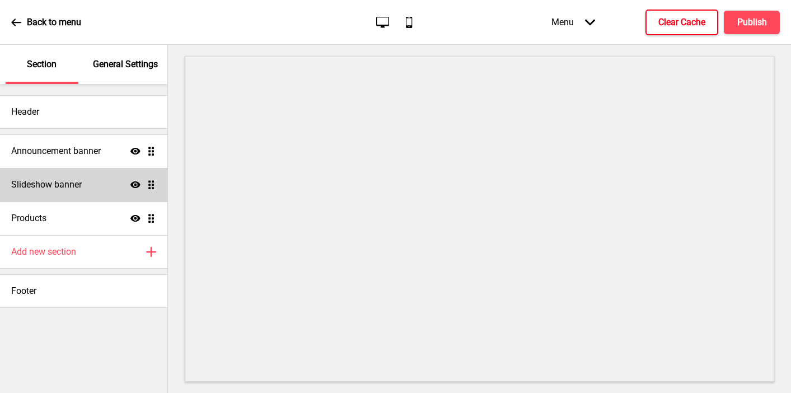
click at [57, 175] on div "Slideshow banner Show Drag" at bounding box center [83, 185] width 167 height 34
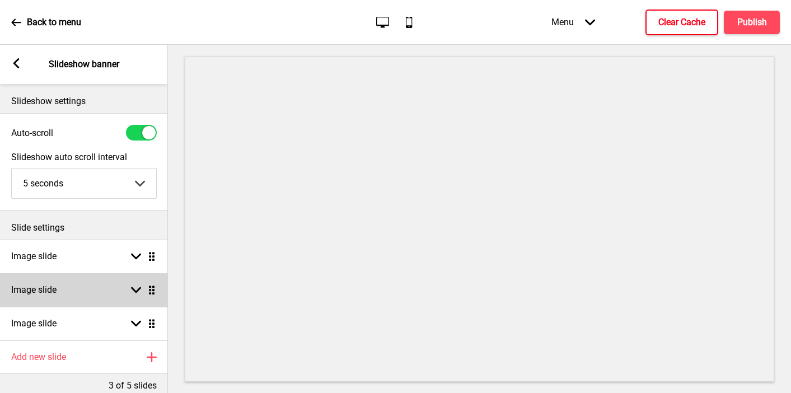
click at [81, 292] on div "Image slide Arrow down Drag" at bounding box center [84, 290] width 168 height 34
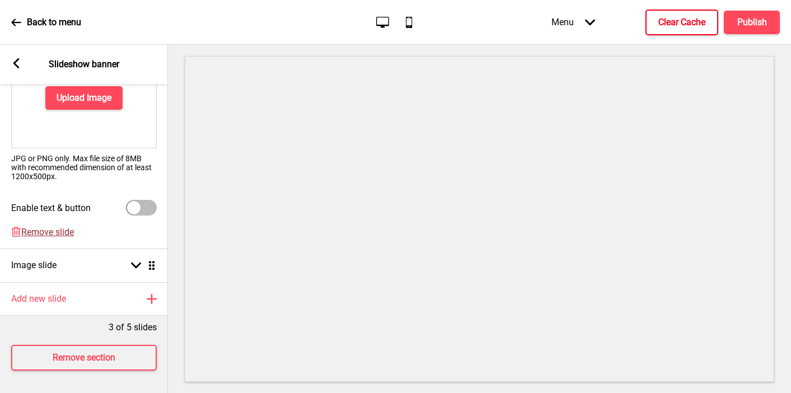
click at [59, 236] on span "Remove slide" at bounding box center [47, 232] width 53 height 11
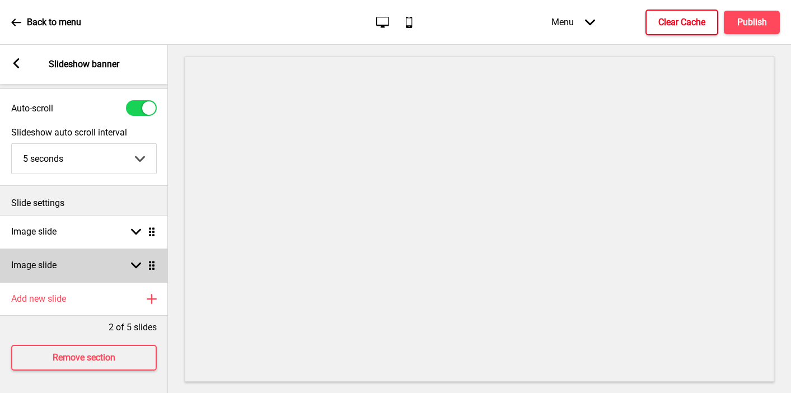
click at [62, 273] on div "Image slide Arrow down Drag" at bounding box center [84, 266] width 168 height 34
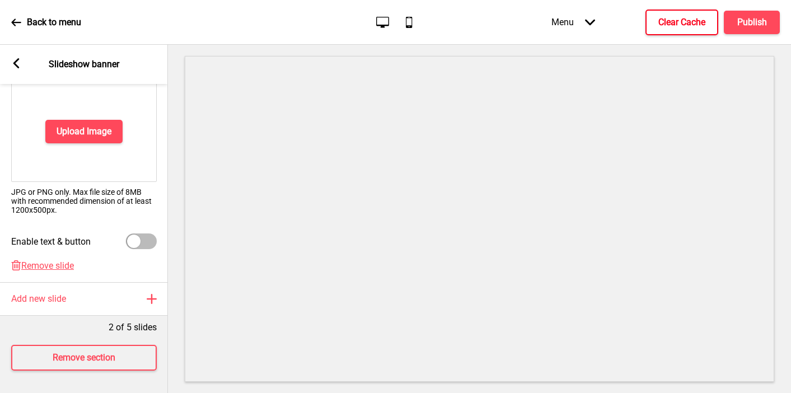
scroll to position [237, 0]
click at [47, 269] on span "Remove slide" at bounding box center [47, 265] width 53 height 11
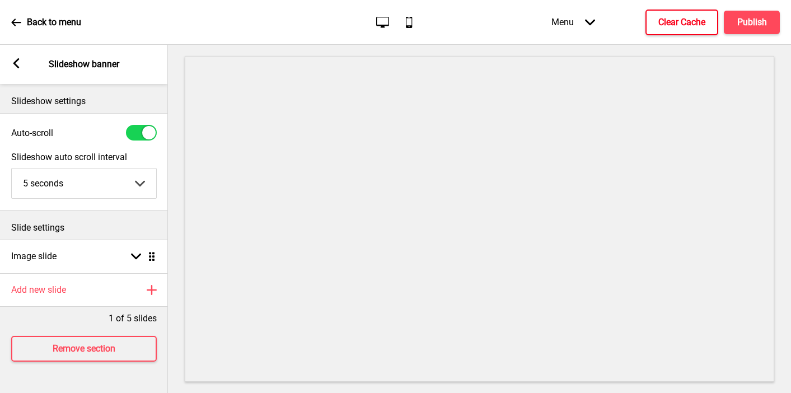
scroll to position [0, 0]
click at [141, 131] on div at bounding box center [141, 133] width 31 height 16
checkbox input "false"
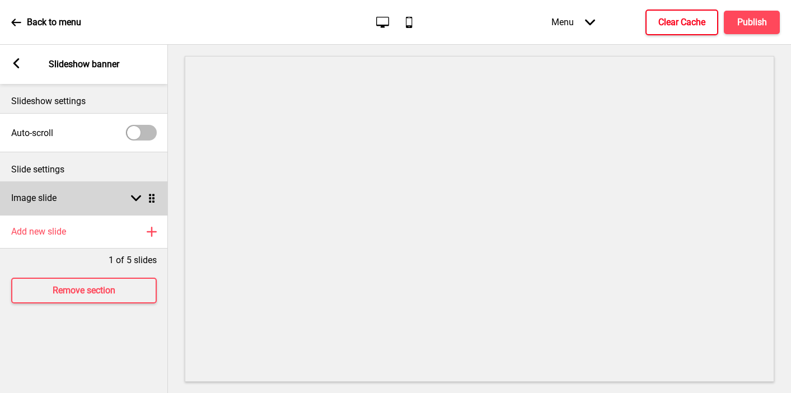
click at [63, 201] on div "Image slide Arrow down Drag" at bounding box center [84, 198] width 168 height 34
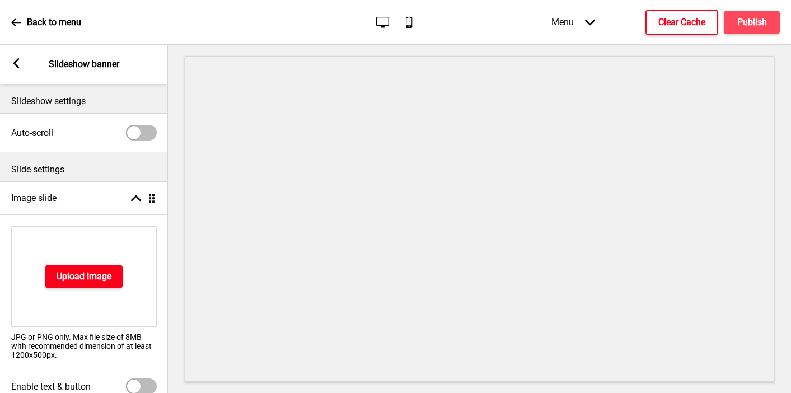
click at [67, 273] on h4 "Upload Image" at bounding box center [84, 277] width 55 height 12
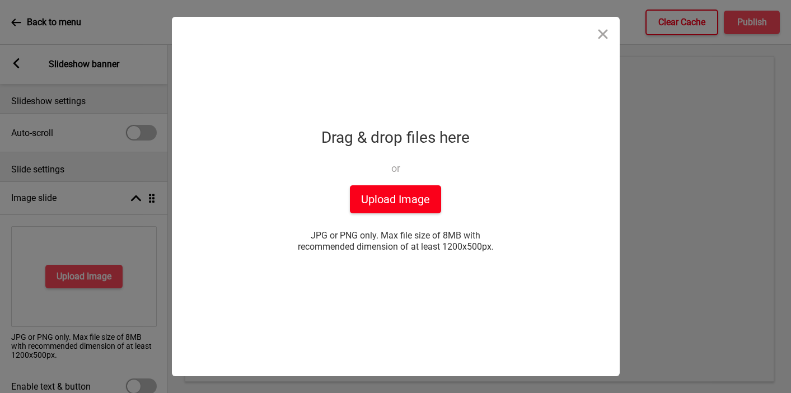
click at [404, 202] on button "Upload Image" at bounding box center [395, 199] width 91 height 28
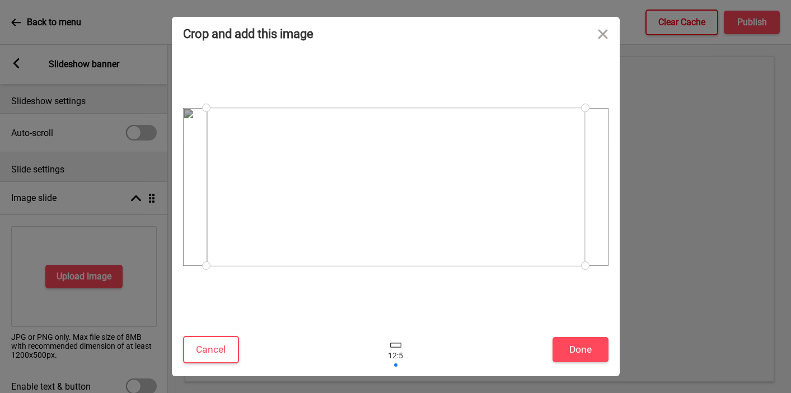
click at [562, 365] on div "Cancel Done" at bounding box center [396, 353] width 448 height 48
click at [562, 353] on button "Done" at bounding box center [581, 349] width 56 height 25
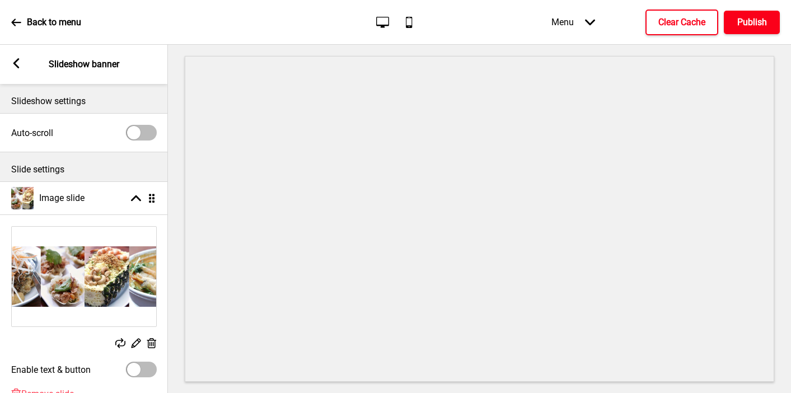
click at [562, 16] on h4 "Publish" at bounding box center [753, 22] width 30 height 12
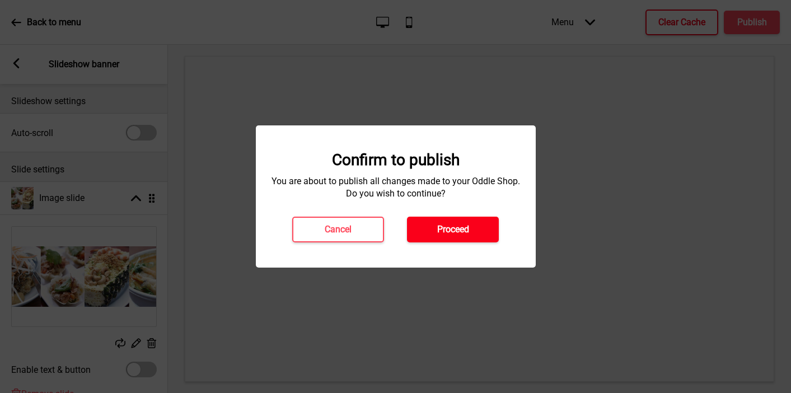
click at [466, 232] on h4 "Proceed" at bounding box center [453, 230] width 32 height 12
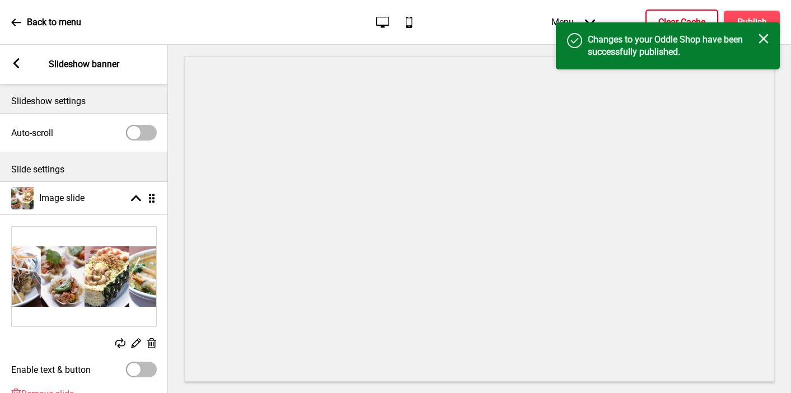
click at [562, 18] on h4 "Clear Cache" at bounding box center [682, 22] width 47 height 12
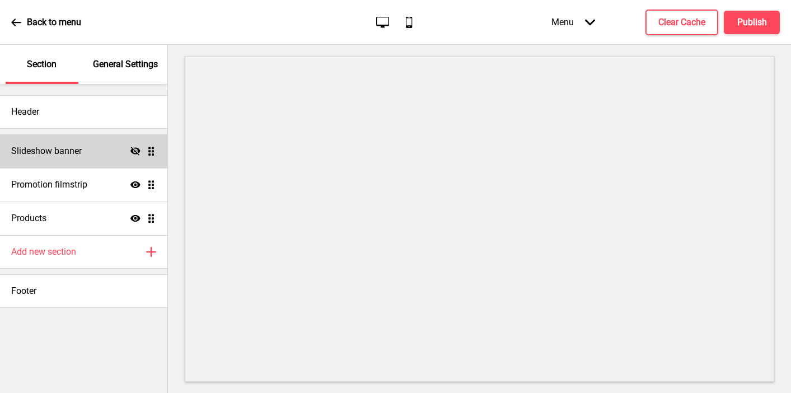
click at [135, 151] on icon at bounding box center [136, 151] width 10 height 8
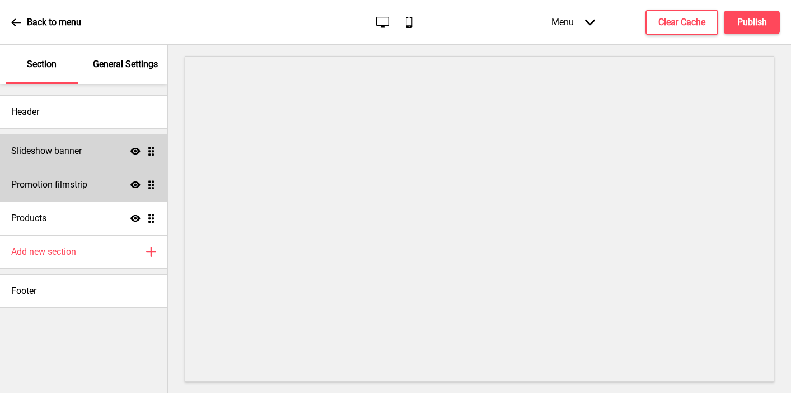
click at [105, 178] on div "Promotion filmstrip Show Drag" at bounding box center [83, 185] width 167 height 34
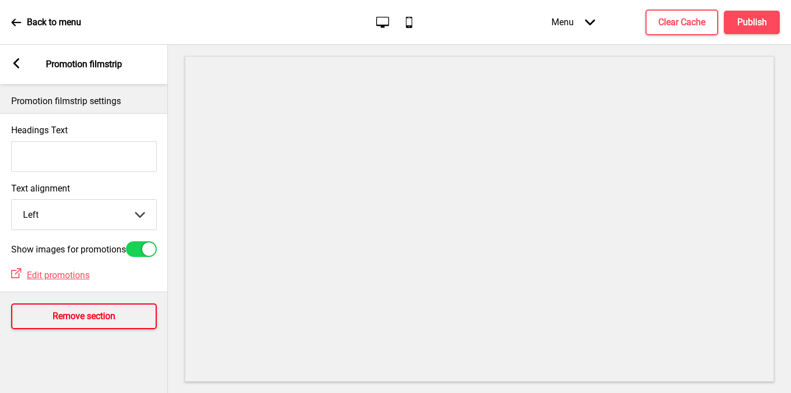
click at [77, 323] on h4 "Remove section" at bounding box center [84, 316] width 63 height 12
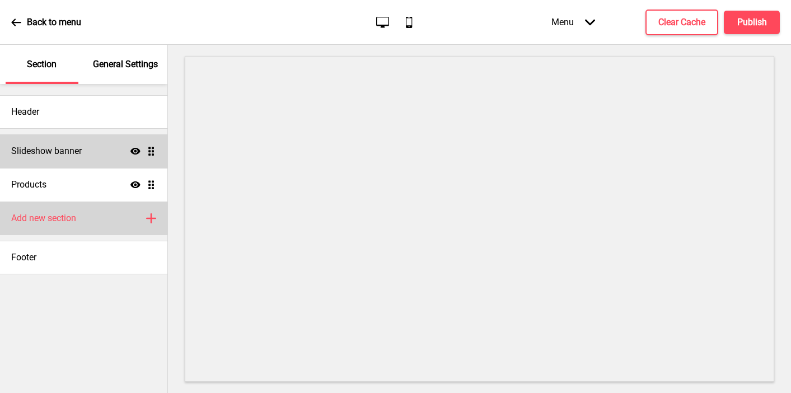
click at [68, 227] on div "Add new section Plus" at bounding box center [83, 219] width 167 height 34
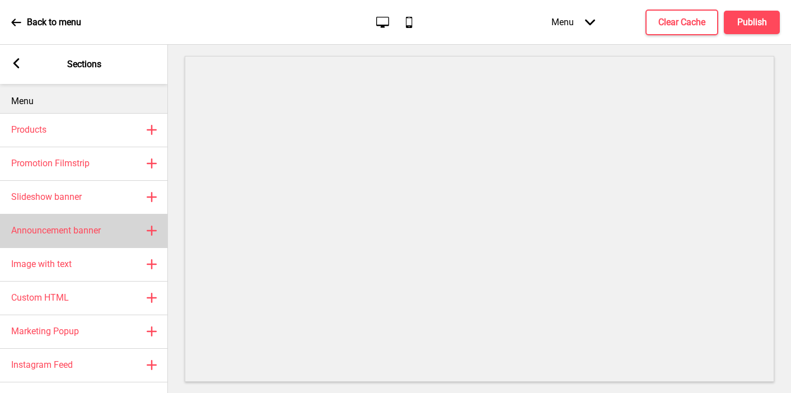
click at [68, 220] on div "Announcement banner Plus" at bounding box center [84, 231] width 168 height 34
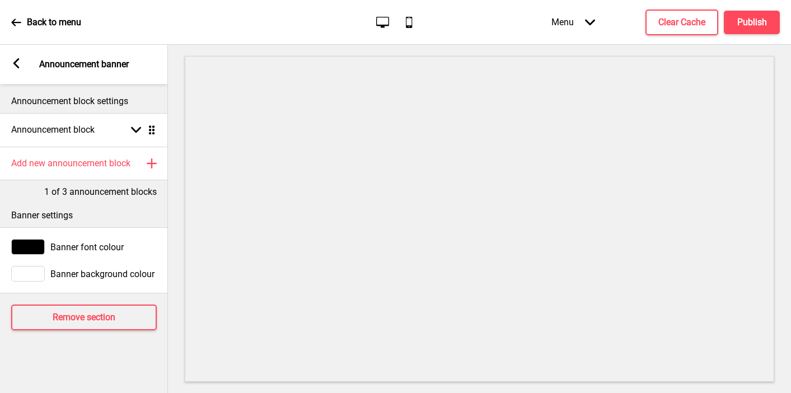
click at [19, 69] on div "Arrow left" at bounding box center [16, 64] width 10 height 12
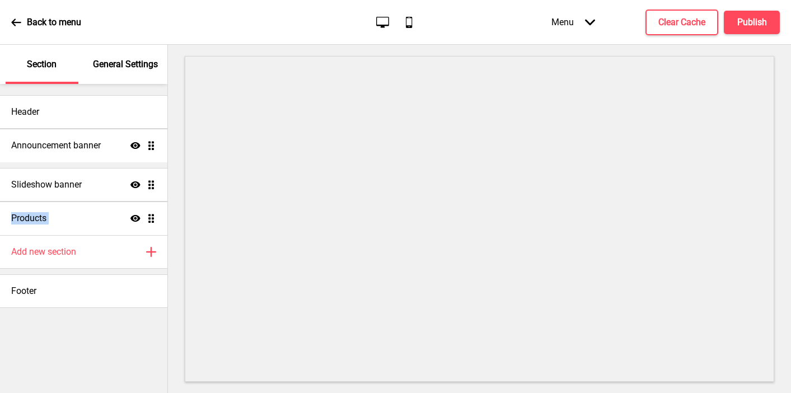
drag, startPoint x: 149, startPoint y: 221, endPoint x: 137, endPoint y: 146, distance: 75.5
click at [137, 146] on ul "Slideshow banner Show Drag Products Show Drag Announcement banner Show Drag" at bounding box center [83, 184] width 167 height 101
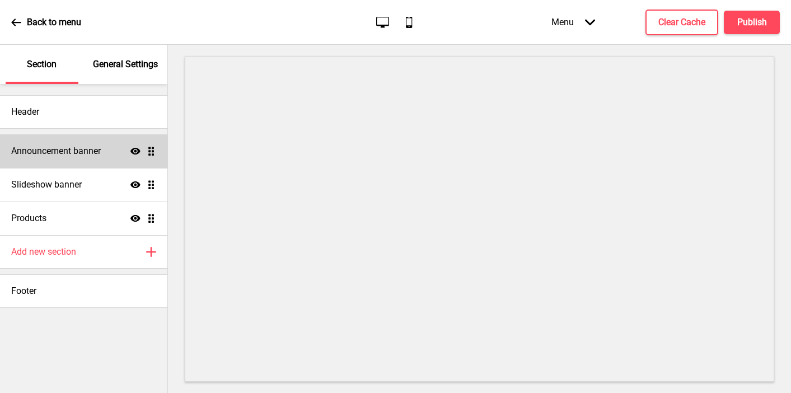
click at [121, 76] on div "General Settings" at bounding box center [126, 64] width 73 height 39
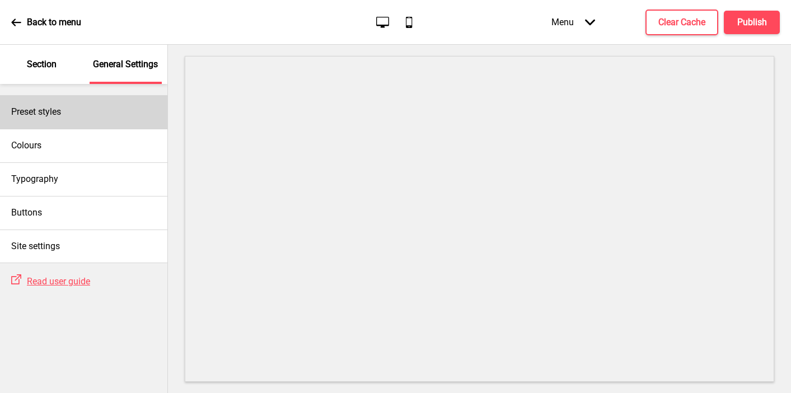
click at [82, 111] on div "Preset styles" at bounding box center [83, 112] width 167 height 34
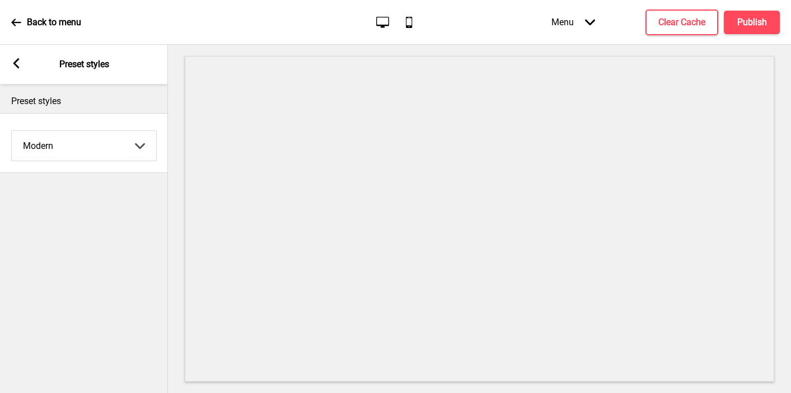
click at [87, 146] on select "Coffee Contrast Dark Earth Marine Minimalist Modern Oddle Pastel Yellow Fruits …" at bounding box center [84, 146] width 145 height 30
select select "minimalist"
click at [12, 131] on select "Coffee Contrast Dark Earth Marine Minimalist Modern Oddle Pastel Yellow Fruits …" at bounding box center [84, 146] width 145 height 30
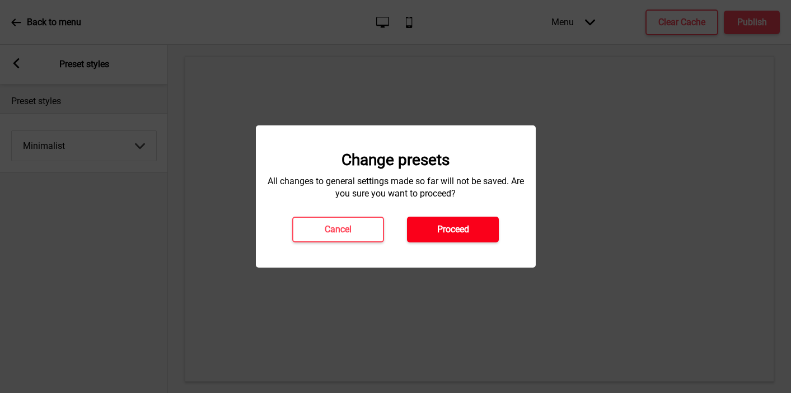
click at [424, 231] on button "Proceed" at bounding box center [453, 230] width 92 height 26
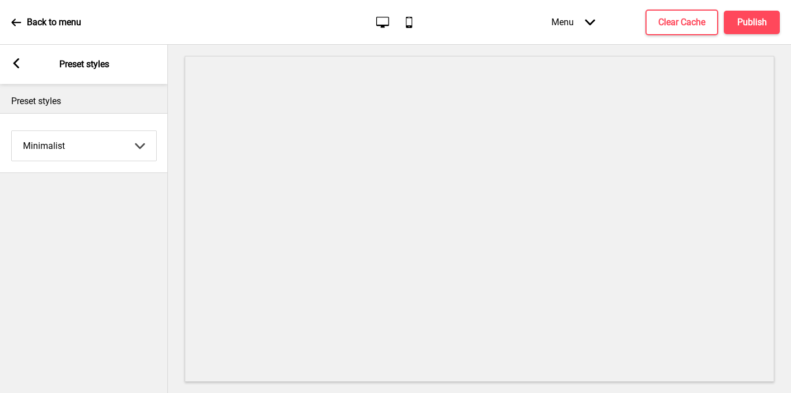
click at [18, 63] on rect at bounding box center [16, 63] width 10 height 10
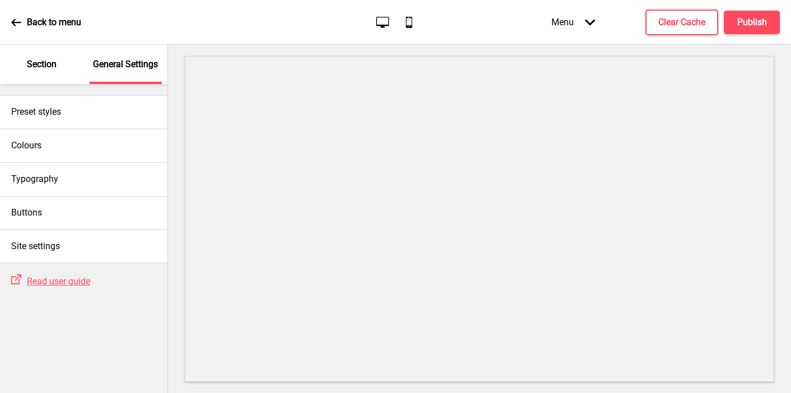
click at [32, 72] on div "Section" at bounding box center [42, 64] width 73 height 39
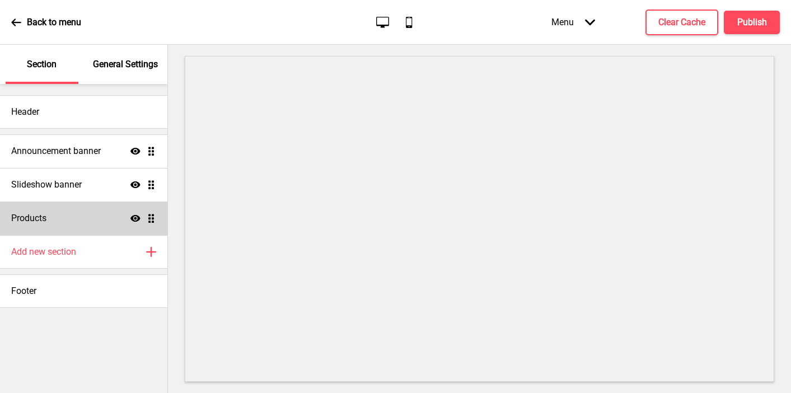
click at [53, 221] on div "Products Show Drag" at bounding box center [83, 219] width 167 height 34
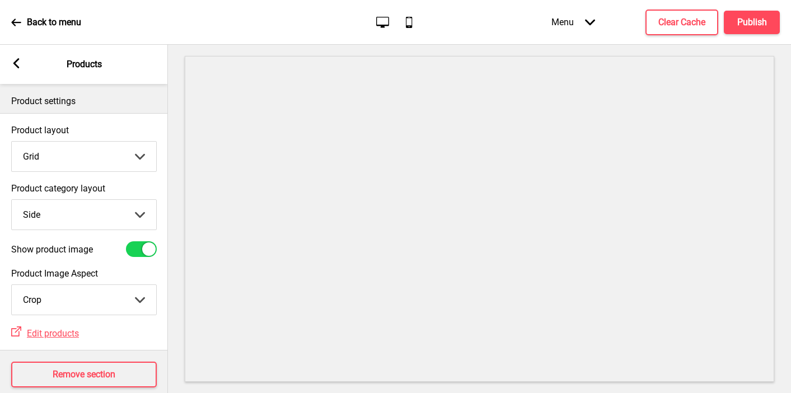
click at [52, 219] on select "Top Side" at bounding box center [84, 215] width 145 height 30
select select "top"
click at [12, 200] on select "Top Side" at bounding box center [84, 215] width 145 height 30
click at [18, 58] on div "Arrow left Products" at bounding box center [84, 64] width 168 height 39
click at [17, 68] on div "Arrow left" at bounding box center [16, 64] width 10 height 12
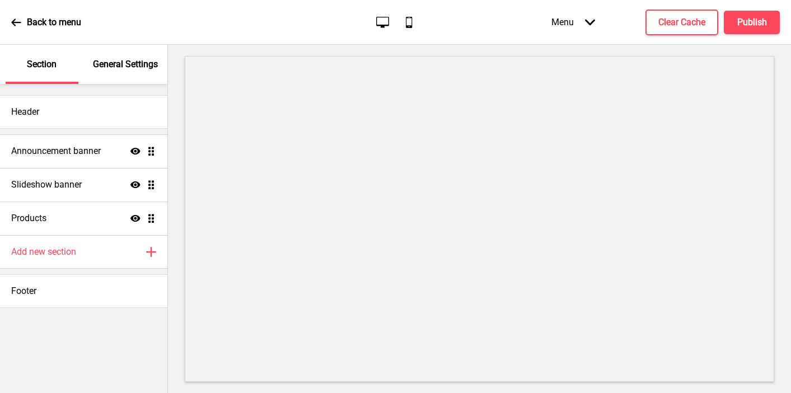
click at [123, 68] on p "General Settings" at bounding box center [125, 64] width 65 height 12
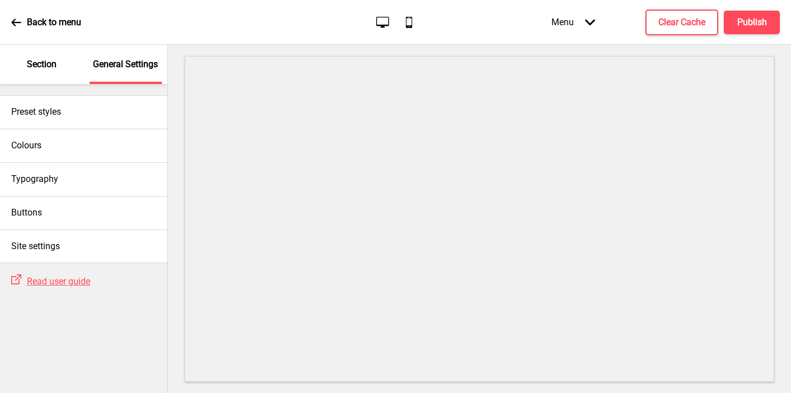
click at [60, 61] on div "Section" at bounding box center [42, 64] width 73 height 39
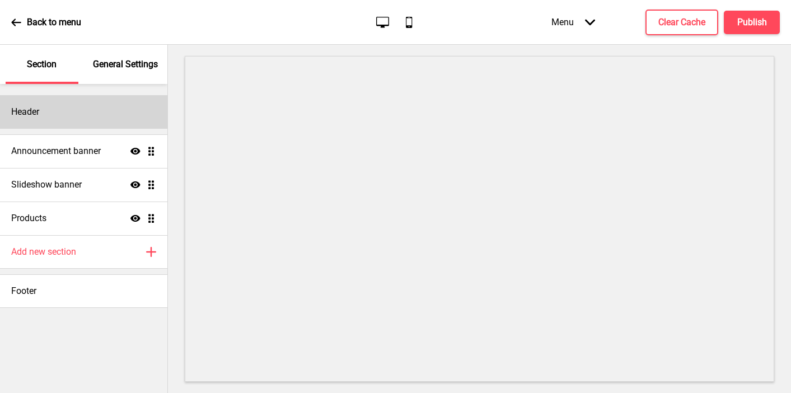
click at [51, 106] on div "Header" at bounding box center [83, 112] width 167 height 34
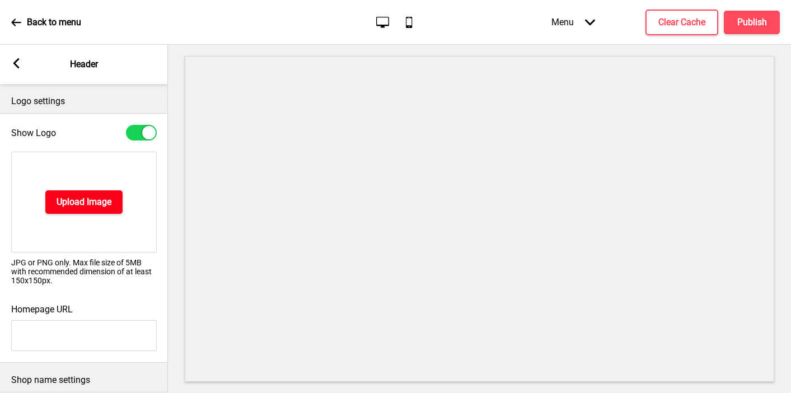
click at [62, 211] on button "Upload Image" at bounding box center [83, 202] width 77 height 24
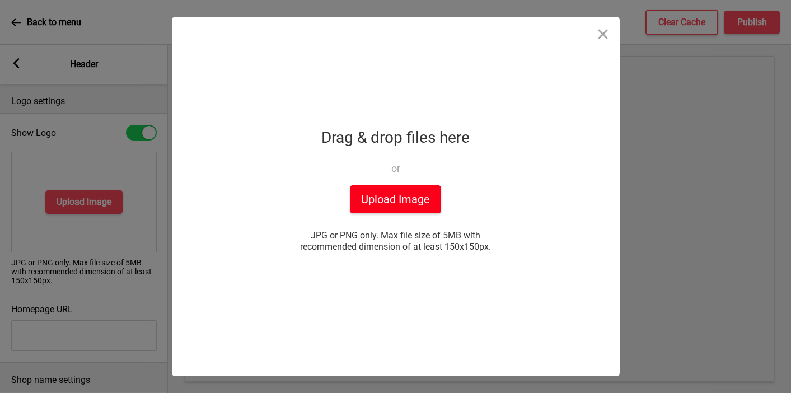
click at [367, 205] on button "Upload Image" at bounding box center [395, 199] width 91 height 28
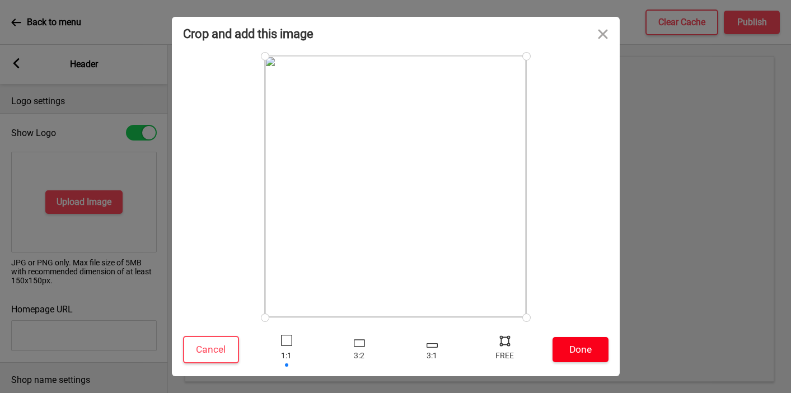
click at [580, 356] on button "Done" at bounding box center [581, 349] width 56 height 25
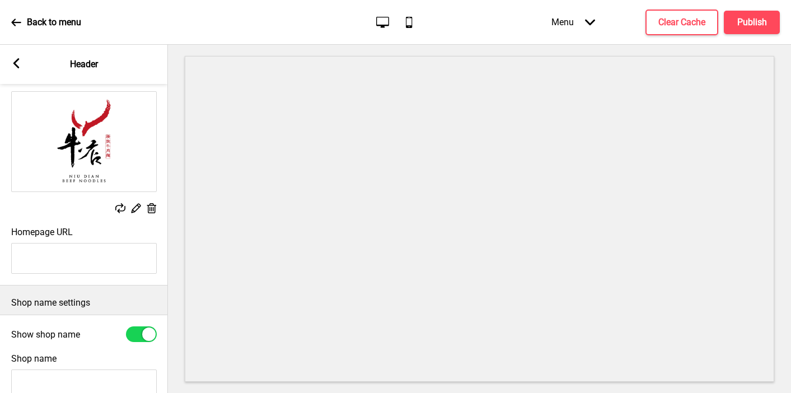
scroll to position [117, 0]
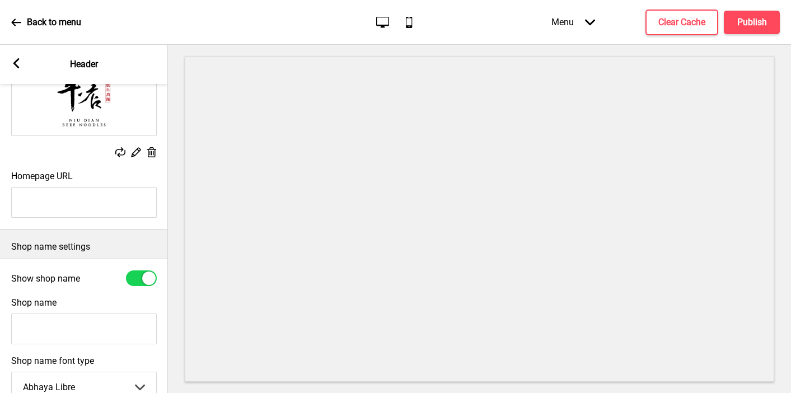
click at [62, 334] on input "Shop name" at bounding box center [84, 329] width 146 height 31
type input "[PERSON_NAME] Beef Noodles [GEOGRAPHIC_DATA]"
click at [134, 274] on div at bounding box center [141, 279] width 31 height 16
checkbox input "false"
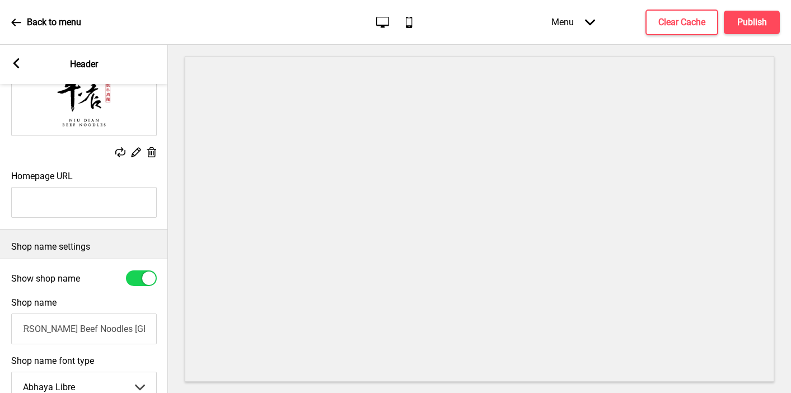
scroll to position [0, 0]
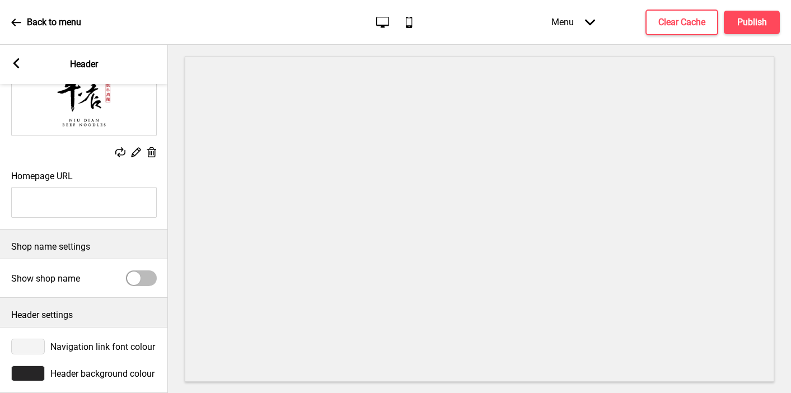
click at [27, 376] on div at bounding box center [28, 374] width 34 height 16
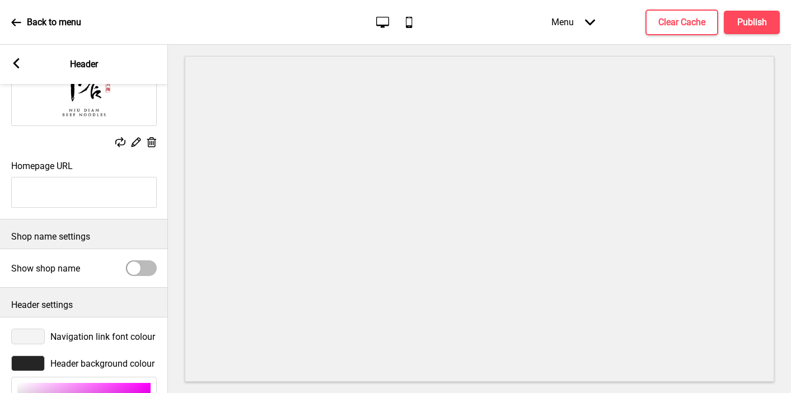
scroll to position [127, 0]
click at [26, 360] on div at bounding box center [28, 363] width 34 height 16
click at [30, 358] on div at bounding box center [28, 363] width 34 height 16
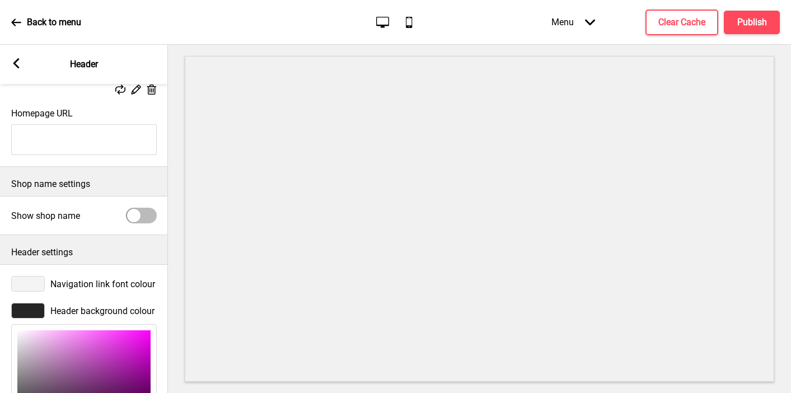
scroll to position [310, 0]
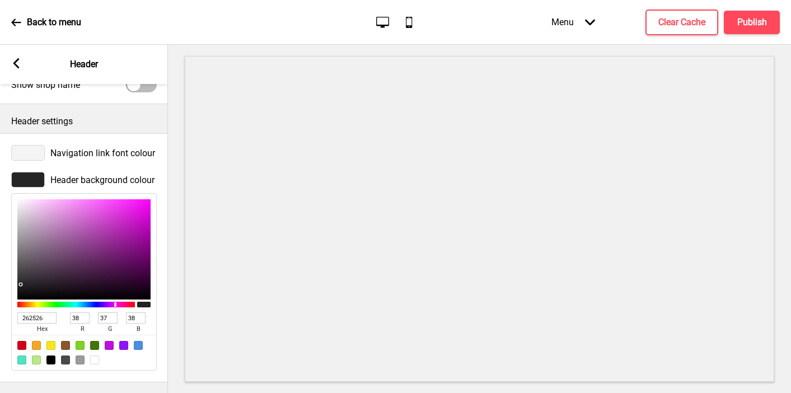
click at [95, 361] on div at bounding box center [94, 360] width 9 height 9
type input "FFFFFF"
type input "255"
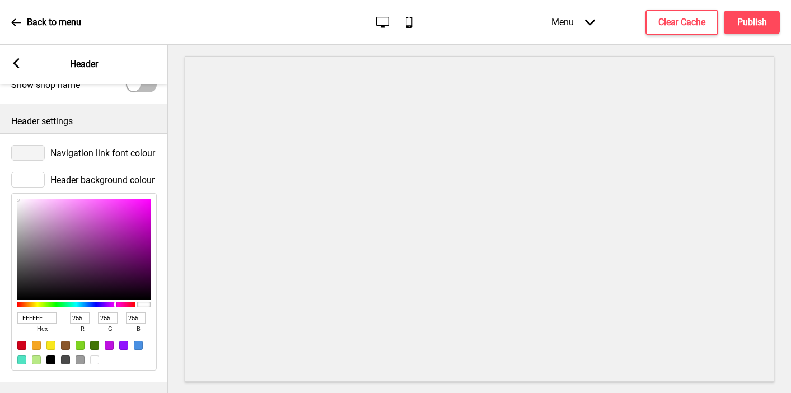
click at [36, 151] on div at bounding box center [28, 153] width 34 height 16
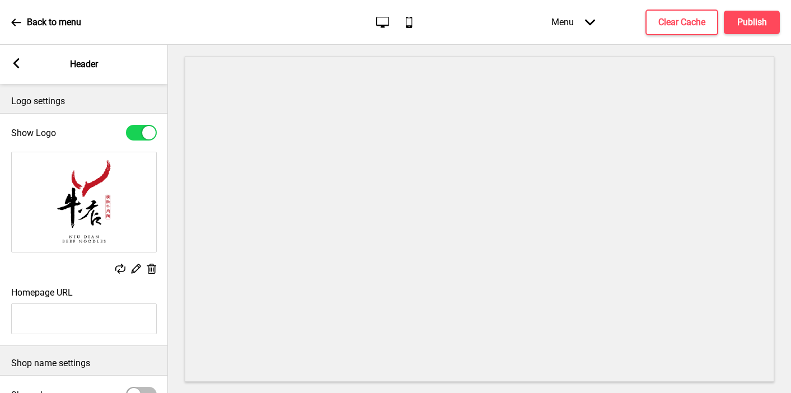
scroll to position [193, 0]
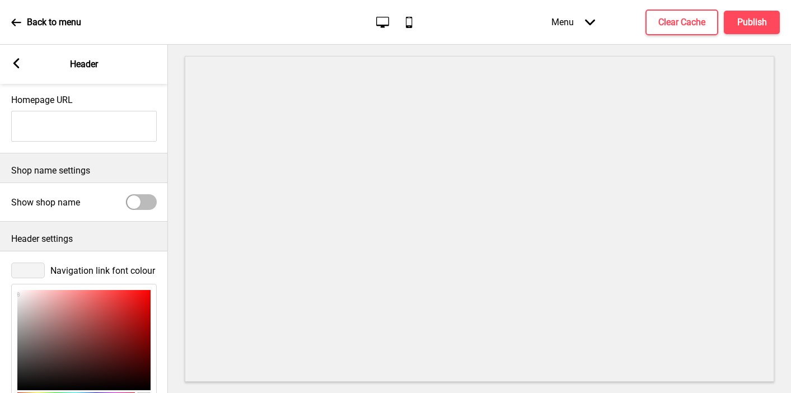
click at [32, 270] on div at bounding box center [28, 271] width 34 height 16
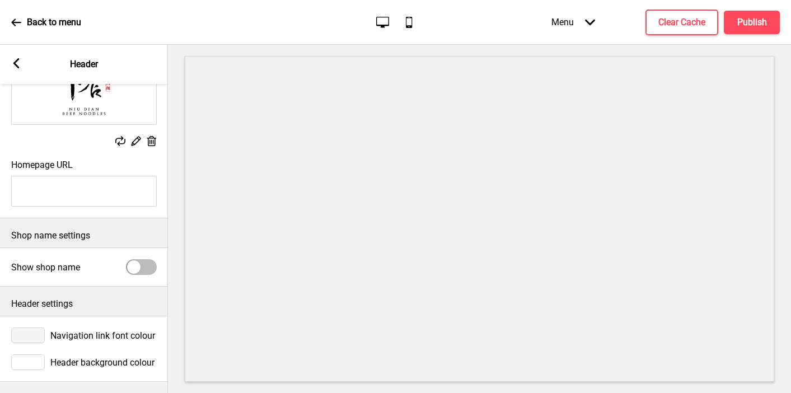
scroll to position [128, 0]
click at [25, 336] on div at bounding box center [28, 336] width 34 height 16
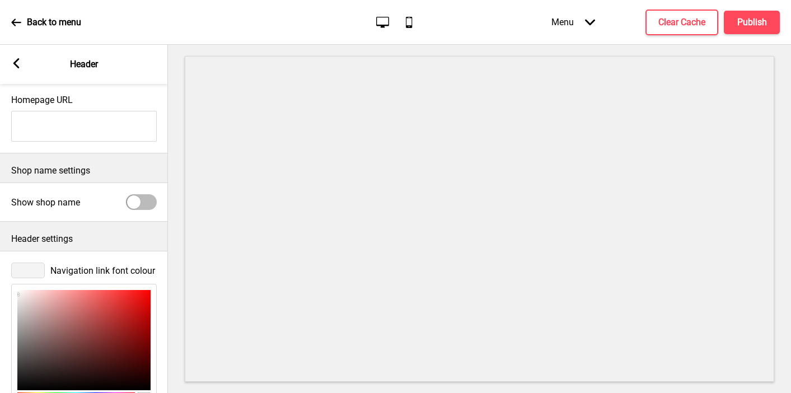
scroll to position [310, 0]
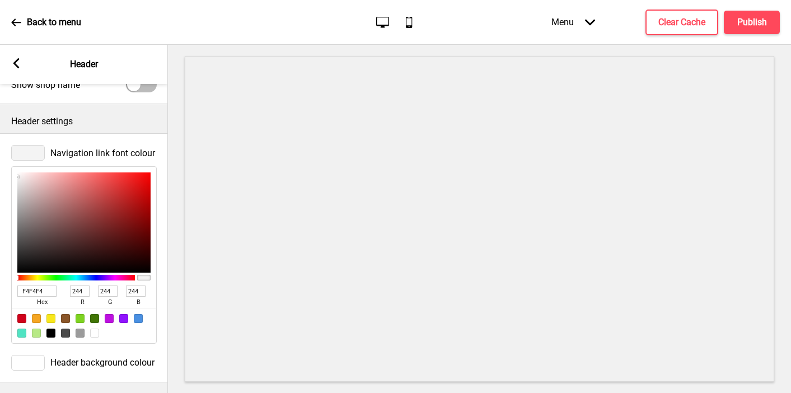
click at [31, 289] on input "F4F4F4" at bounding box center [36, 291] width 39 height 11
paste input "C1172"
type input "C11724"
type input "193"
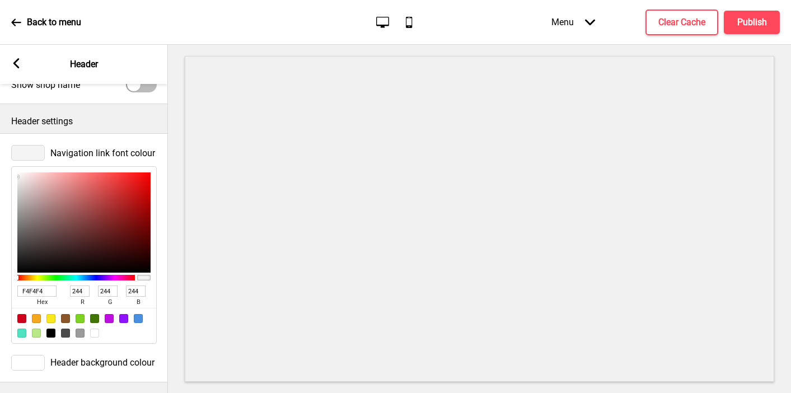
type input "23"
type input "36"
type input "C11724"
click at [15, 63] on icon at bounding box center [16, 63] width 6 height 10
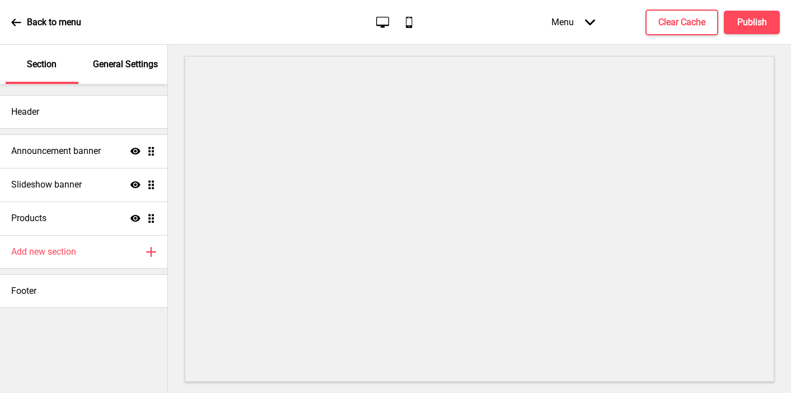
click at [122, 64] on p "General Settings" at bounding box center [125, 64] width 65 height 12
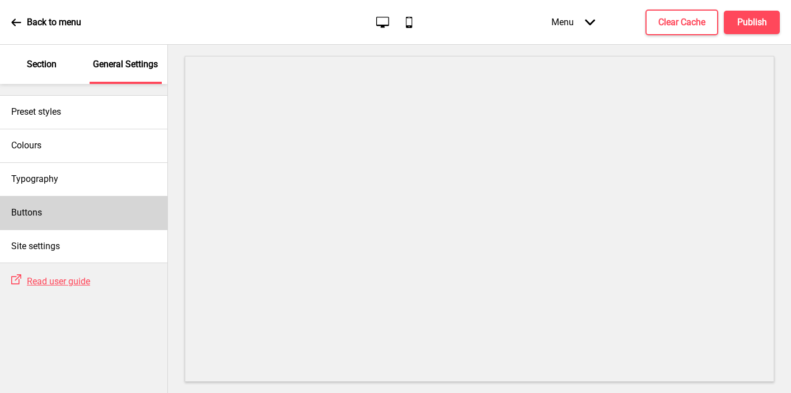
click at [89, 201] on div "Buttons" at bounding box center [83, 213] width 167 height 34
select select "square"
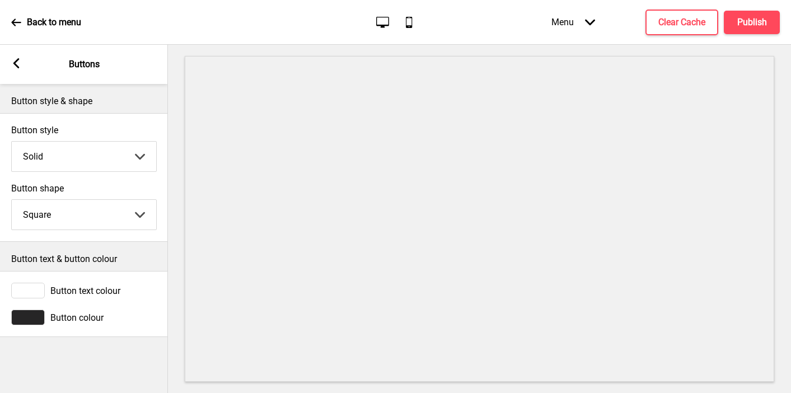
click at [31, 323] on div at bounding box center [28, 318] width 34 height 16
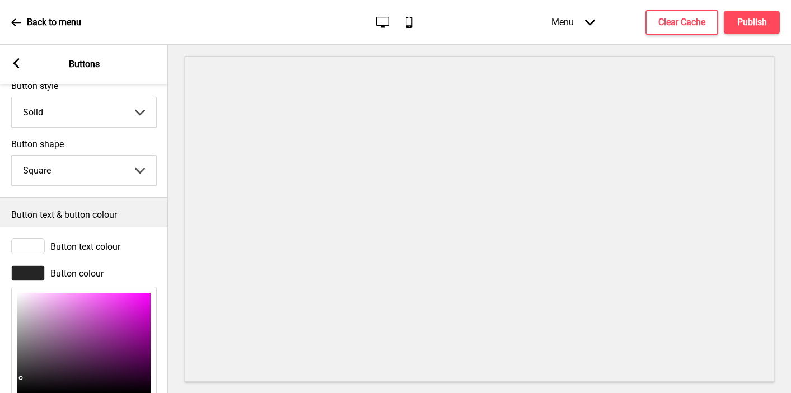
scroll to position [138, 0]
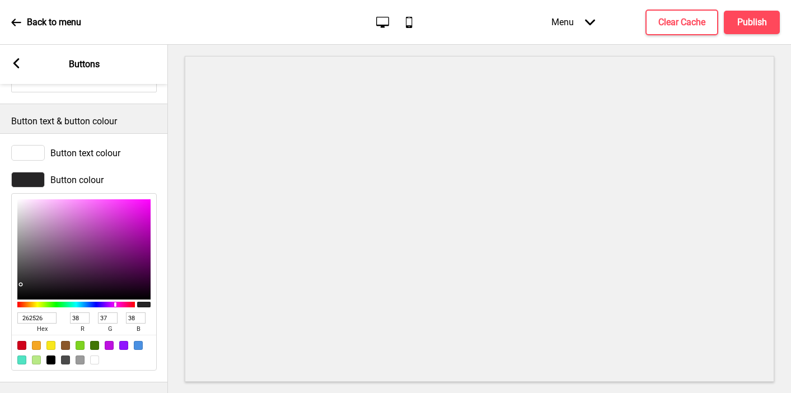
click at [31, 318] on input "262526" at bounding box center [36, 318] width 39 height 11
paste input "C11724"
type input "C11724"
type input "193"
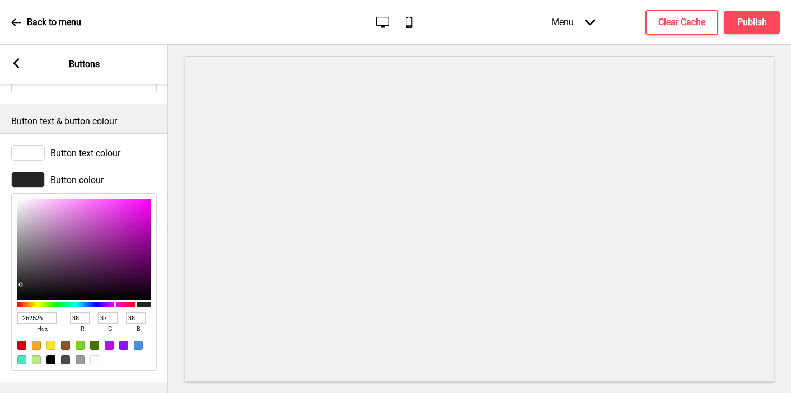
type input "23"
type input "36"
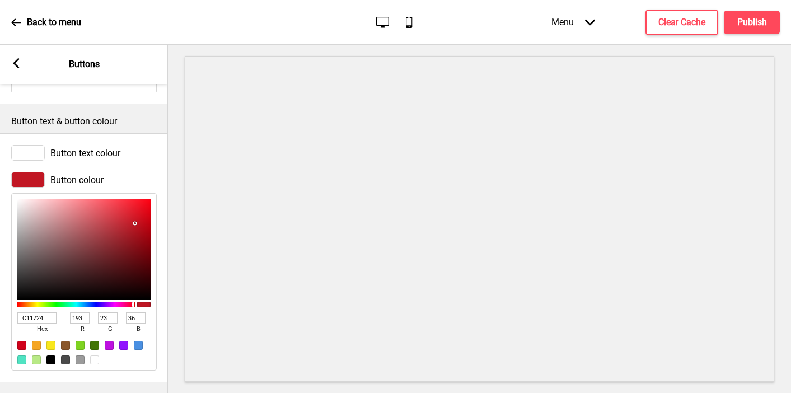
type input "C11724"
click at [13, 58] on div "Arrow left Buttons" at bounding box center [84, 64] width 168 height 39
click at [10, 71] on div "Arrow left Buttons" at bounding box center [84, 64] width 168 height 39
click at [12, 66] on rect at bounding box center [16, 63] width 10 height 10
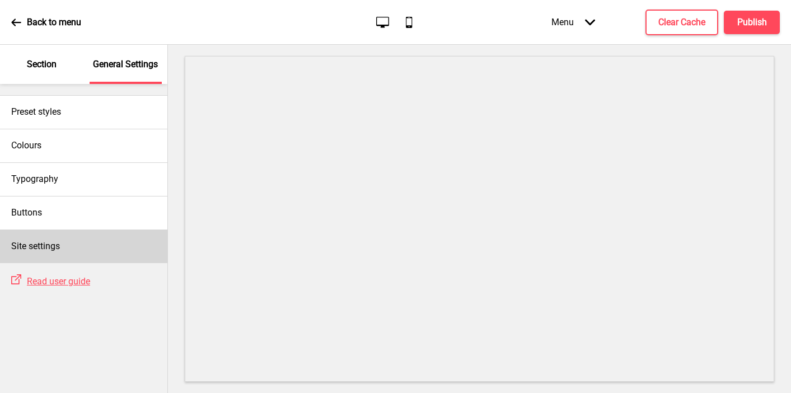
click at [24, 241] on h4 "Site settings" at bounding box center [35, 246] width 49 height 12
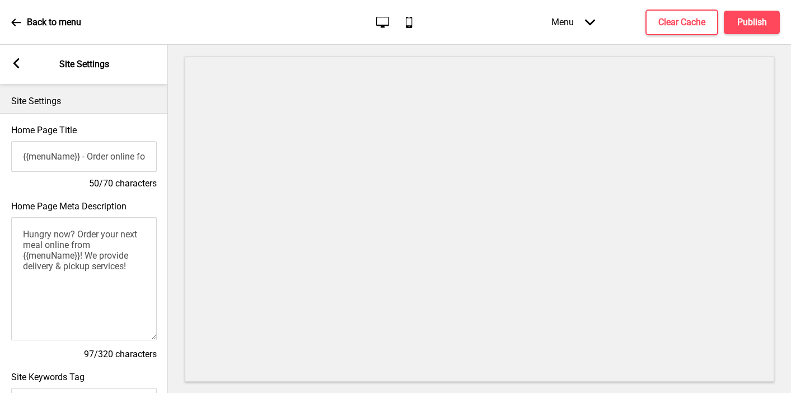
scroll to position [504, 0]
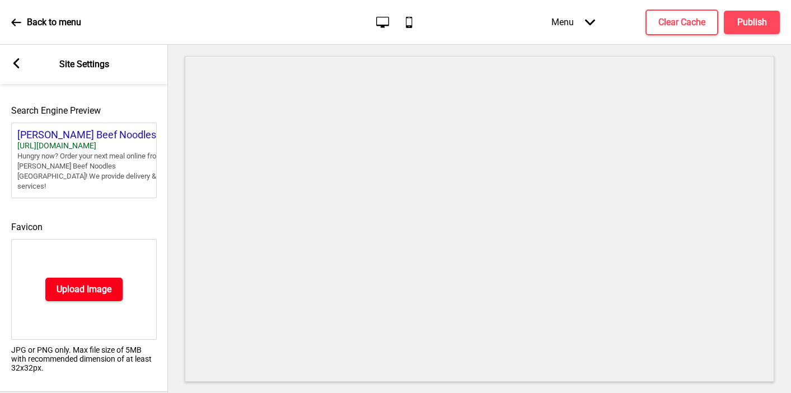
click at [62, 283] on h4 "Upload Image" at bounding box center [84, 289] width 55 height 12
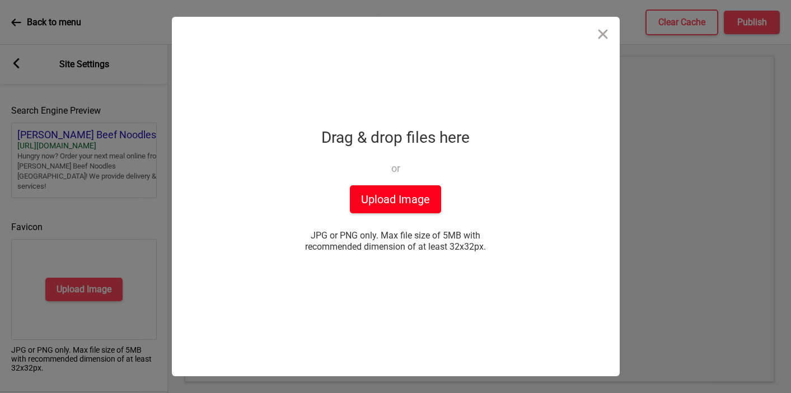
click at [404, 197] on button "Upload Image" at bounding box center [395, 199] width 91 height 28
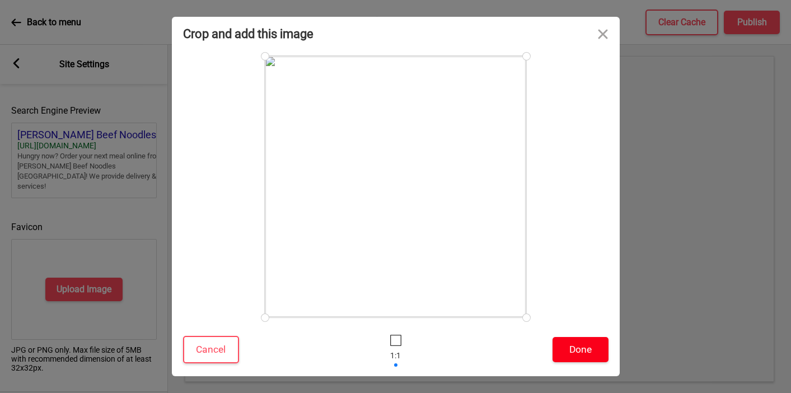
click at [590, 360] on button "Done" at bounding box center [581, 349] width 56 height 25
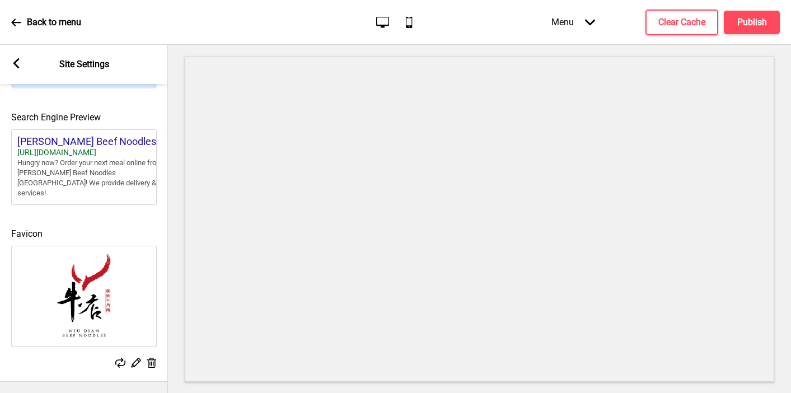
scroll to position [486, 0]
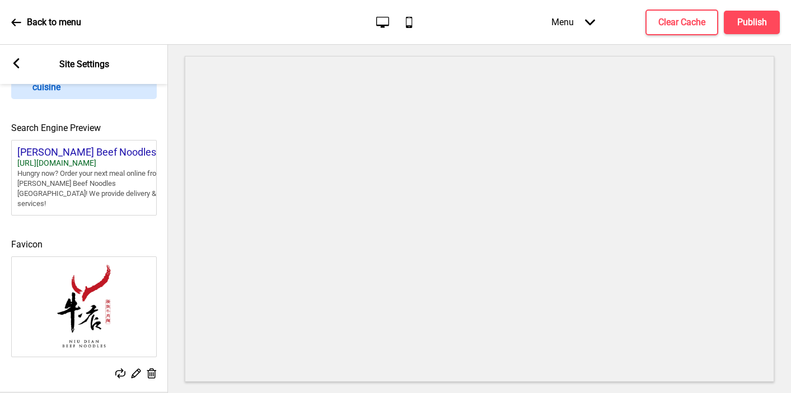
click at [13, 63] on rect at bounding box center [16, 63] width 10 height 10
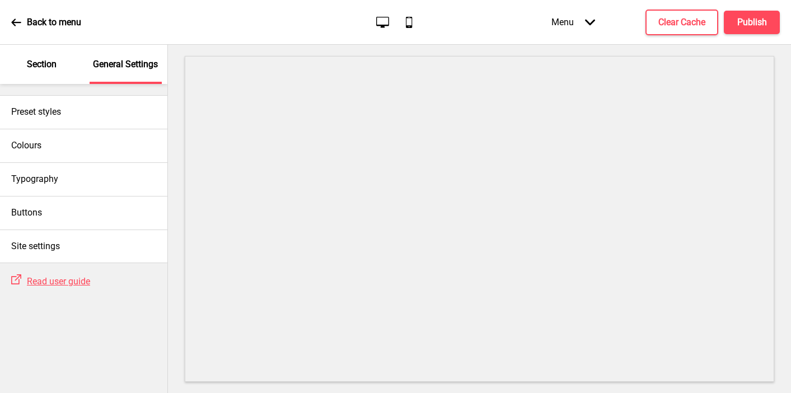
click at [34, 58] on div "Section" at bounding box center [42, 64] width 73 height 39
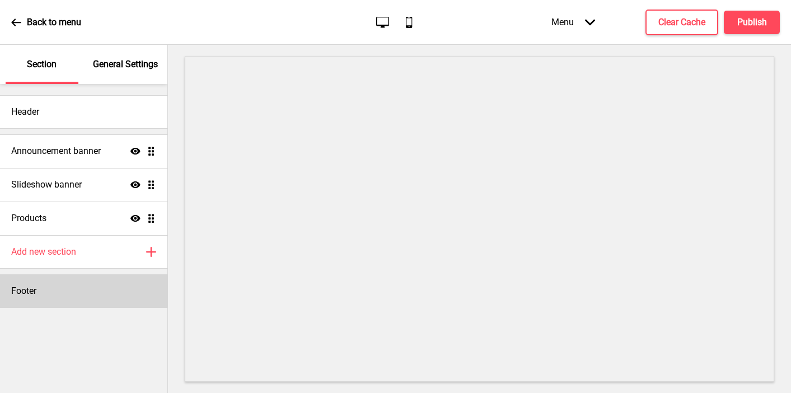
click at [35, 282] on div "Footer" at bounding box center [83, 291] width 167 height 34
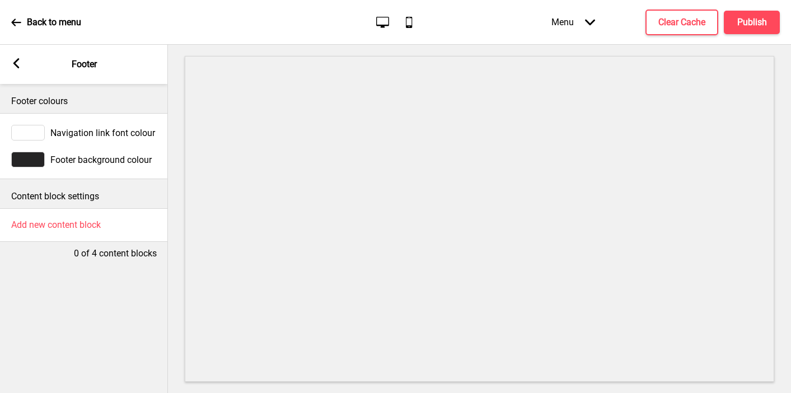
click at [32, 158] on div at bounding box center [28, 160] width 34 height 16
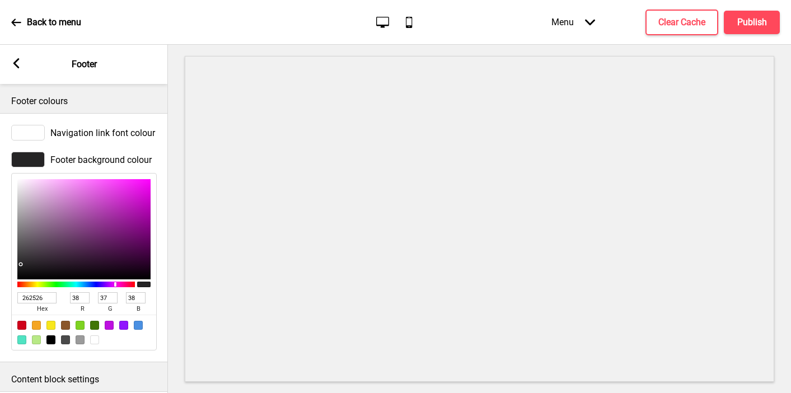
click at [46, 300] on input "262526" at bounding box center [36, 297] width 39 height 11
paste input "C11724"
type input "C11724"
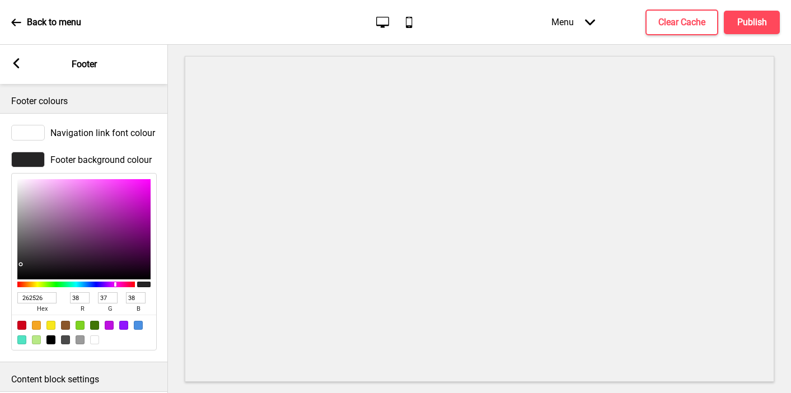
type input "193"
type input "23"
type input "36"
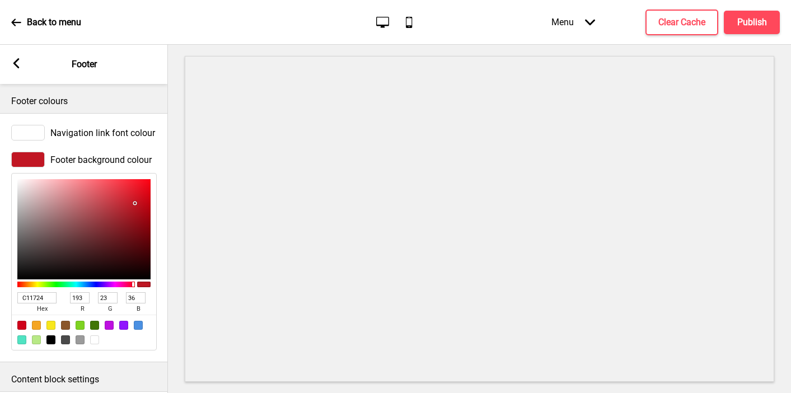
scroll to position [60, 0]
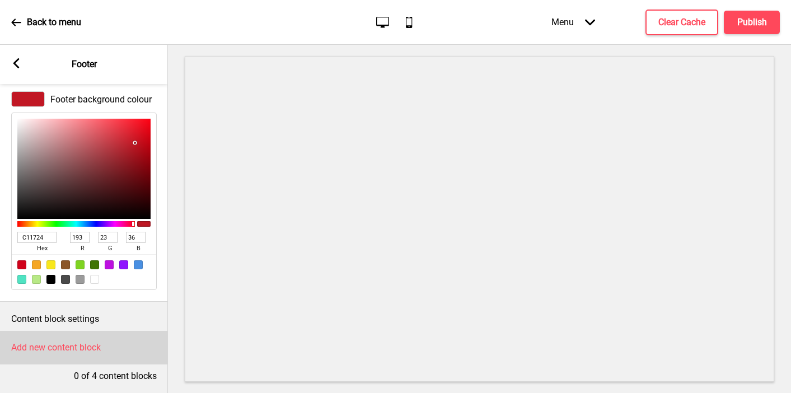
type input "C11724"
click at [50, 347] on h4 "Add new content block" at bounding box center [56, 348] width 90 height 12
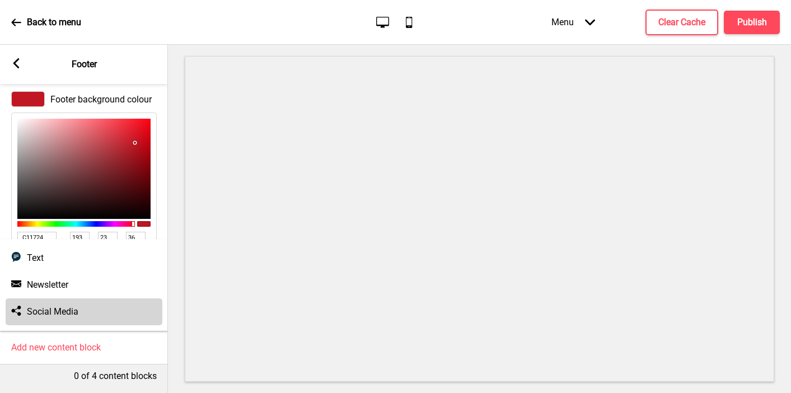
click at [57, 311] on h4 "Social Media" at bounding box center [53, 312] width 52 height 12
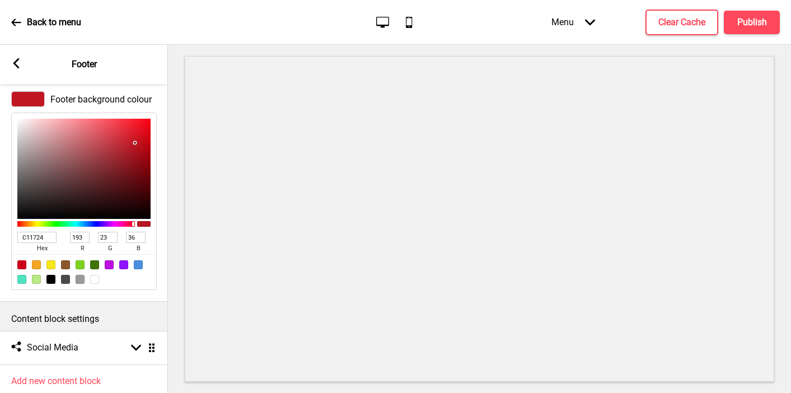
scroll to position [94, 0]
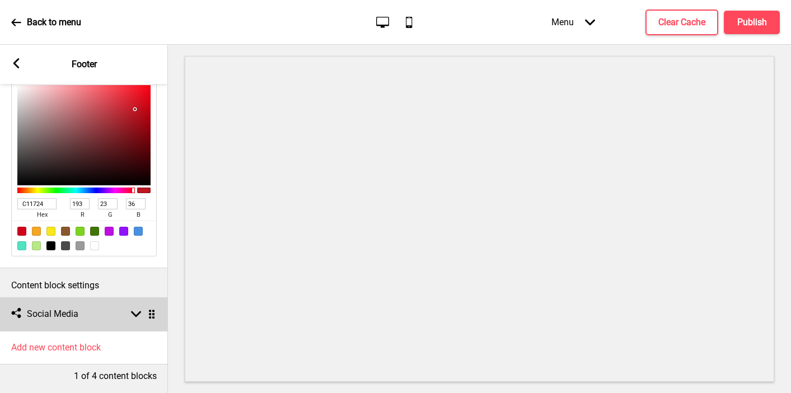
click at [57, 311] on h4 "Social Media" at bounding box center [53, 314] width 52 height 12
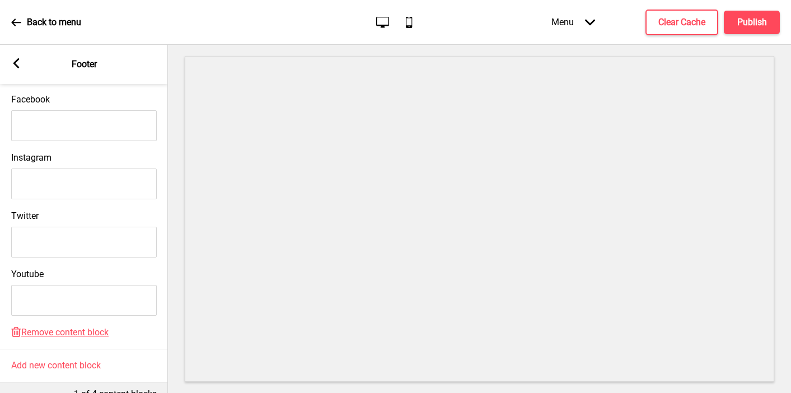
scroll to position [424, 0]
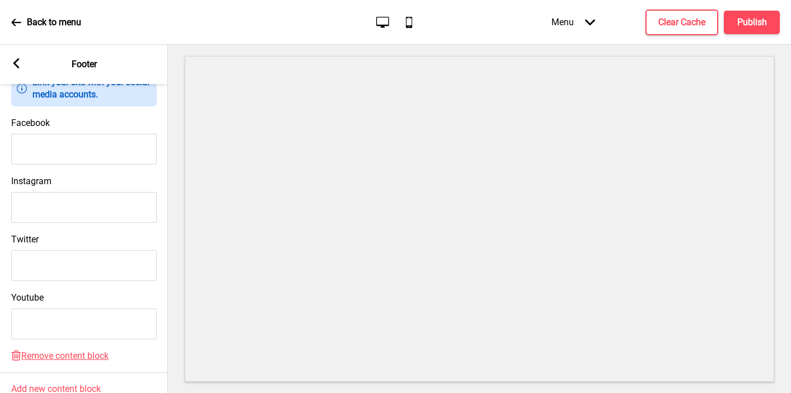
click at [50, 155] on input "Facebook" at bounding box center [84, 149] width 146 height 31
paste input "[URL][DOMAIN_NAME]"
type input "[URL][DOMAIN_NAME]"
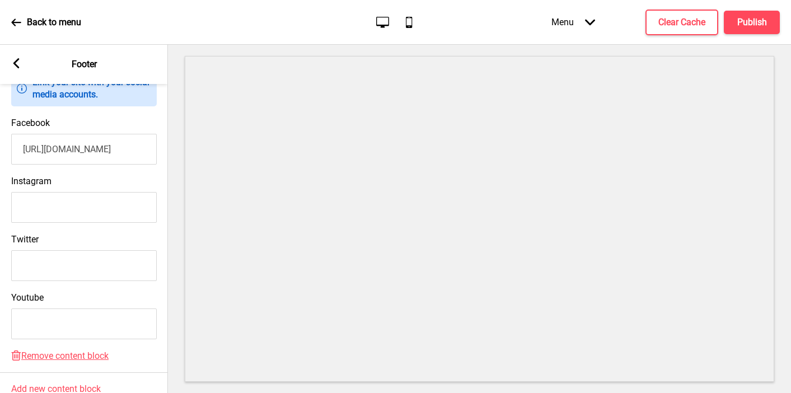
click at [75, 208] on input "Instagram" at bounding box center [84, 207] width 146 height 31
paste input "[URL][DOMAIN_NAME]"
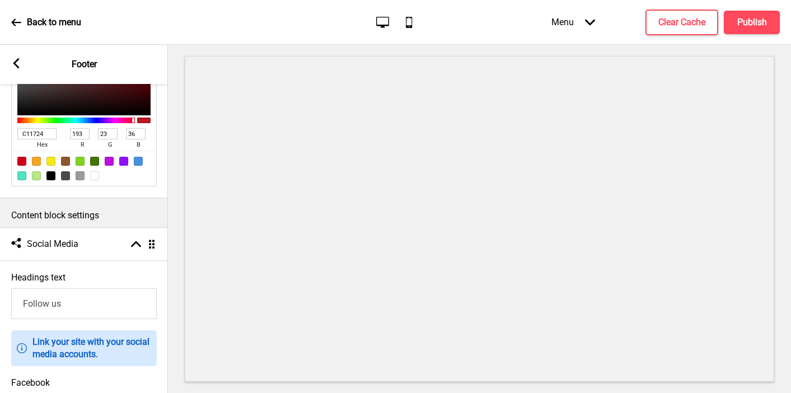
scroll to position [98, 0]
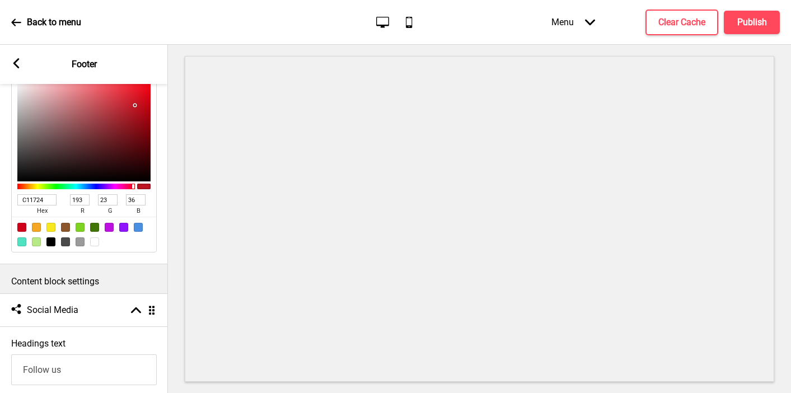
type input "[URL][DOMAIN_NAME]"
click at [16, 59] on rect at bounding box center [16, 63] width 10 height 10
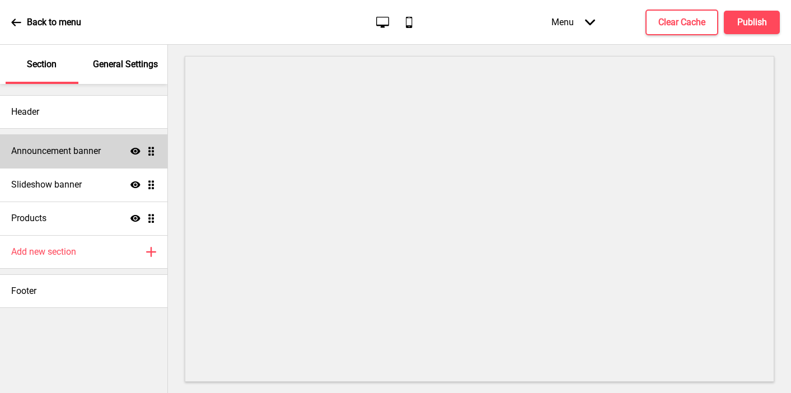
click at [86, 152] on h4 "Announcement banner" at bounding box center [56, 151] width 90 height 12
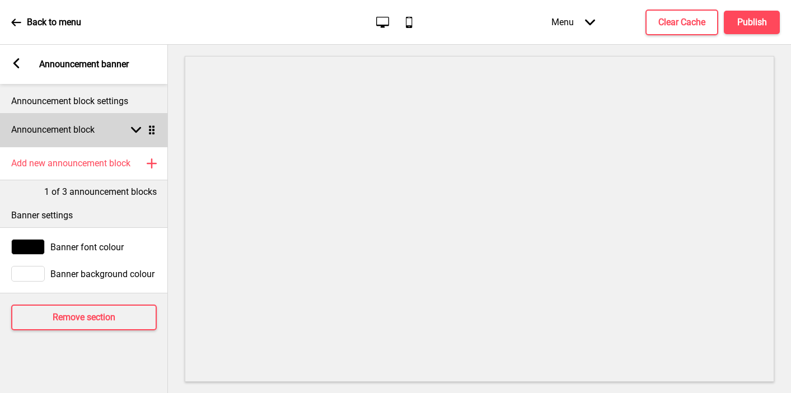
click at [67, 139] on div "Announcement block Arrow down Drag" at bounding box center [84, 130] width 168 height 34
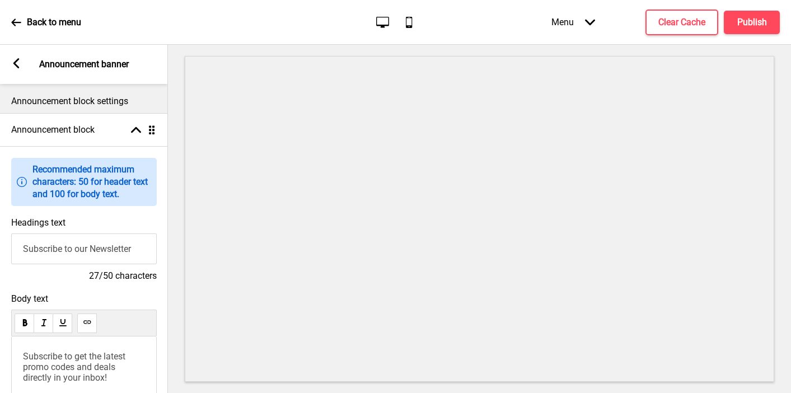
click at [59, 245] on input "Subscribe to our Newsletter" at bounding box center [84, 249] width 146 height 31
type input "Welcome to [PERSON_NAME] Beef Noodles [GEOGRAPHIC_DATA]"
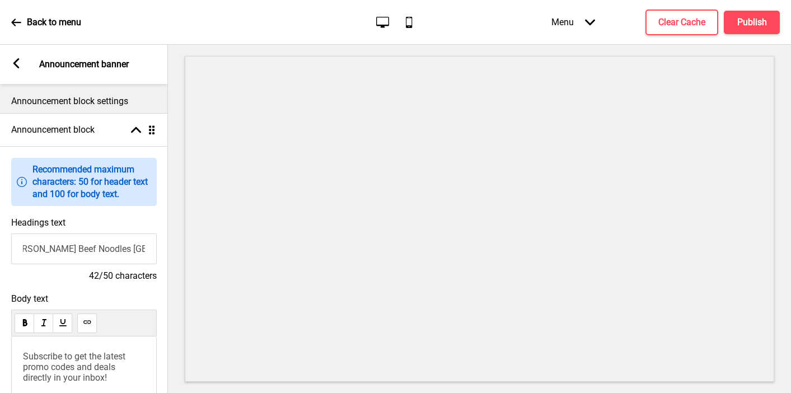
click at [46, 379] on span "Subscribe to get the latest promo codes and deals directly in your inbox!" at bounding box center [75, 367] width 105 height 32
click at [46, 376] on span "Subscribe to get the latest promo codes and deals directly in your inbox!" at bounding box center [75, 367] width 105 height 32
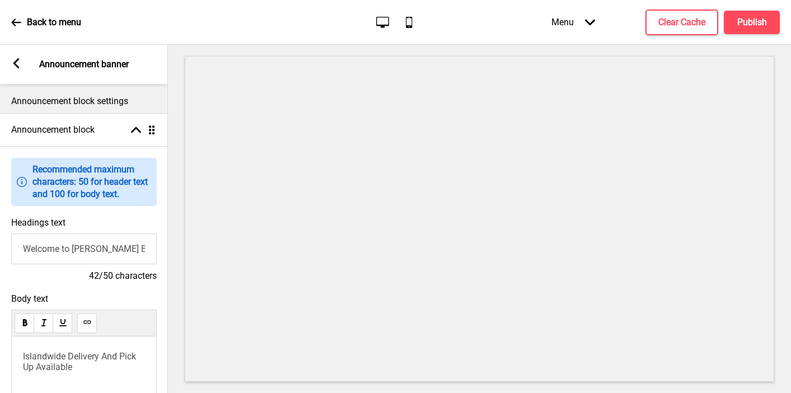
click at [15, 64] on icon at bounding box center [16, 63] width 6 height 10
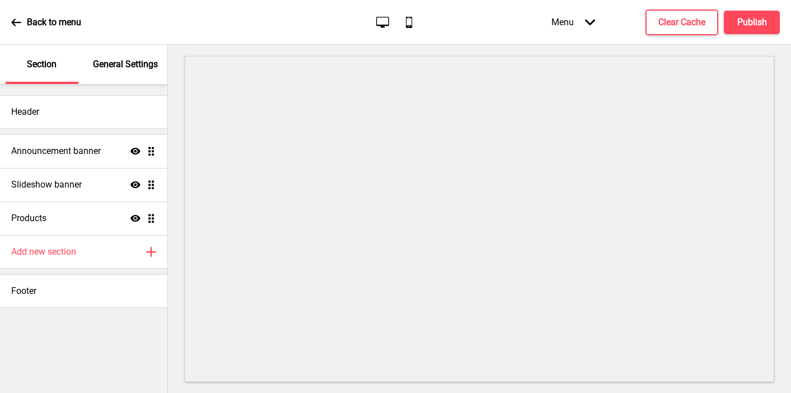
click at [140, 75] on div "General Settings" at bounding box center [126, 64] width 73 height 39
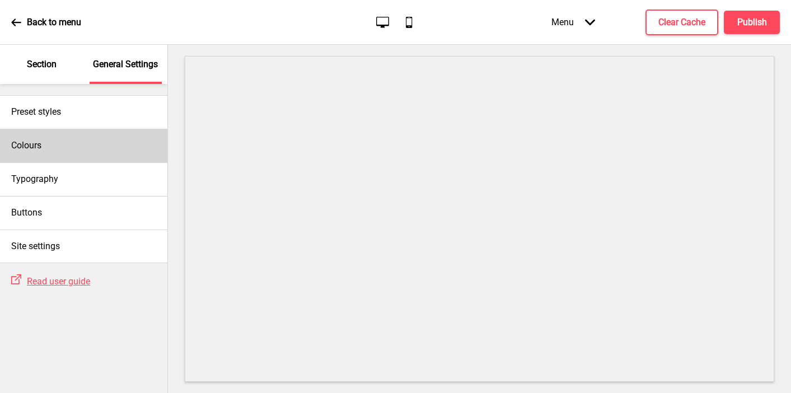
click at [54, 145] on div "Colours" at bounding box center [83, 146] width 167 height 34
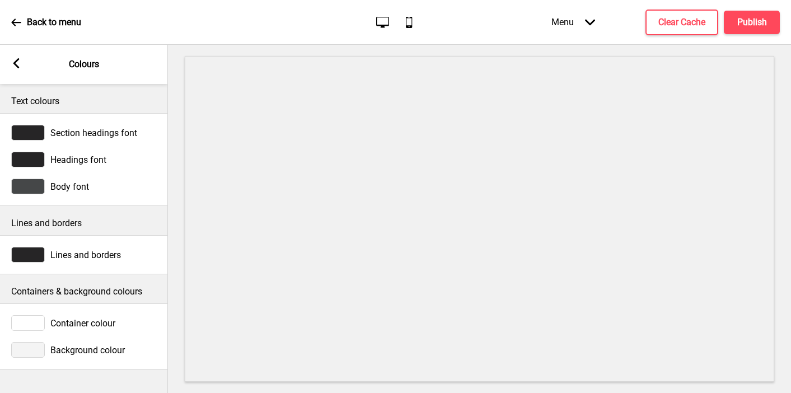
click at [34, 351] on div at bounding box center [28, 350] width 34 height 16
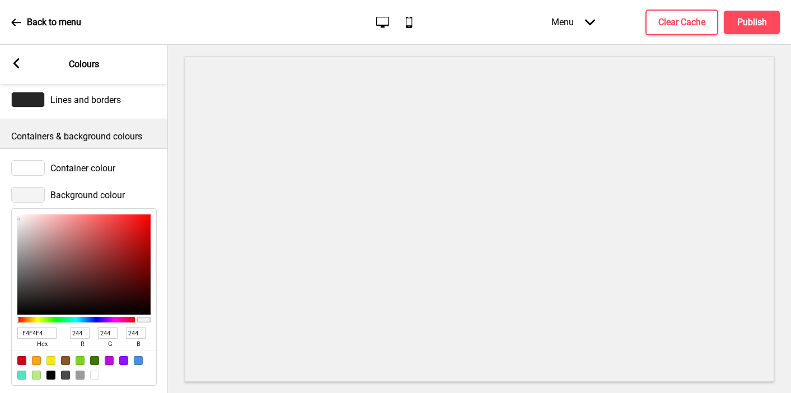
scroll to position [170, 0]
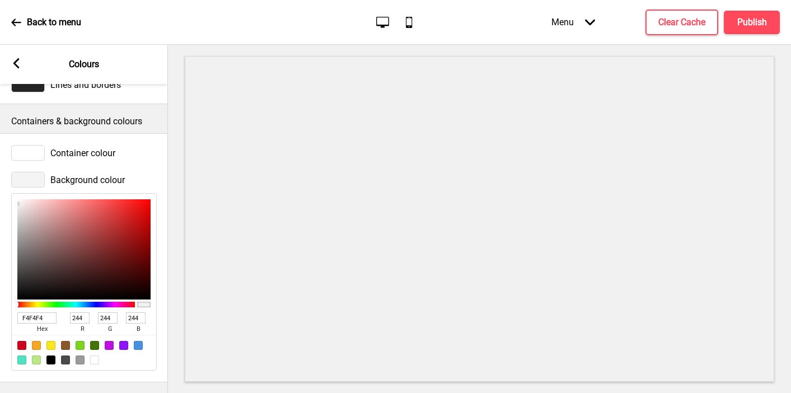
click at [92, 360] on div at bounding box center [94, 360] width 9 height 9
type input "FFFFFF"
type input "255"
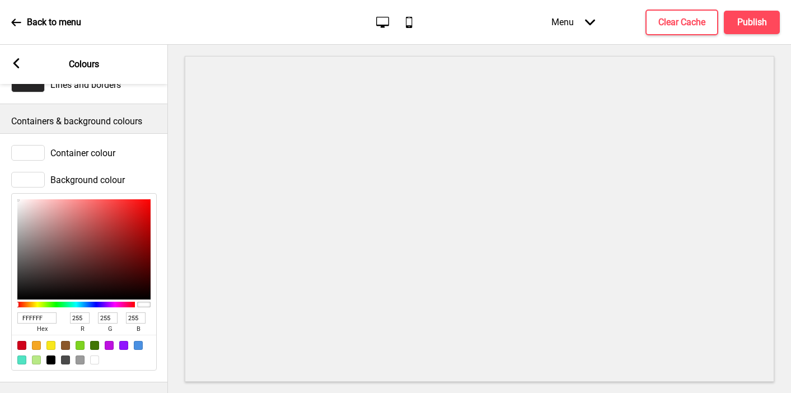
click at [17, 59] on icon at bounding box center [16, 63] width 6 height 10
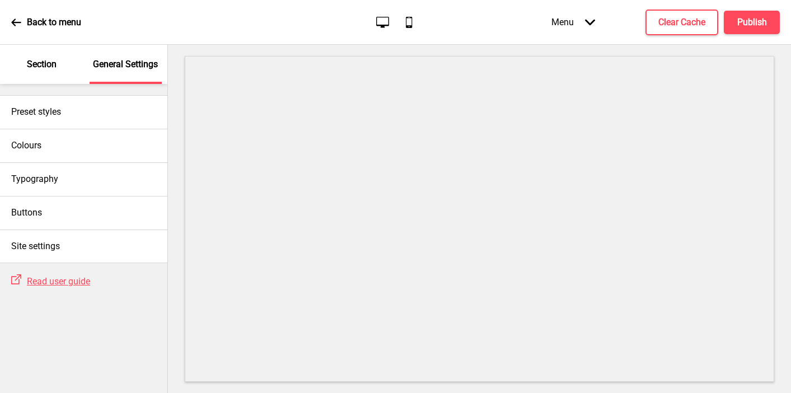
click at [30, 65] on p "Section" at bounding box center [42, 64] width 30 height 12
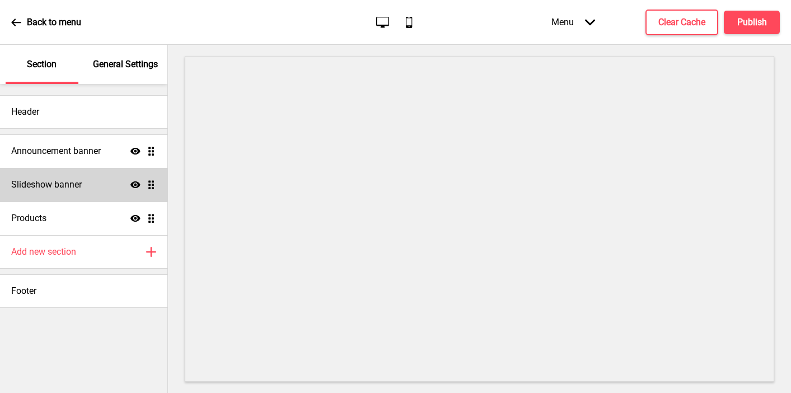
click at [53, 180] on h4 "Slideshow banner" at bounding box center [46, 185] width 71 height 12
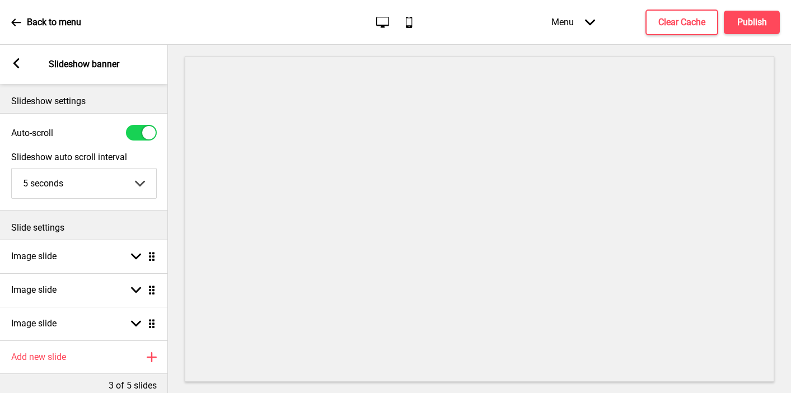
click at [132, 127] on div at bounding box center [141, 133] width 31 height 16
checkbox input "false"
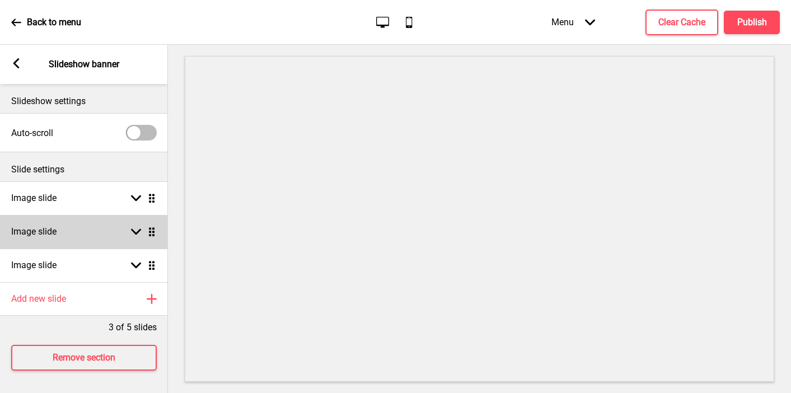
click at [83, 229] on div "Image slide Arrow down Drag" at bounding box center [84, 232] width 168 height 34
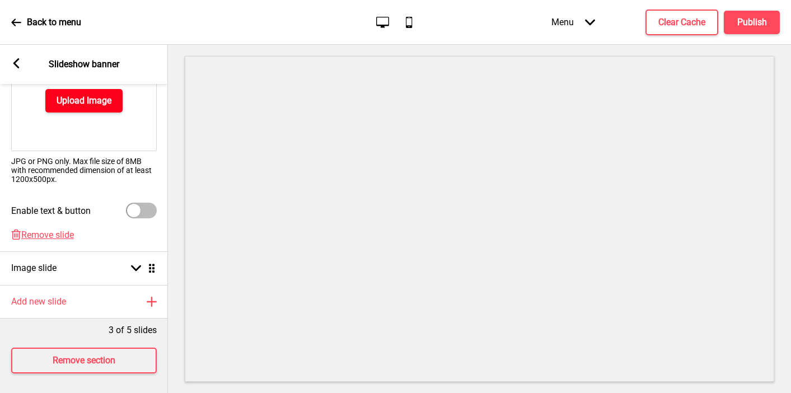
scroll to position [212, 0]
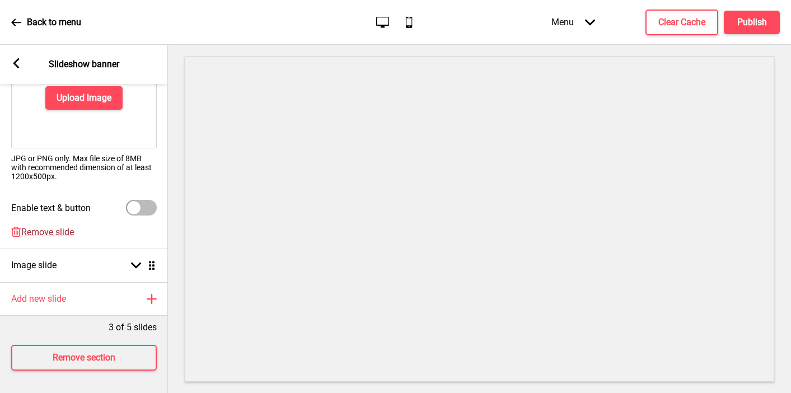
click at [49, 234] on span "Remove slide" at bounding box center [47, 232] width 53 height 11
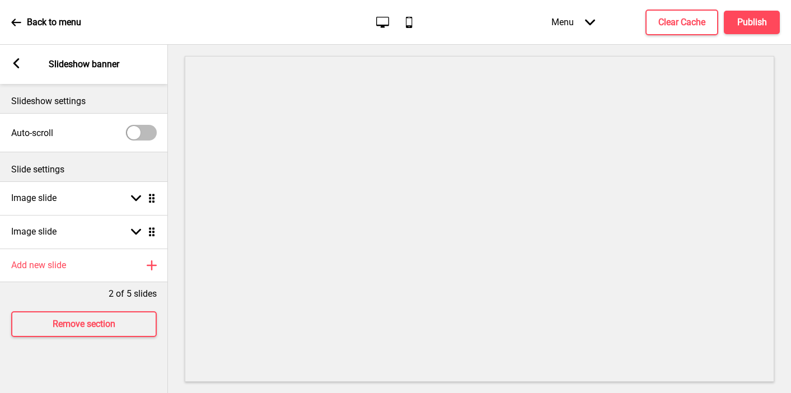
scroll to position [0, 0]
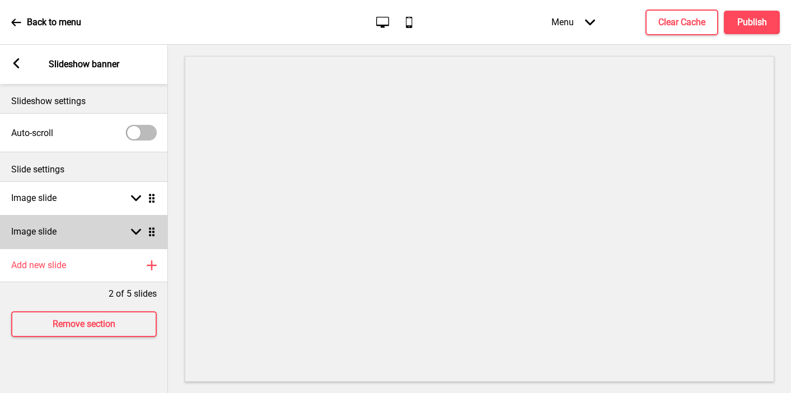
click at [52, 228] on h4 "Image slide" at bounding box center [33, 232] width 45 height 12
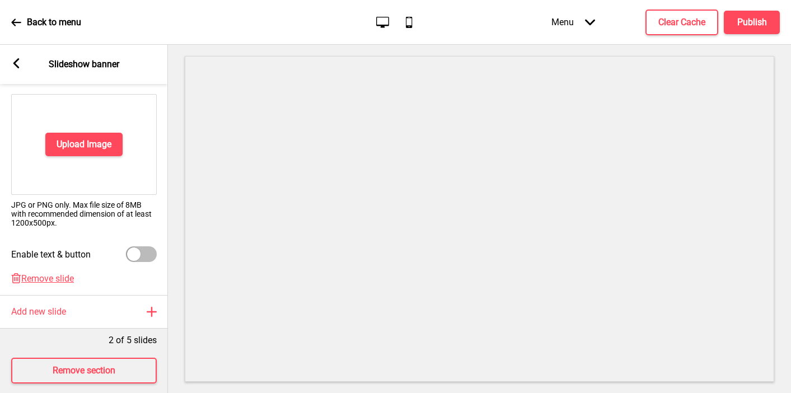
scroll to position [178, 0]
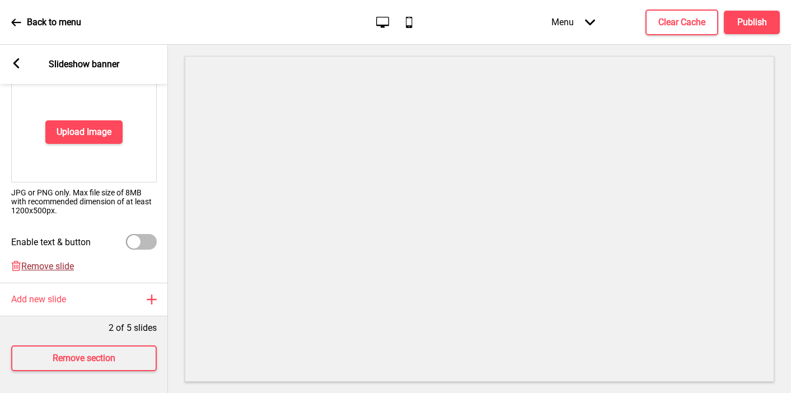
click at [43, 265] on span "Remove slide" at bounding box center [47, 266] width 53 height 11
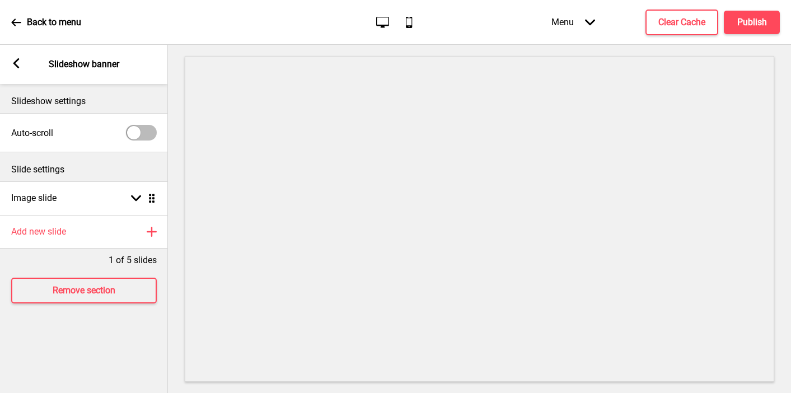
scroll to position [0, 0]
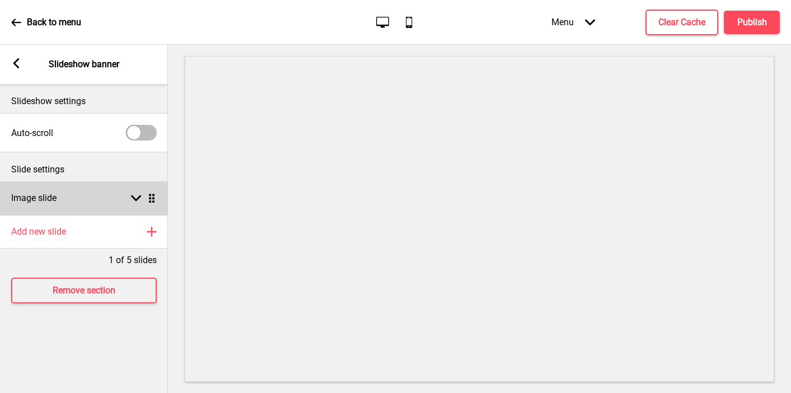
click at [85, 198] on div "Image slide Arrow down Drag" at bounding box center [84, 198] width 168 height 34
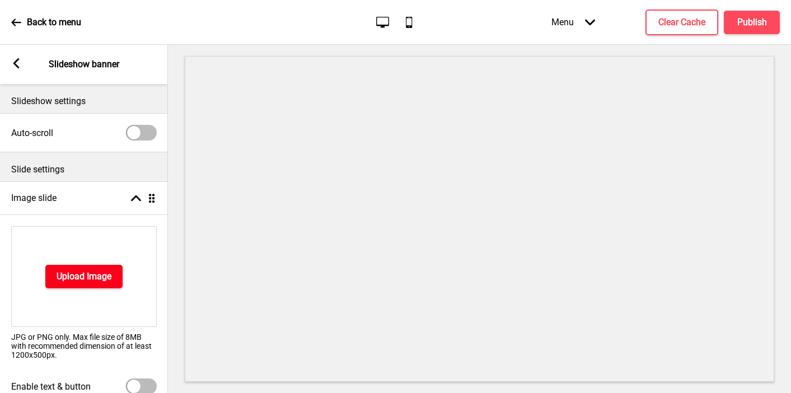
click at [69, 271] on h4 "Upload Image" at bounding box center [84, 277] width 55 height 12
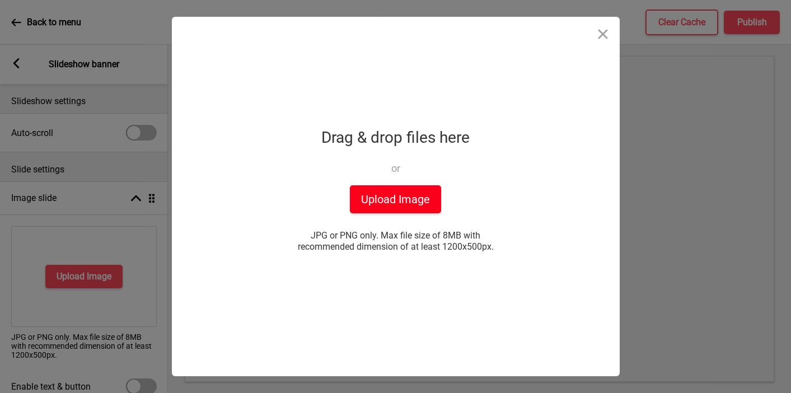
click at [395, 209] on button "Upload Image" at bounding box center [395, 199] width 91 height 28
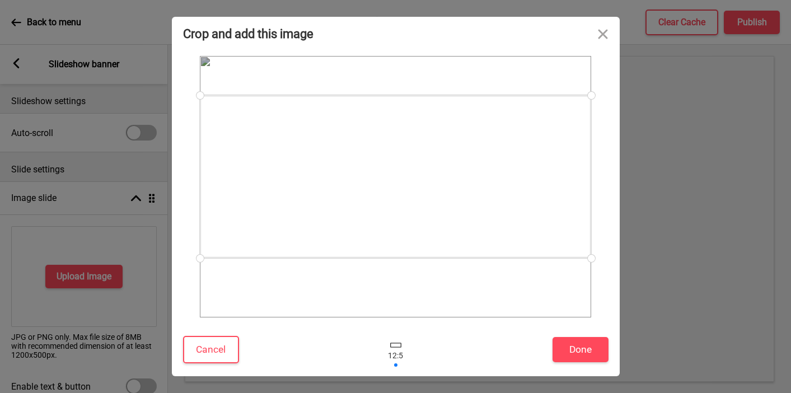
drag, startPoint x: 295, startPoint y: 209, endPoint x: 295, endPoint y: 199, distance: 10.1
click at [295, 199] on div at bounding box center [396, 176] width 392 height 163
click at [576, 351] on button "Done" at bounding box center [581, 349] width 56 height 25
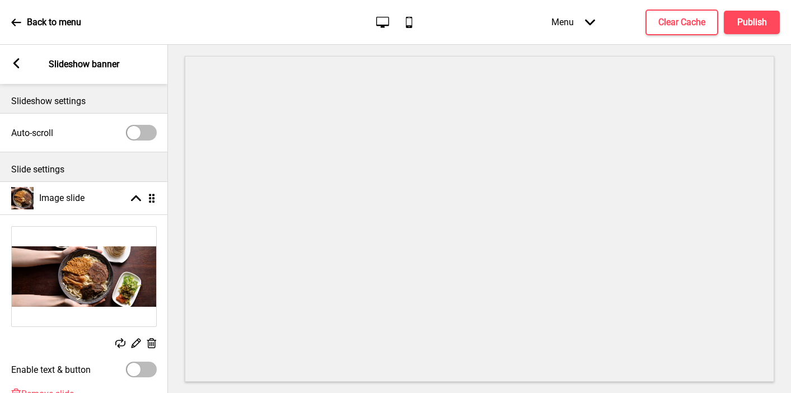
click at [139, 341] on rect at bounding box center [136, 343] width 12 height 12
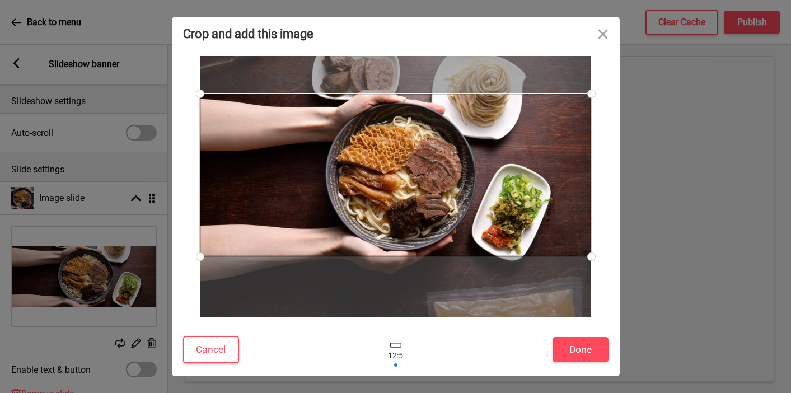
drag, startPoint x: 201, startPoint y: 187, endPoint x: 214, endPoint y: 184, distance: 13.1
click at [214, 184] on div at bounding box center [396, 175] width 392 height 163
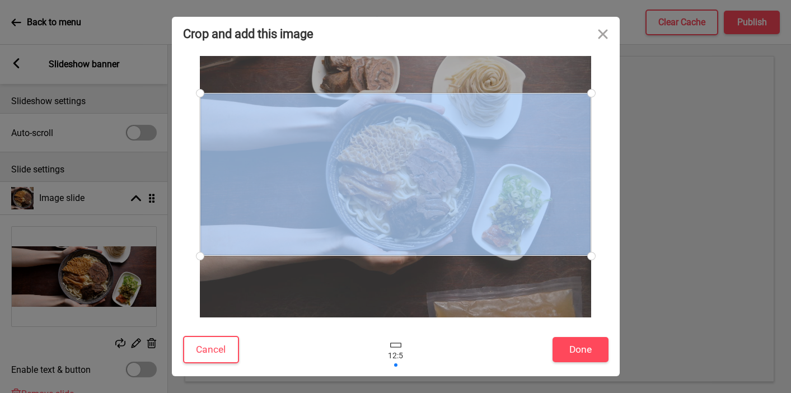
drag, startPoint x: 195, startPoint y: 175, endPoint x: 204, endPoint y: 175, distance: 9.0
click at [204, 175] on div at bounding box center [396, 187] width 426 height 262
click at [210, 352] on button "Cancel" at bounding box center [211, 349] width 56 height 27
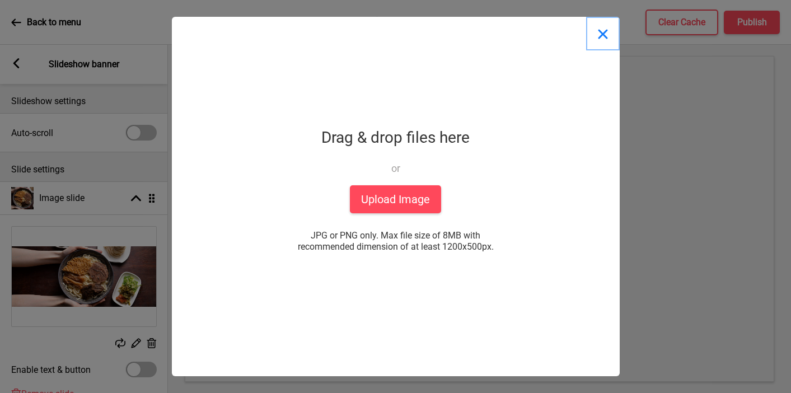
click at [607, 38] on button "Close" at bounding box center [603, 34] width 34 height 34
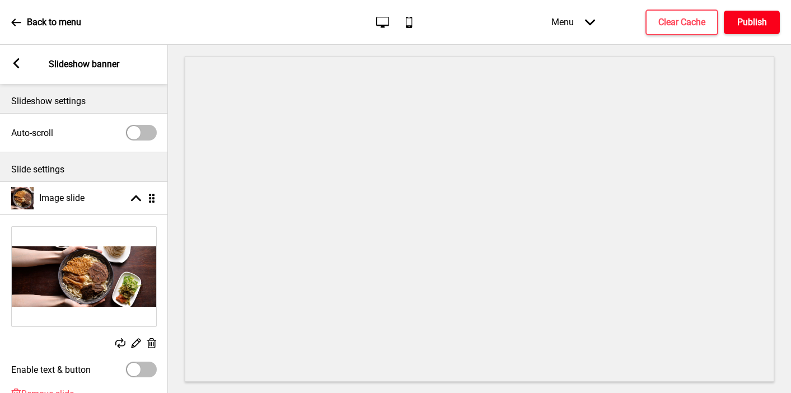
click at [742, 29] on button "Publish" at bounding box center [752, 23] width 56 height 24
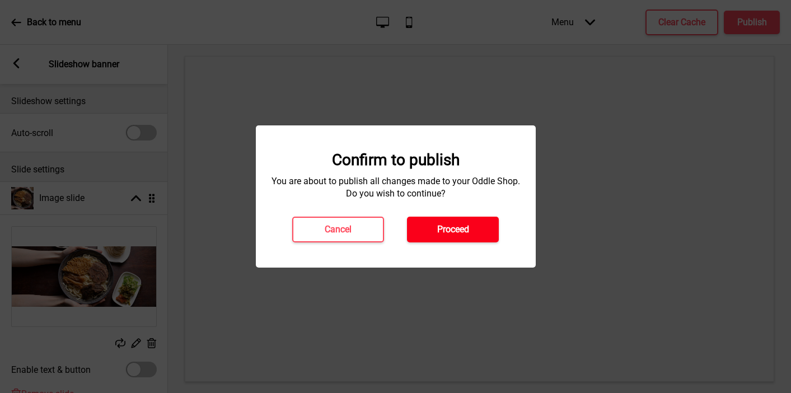
click at [475, 230] on button "Proceed" at bounding box center [453, 230] width 92 height 26
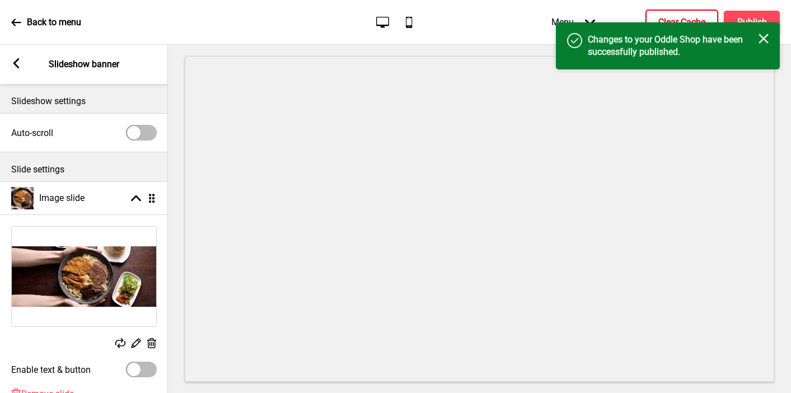
click at [660, 18] on h4 "Clear Cache" at bounding box center [682, 22] width 47 height 12
